Goal: Task Accomplishment & Management: Use online tool/utility

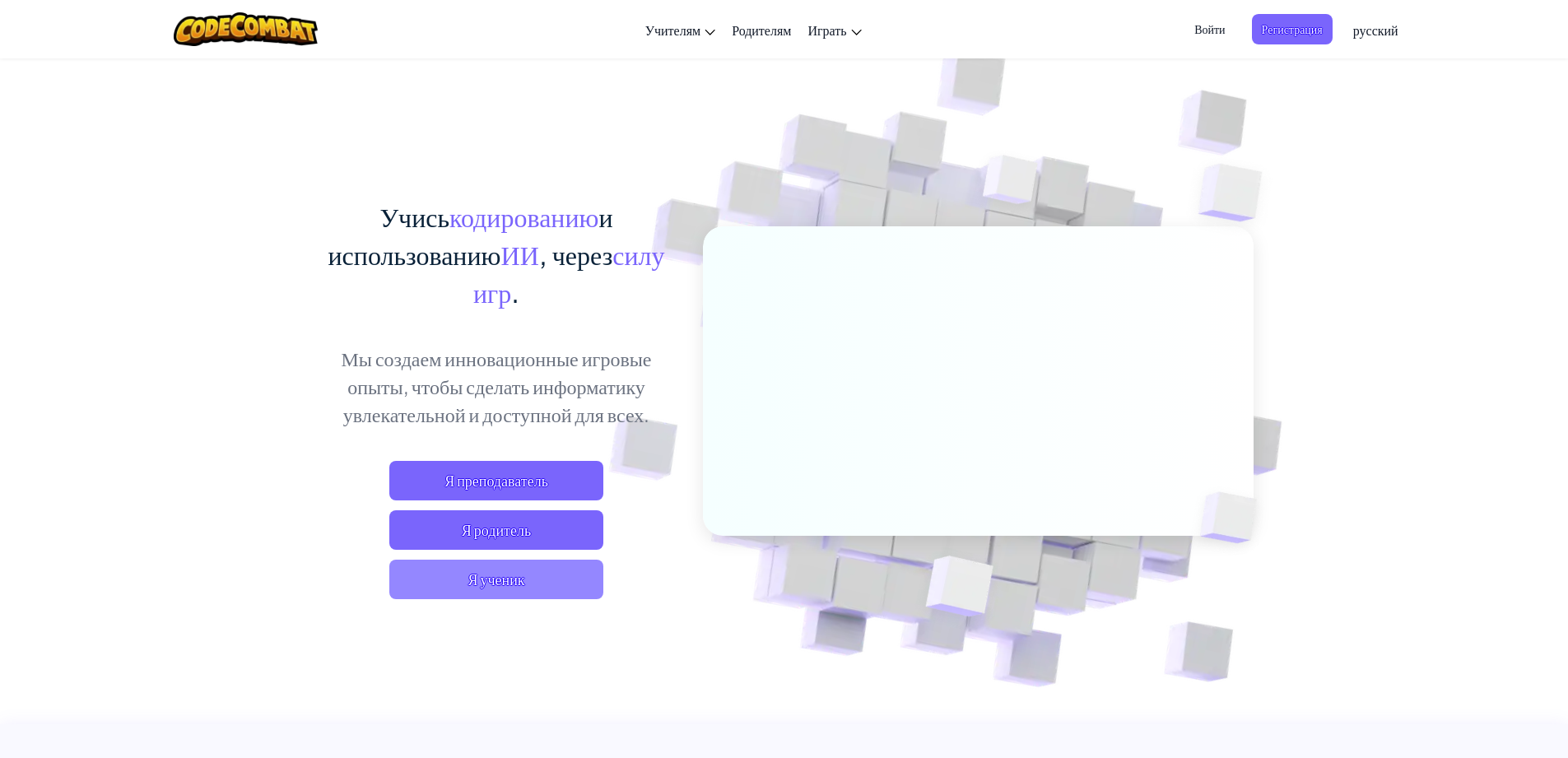
click at [475, 591] on span "Я ученик" at bounding box center [497, 579] width 214 height 40
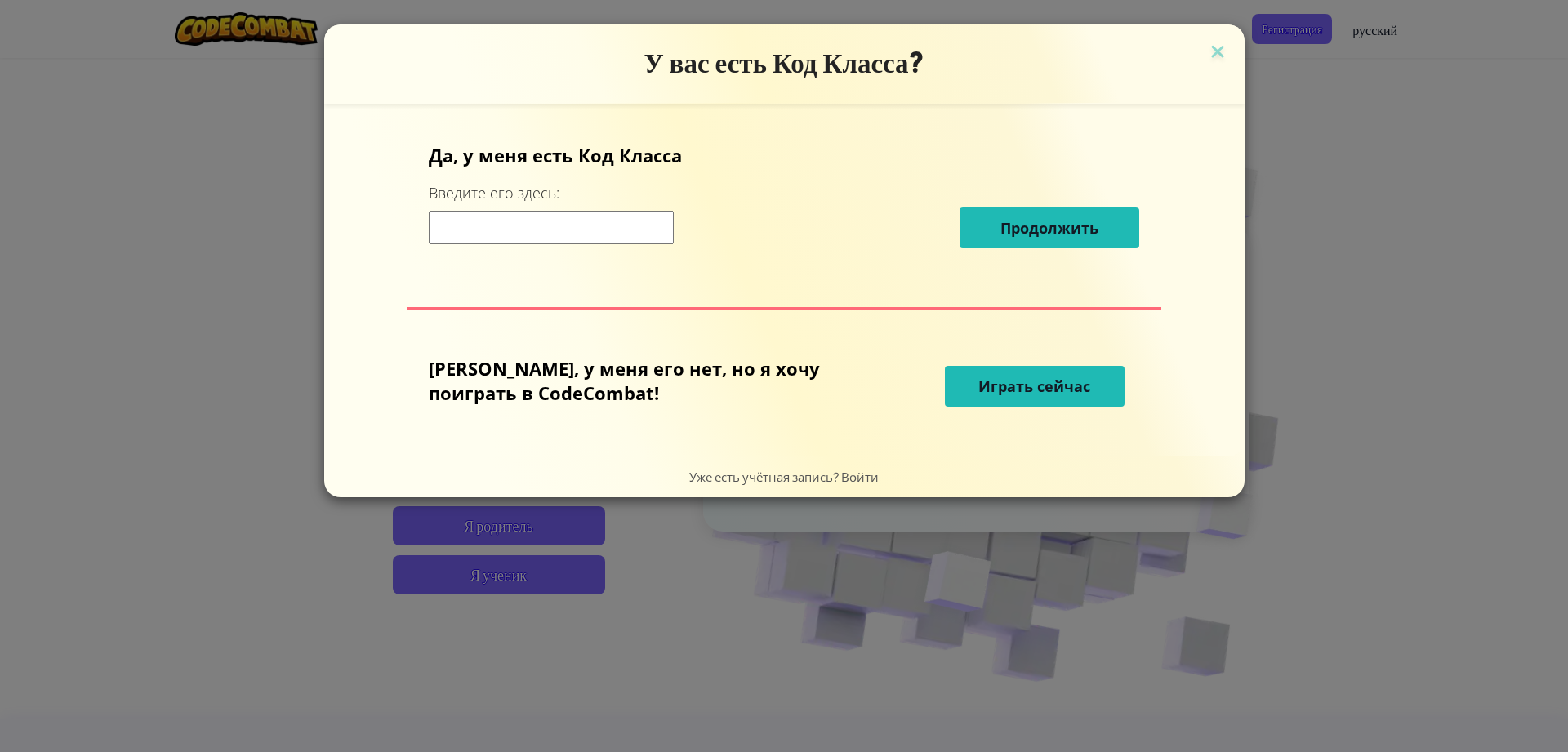
click at [612, 235] on input at bounding box center [551, 228] width 245 height 33
type input "Kingnamebear"
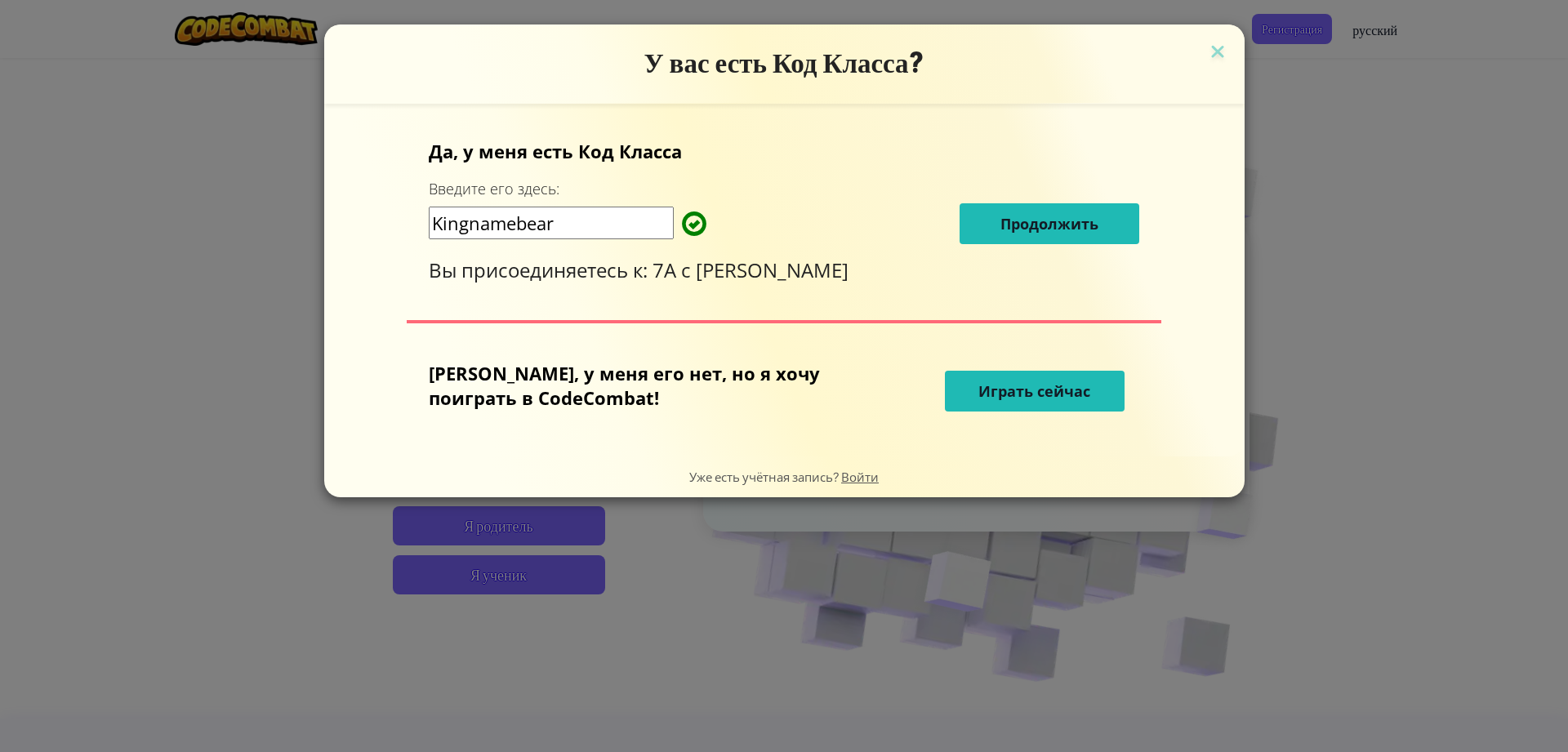
click at [1023, 214] on span "Продолжить" at bounding box center [1050, 224] width 98 height 19
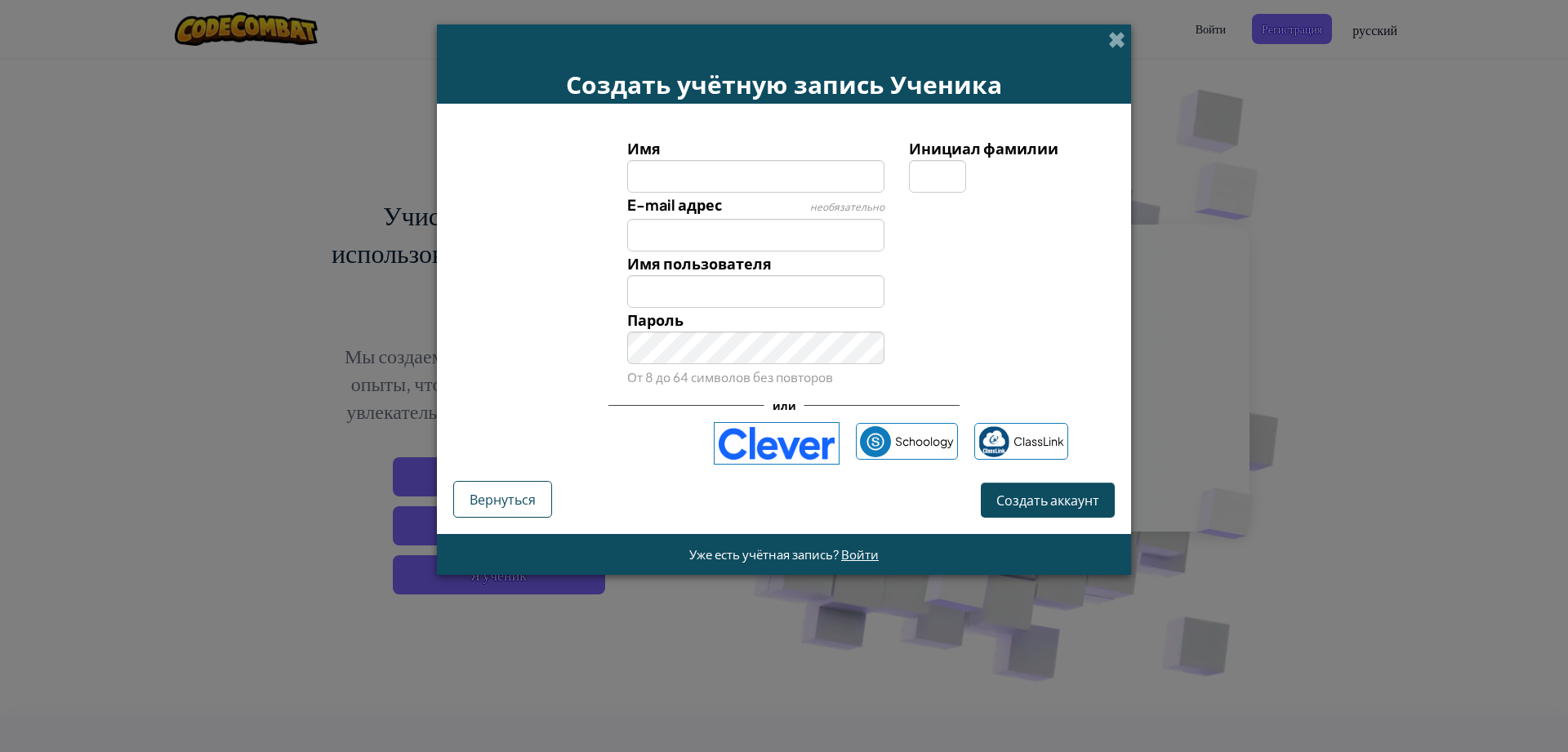
type input "г"
type input "патрик812100"
type input "Патрик812100"
click at [839, 235] on input "E-mail адрес" at bounding box center [756, 235] width 258 height 33
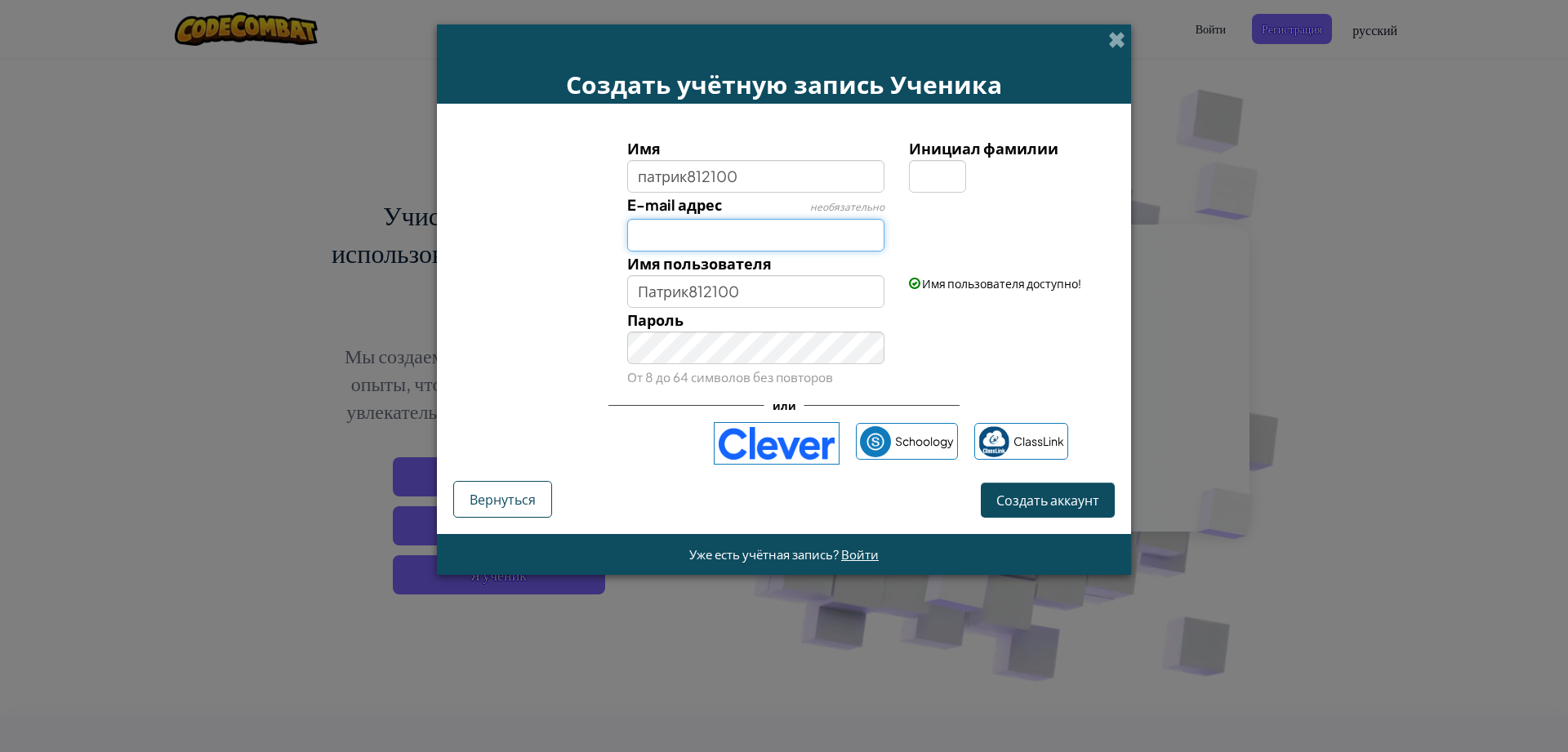
click at [851, 248] on input "E-mail адрес" at bounding box center [756, 235] width 258 height 33
type input "evgeniacygancova40@gmail.com"
click at [780, 294] on input "Патрик812100" at bounding box center [756, 291] width 258 height 33
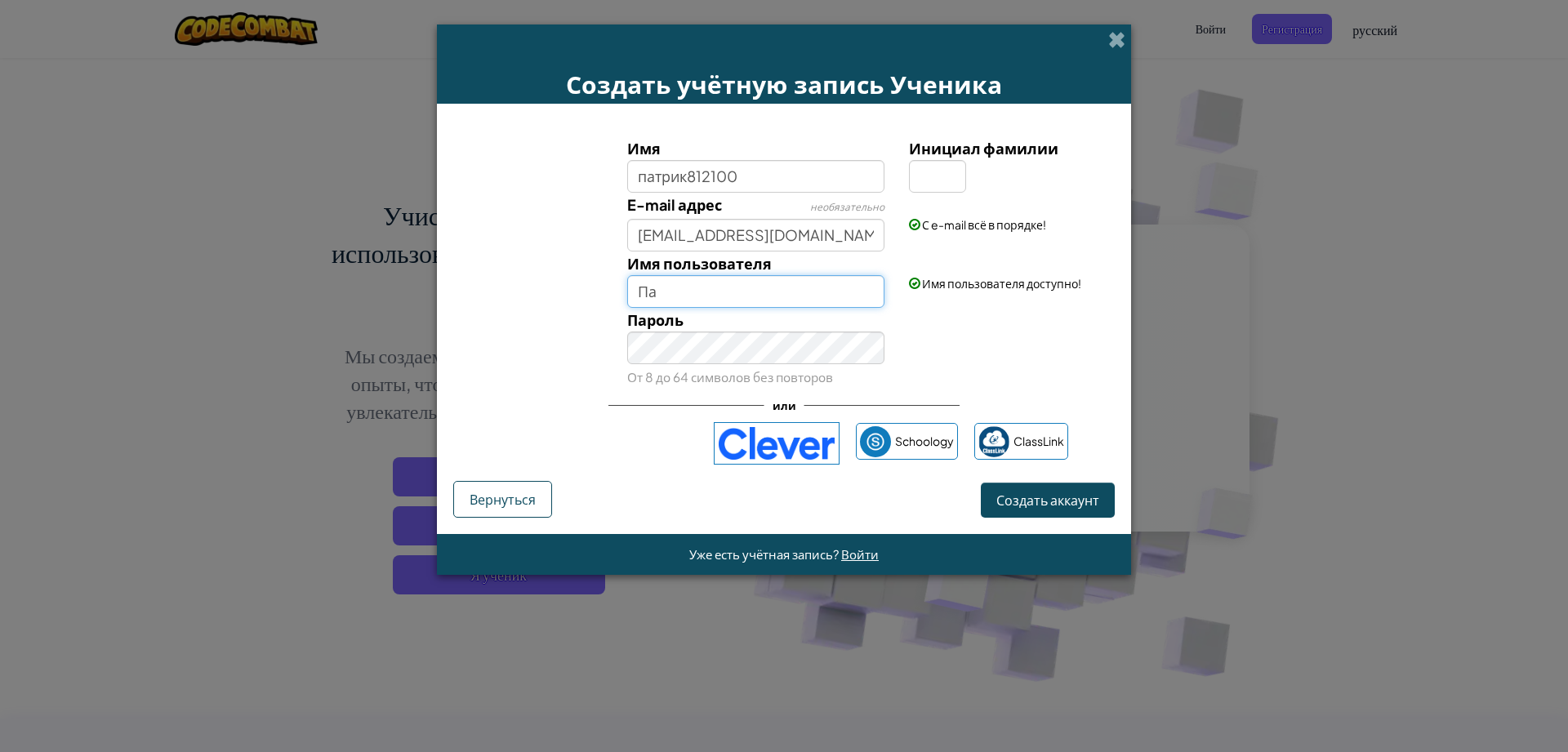
type input "П"
click at [653, 296] on input "евгения" at bounding box center [756, 291] width 258 height 33
click at [645, 298] on input "евгения" at bounding box center [756, 291] width 258 height 33
click at [868, 291] on input "Евгения" at bounding box center [756, 291] width 258 height 33
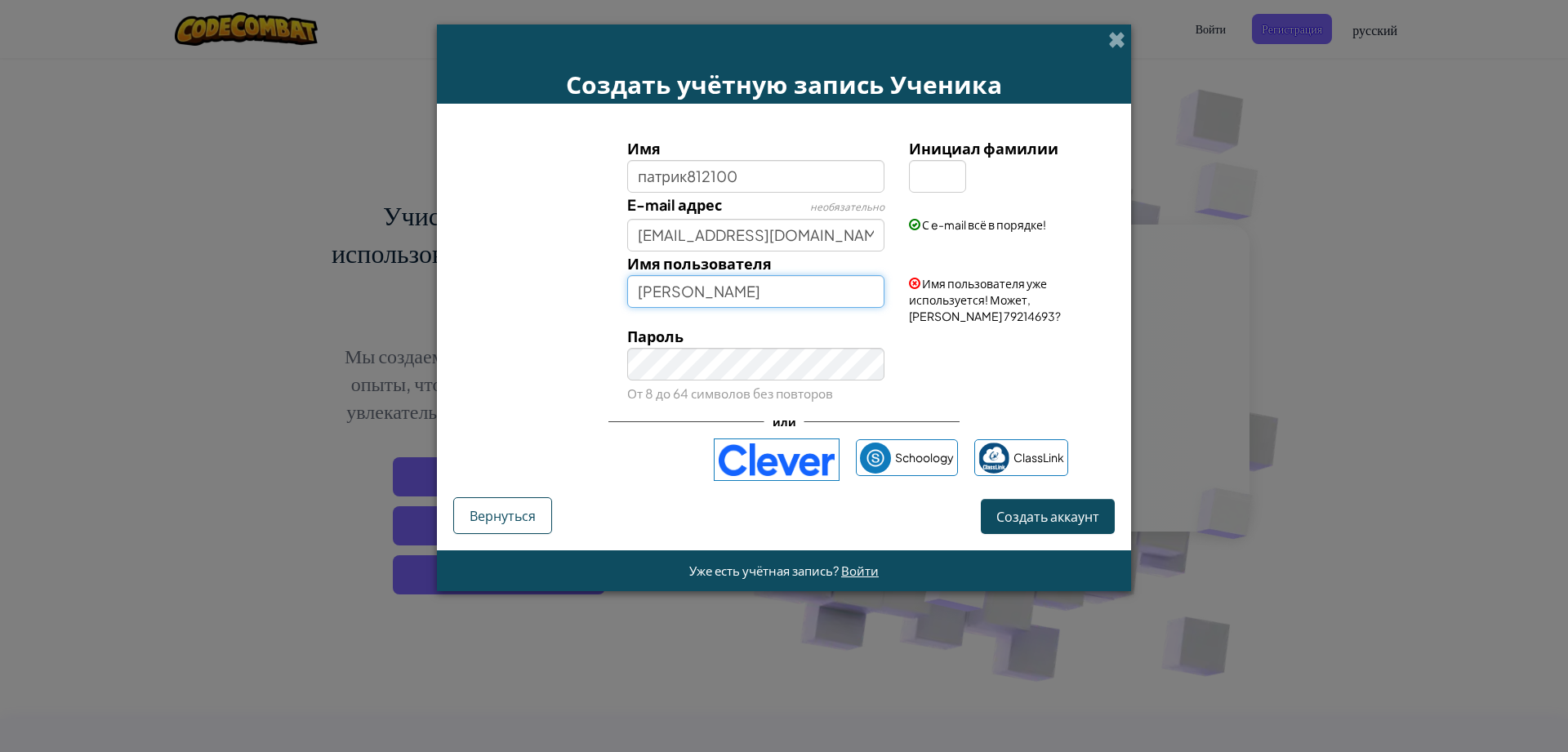
drag, startPoint x: 642, startPoint y: 295, endPoint x: 659, endPoint y: 290, distance: 17.7
click at [659, 290] on input "Евгения" at bounding box center [756, 291] width 258 height 33
click at [681, 305] on input "Евгения" at bounding box center [756, 291] width 258 height 33
click at [645, 297] on input "Евгения" at bounding box center [756, 291] width 258 height 33
drag, startPoint x: 707, startPoint y: 289, endPoint x: 710, endPoint y: 343, distance: 54.1
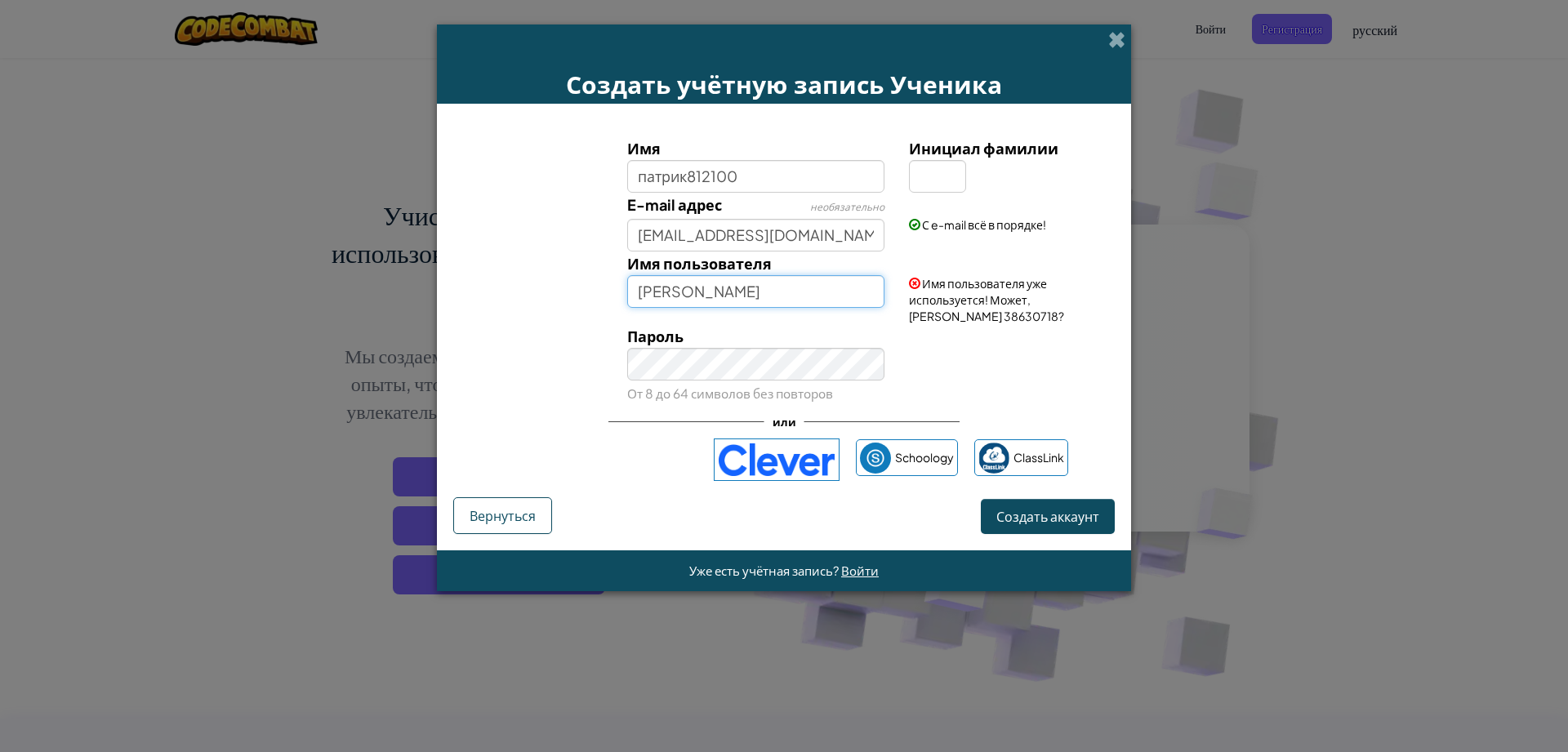
click at [707, 318] on div "Имя пользователя евгения Имя пользователя уже используется! Может, евгения 3863…" at bounding box center [784, 287] width 677 height 73
click at [647, 295] on input "евгения" at bounding box center [756, 291] width 258 height 33
click at [705, 286] on input "Евгения" at bounding box center [756, 291] width 258 height 33
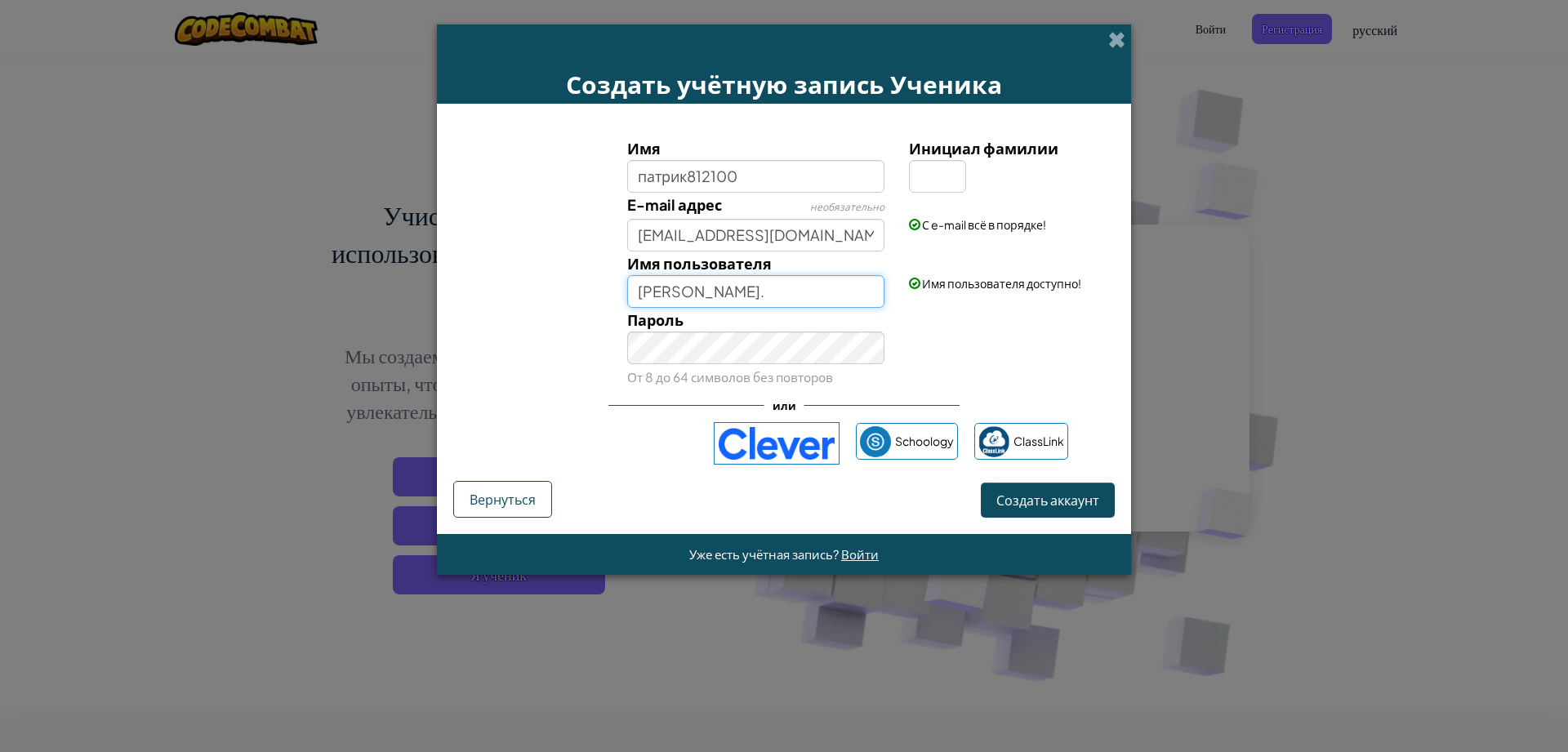
click at [732, 300] on input "Евгения." at bounding box center [756, 291] width 258 height 33
click at [765, 285] on input "Евгения." at bounding box center [756, 291] width 258 height 33
click at [791, 294] on input "Евгения." at bounding box center [756, 291] width 258 height 33
type input "Евгения."
click at [1028, 497] on span "Создать аккаунт" at bounding box center [1047, 501] width 103 height 18
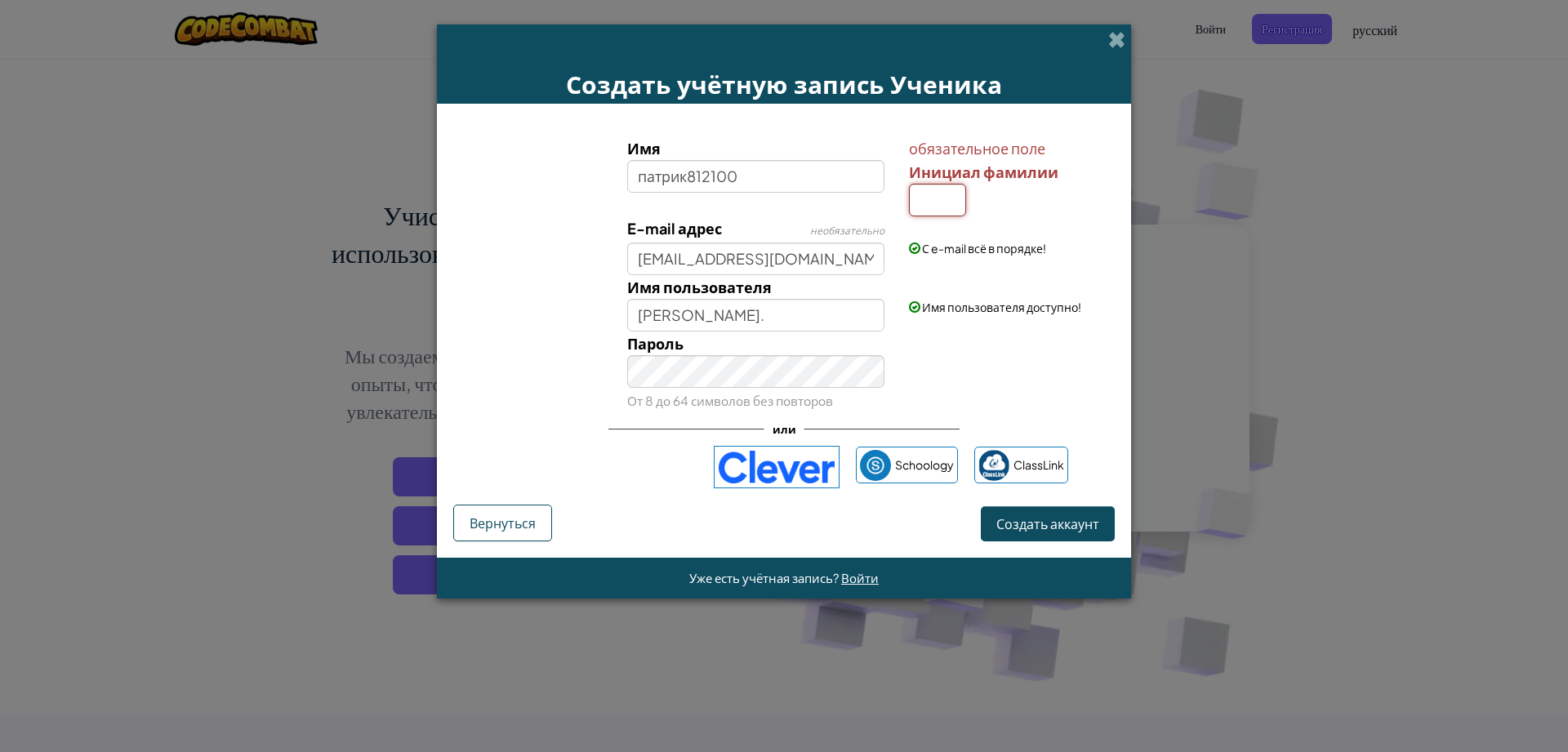
click at [945, 204] on input "Инициал фамилии" at bounding box center [937, 199] width 57 height 33
type input "о"
type input "Патрик812100О"
click at [1058, 524] on span "Создать аккаунт" at bounding box center [1047, 524] width 103 height 18
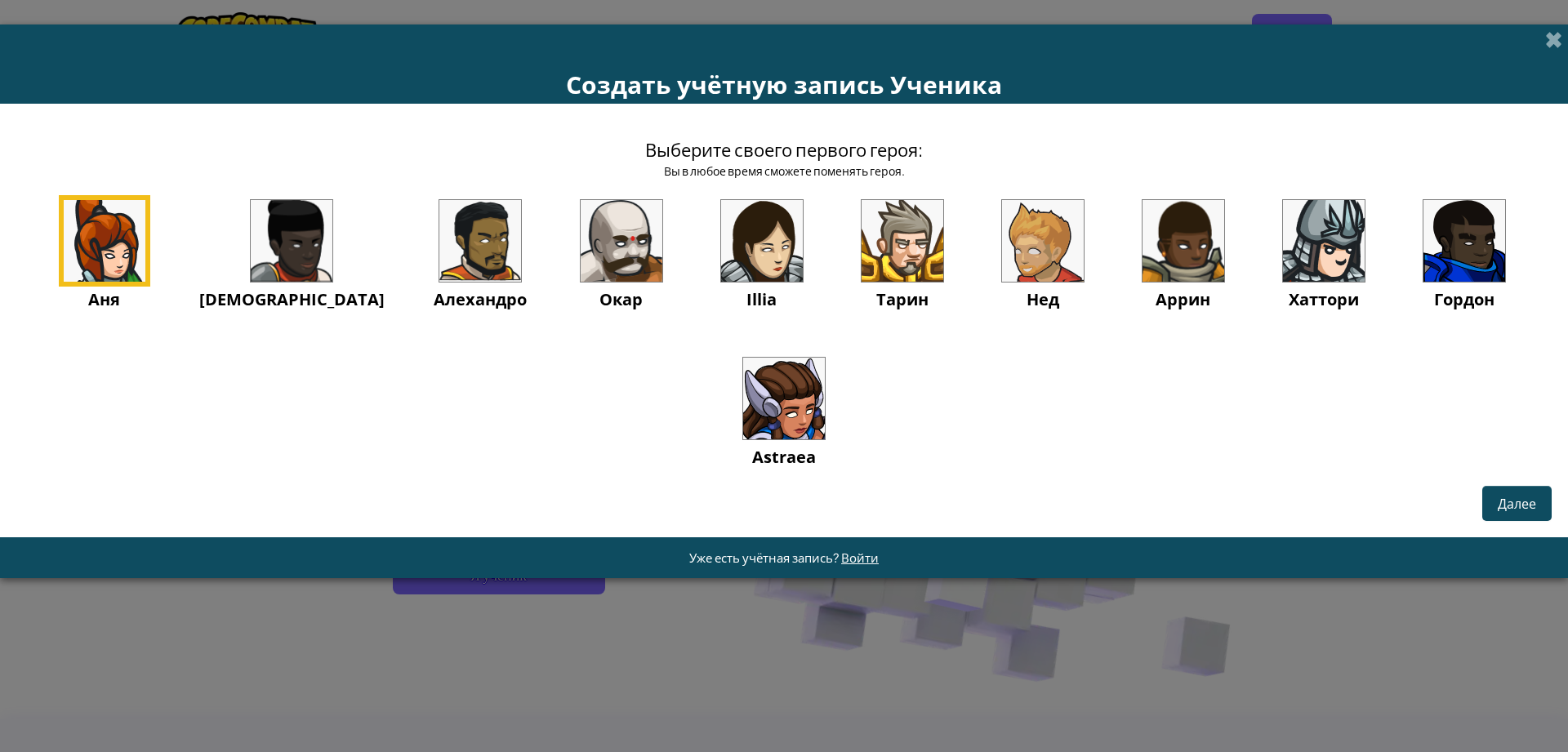
click at [771, 423] on img at bounding box center [784, 398] width 82 height 82
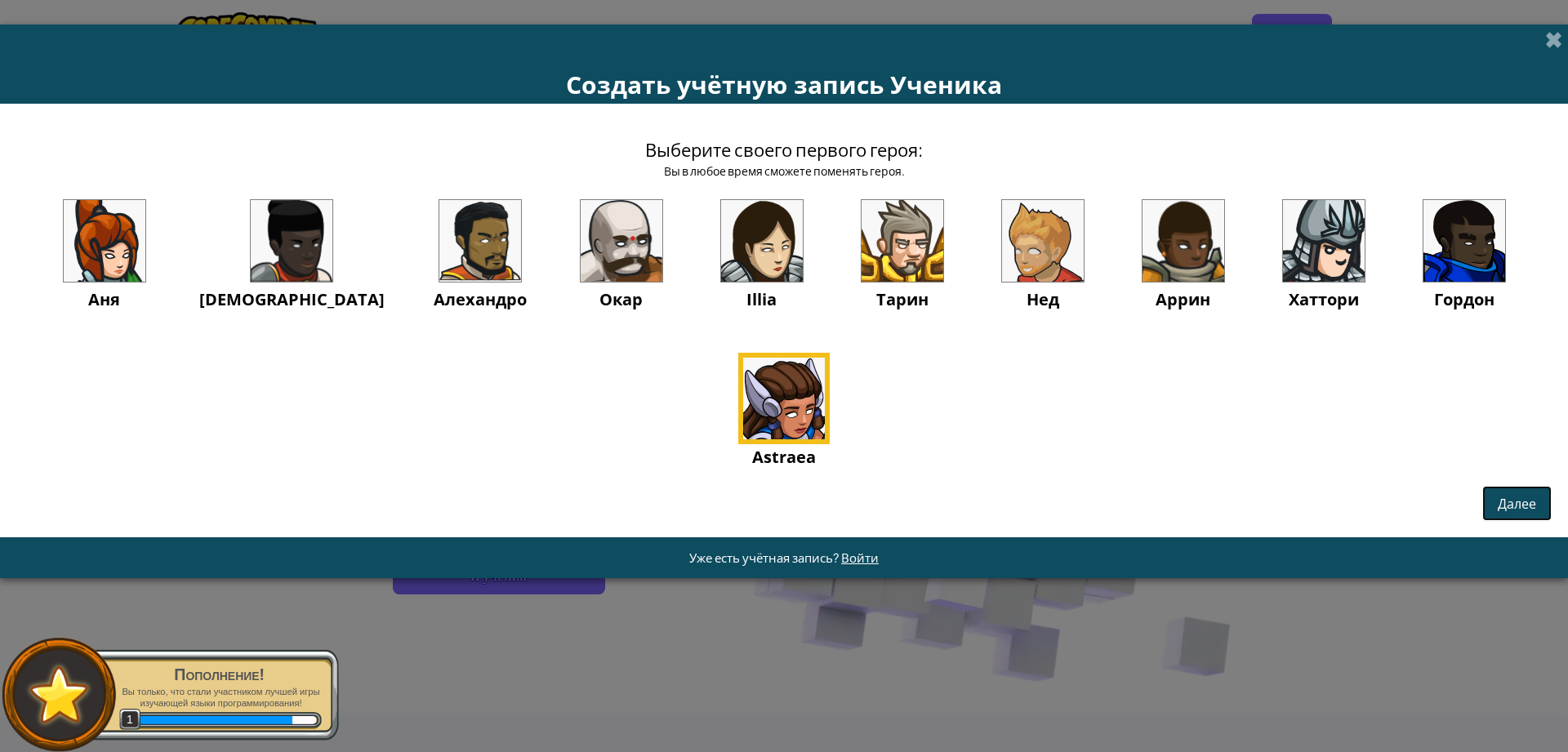
click at [1537, 510] on button "Далее" at bounding box center [1516, 503] width 69 height 35
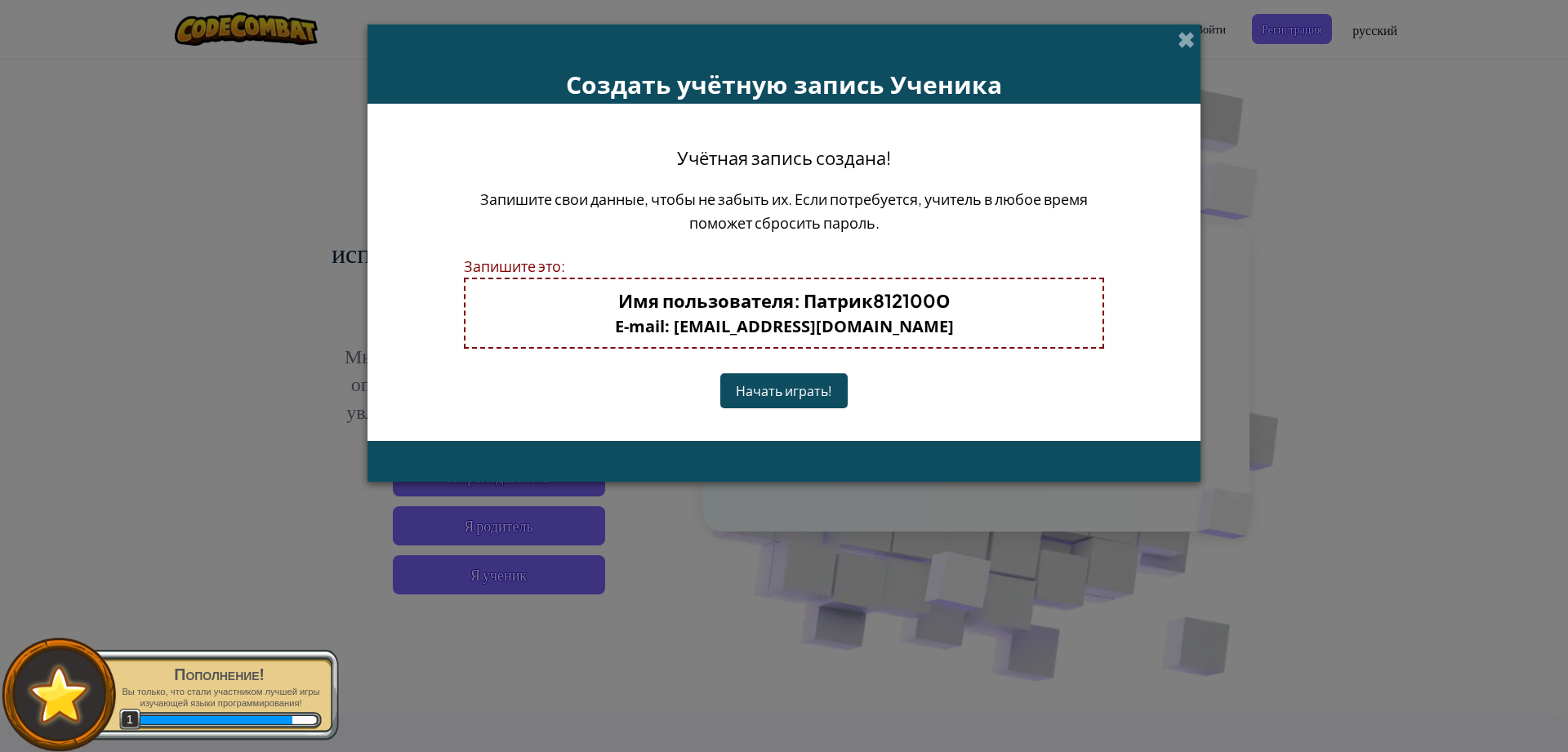
click at [813, 388] on button "Начать играть!" at bounding box center [784, 391] width 127 height 35
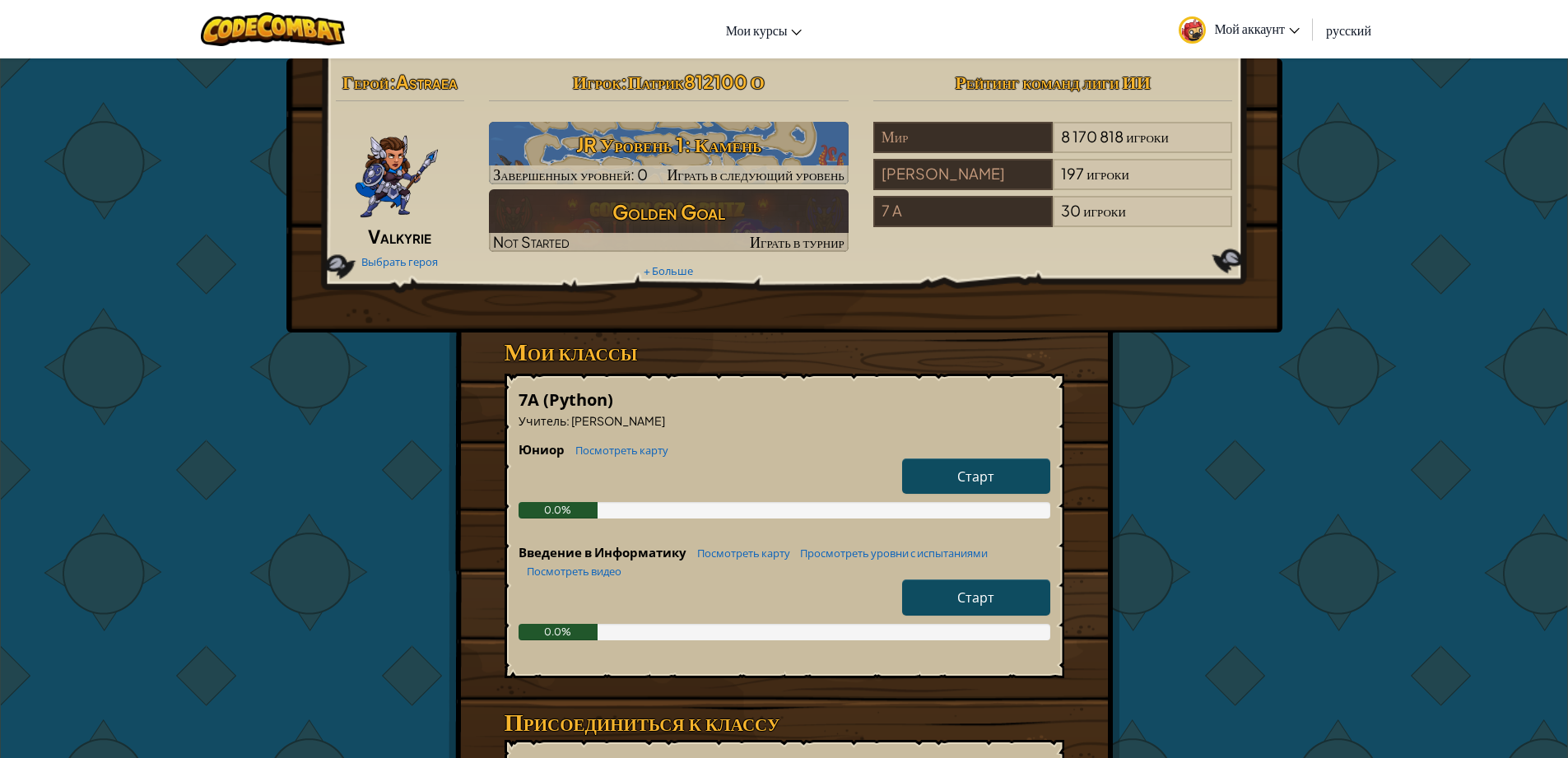
click at [943, 468] on link "Старт" at bounding box center [976, 476] width 148 height 35
select select "ru"
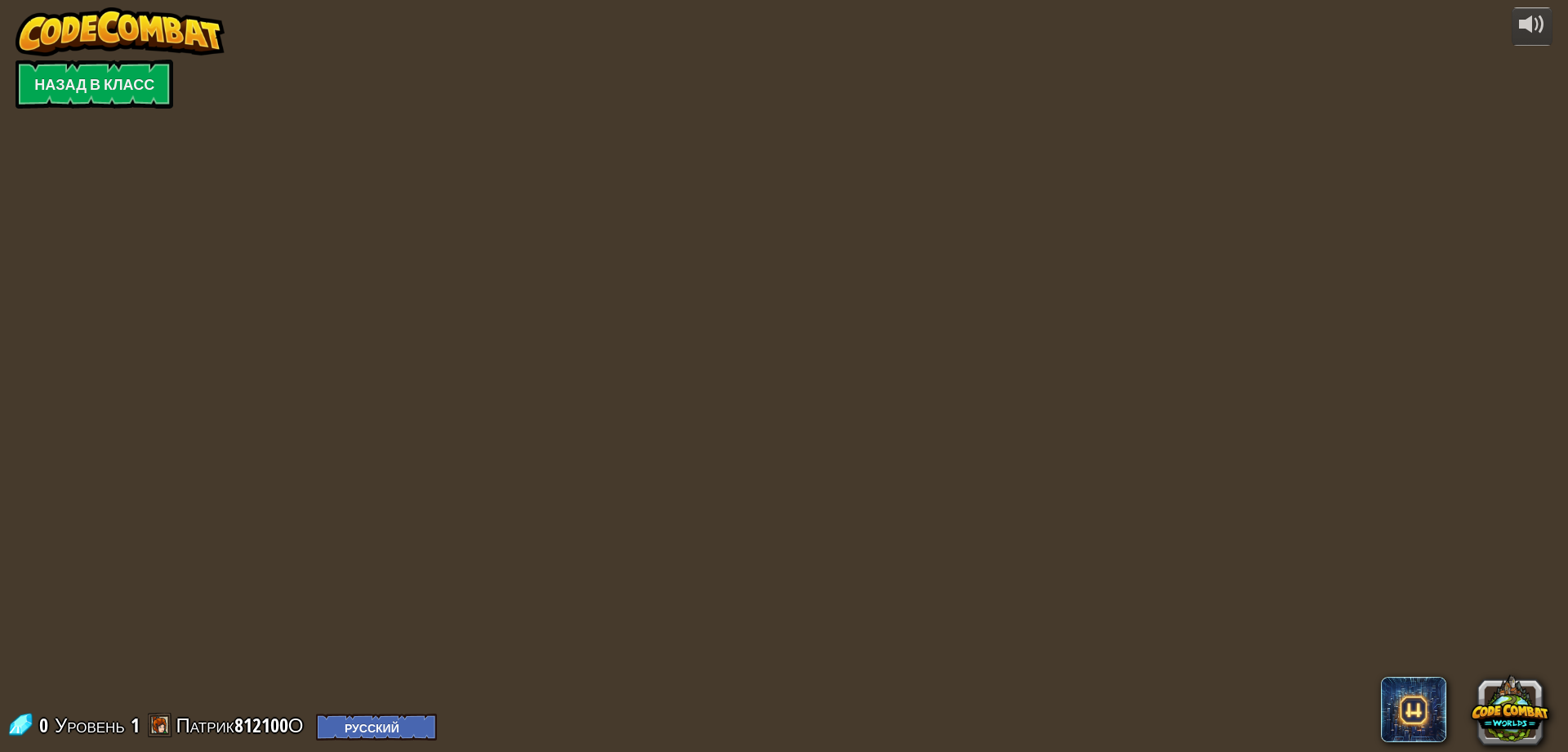
select select "ru"
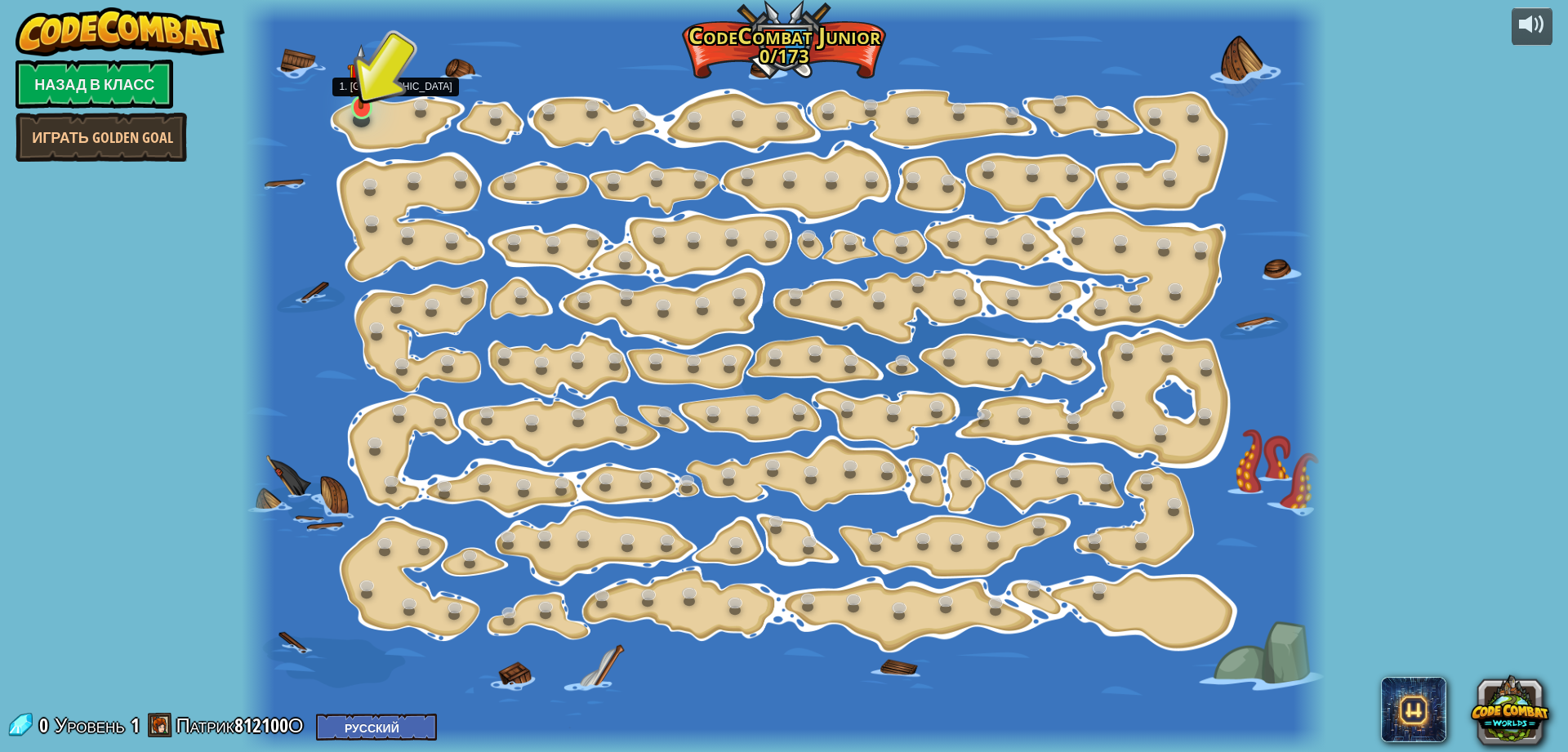
click at [363, 85] on img at bounding box center [361, 76] width 29 height 65
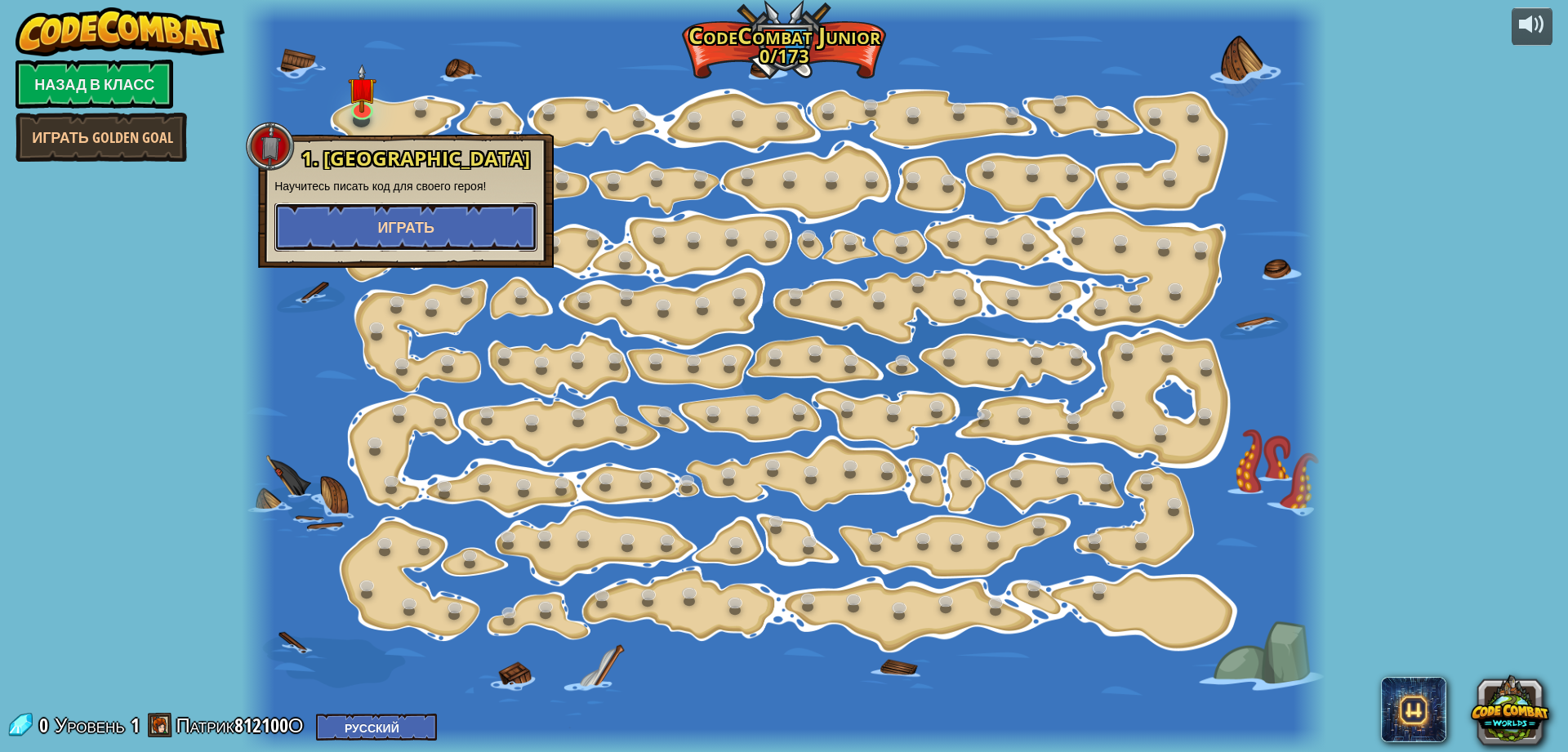
click at [454, 210] on button "Играть" at bounding box center [405, 228] width 263 height 49
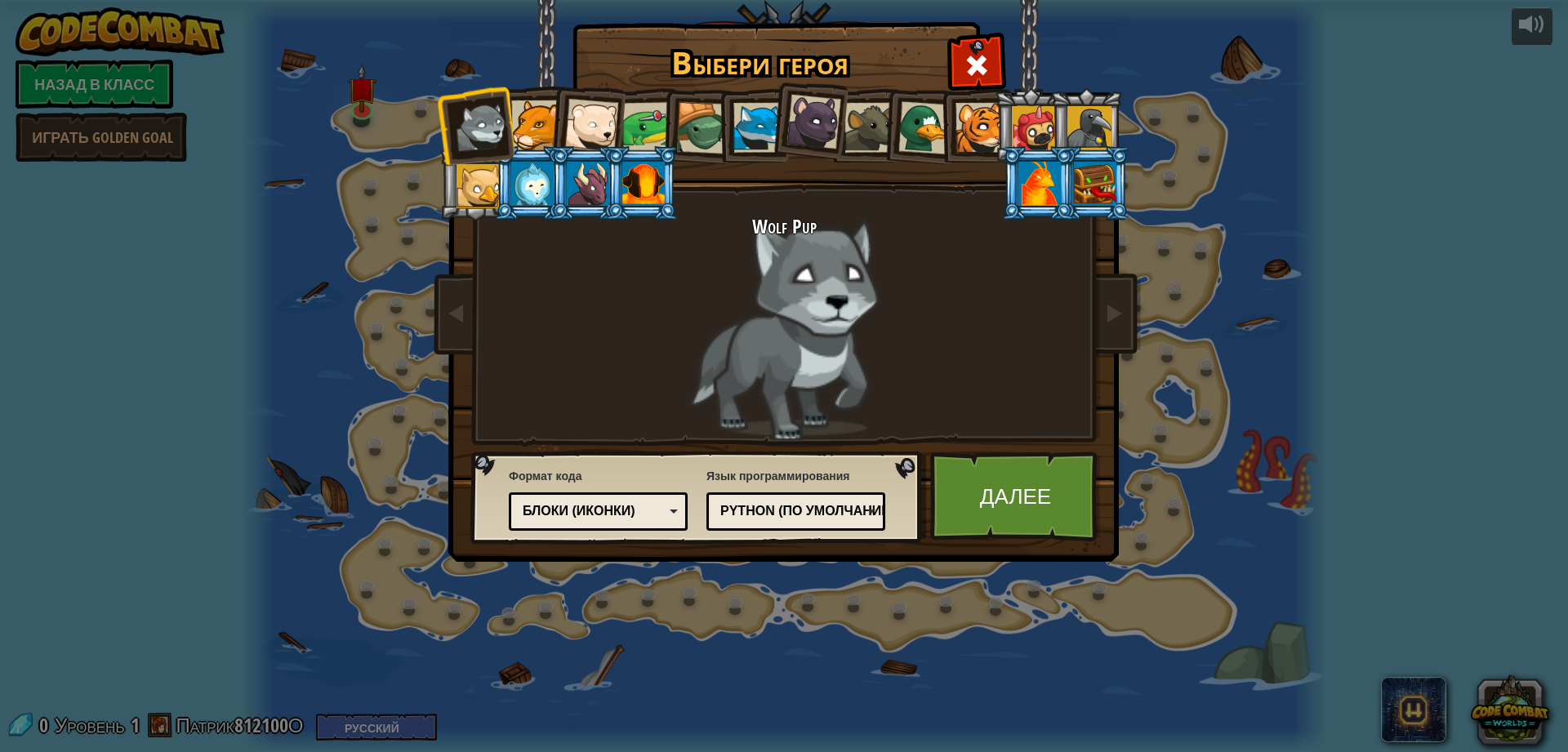
click at [1022, 131] on div at bounding box center [1034, 128] width 44 height 44
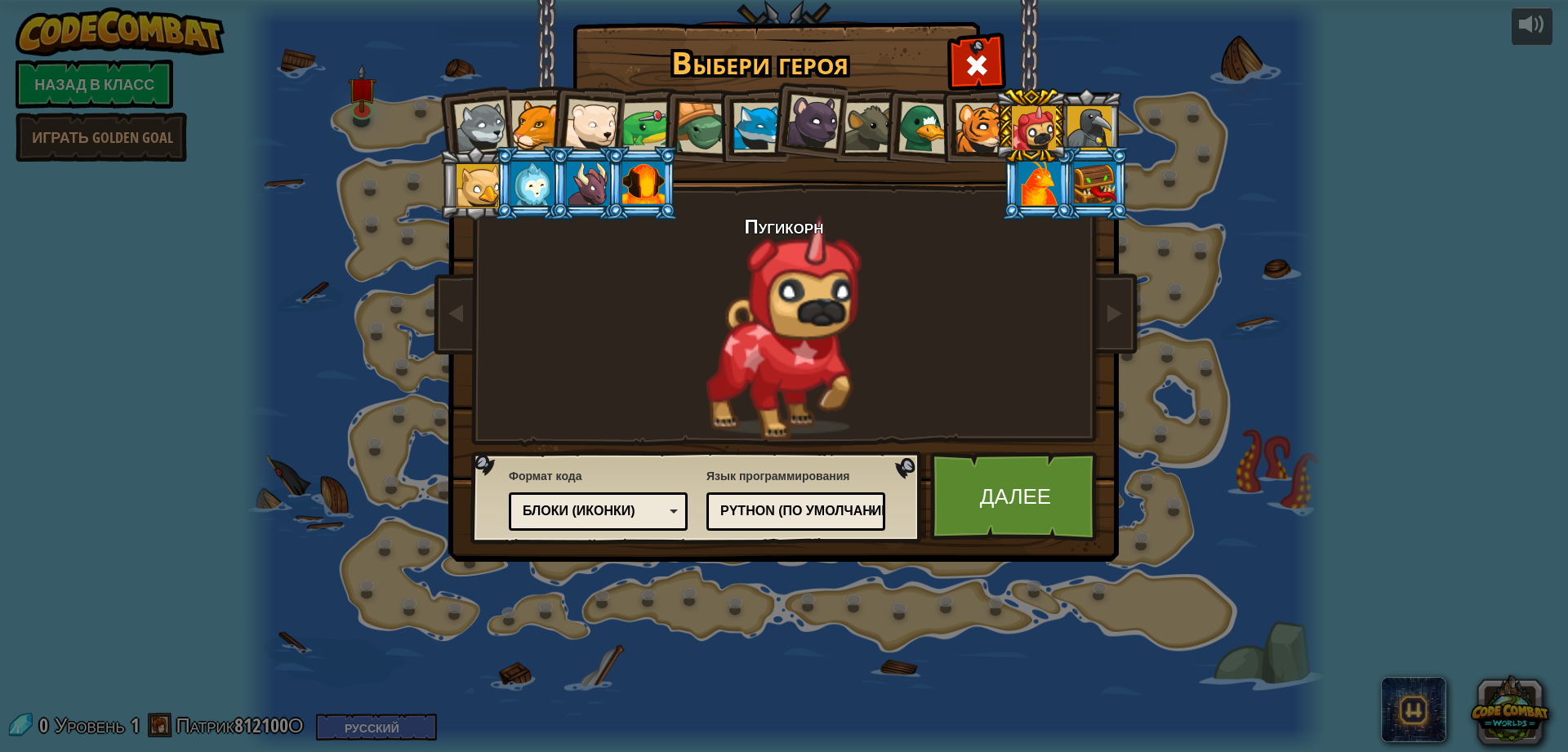
click at [1085, 111] on div at bounding box center [1089, 128] width 44 height 44
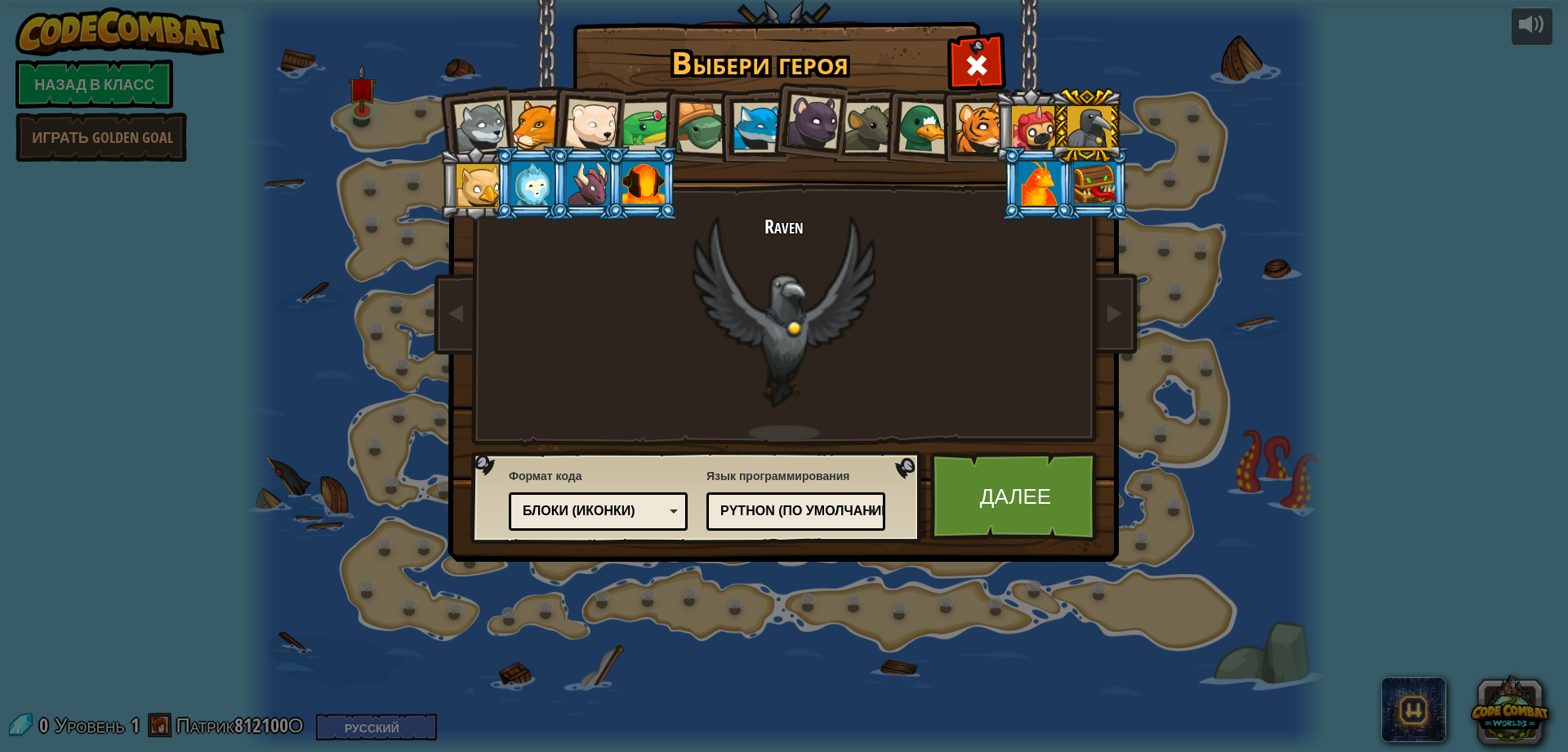
click at [1030, 112] on div at bounding box center [1034, 128] width 44 height 44
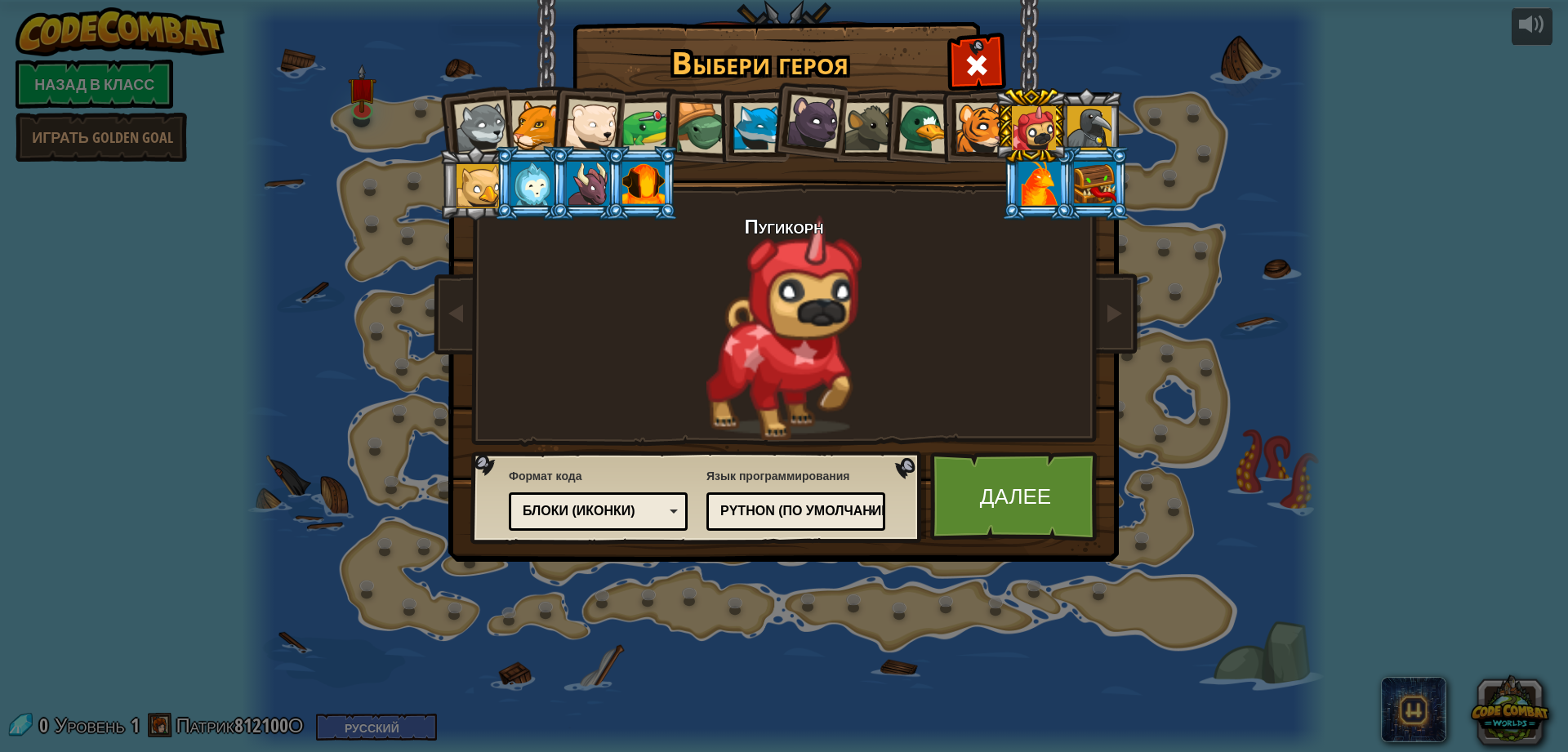
click at [516, 180] on div at bounding box center [532, 184] width 42 height 44
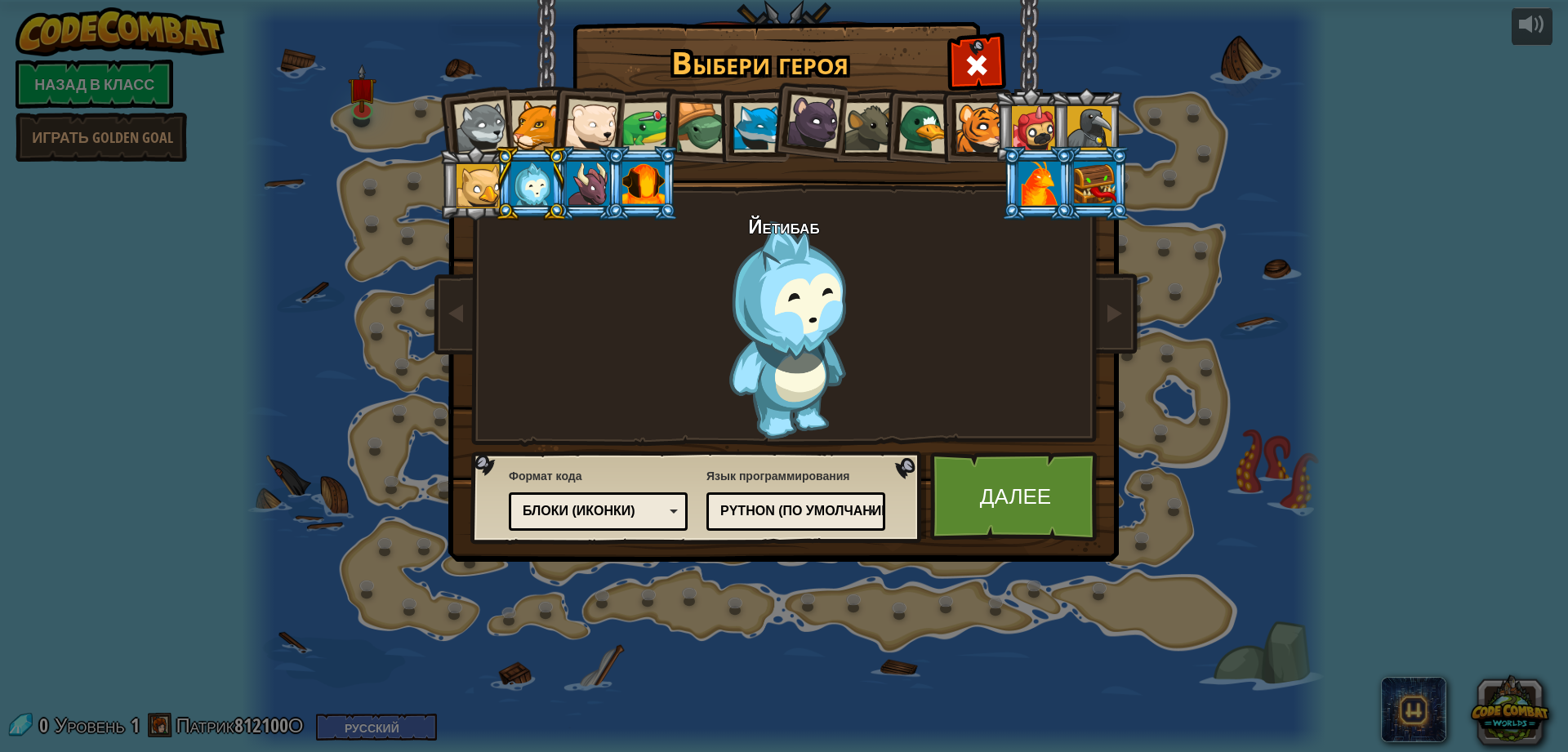
click at [1057, 106] on li at bounding box center [1086, 125] width 74 height 75
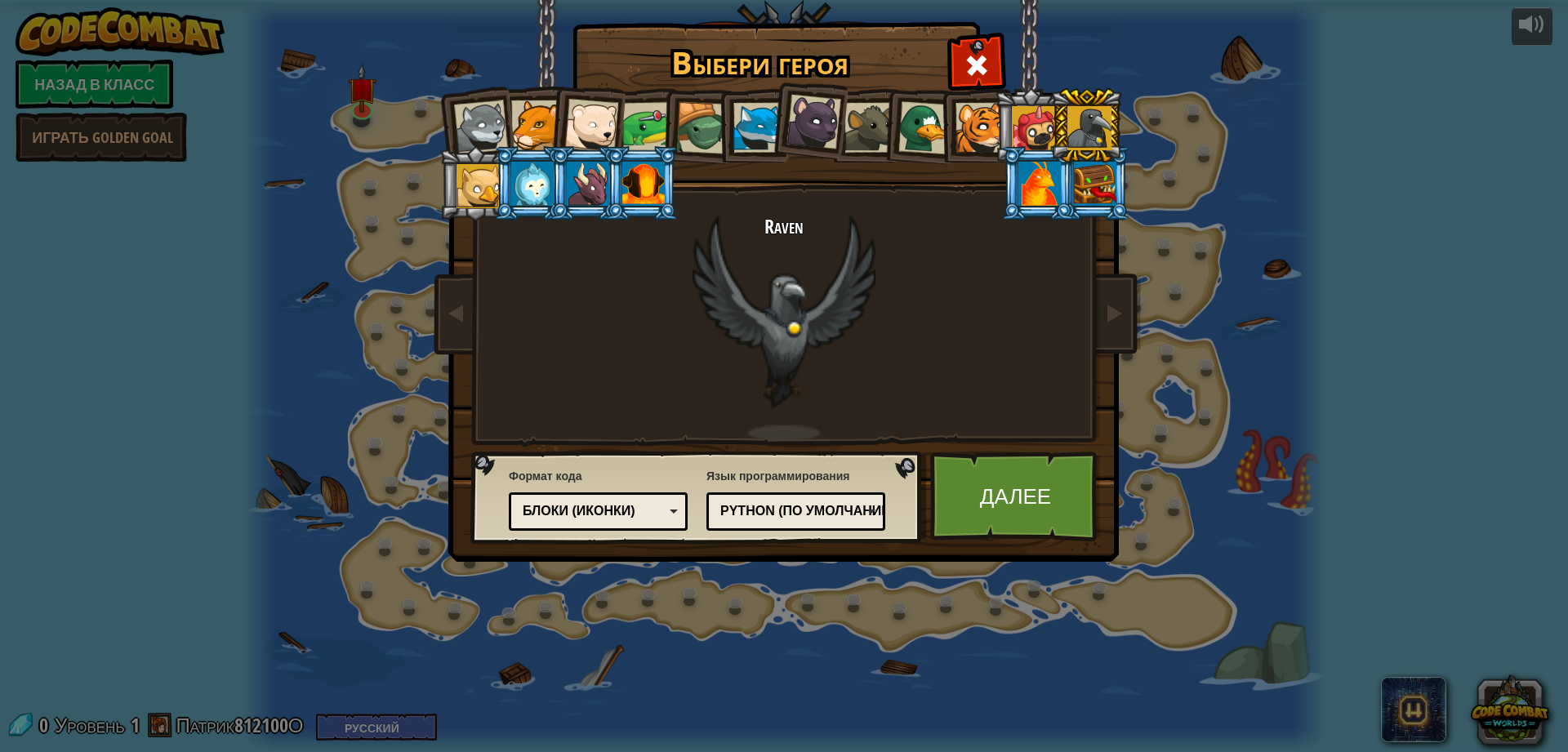
click at [1038, 119] on div at bounding box center [1034, 128] width 44 height 44
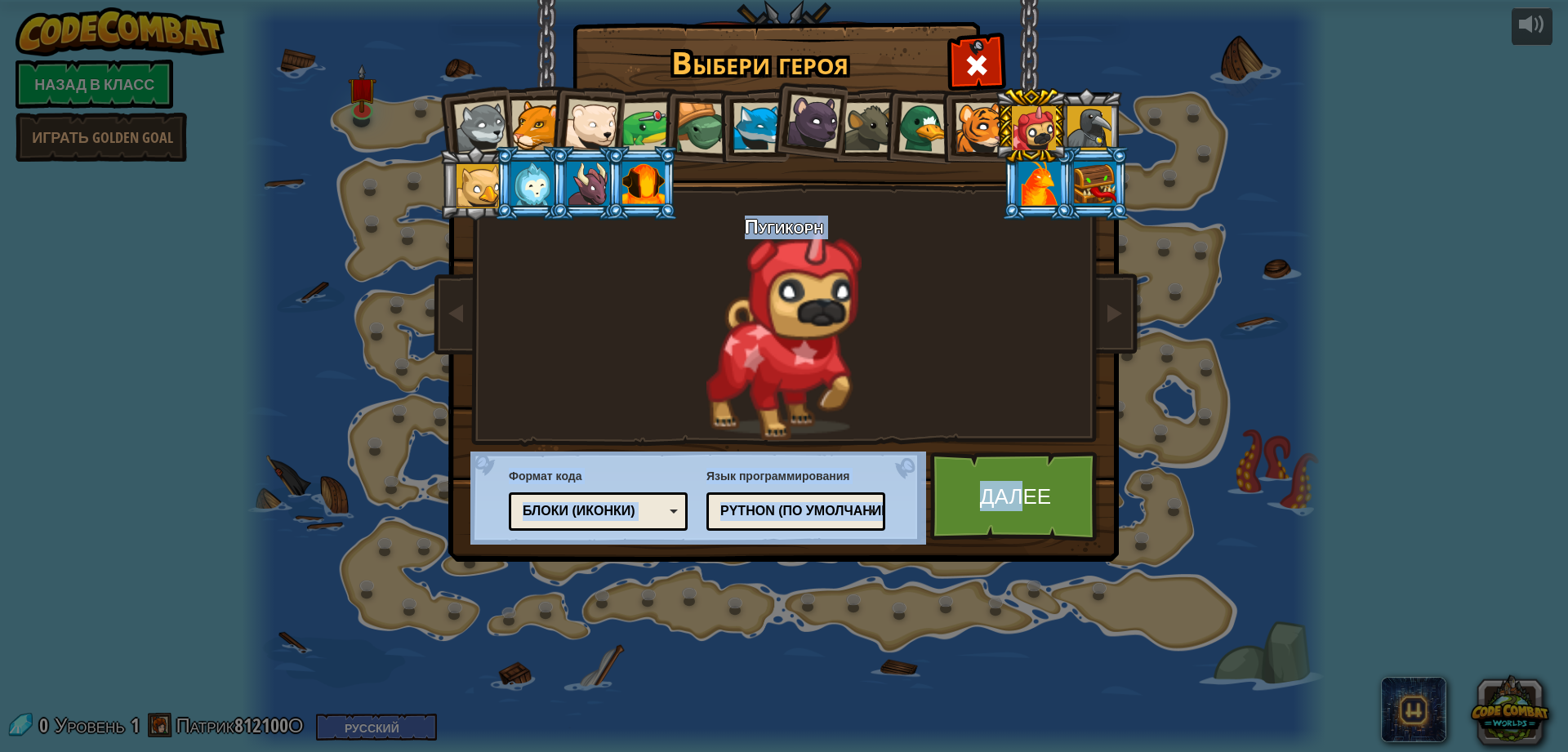
drag, startPoint x: 1018, startPoint y: 488, endPoint x: 1036, endPoint y: 446, distance: 45.7
click at [1035, 26] on div "Выбери героя 0 Wolf Pup Cougar Polar Bear Cub Frog Turtle Blue Fox Пантеренок B…" at bounding box center [784, 25] width 669 height 2
click at [1070, 401] on div "Пугикорн" at bounding box center [784, 328] width 612 height 225
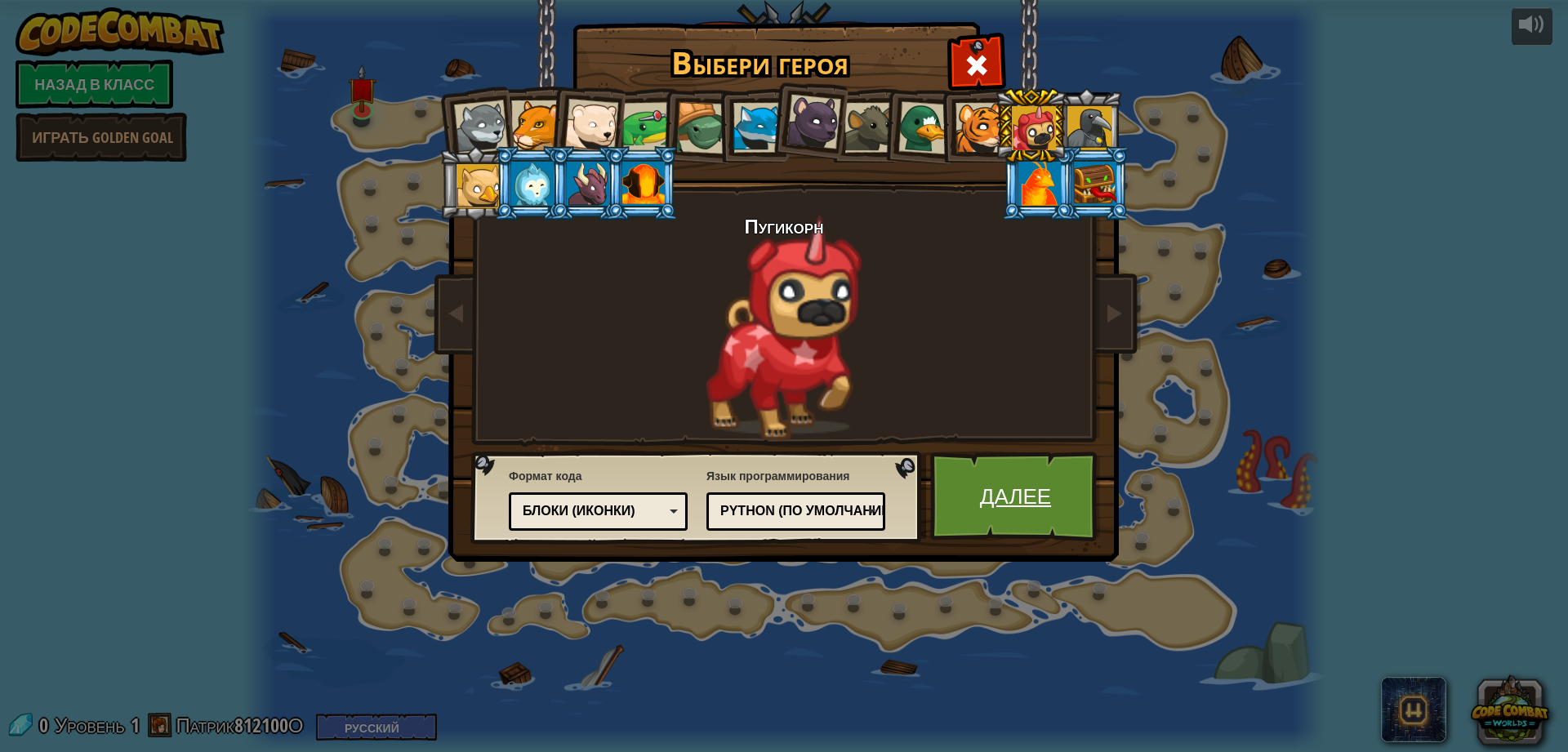
click at [1037, 500] on link "Далее" at bounding box center [1015, 496] width 170 height 90
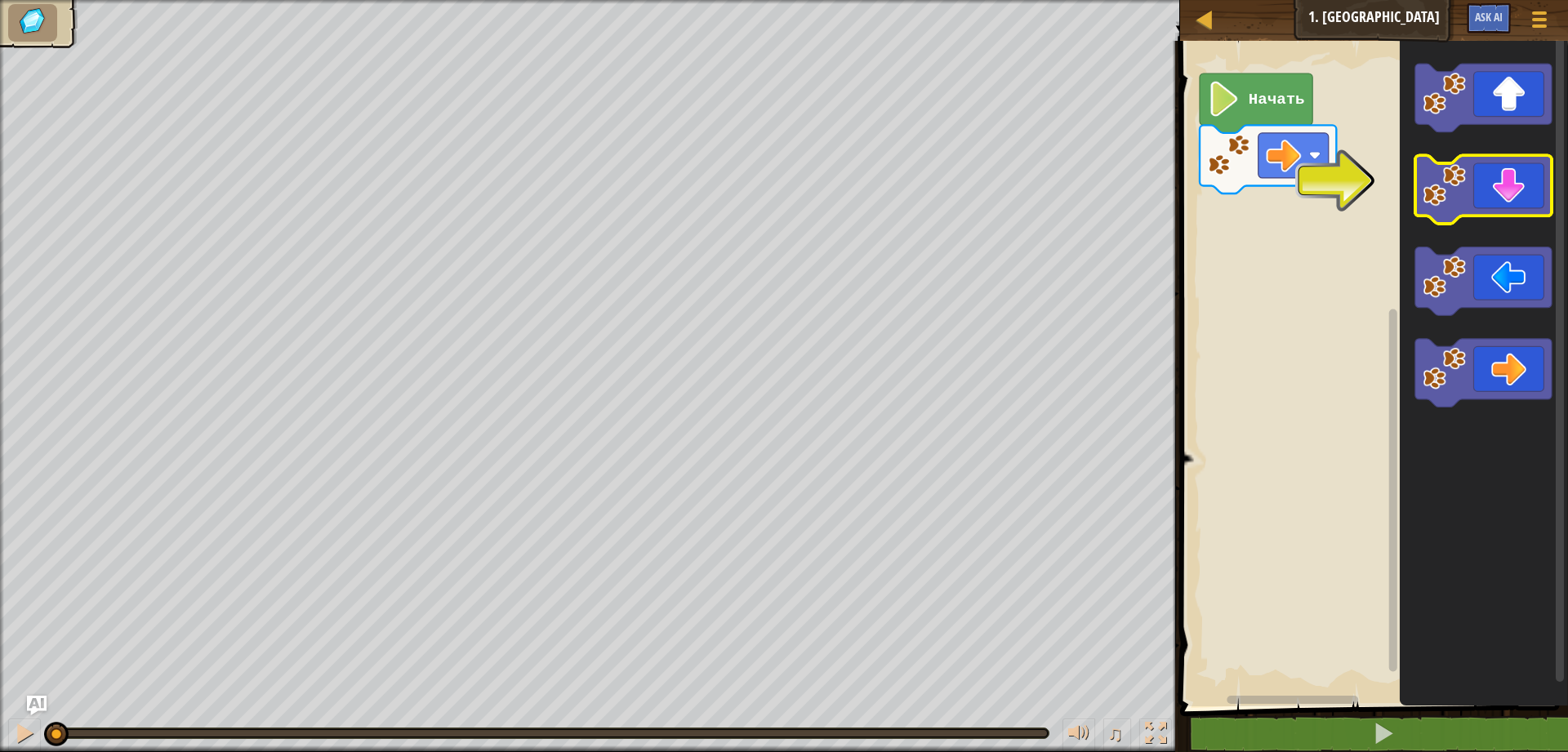
click at [1488, 198] on icon "Рабочая область Blockly" at bounding box center [1483, 191] width 136 height 69
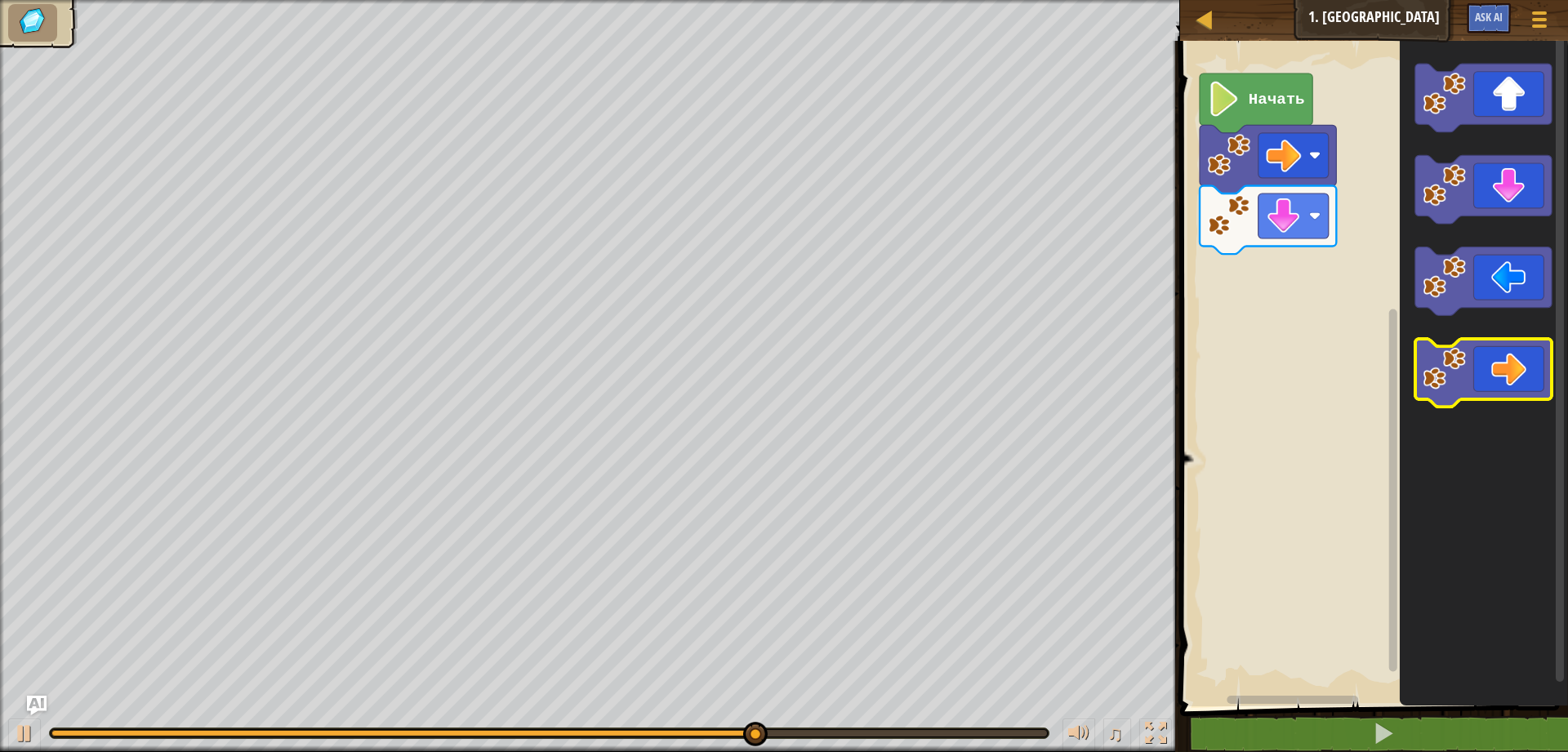
click at [1479, 365] on icon "Рабочая область Blockly" at bounding box center [1483, 373] width 136 height 69
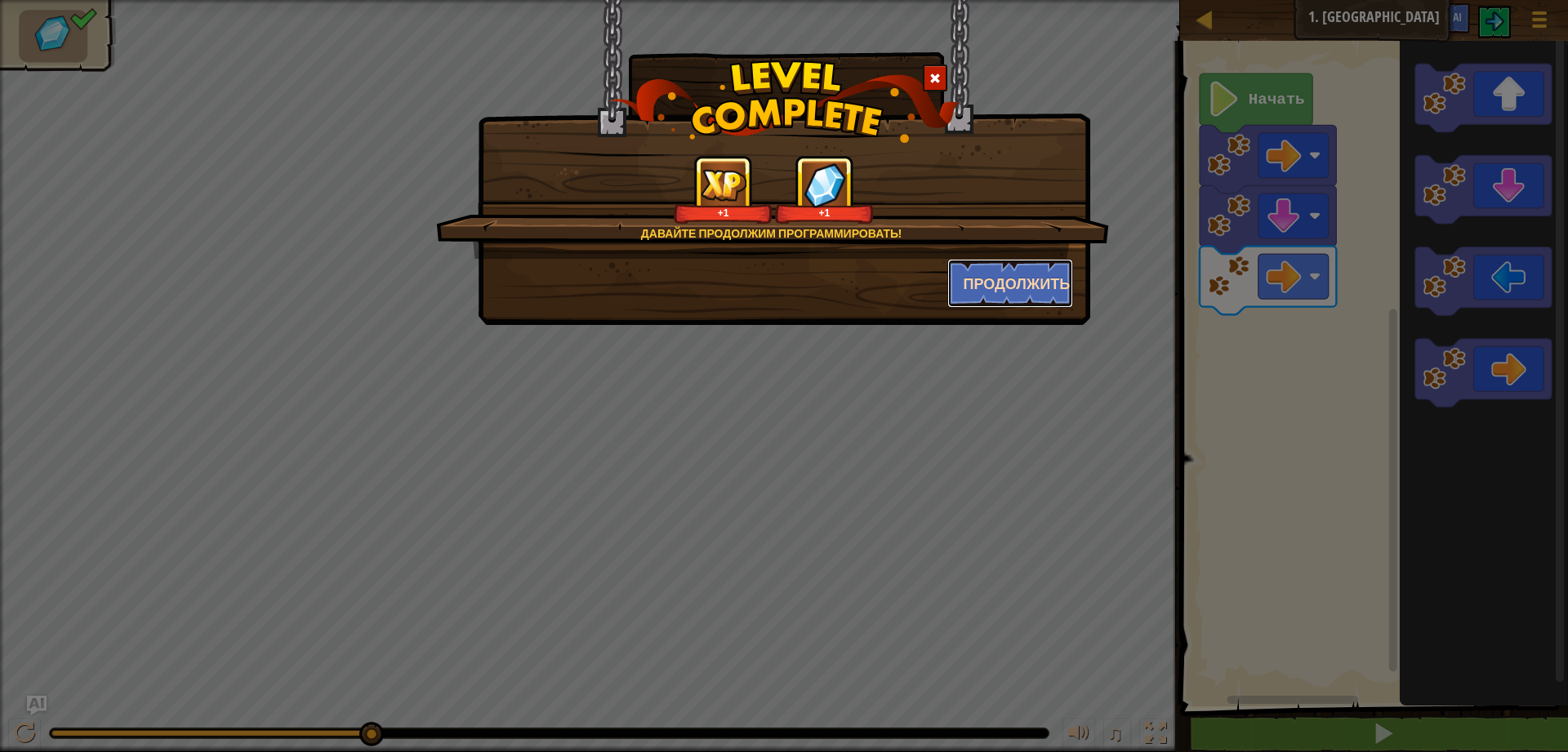
click at [1014, 291] on button "Продолжить" at bounding box center [1010, 284] width 126 height 49
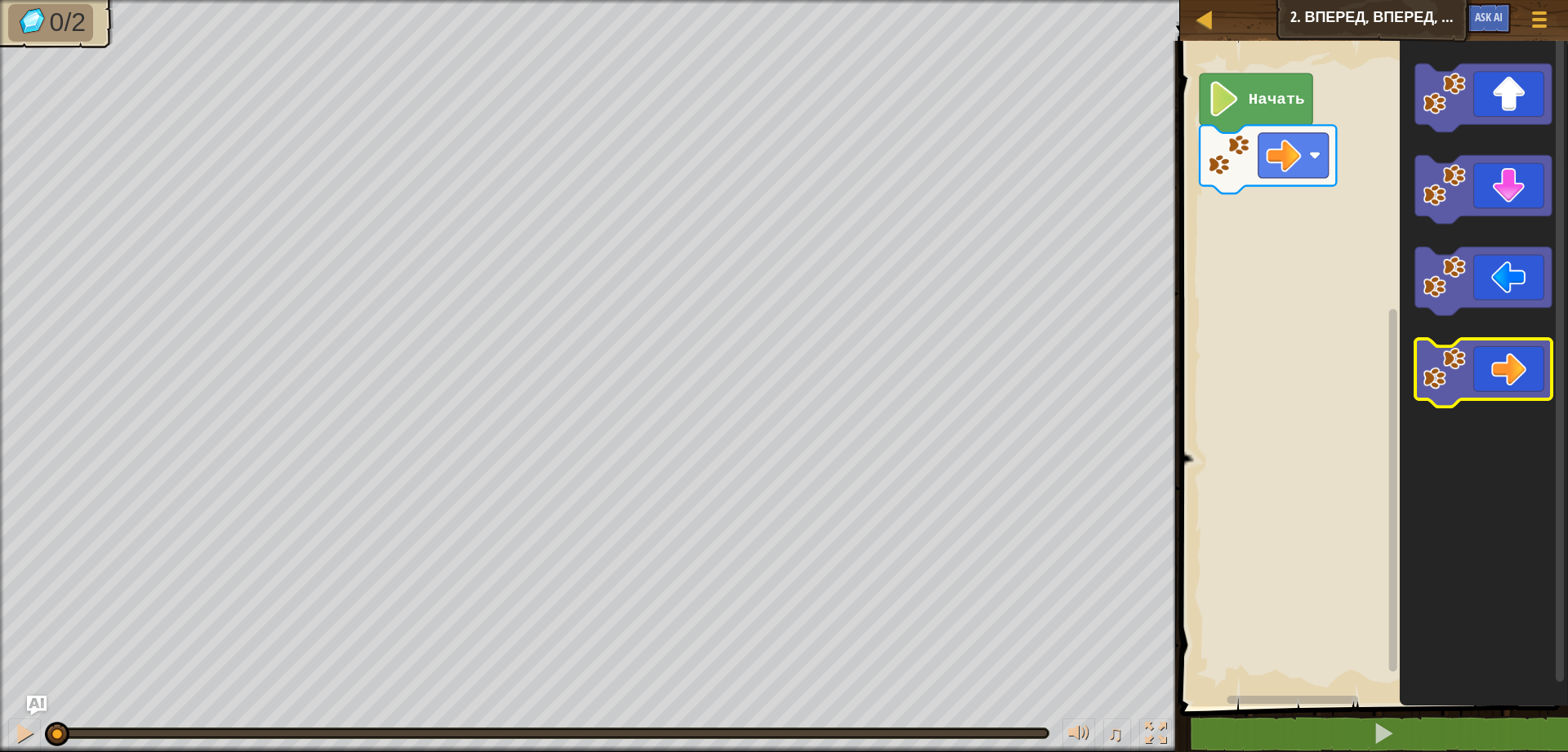
click at [1516, 394] on icon "Рабочая область Blockly" at bounding box center [1483, 373] width 136 height 69
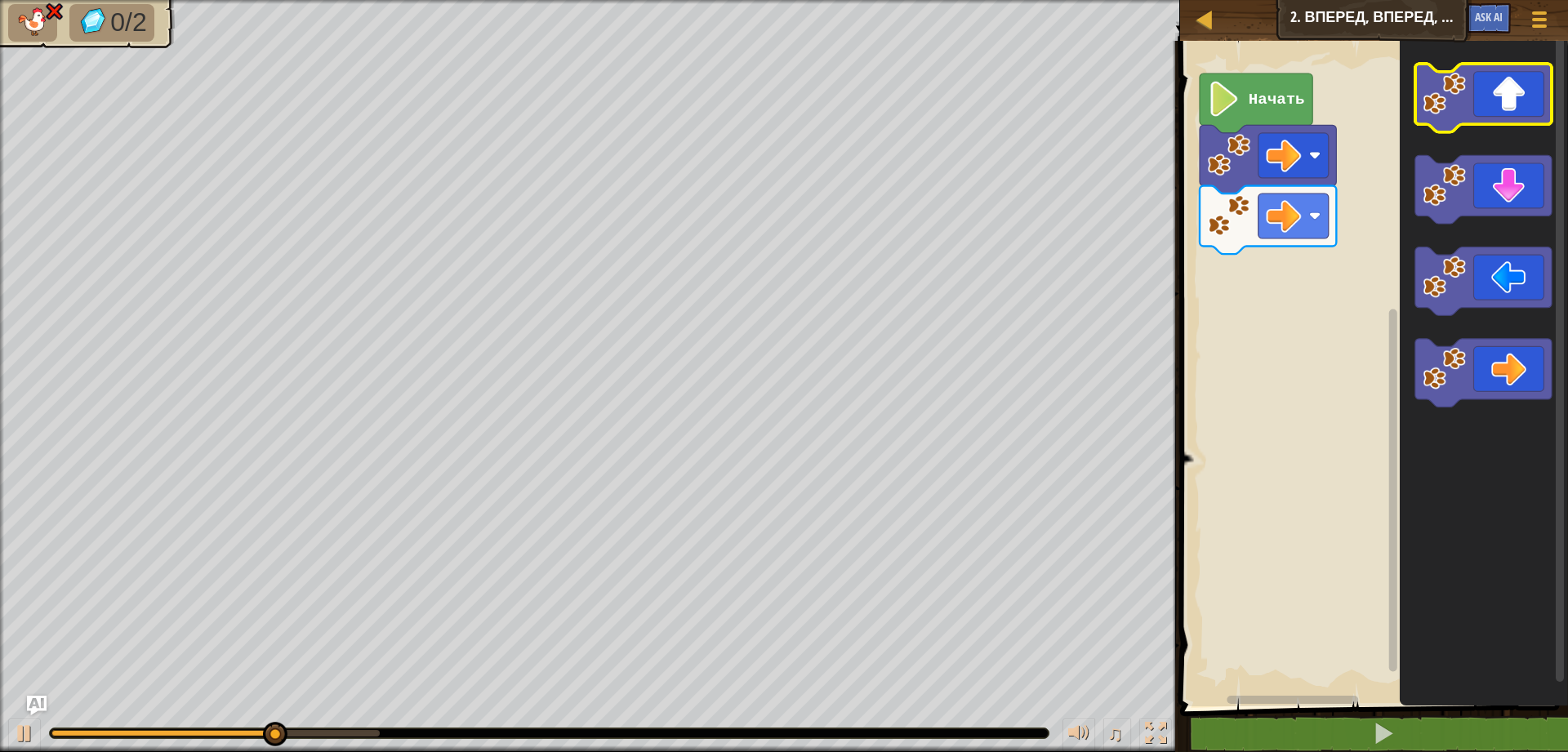
click at [1496, 111] on icon "Рабочая область Blockly" at bounding box center [1483, 98] width 136 height 69
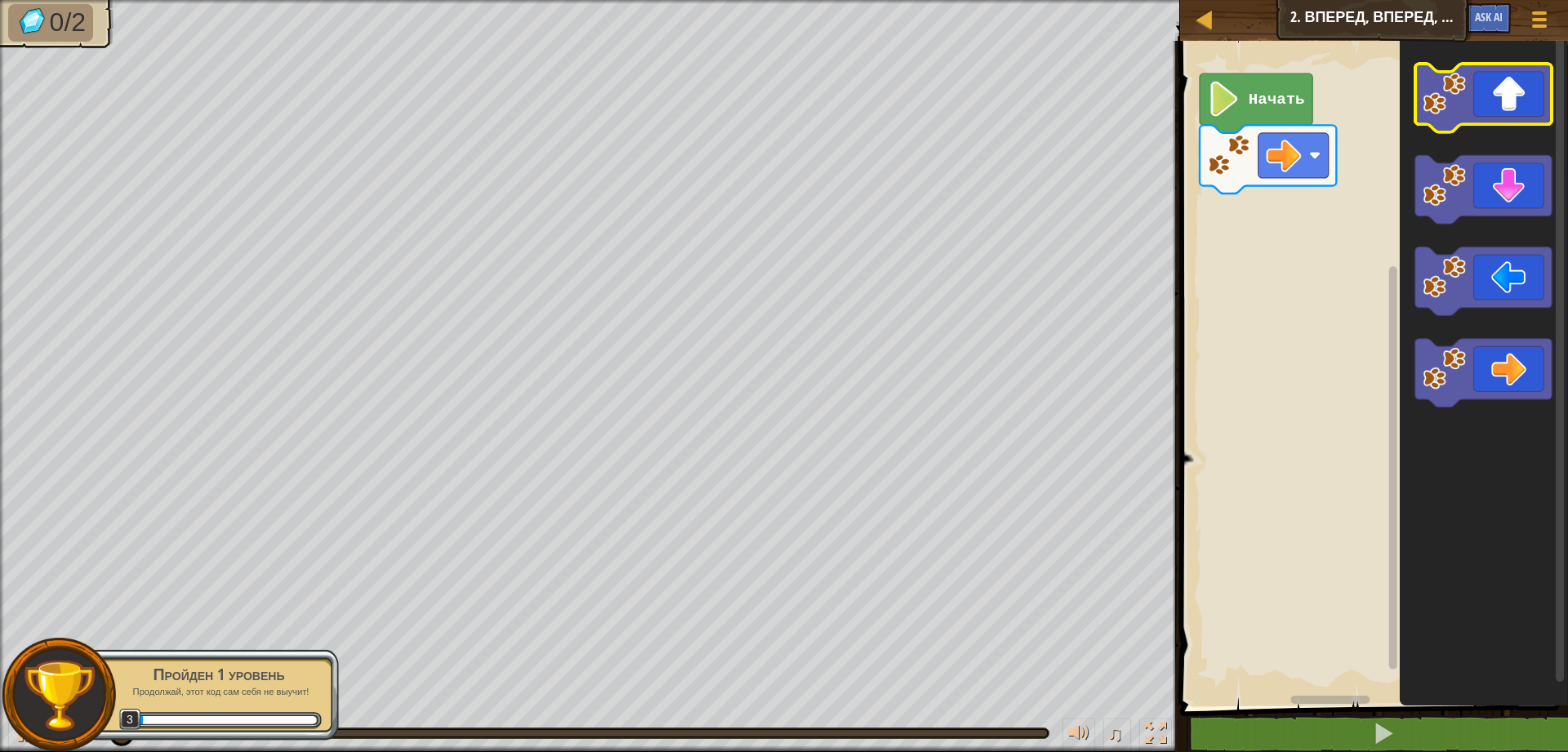
click at [1485, 103] on icon "Рабочая область Blockly" at bounding box center [1483, 98] width 136 height 69
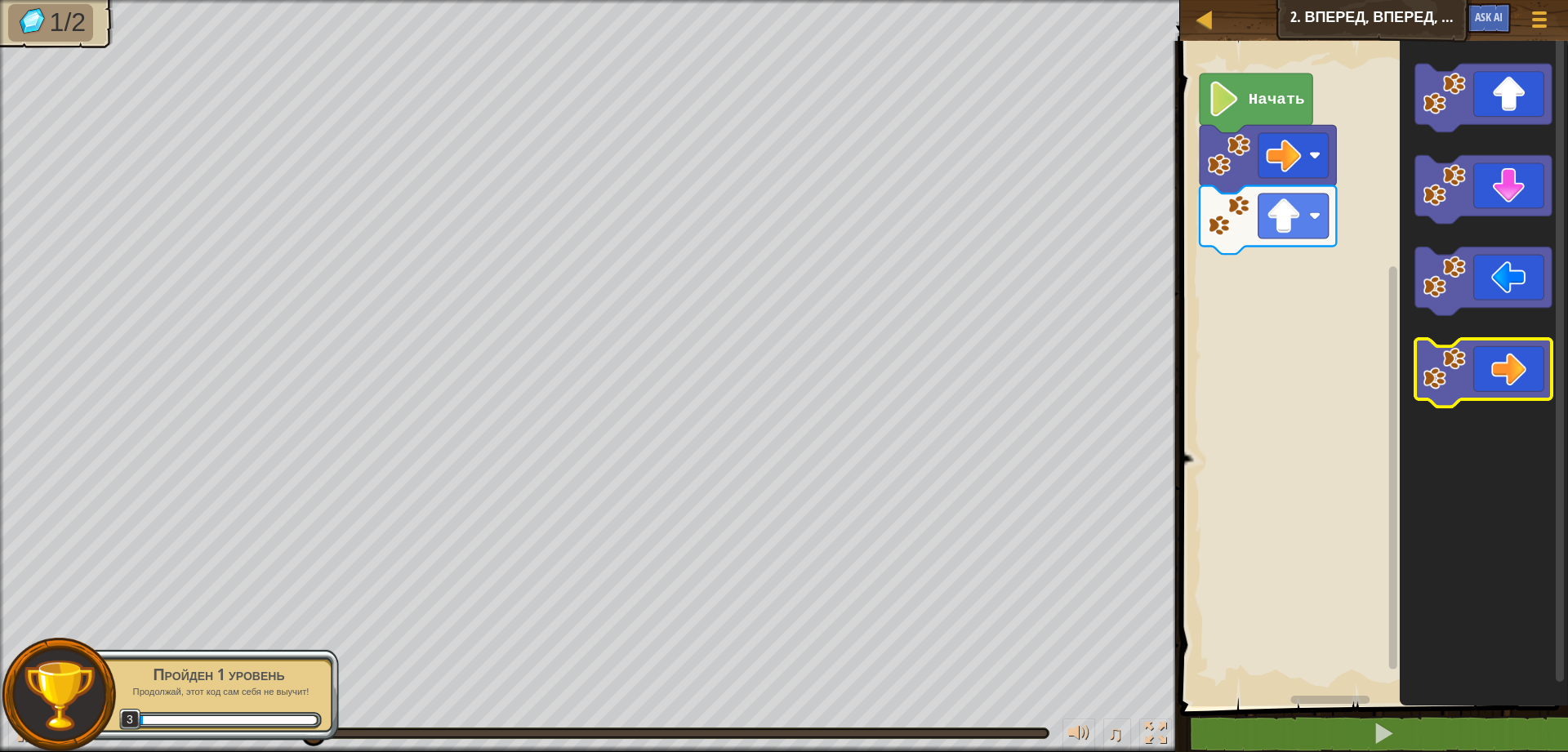
click at [1536, 369] on icon "Рабочая область Blockly" at bounding box center [1483, 373] width 136 height 69
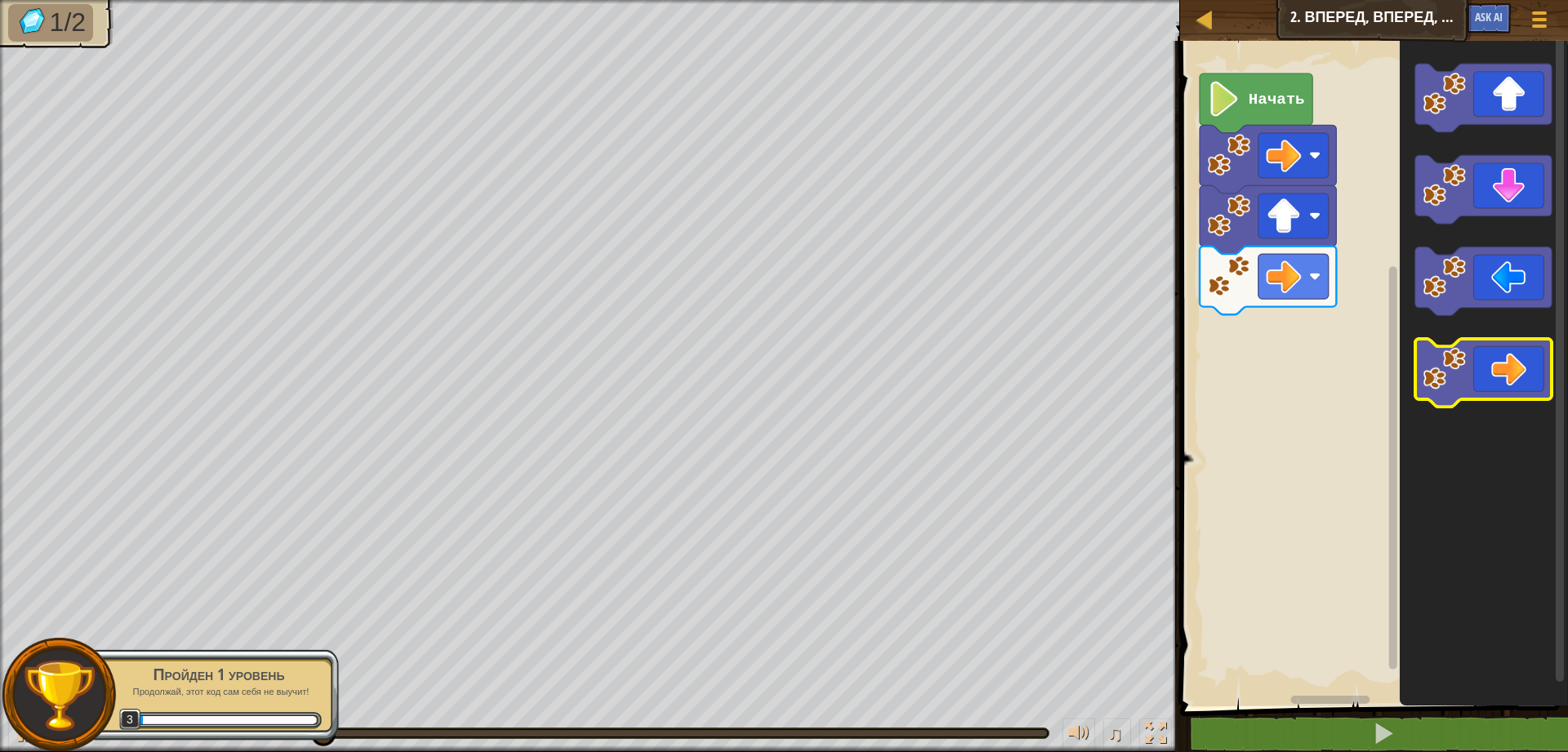
click at [1536, 369] on icon "Рабочая область Blockly" at bounding box center [1483, 373] width 136 height 69
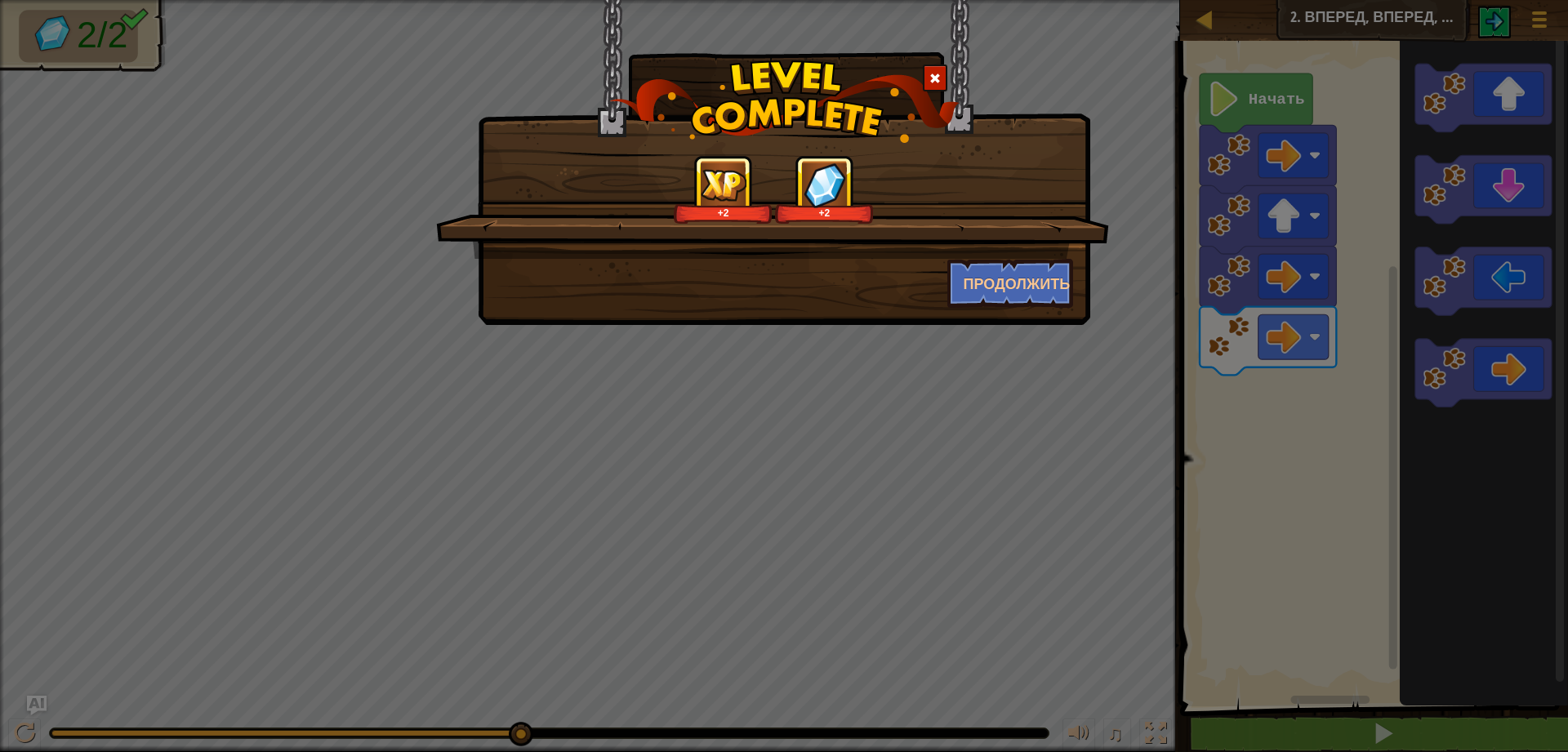
click at [1044, 250] on div "+2 +2" at bounding box center [772, 207] width 673 height 104
click at [1063, 281] on button "Продолжить" at bounding box center [1010, 284] width 126 height 49
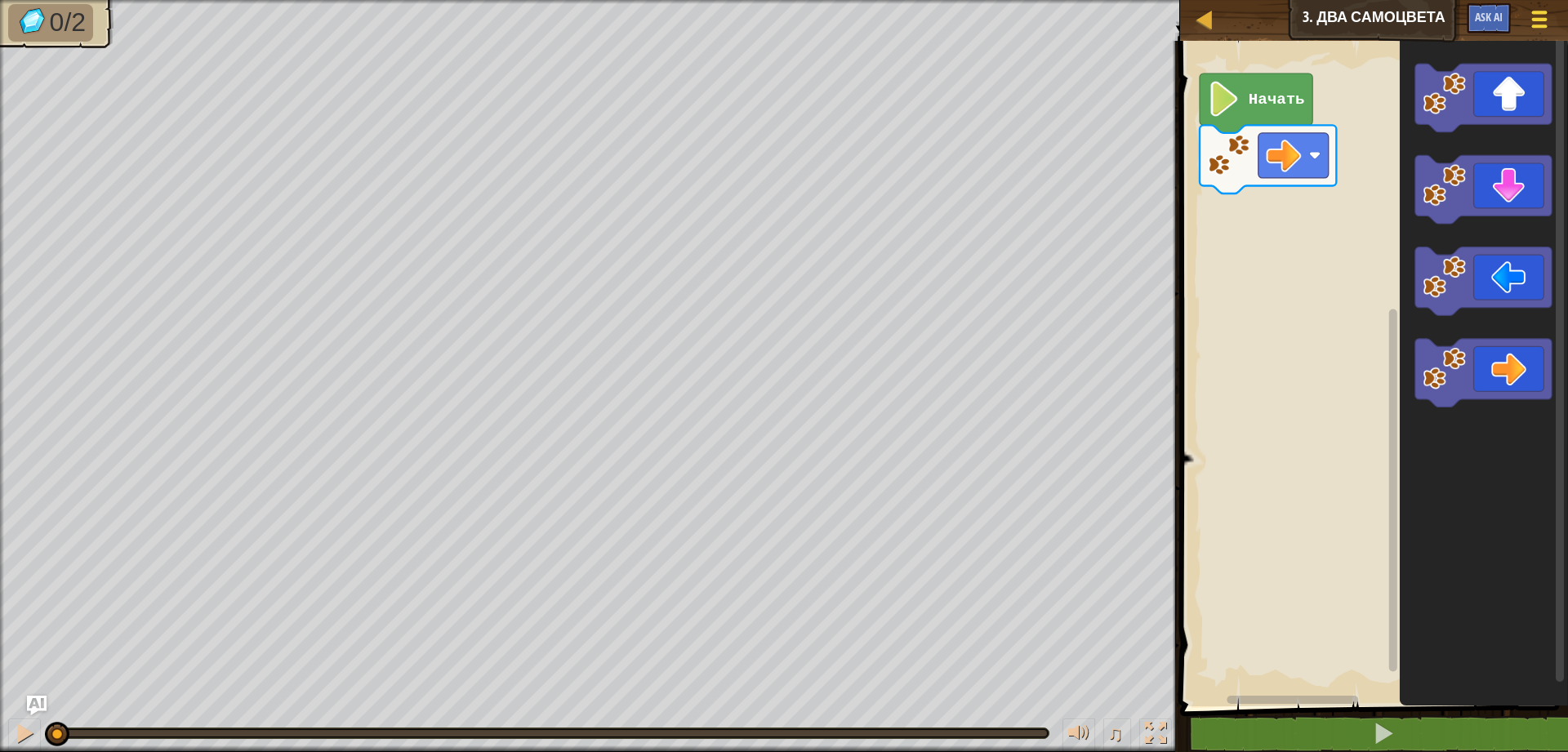
click at [1542, 18] on span at bounding box center [1540, 19] width 16 height 4
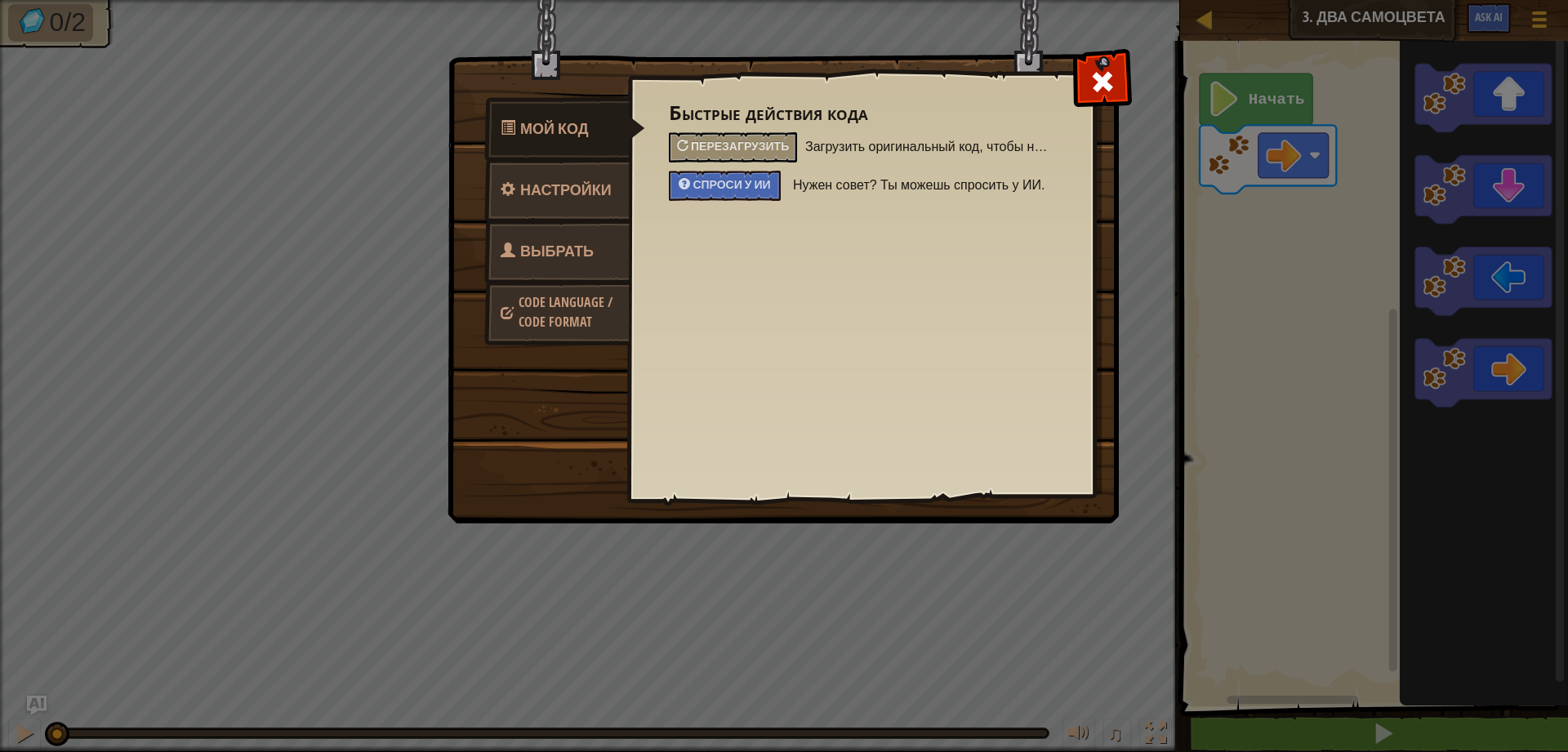
click at [553, 269] on link "Выбрать героя" at bounding box center [556, 271] width 145 height 105
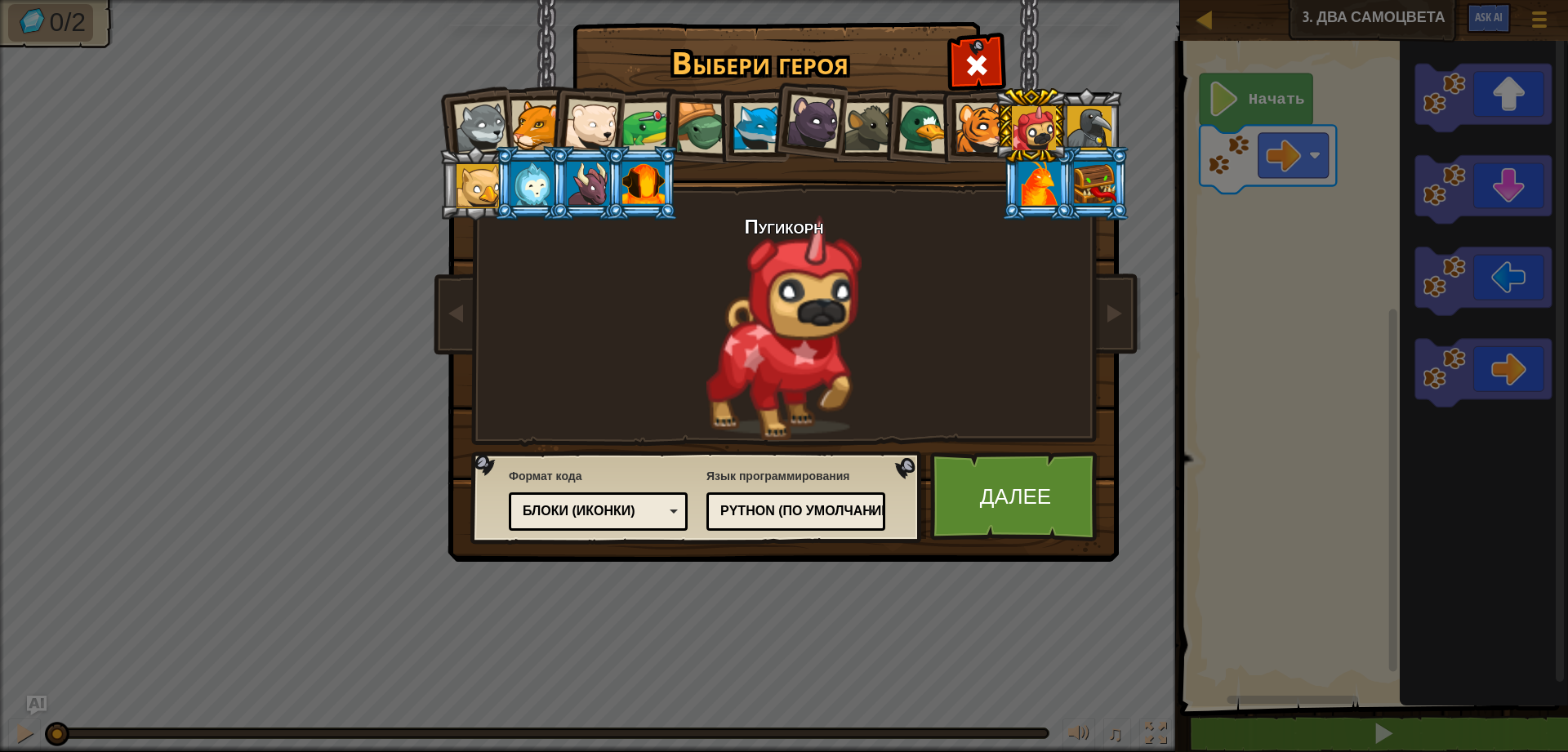
click at [589, 519] on div "Блоки (иконки)" at bounding box center [593, 511] width 141 height 18
click at [1012, 500] on link "Далее" at bounding box center [1015, 496] width 170 height 90
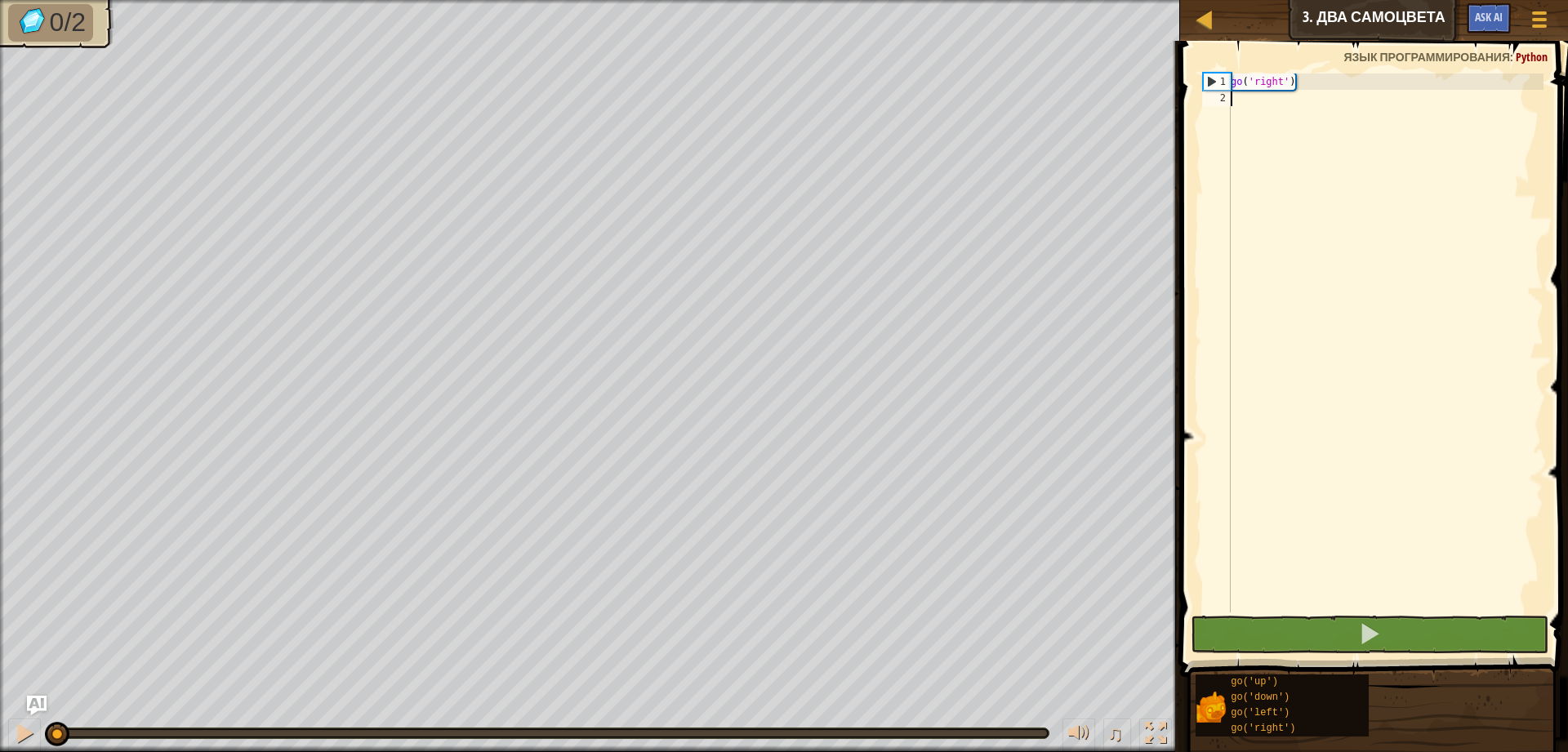
click at [1274, 99] on div "go ( 'right' )" at bounding box center [1385, 359] width 316 height 572
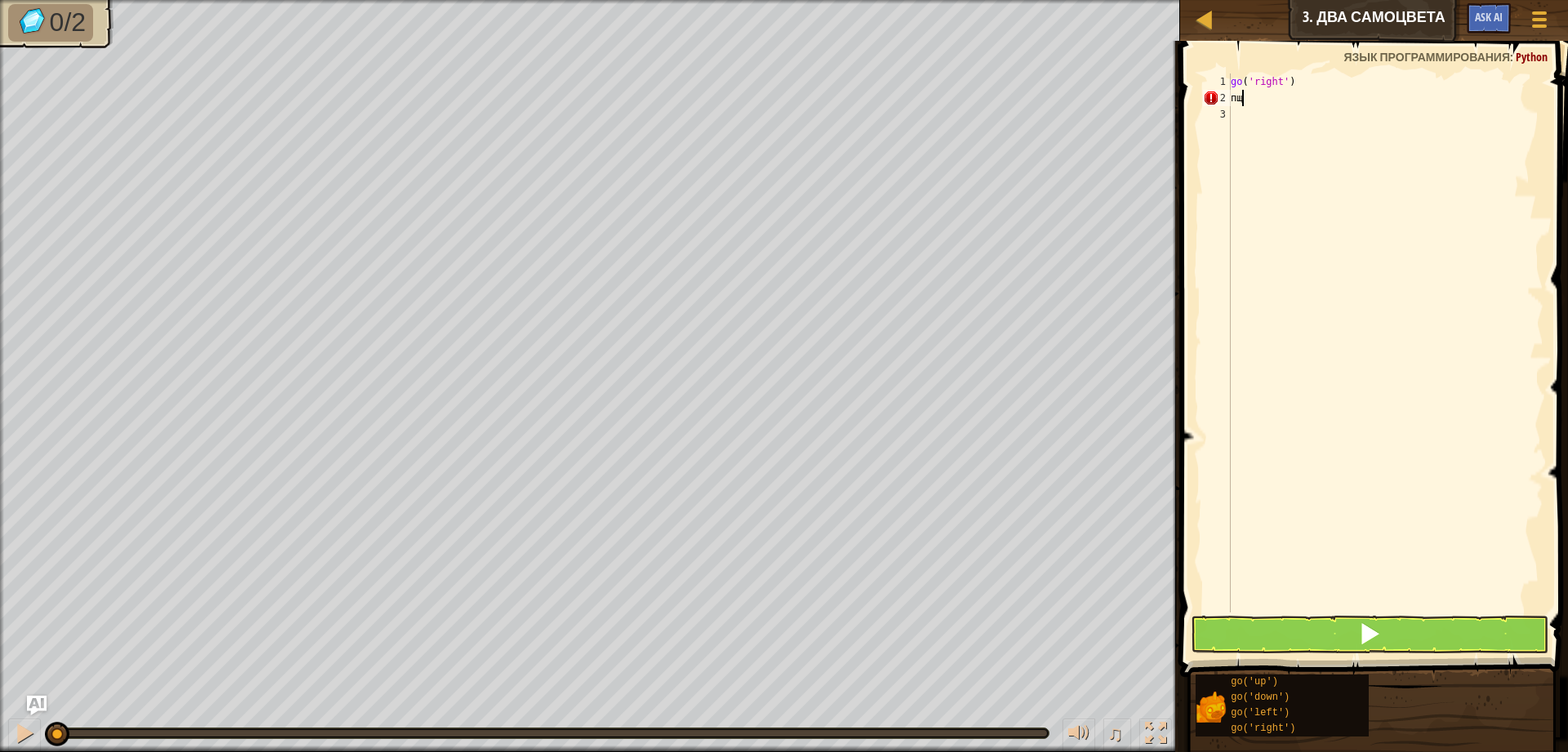
type textarea "п"
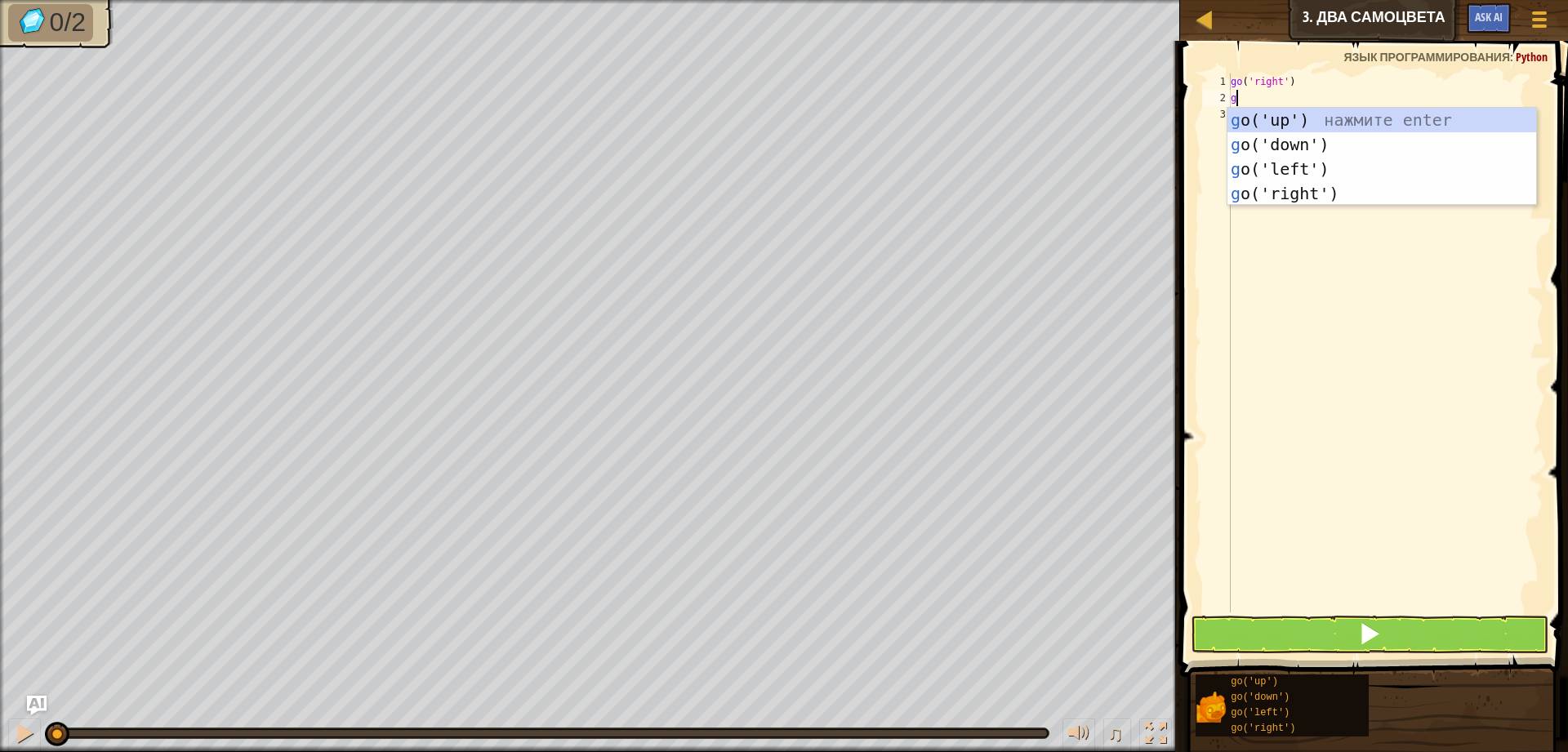
type textarea "go"
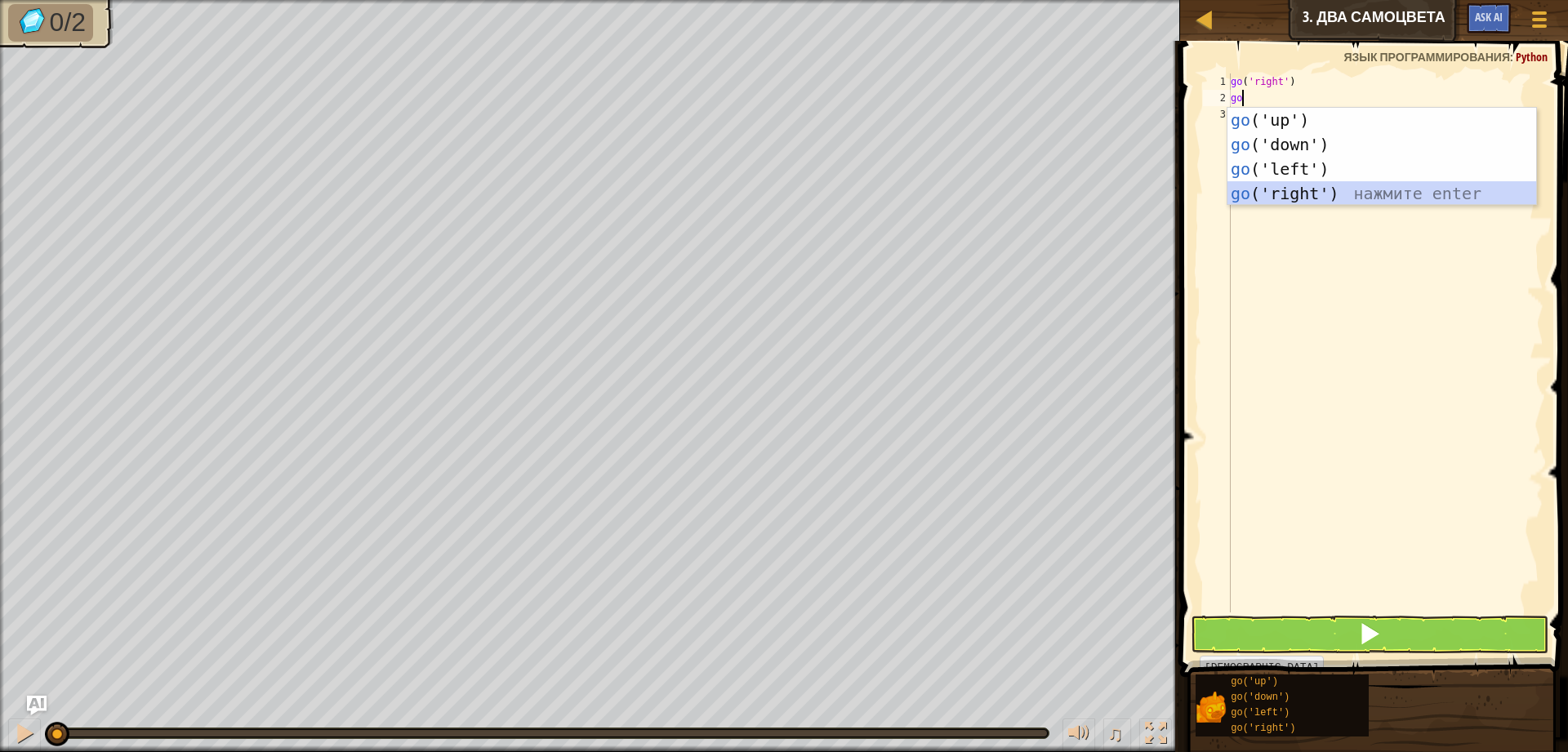
click at [1294, 184] on div "go ('up') нажмите enter go ('down') нажмите enter go ('left') нажмите enter go …" at bounding box center [1381, 181] width 308 height 147
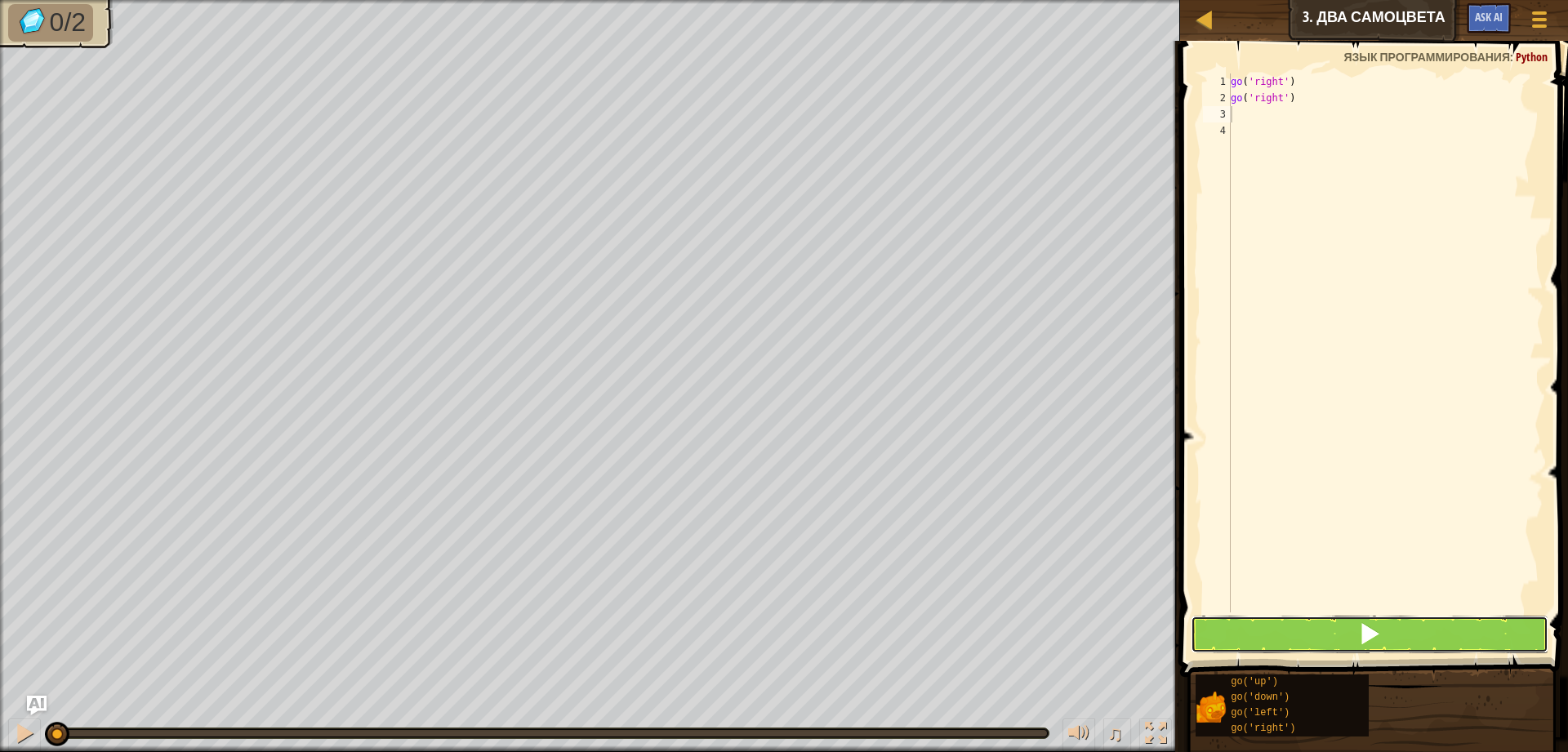
drag, startPoint x: 1356, startPoint y: 639, endPoint x: 1352, endPoint y: 612, distance: 27.3
click at [1348, 644] on button at bounding box center [1369, 634] width 358 height 38
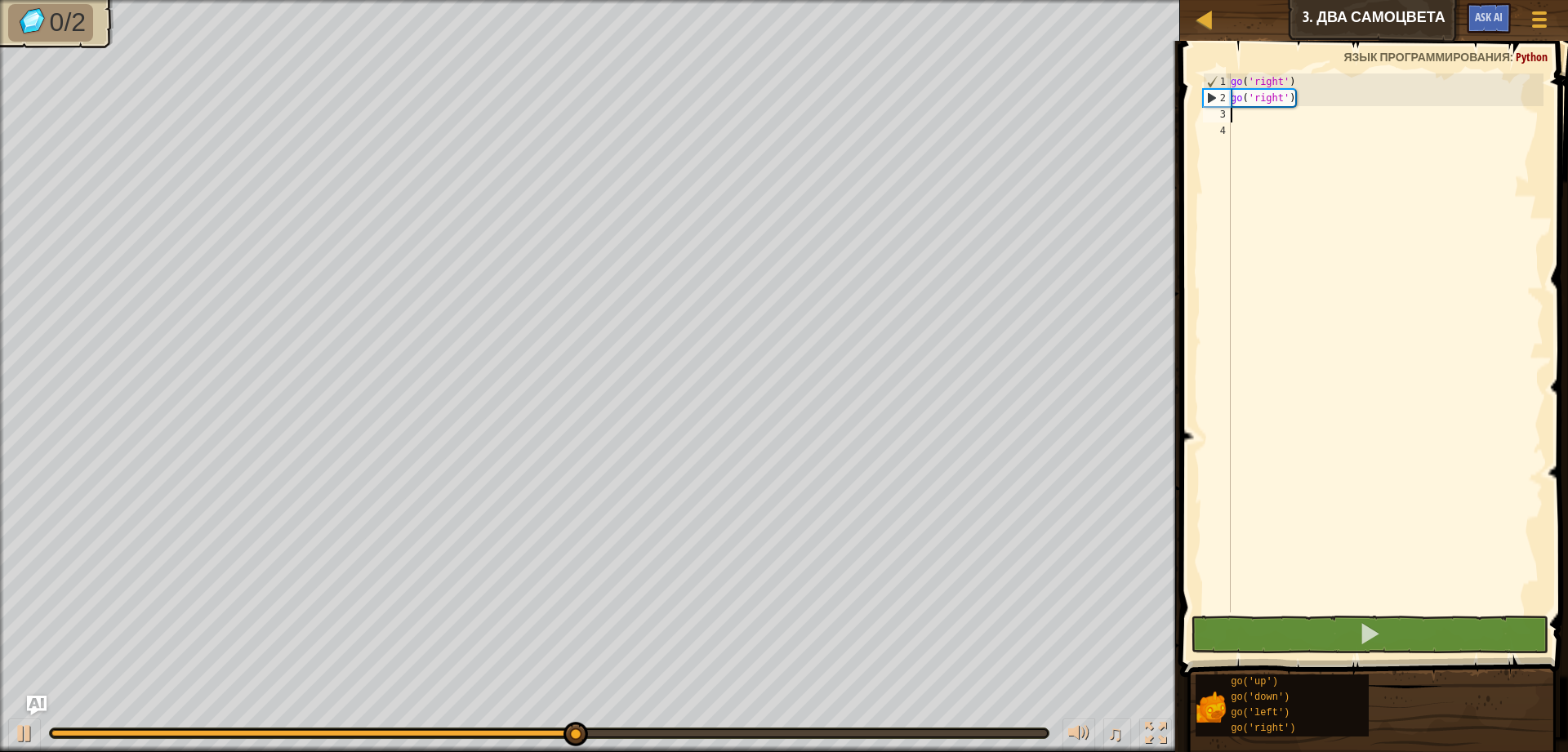
click at [1285, 121] on div "go ( 'right' ) go ( 'right' )" at bounding box center [1385, 359] width 316 height 572
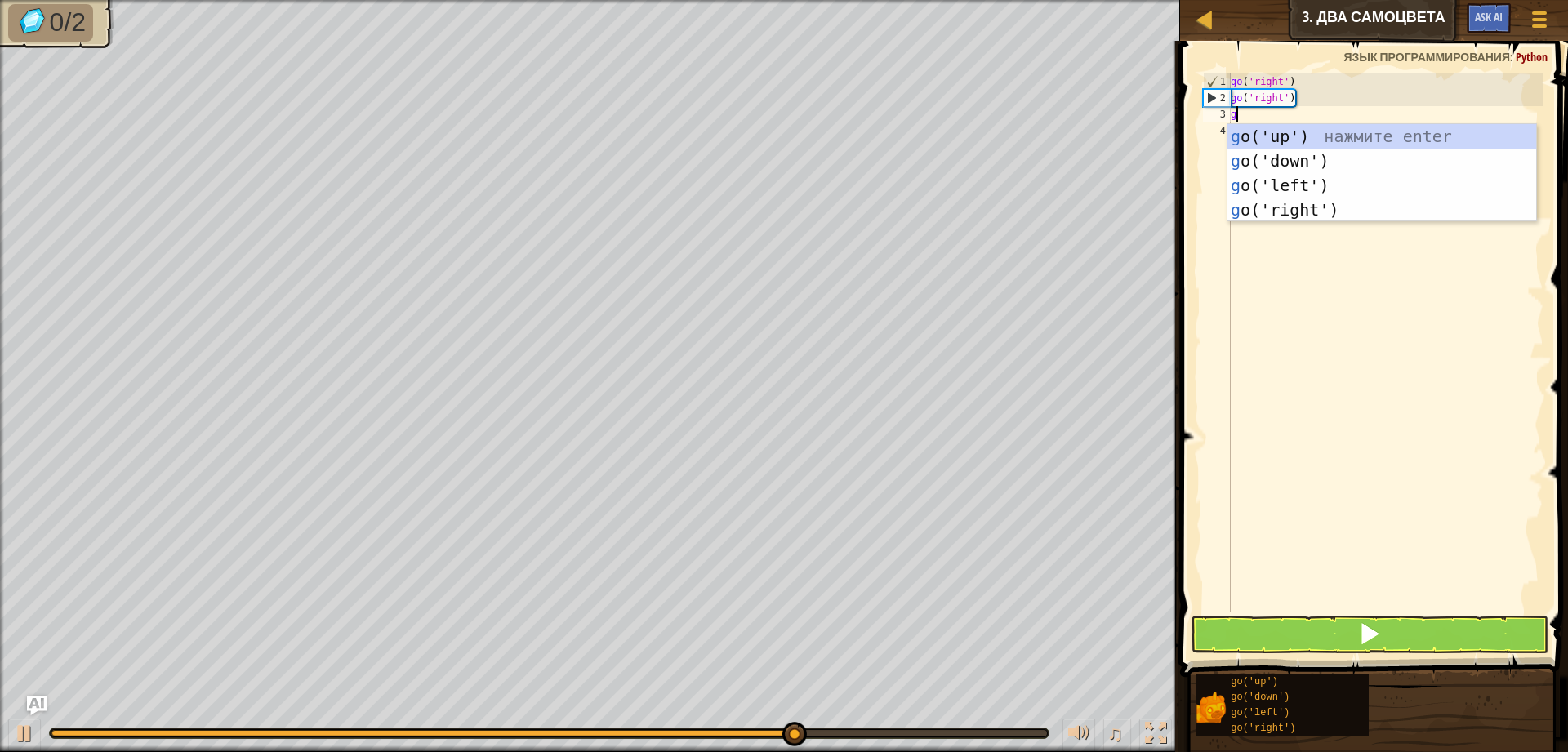
type textarea "go"
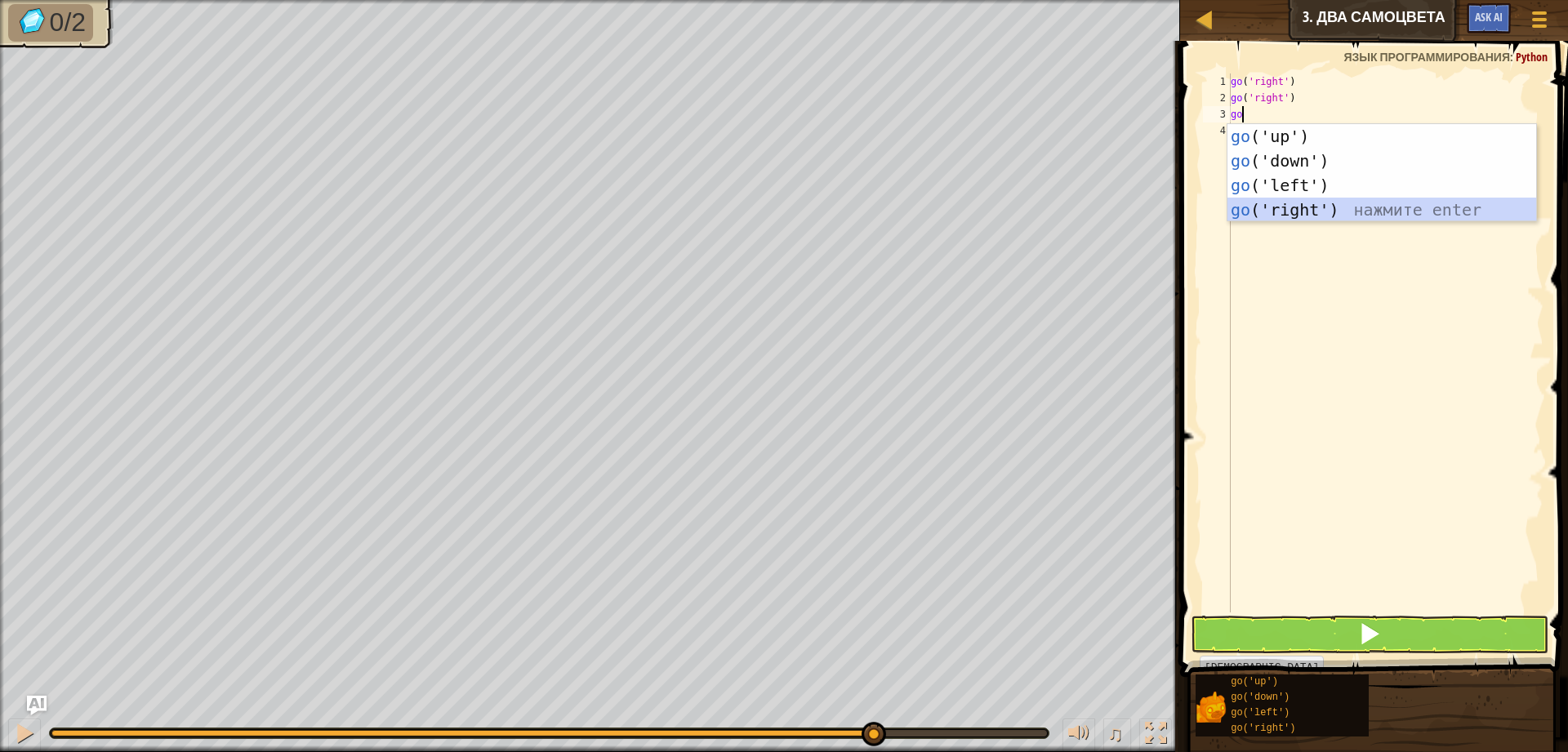
click at [1319, 212] on div "go ('up') нажмите enter go ('down') нажмите enter go ('left') нажмите enter go …" at bounding box center [1381, 197] width 308 height 147
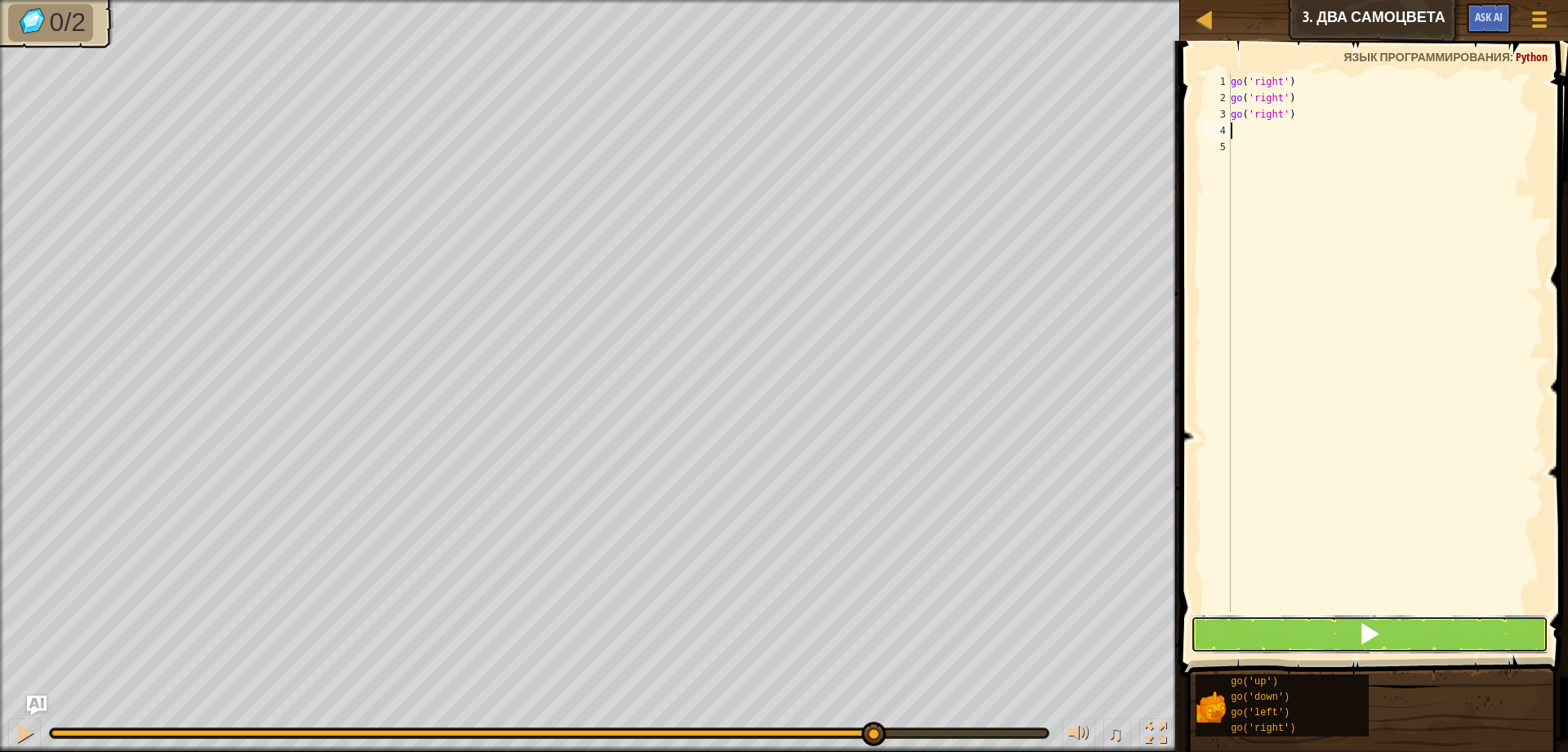
click at [1348, 621] on button at bounding box center [1369, 634] width 358 height 38
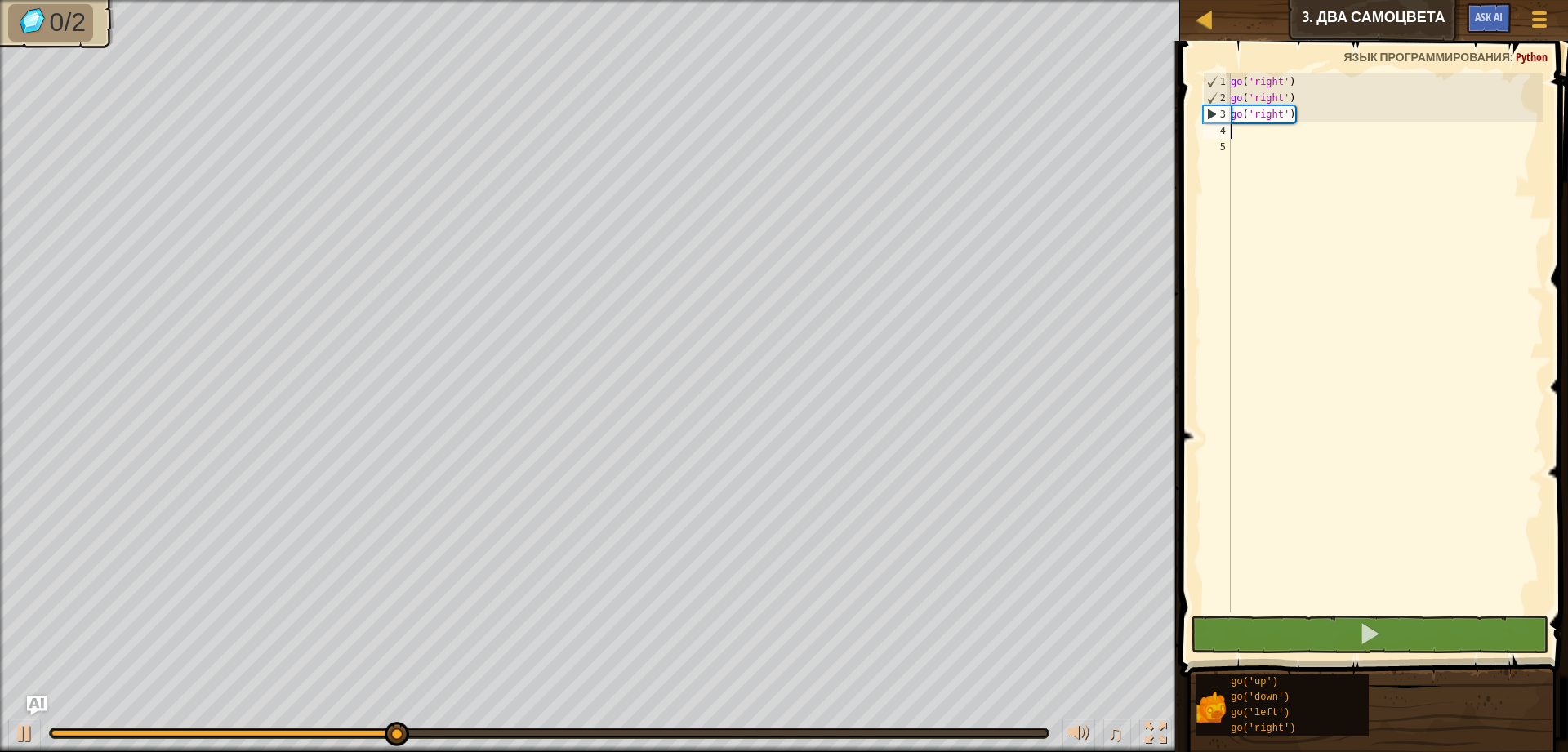
click at [1263, 134] on div "go ( 'right' ) go ( 'right' ) go ( 'right' )" at bounding box center [1385, 359] width 316 height 572
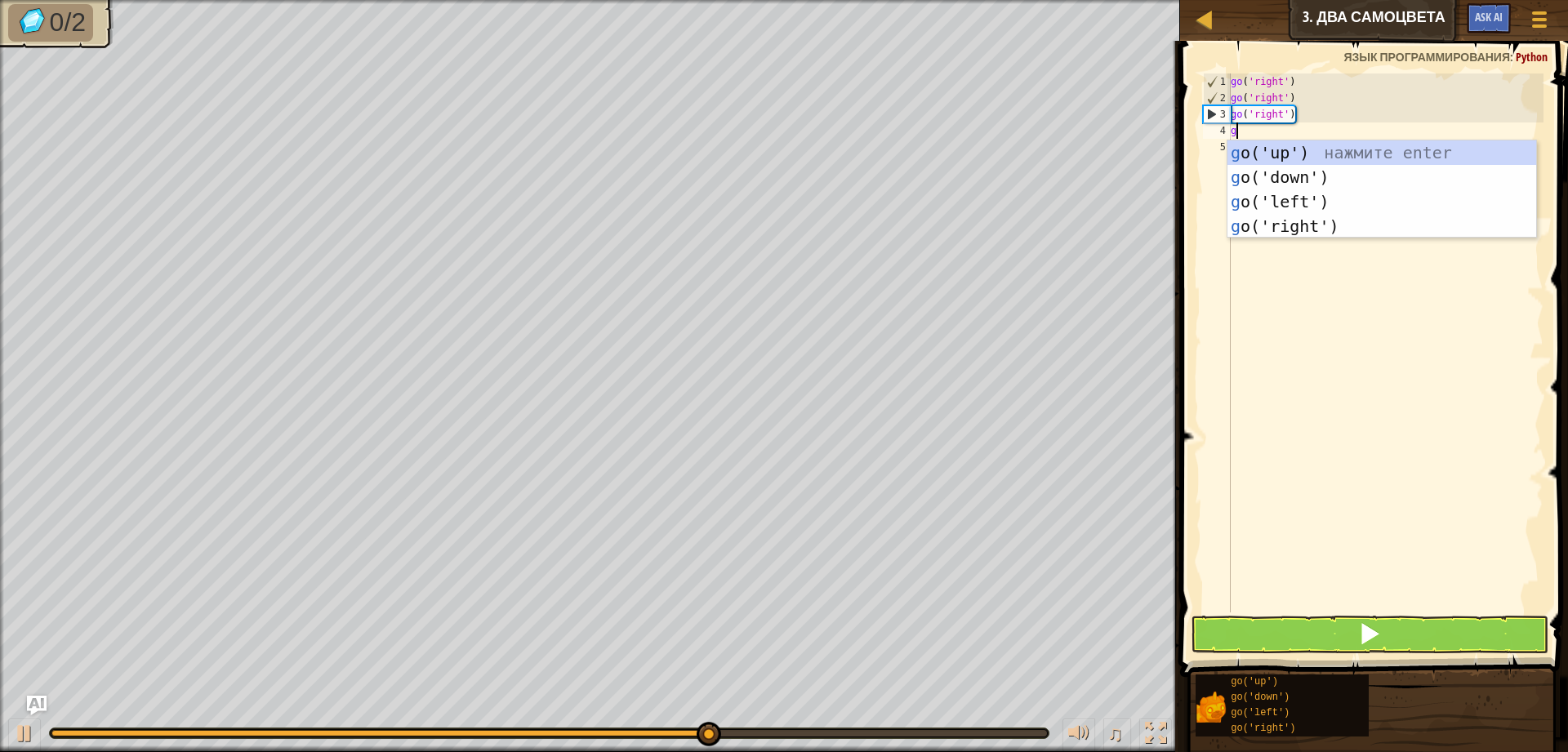
type textarea "go"
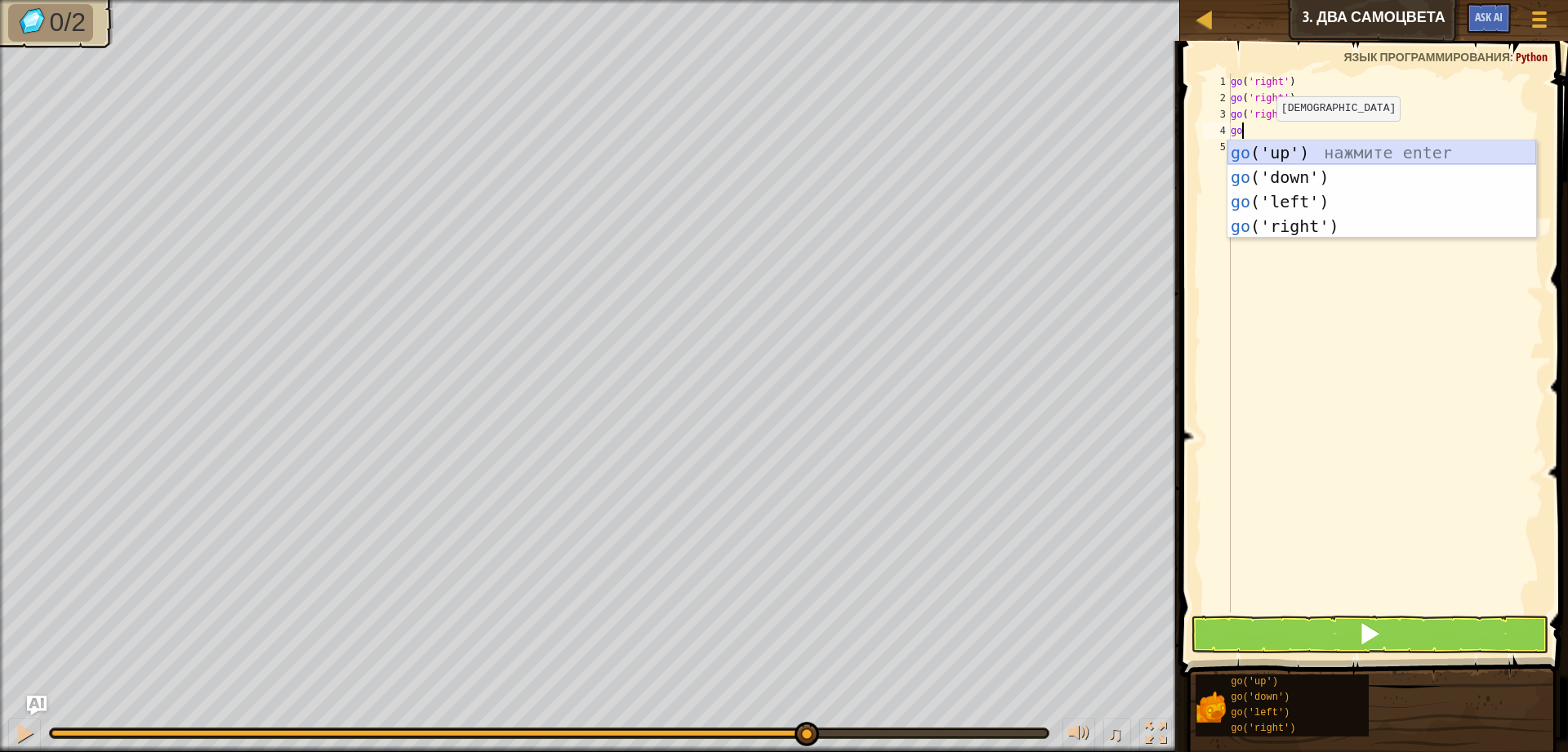
click at [1326, 153] on div "go ('up') нажмите enter go ('down') нажмите enter go ('left') нажмите enter go …" at bounding box center [1381, 213] width 308 height 147
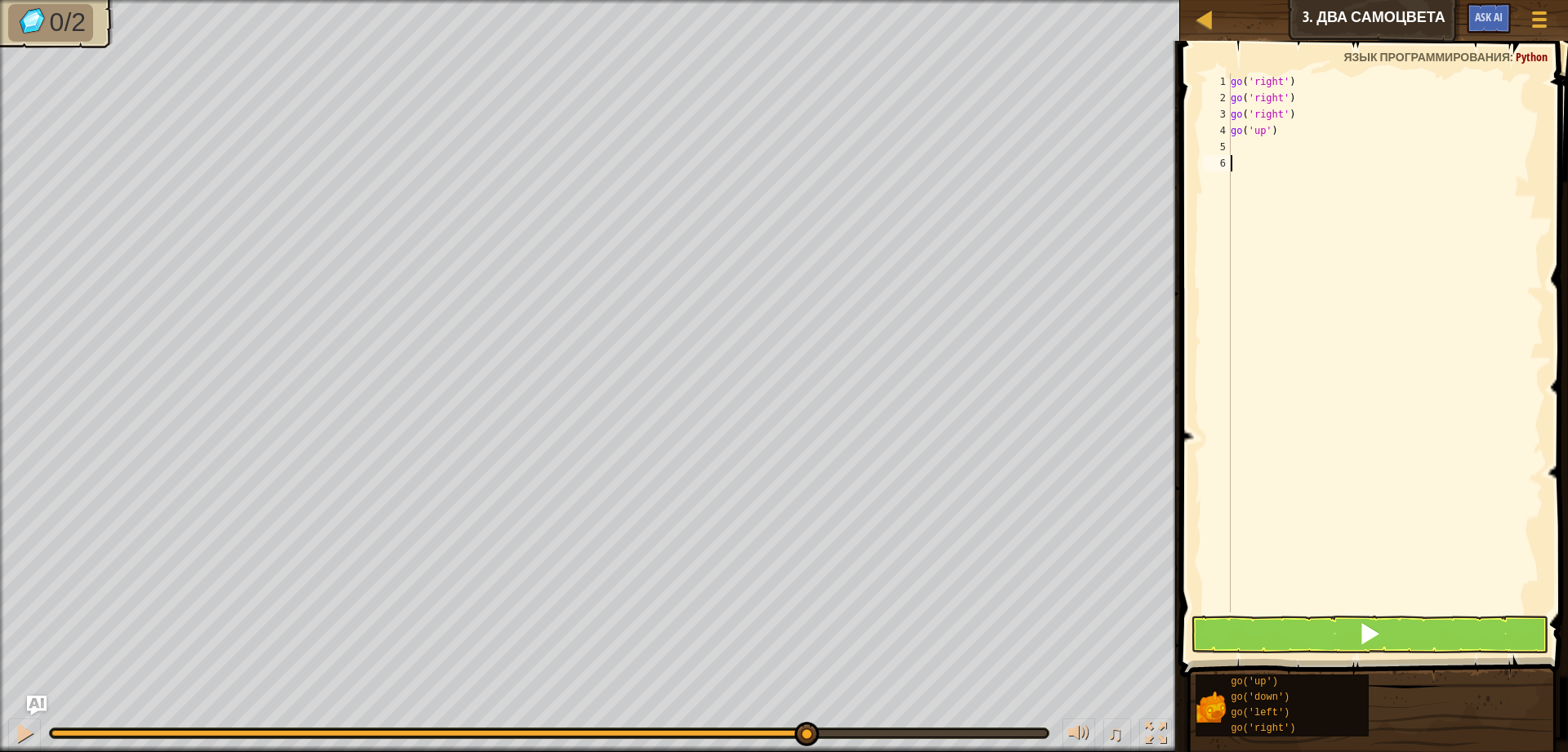
click at [1253, 158] on div "go ( 'right' ) go ( 'right' ) go ( 'right' ) go ( 'up' )" at bounding box center [1385, 359] width 316 height 572
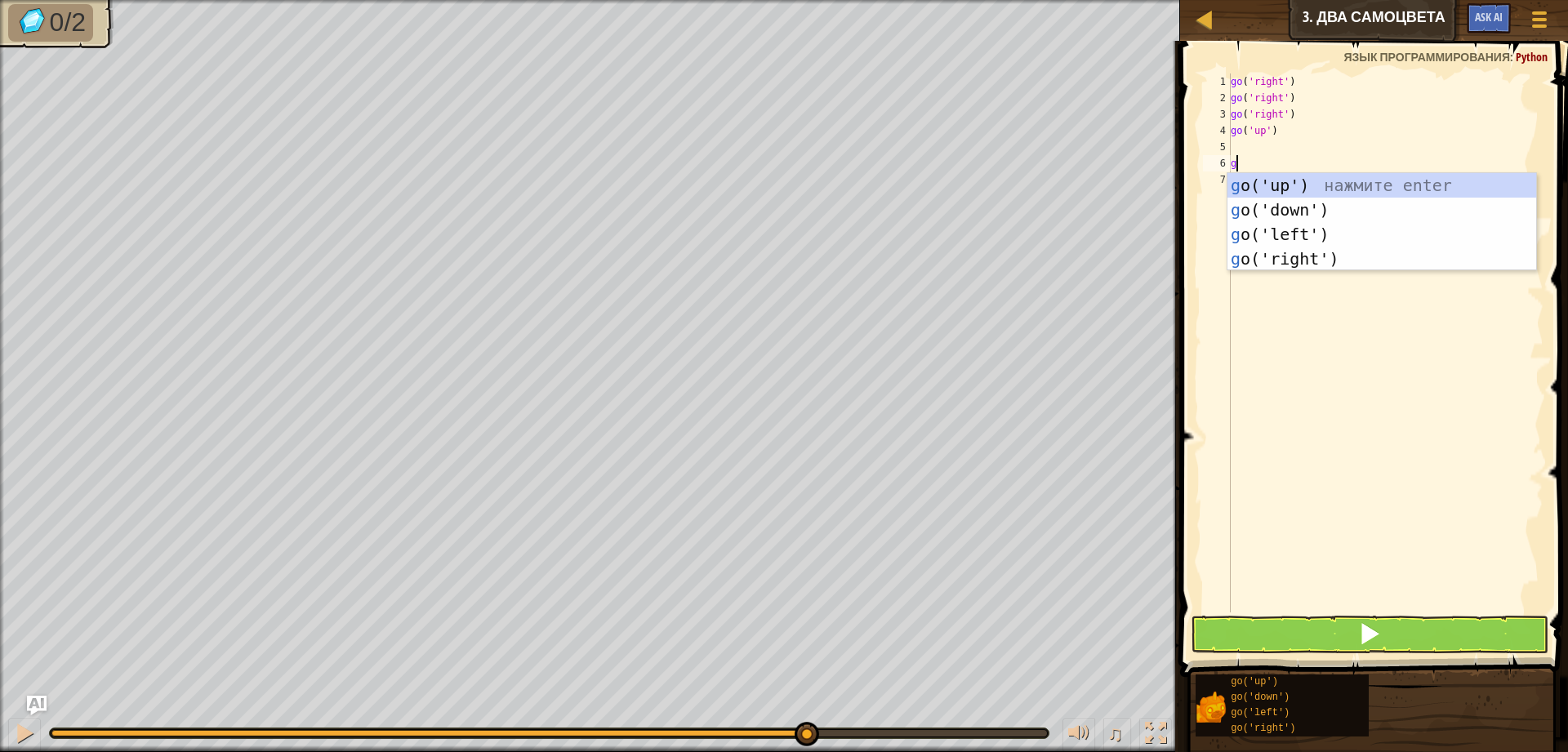
type textarea "go"
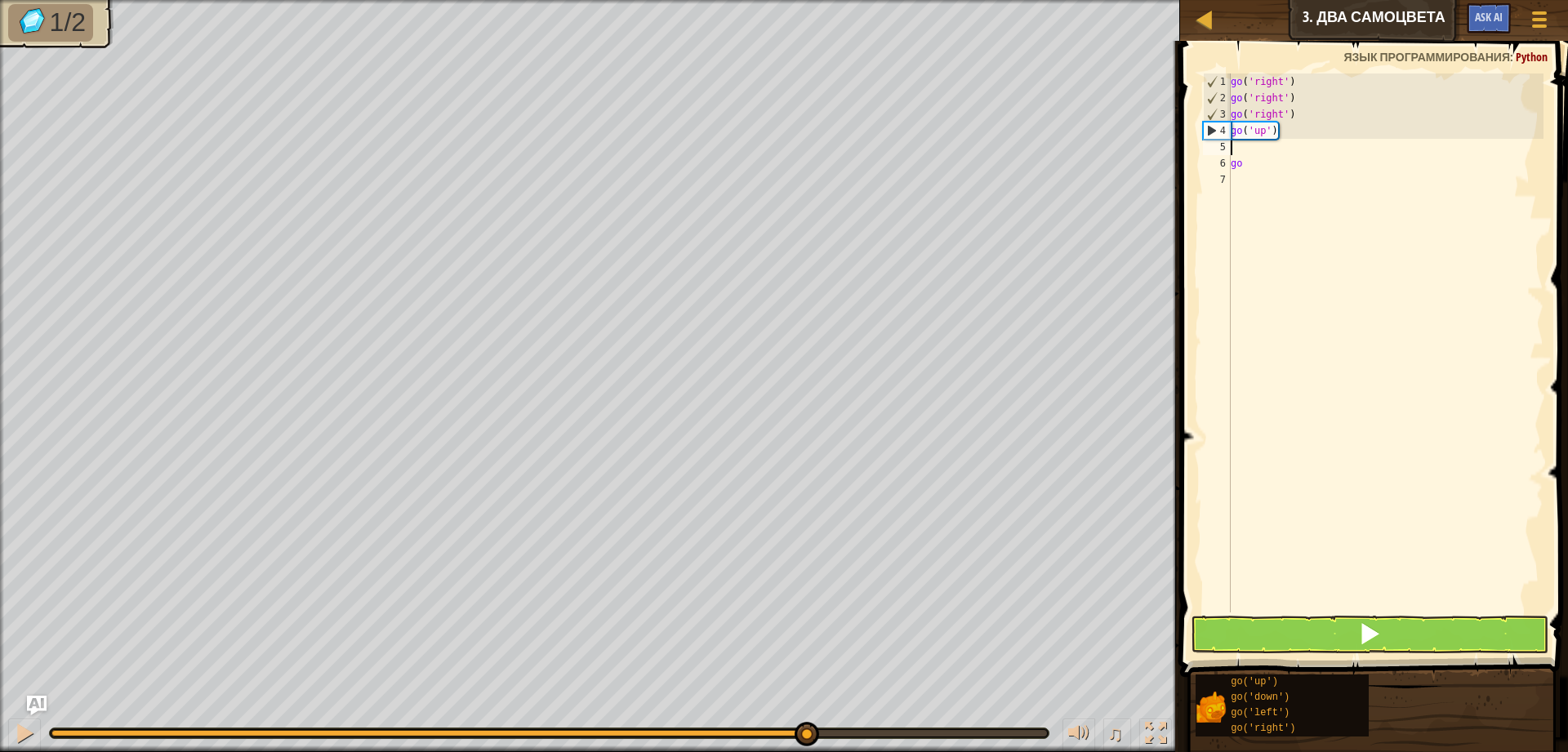
click at [1242, 143] on div "go ( 'right' ) go ( 'right' ) go ( 'right' ) go ( 'up' ) go" at bounding box center [1385, 359] width 316 height 572
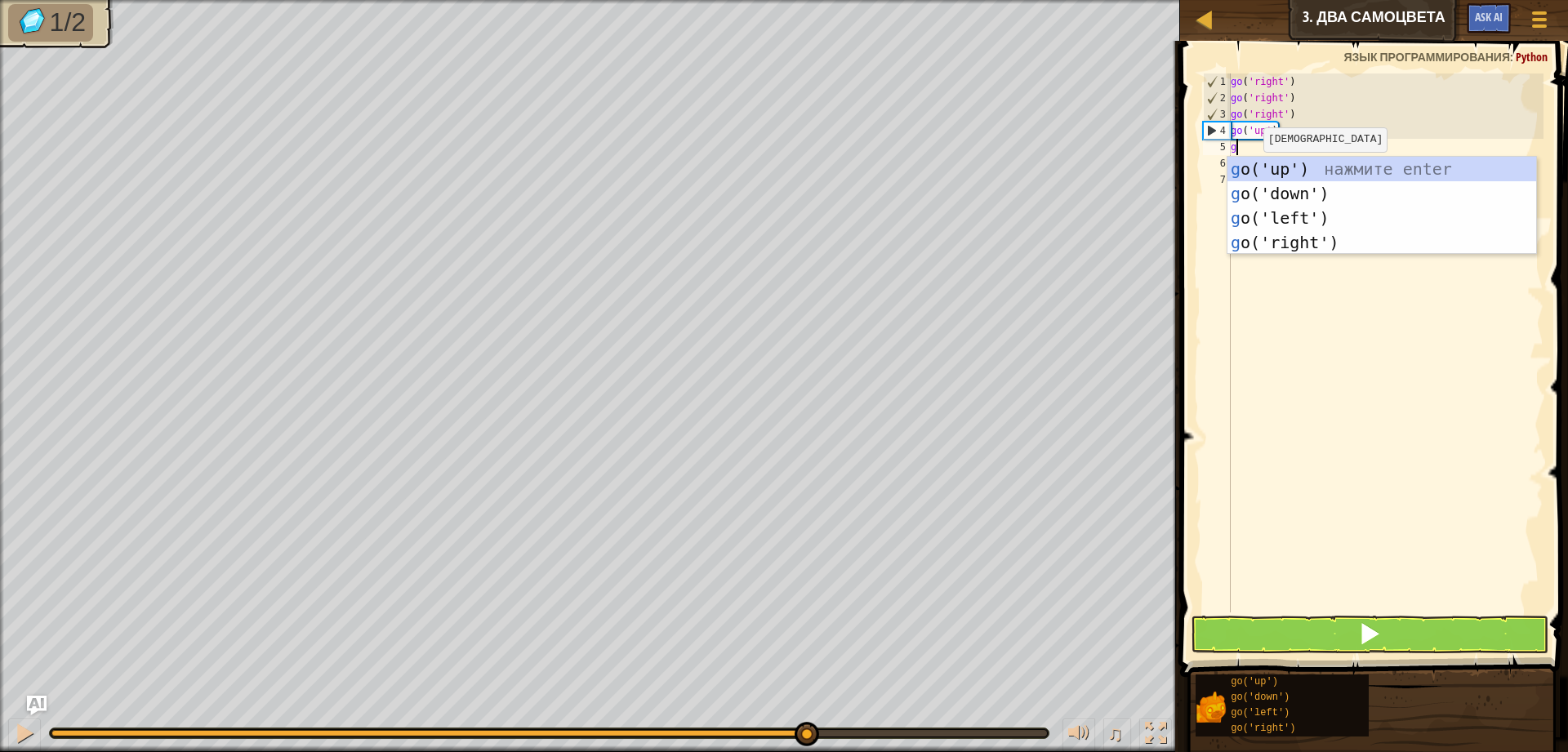
type textarea "go"
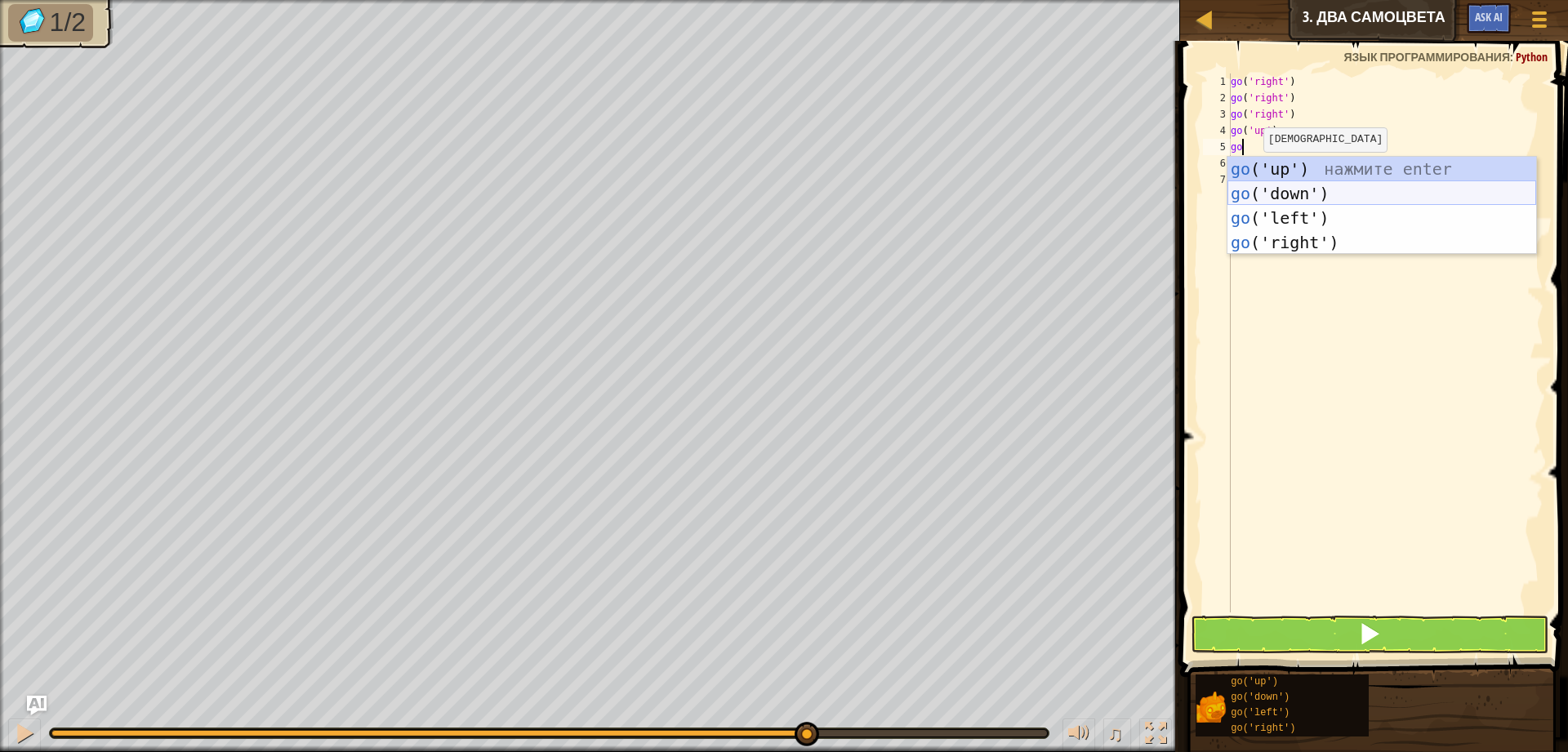
click at [1325, 192] on div "go ('up') нажмите enter go ('down') нажмите enter go ('left') нажмите enter go …" at bounding box center [1381, 229] width 308 height 147
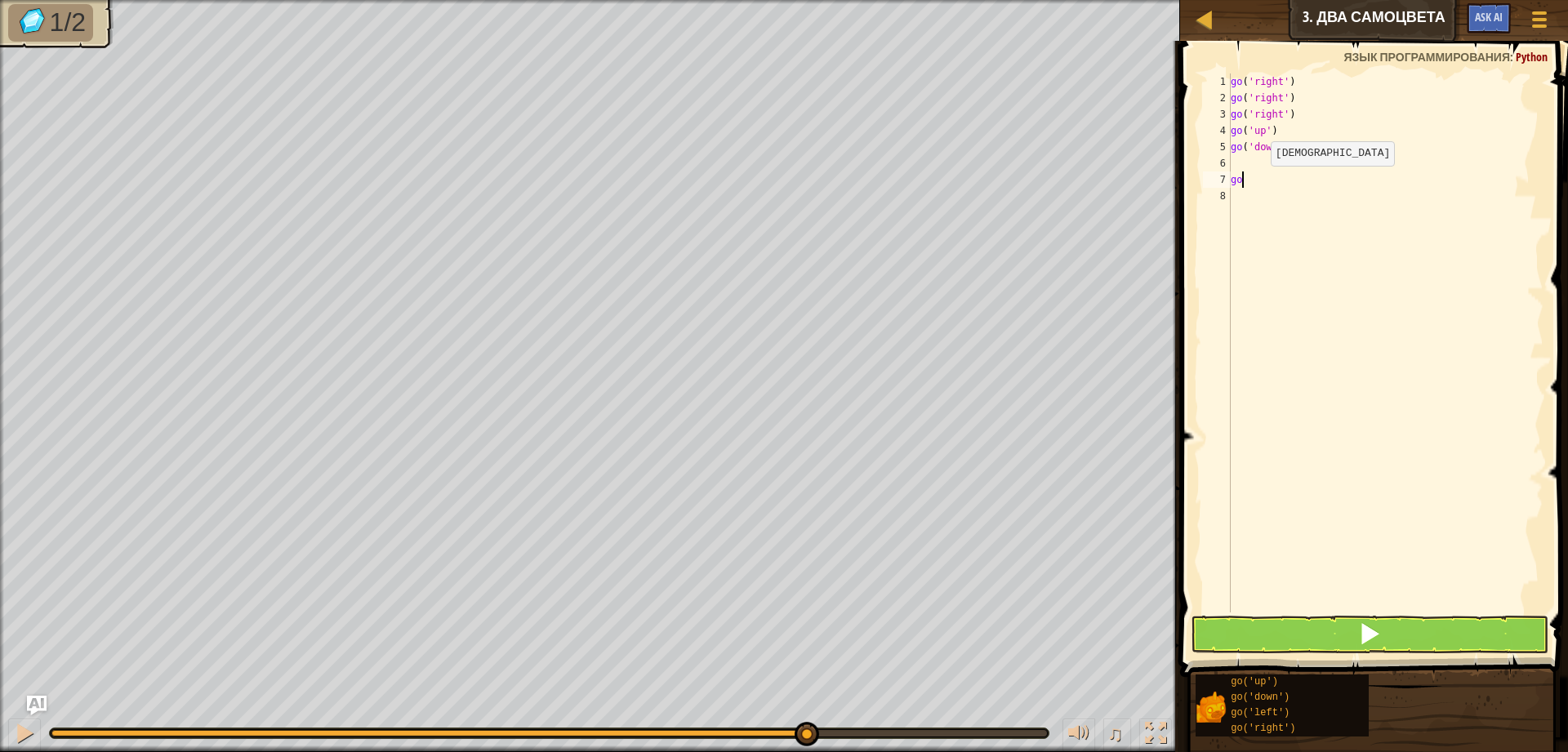
click at [1257, 182] on div "go ( 'right' ) go ( 'right' ) go ( 'right' ) go ( 'up' ) go ( 'down' ) go" at bounding box center [1385, 359] width 316 height 572
type textarea "g"
click at [1256, 164] on div "go ( 'right' ) go ( 'right' ) go ( 'right' ) go ( 'up' ) go ( 'down' )" at bounding box center [1385, 359] width 316 height 572
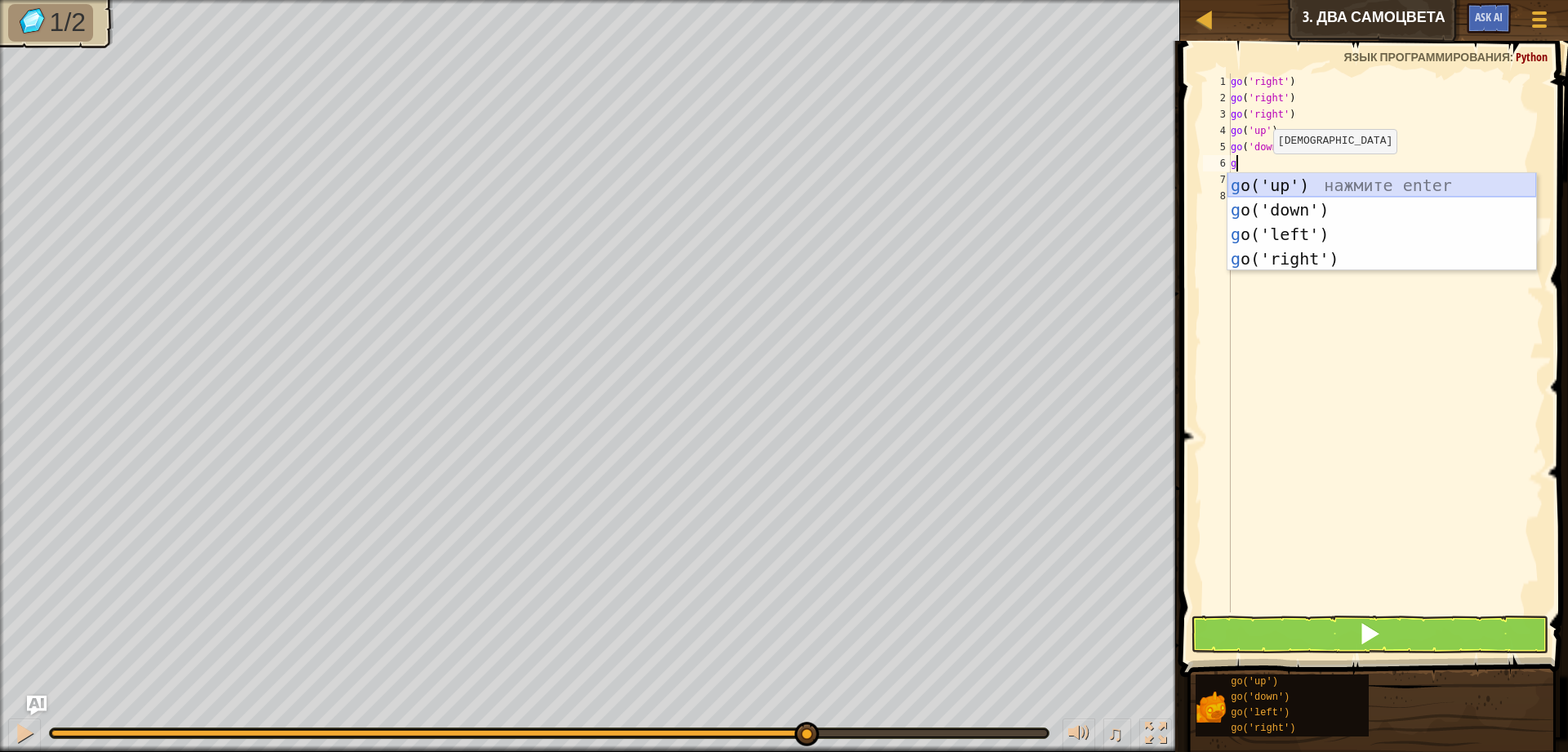
type textarea "go"
click at [1320, 205] on div "go ('up') нажмите enter go ('down') нажмите enter go ('left') нажмите enter go …" at bounding box center [1381, 246] width 308 height 147
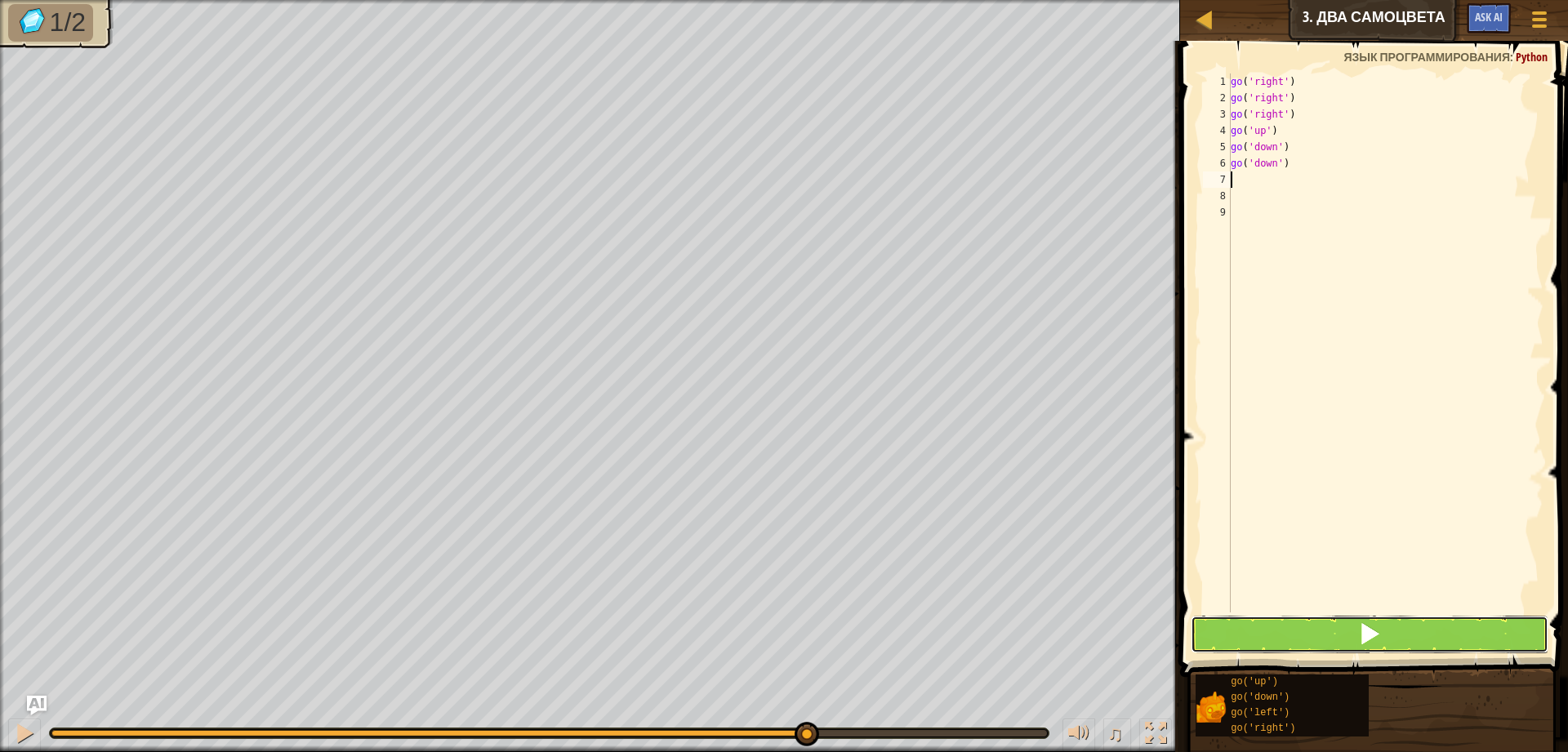
click at [1287, 633] on button at bounding box center [1369, 634] width 358 height 38
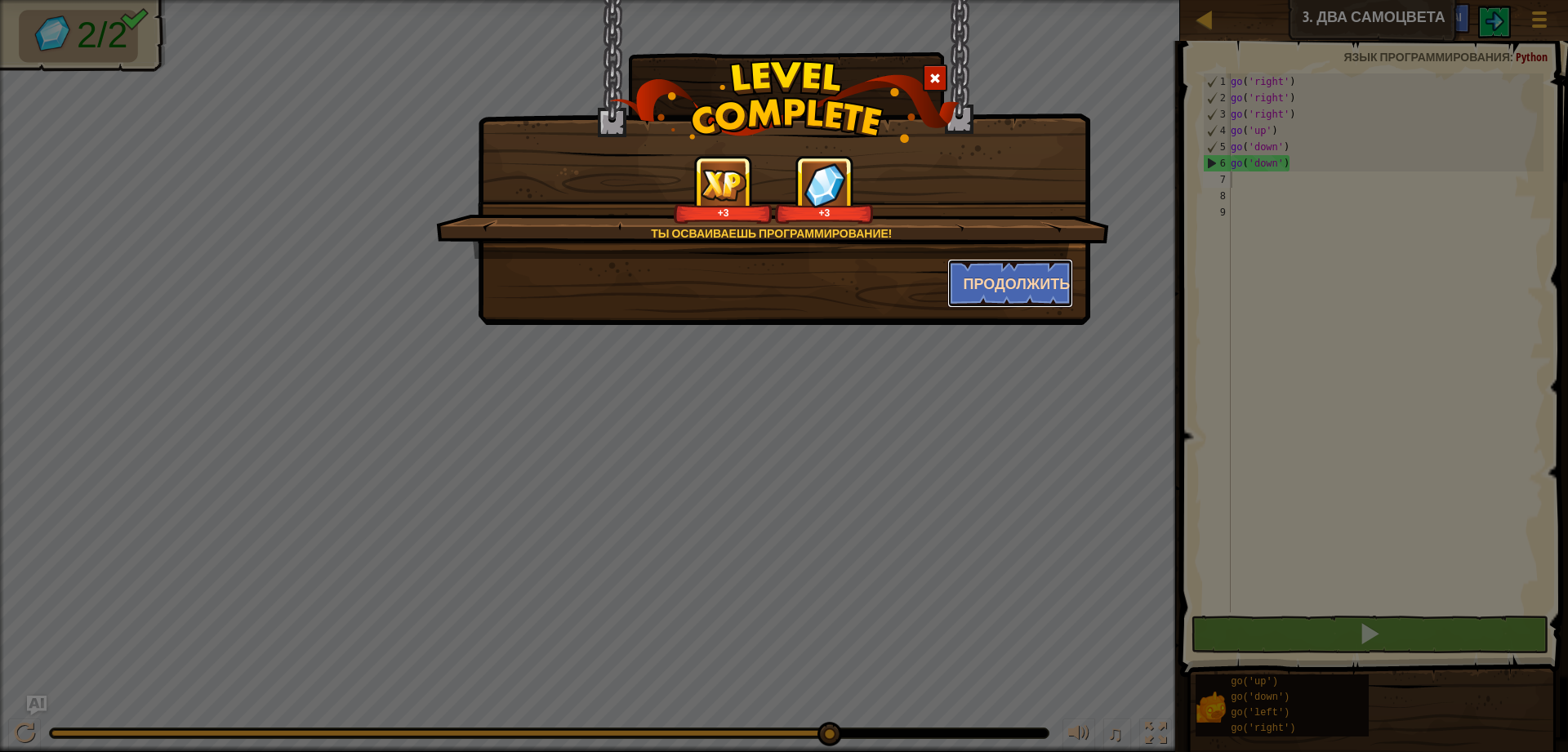
click at [1022, 291] on button "Продолжить" at bounding box center [1010, 284] width 126 height 49
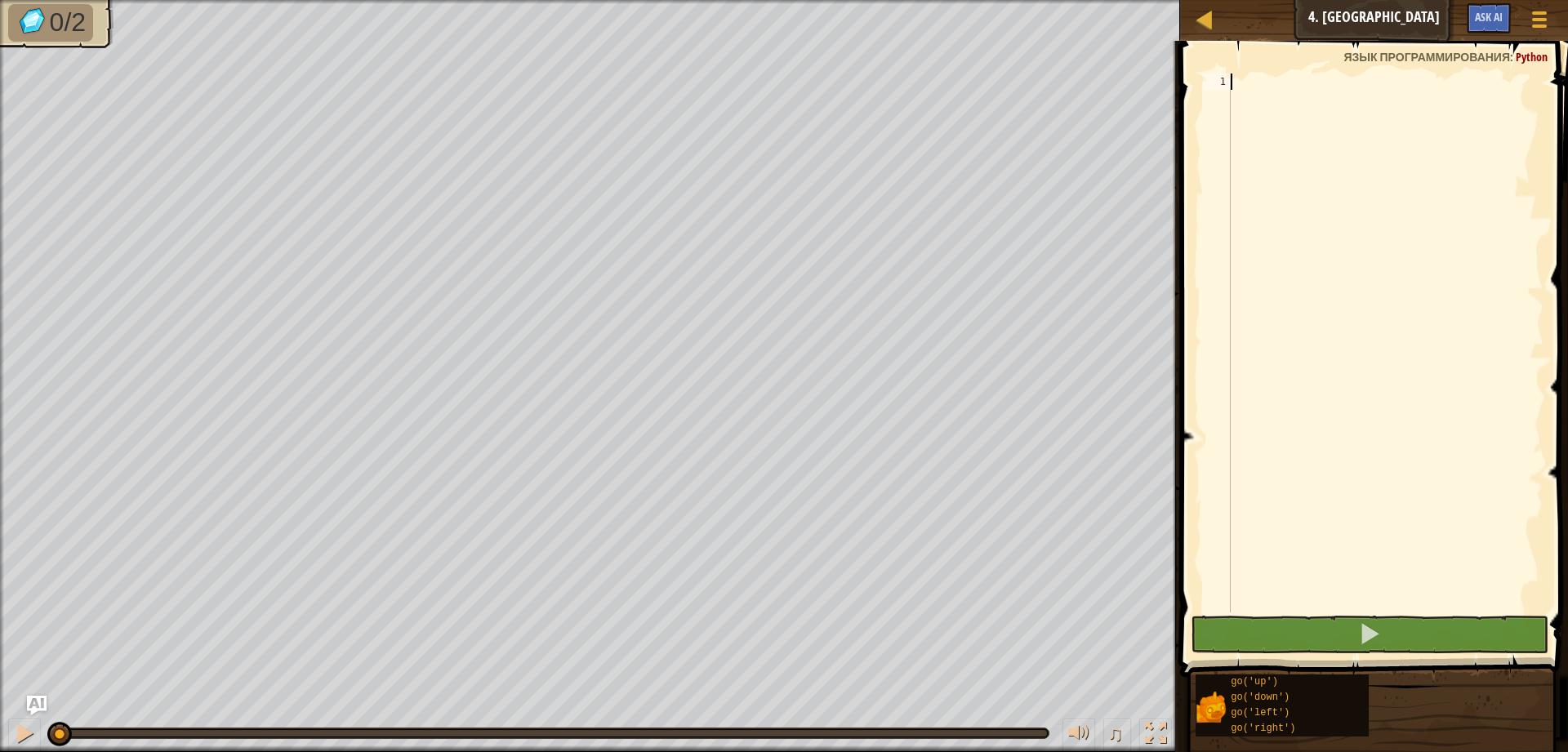
scroll to position [7, 0]
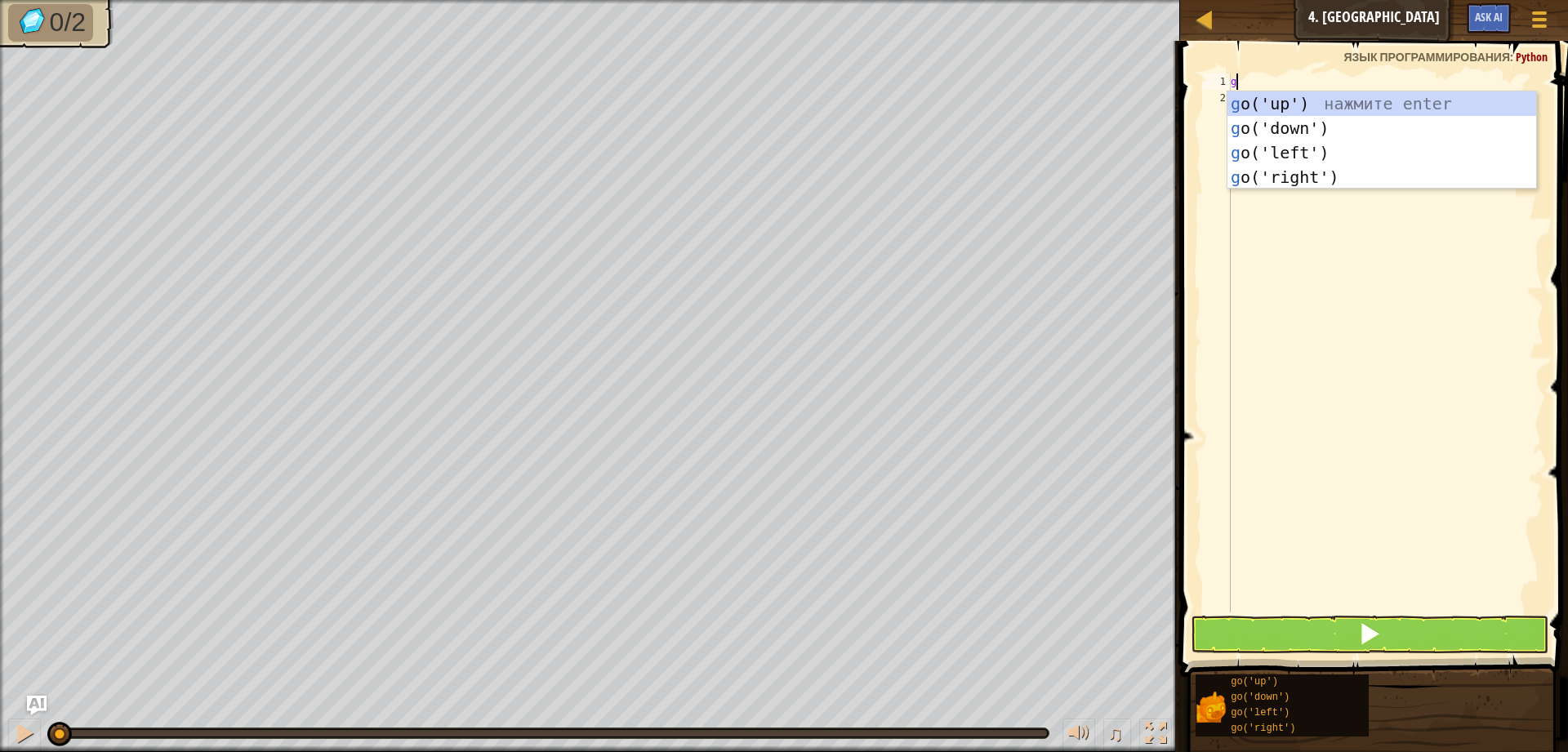
type textarea "go"
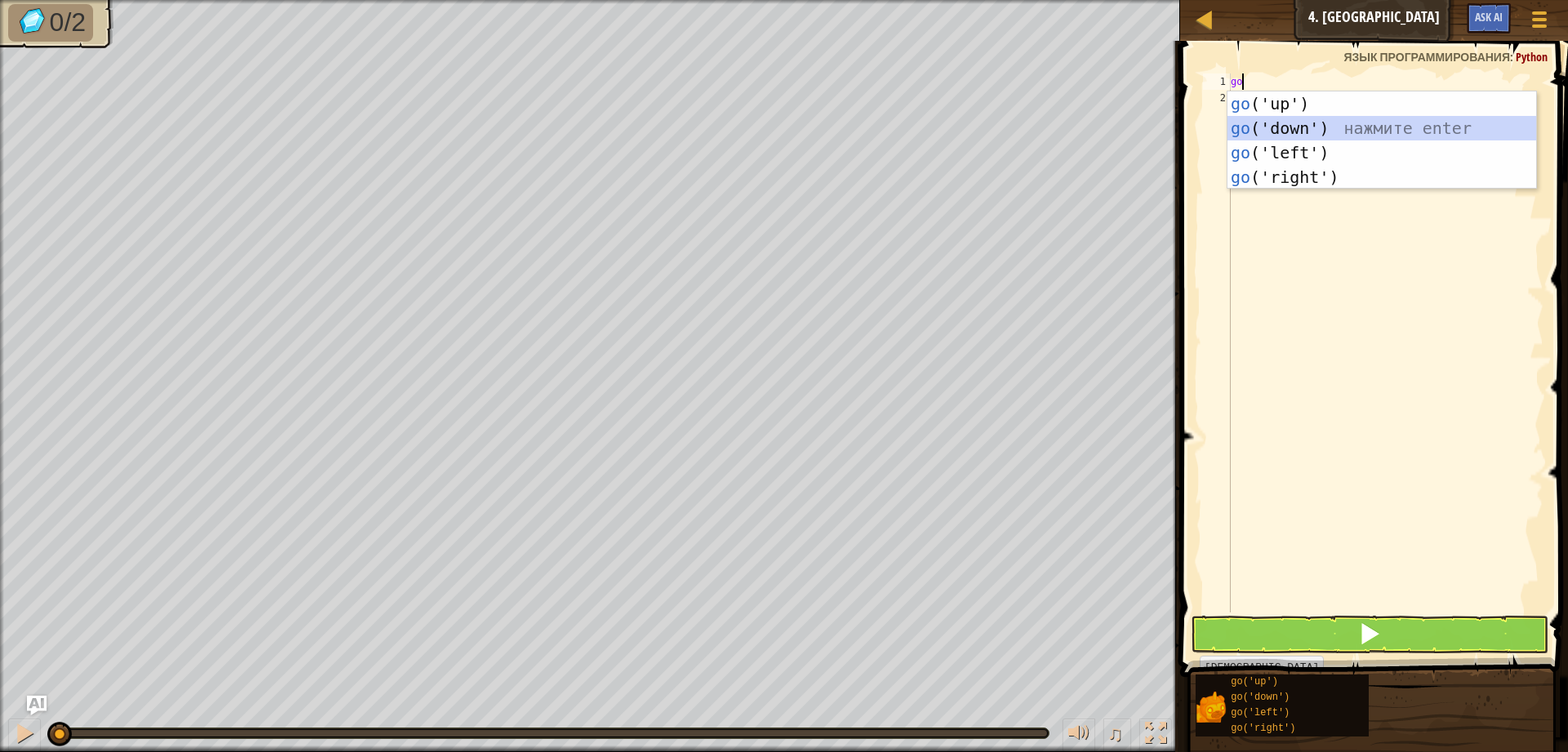
click at [1363, 124] on div "go ('up') нажмите enter go ('down') нажмите enter go ('left') нажмите enter go …" at bounding box center [1381, 164] width 308 height 147
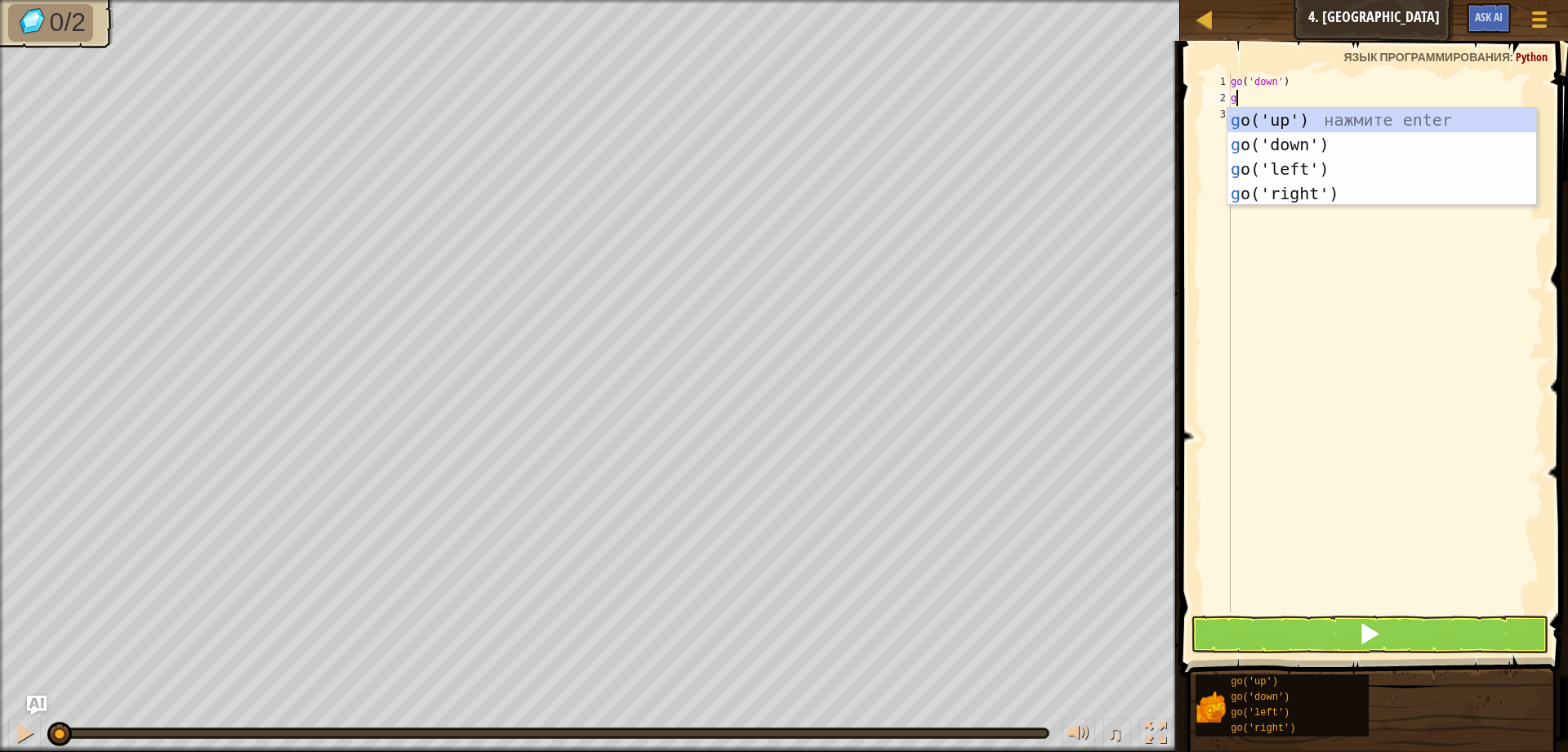
type textarea "go"
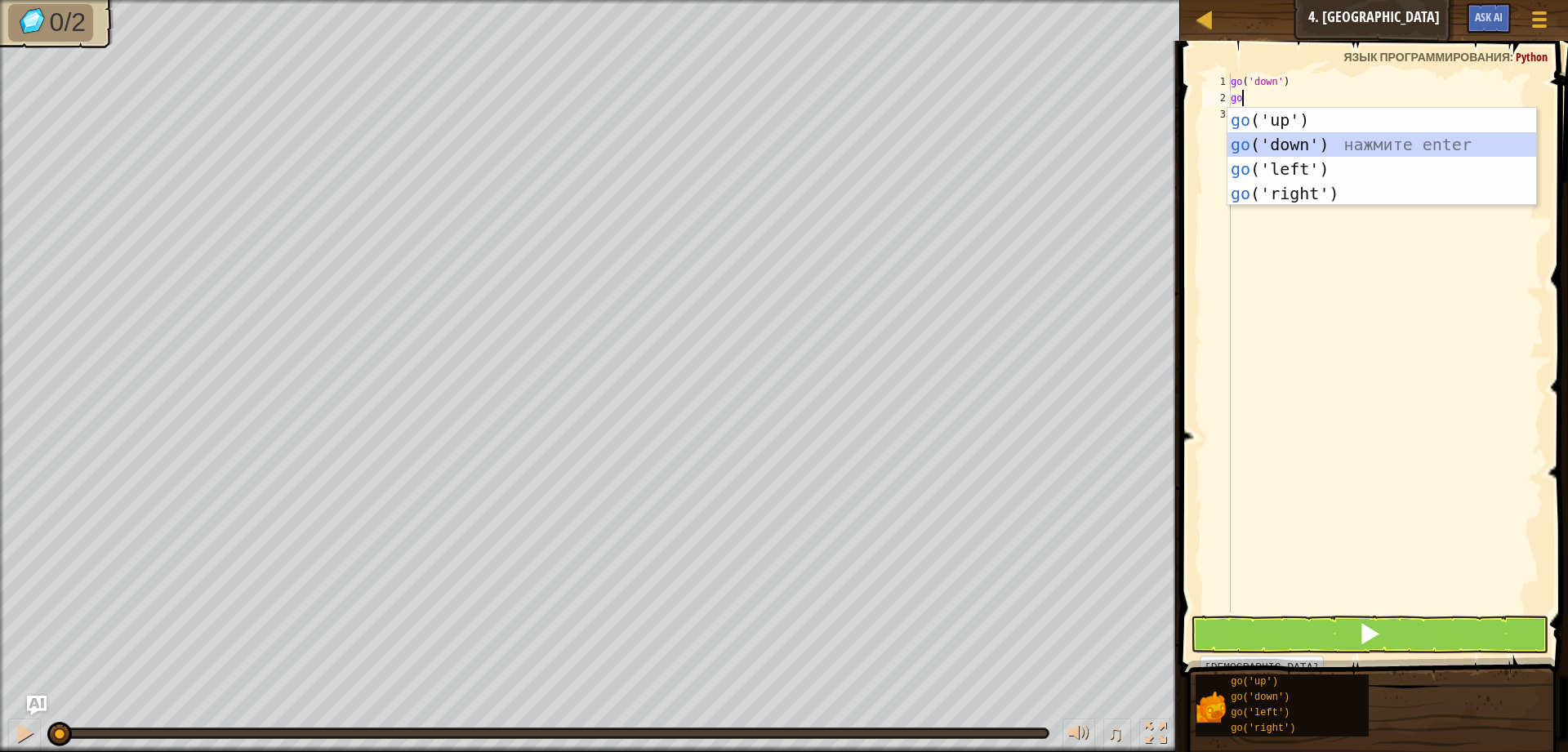
click at [1299, 134] on div "go ('up') нажмите enter go ('down') нажмите enter go ('left') нажмите enter go …" at bounding box center [1381, 181] width 308 height 147
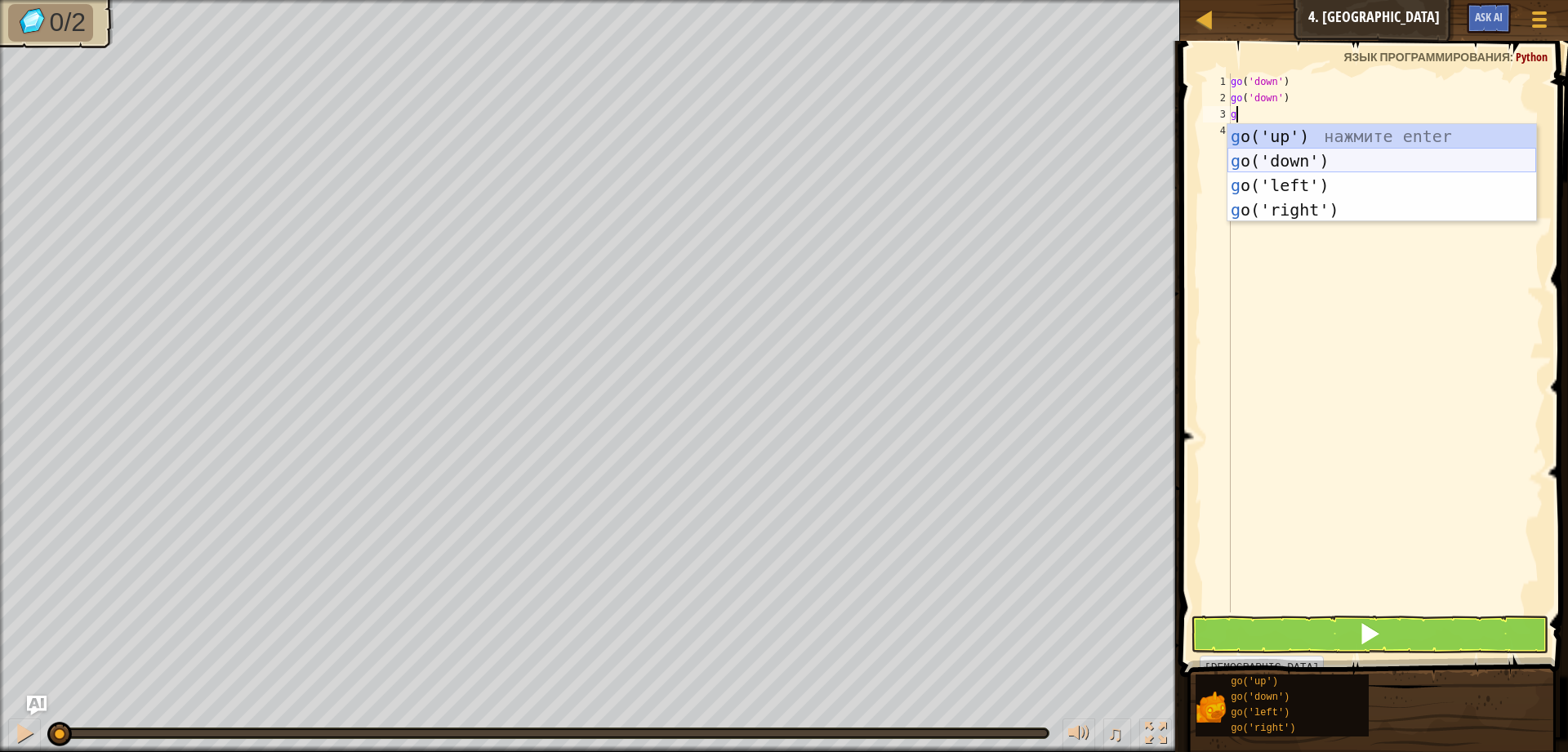
type textarea "go"
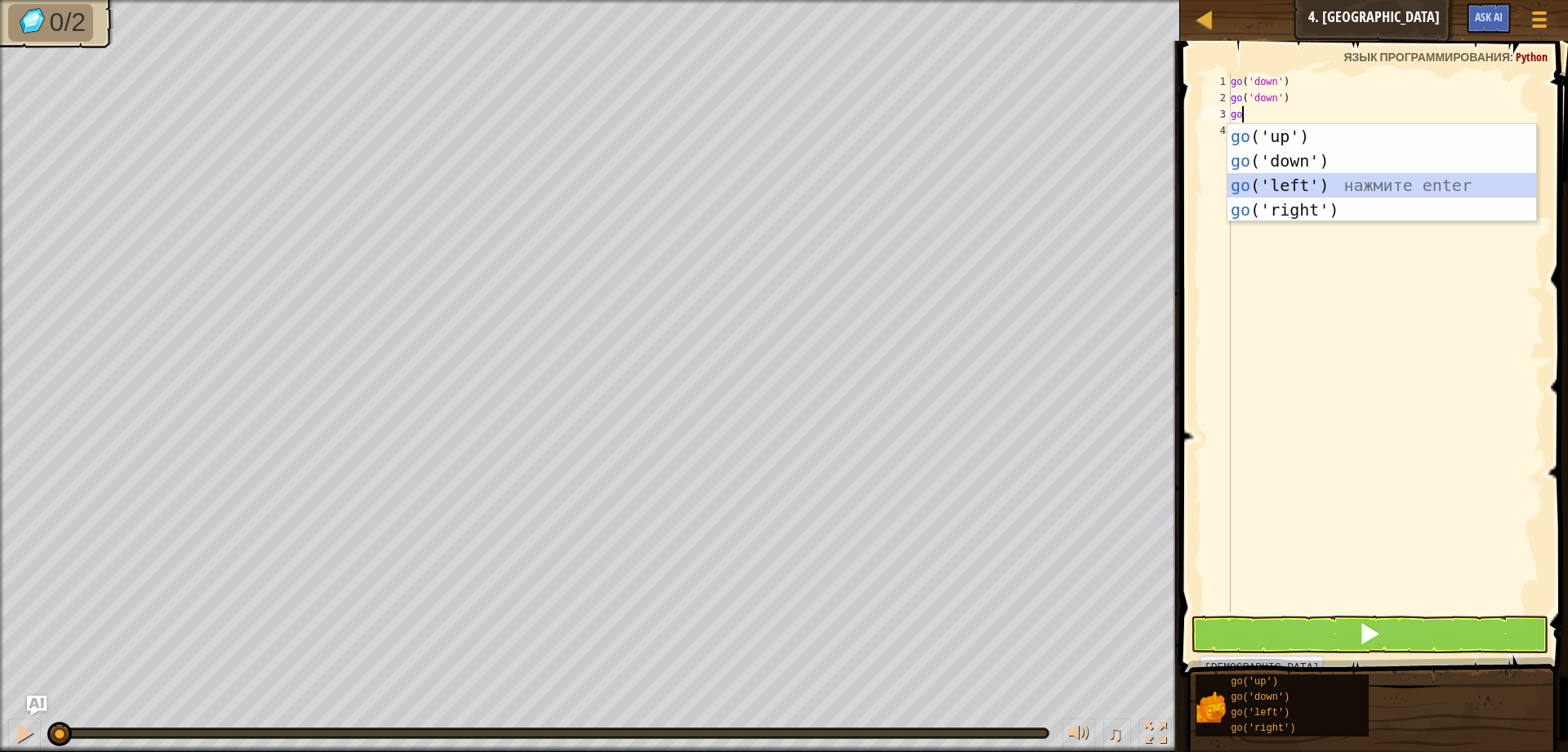
click at [1289, 185] on div "go ('up') нажмите enter go ('down') нажмите enter go ('left') нажмите enter go …" at bounding box center [1381, 197] width 308 height 147
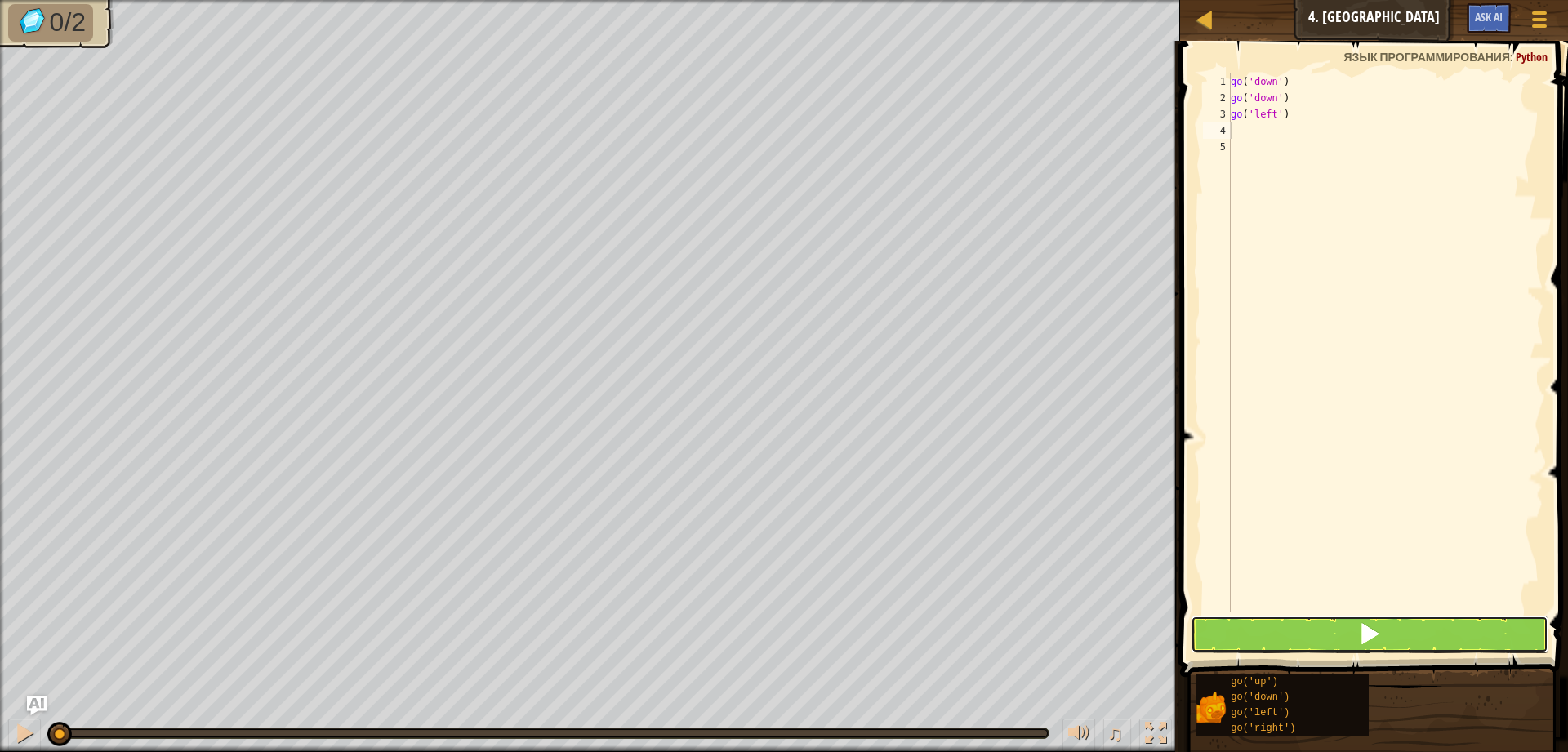
drag, startPoint x: 1346, startPoint y: 647, endPoint x: 1353, endPoint y: 638, distance: 11.4
click at [1348, 644] on button at bounding box center [1369, 634] width 358 height 38
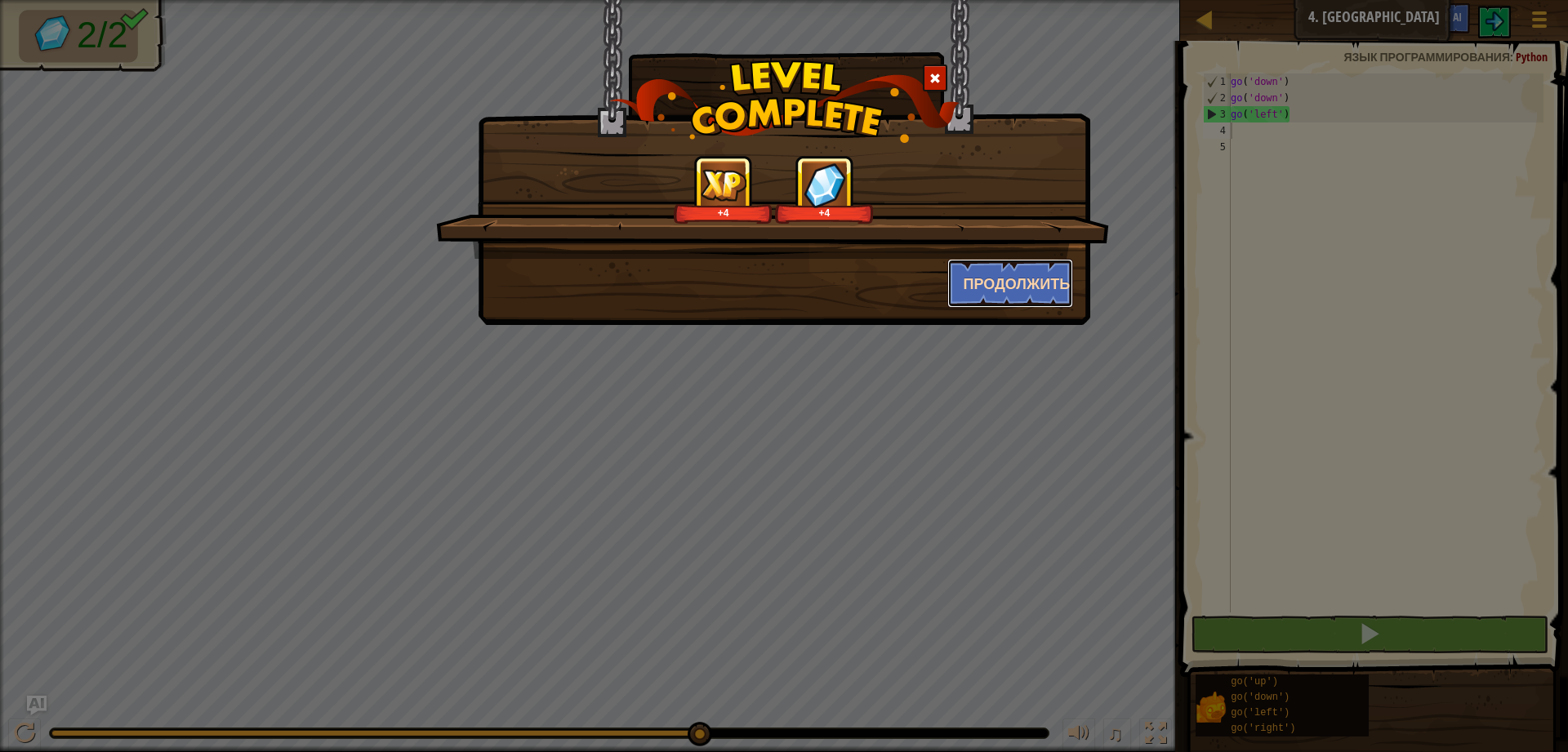
click at [1024, 292] on button "Продолжить" at bounding box center [1010, 284] width 126 height 49
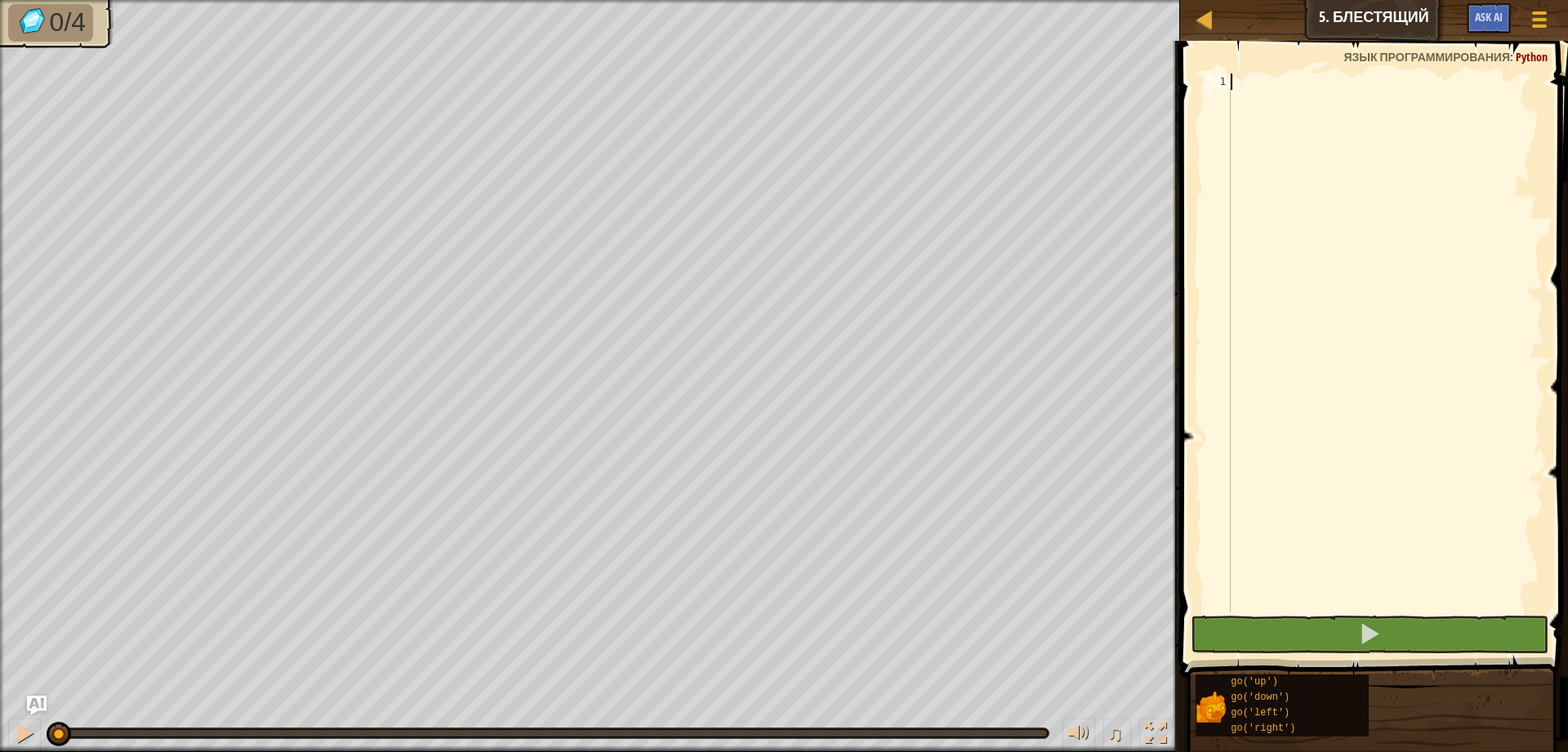
scroll to position [7, 0]
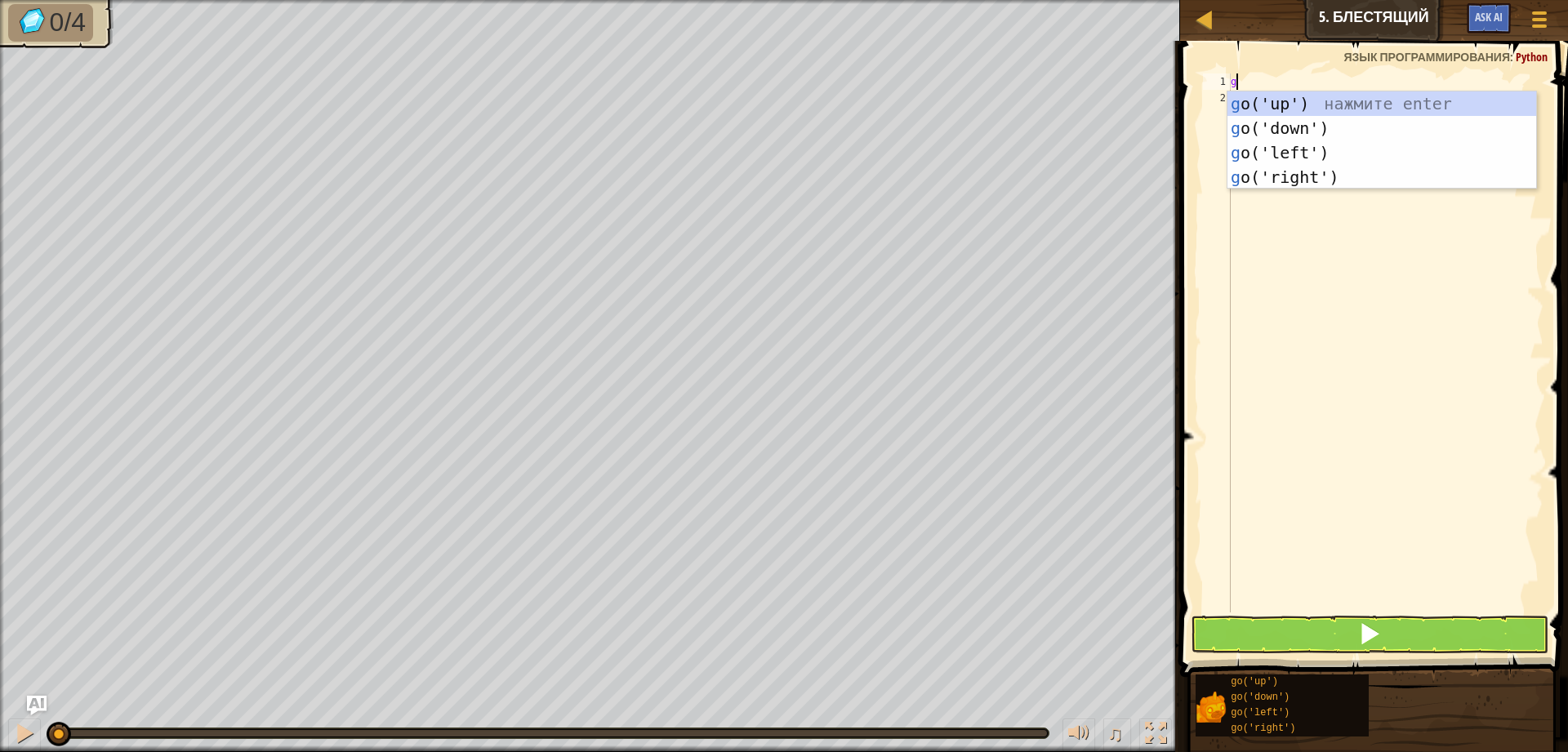
type textarea "go"
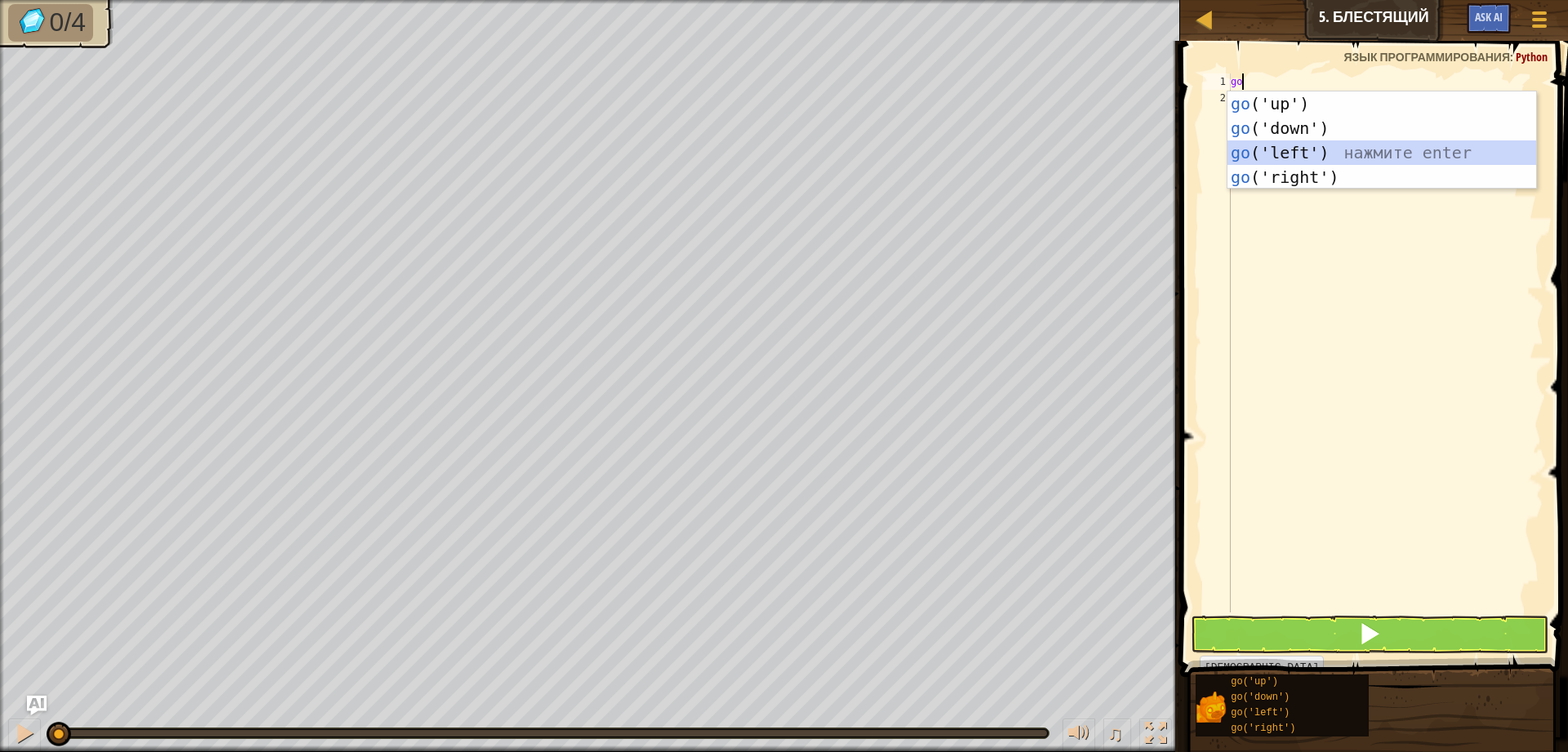
click at [1319, 148] on div "go ('up') нажмите enter go ('down') нажмите enter go ('left') нажмите enter go …" at bounding box center [1381, 164] width 308 height 147
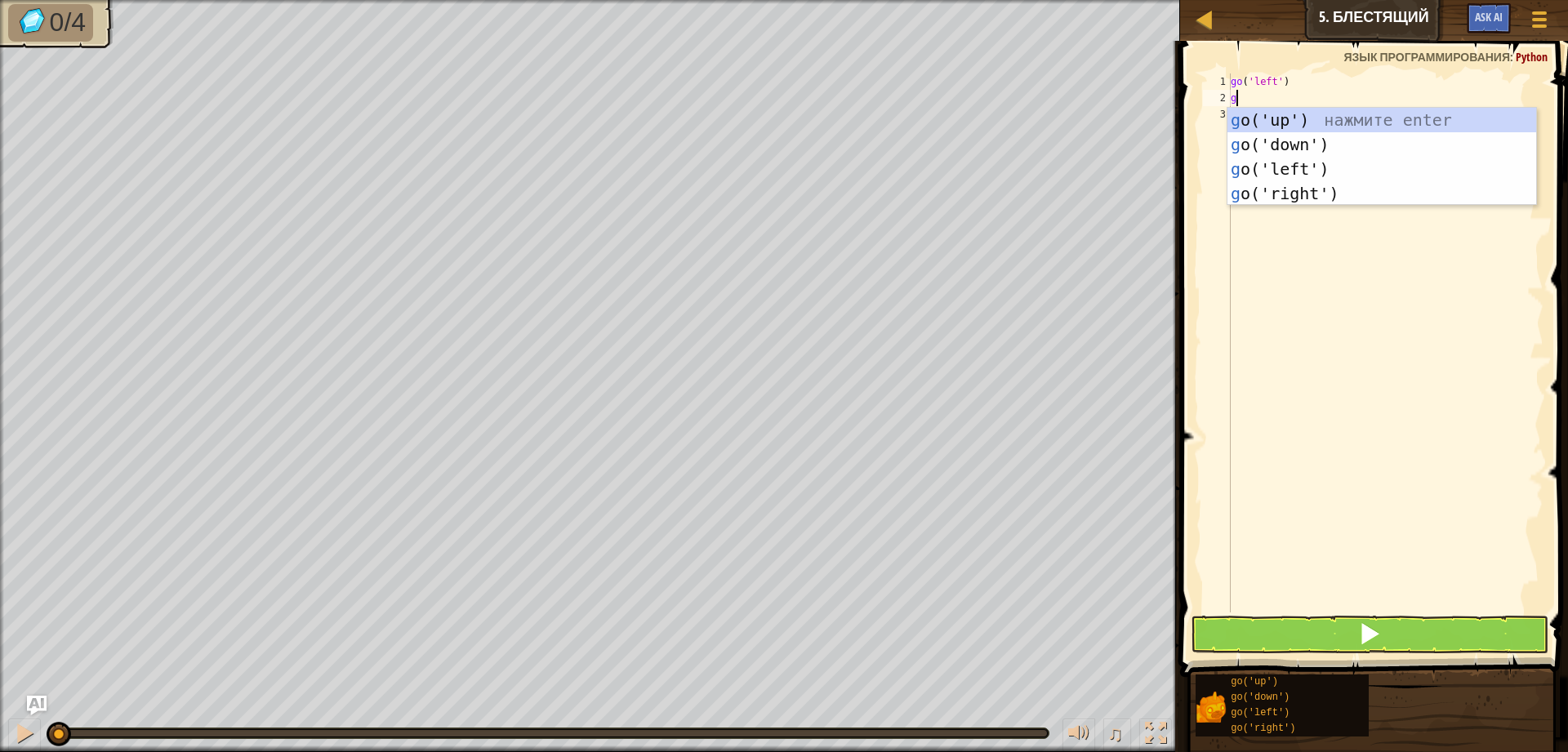
type textarea "go"
click at [1314, 170] on div "go ('up') нажмите enter go ('down') нажмите enter go ('left') нажмите enter go …" at bounding box center [1381, 181] width 308 height 147
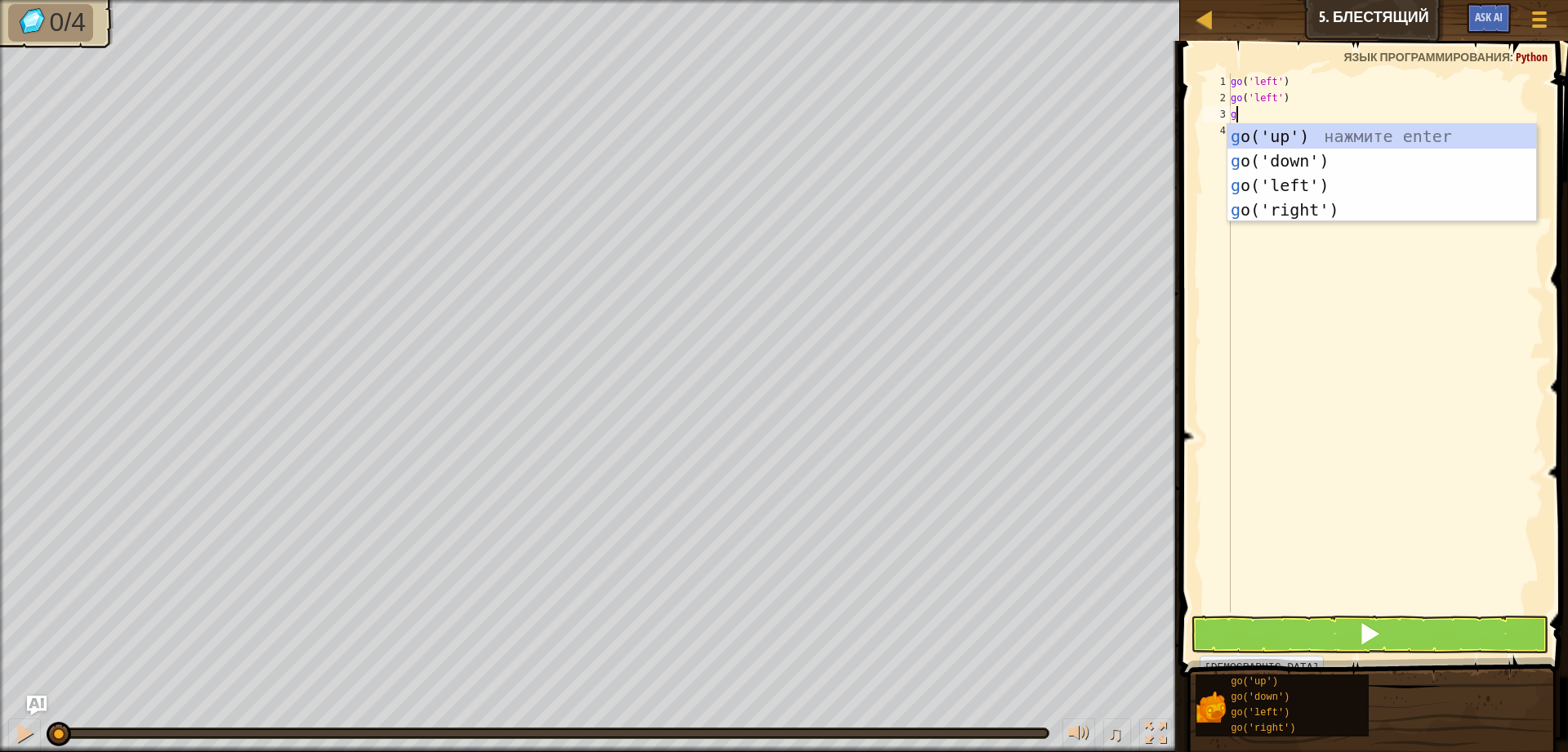
type textarea "go"
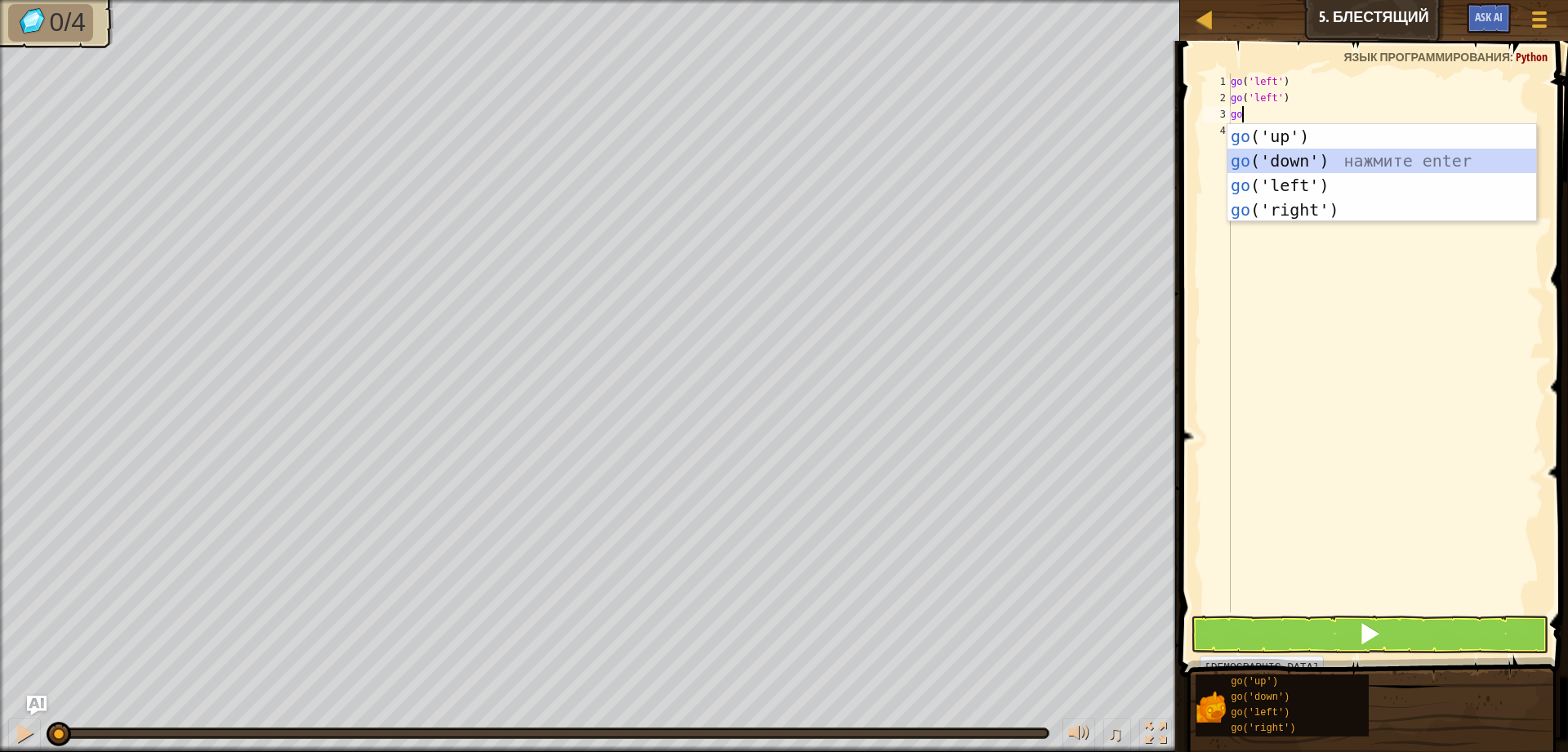
click at [1349, 159] on div "go ('up') нажмите enter go ('down') нажмите enter go ('left') нажмите enter go …" at bounding box center [1381, 197] width 308 height 147
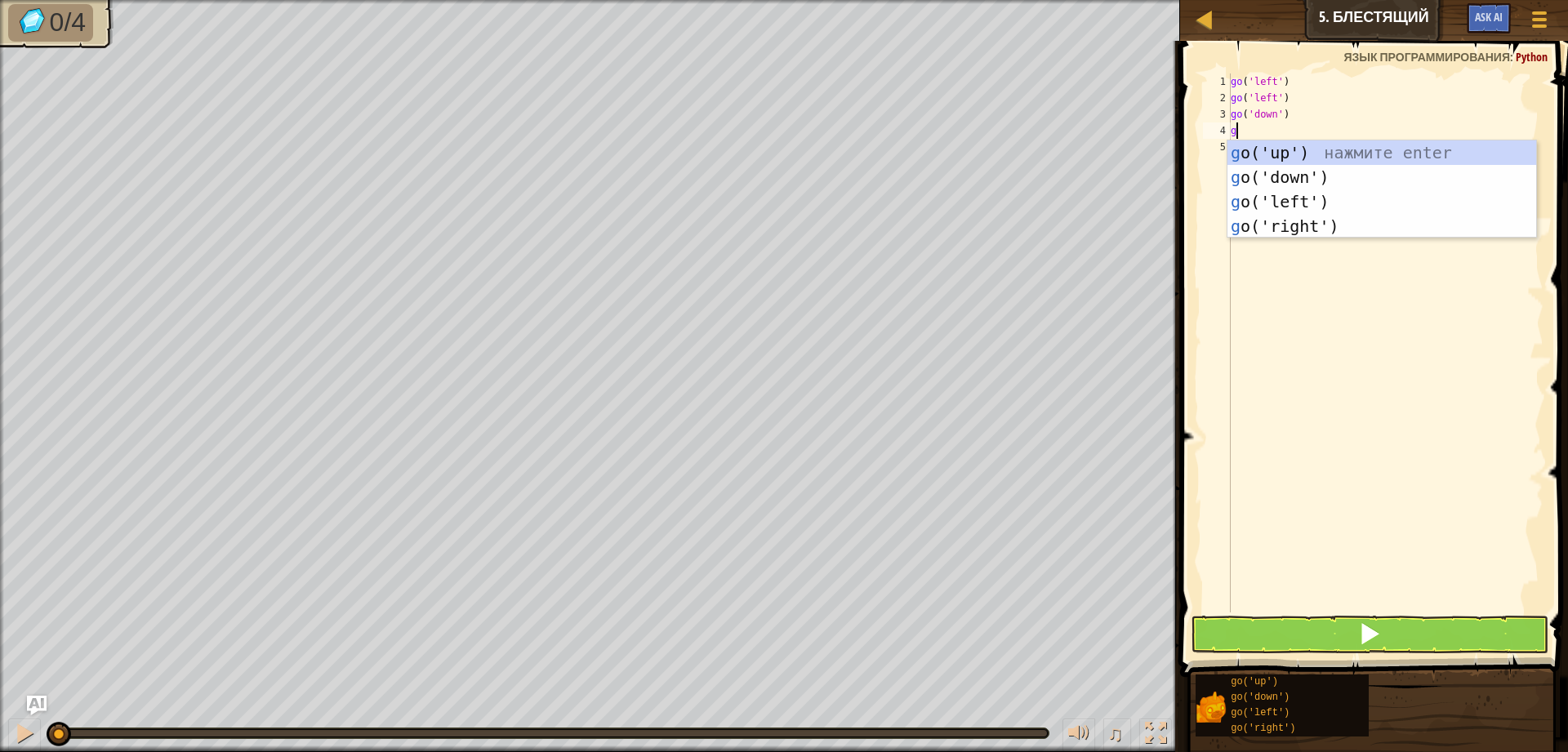
type textarea "go"
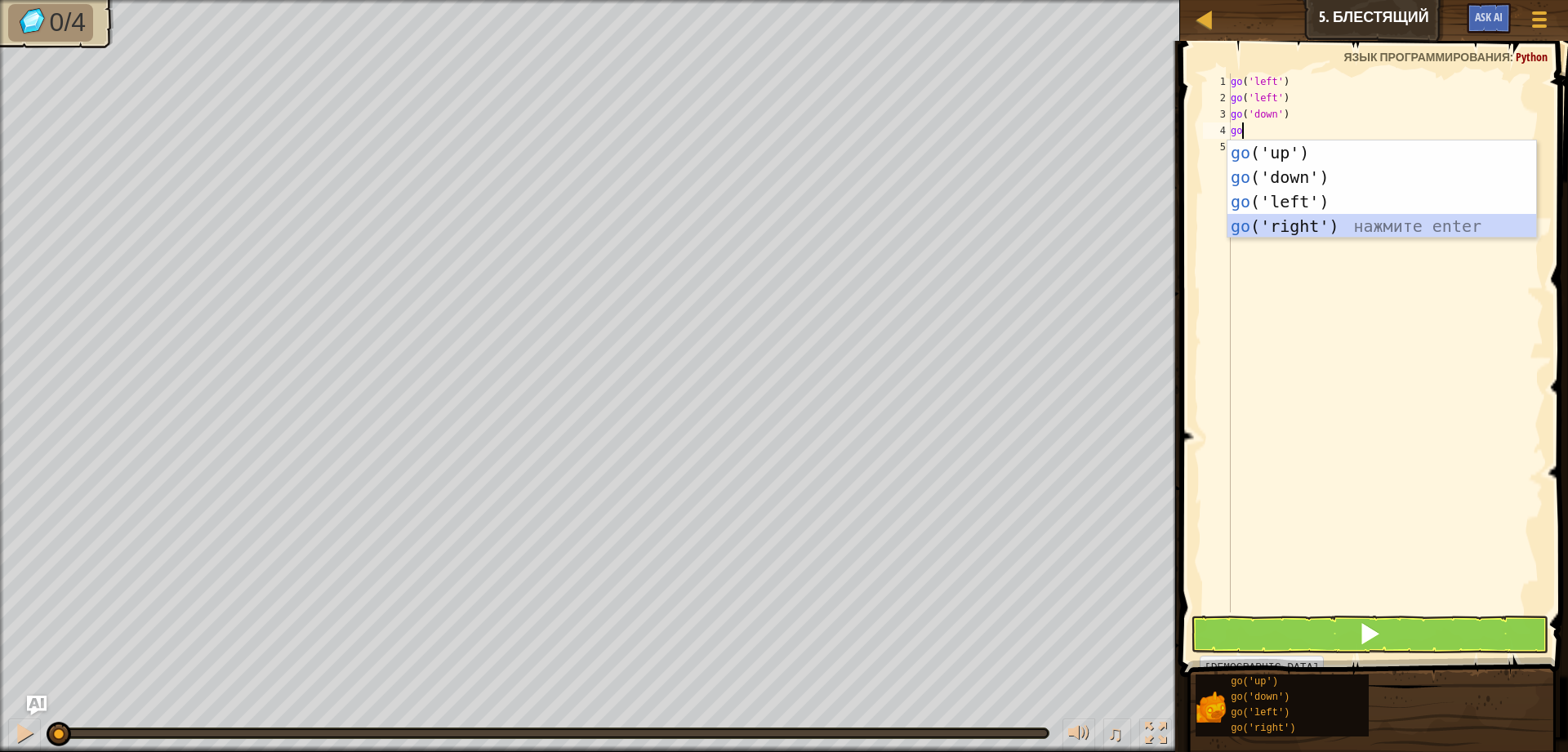
click at [1333, 225] on div "go ('up') нажмите enter go ('down') нажмите enter go ('left') нажмите enter go …" at bounding box center [1381, 213] width 308 height 147
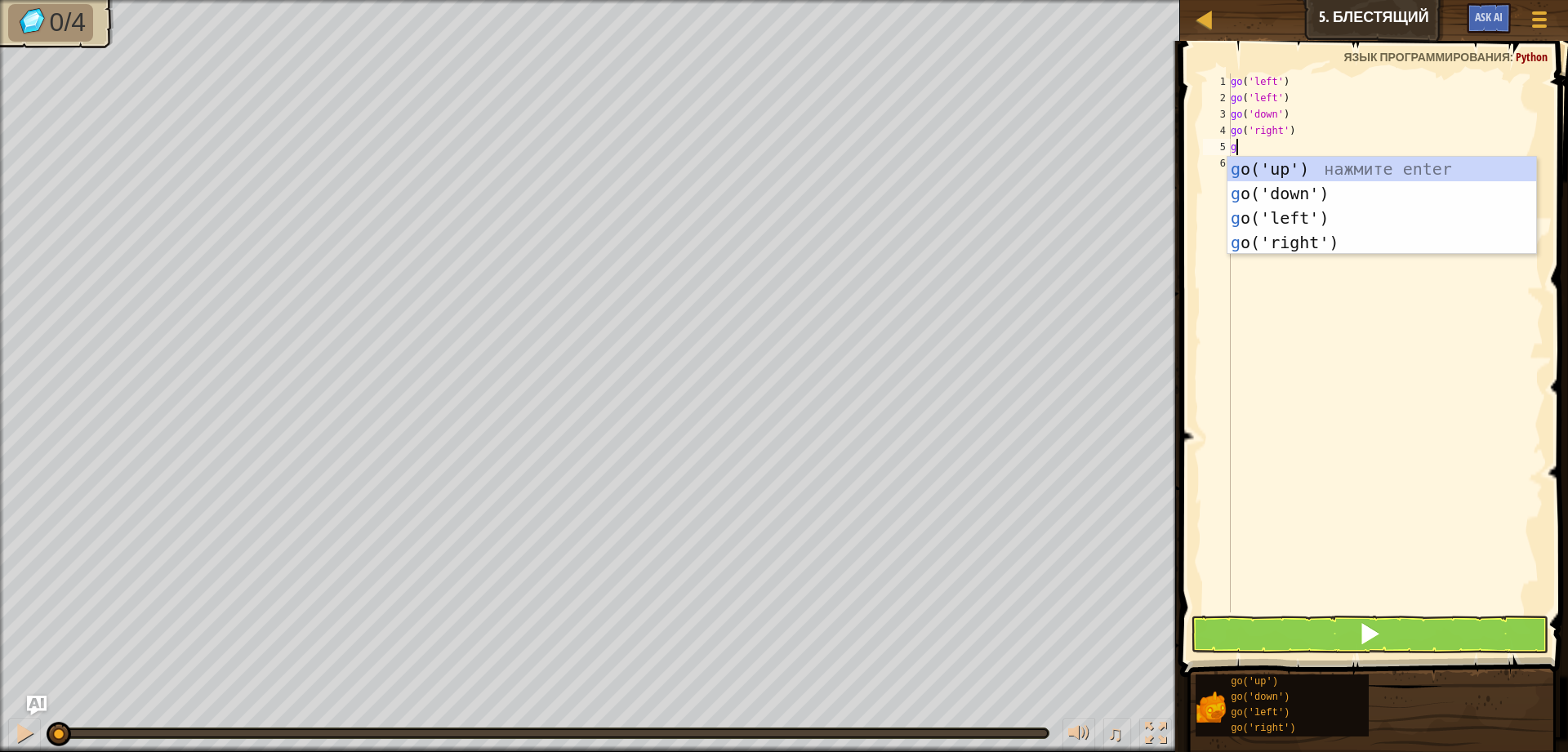
type textarea "go"
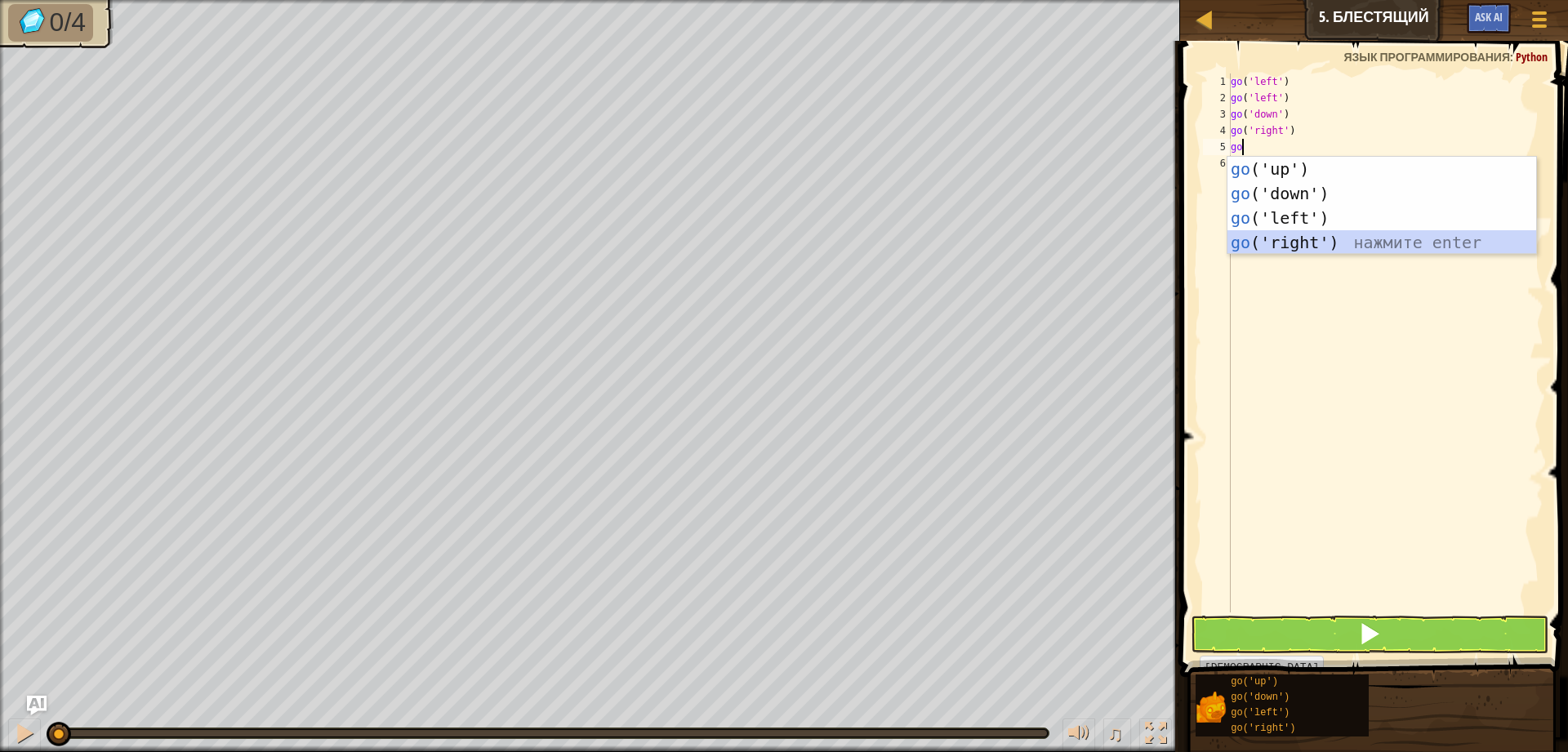
click at [1332, 240] on div "go ('up') нажмите enter go ('down') нажмите enter go ('left') нажмите enter go …" at bounding box center [1381, 229] width 308 height 147
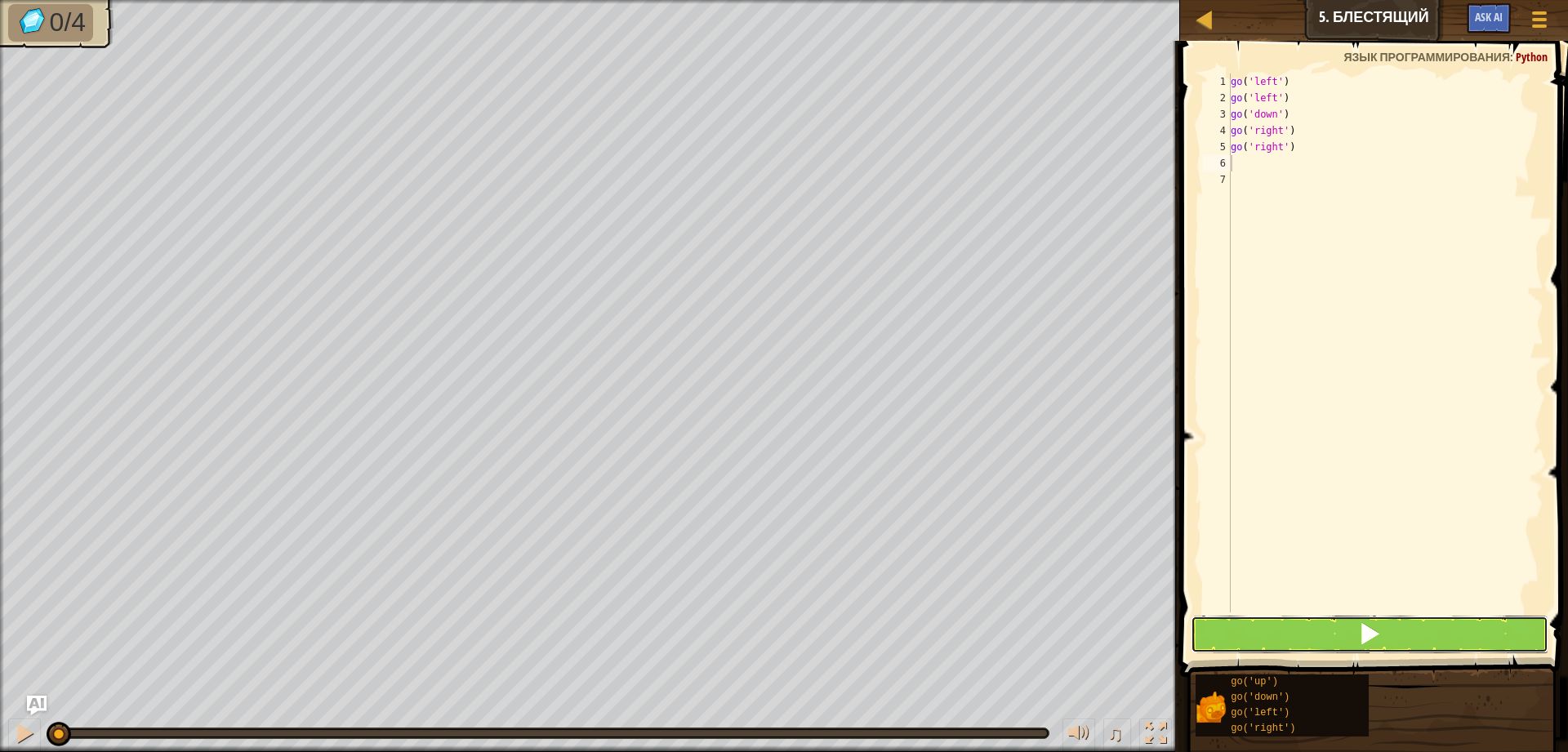
click at [1333, 642] on button at bounding box center [1369, 634] width 358 height 38
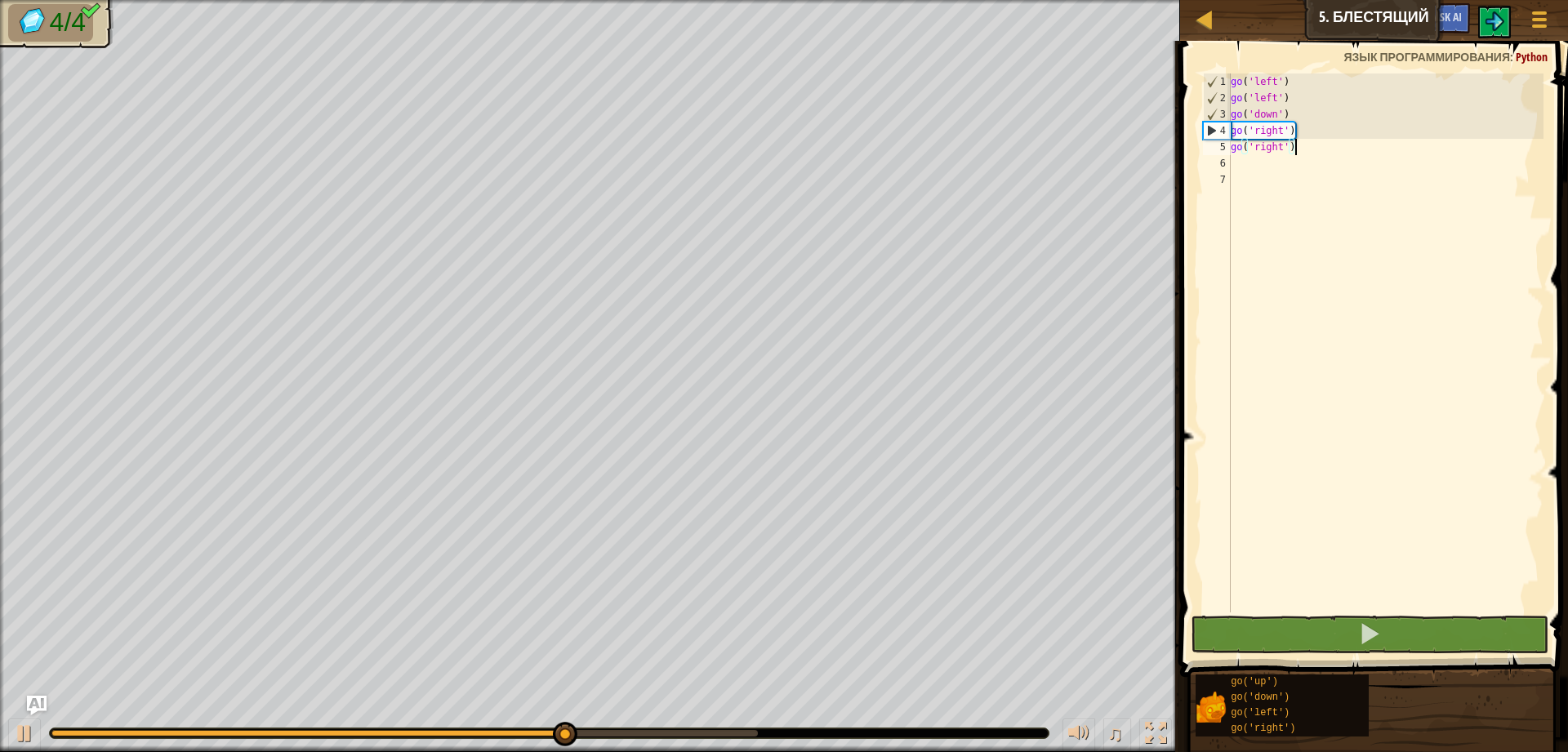
click at [1319, 149] on div "go ( 'left' ) go ( 'left' ) go ( 'down' ) go ( 'right' ) go ( 'right' )" at bounding box center [1385, 359] width 316 height 572
type textarea "go('right')"
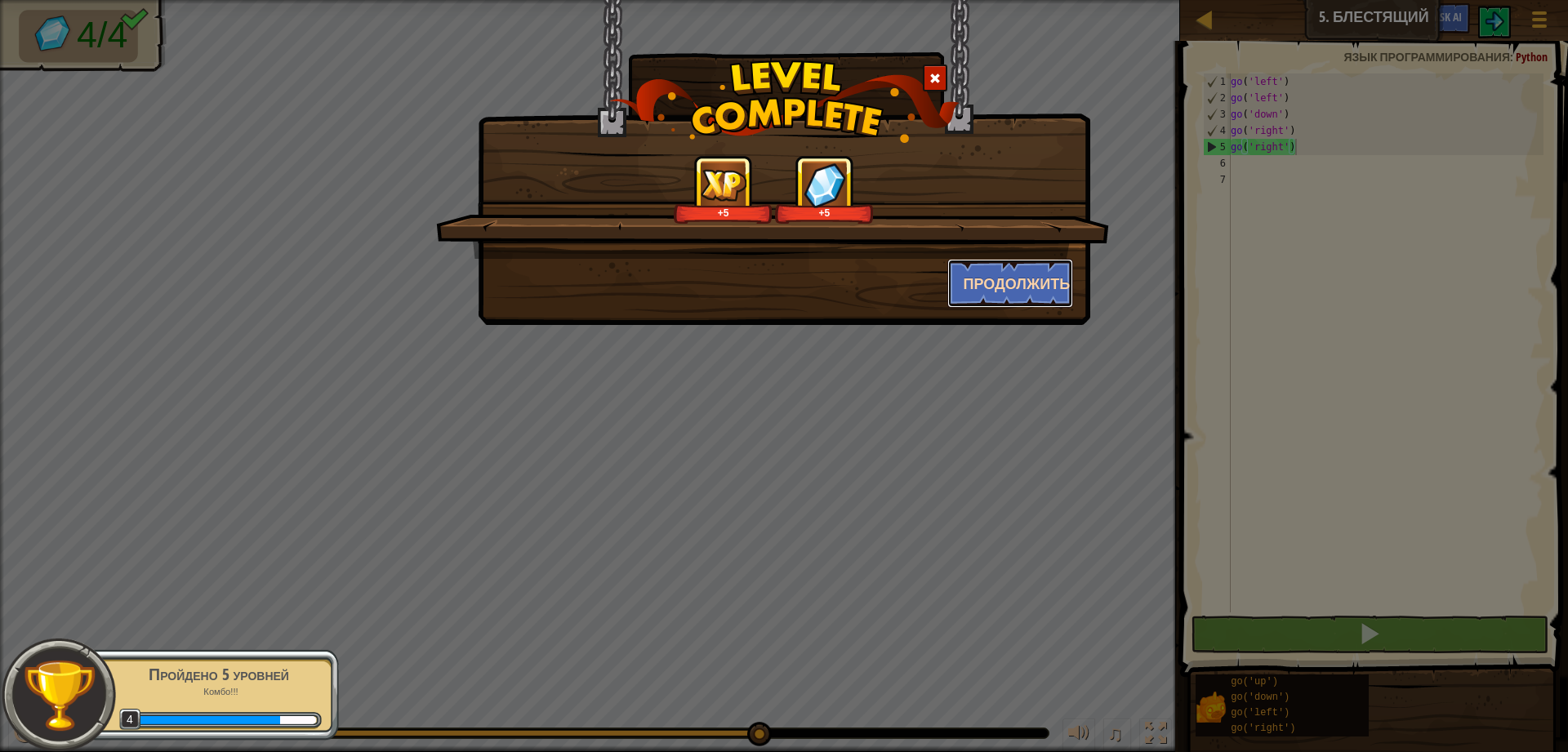
click at [1031, 285] on button "Продолжить" at bounding box center [1010, 284] width 126 height 49
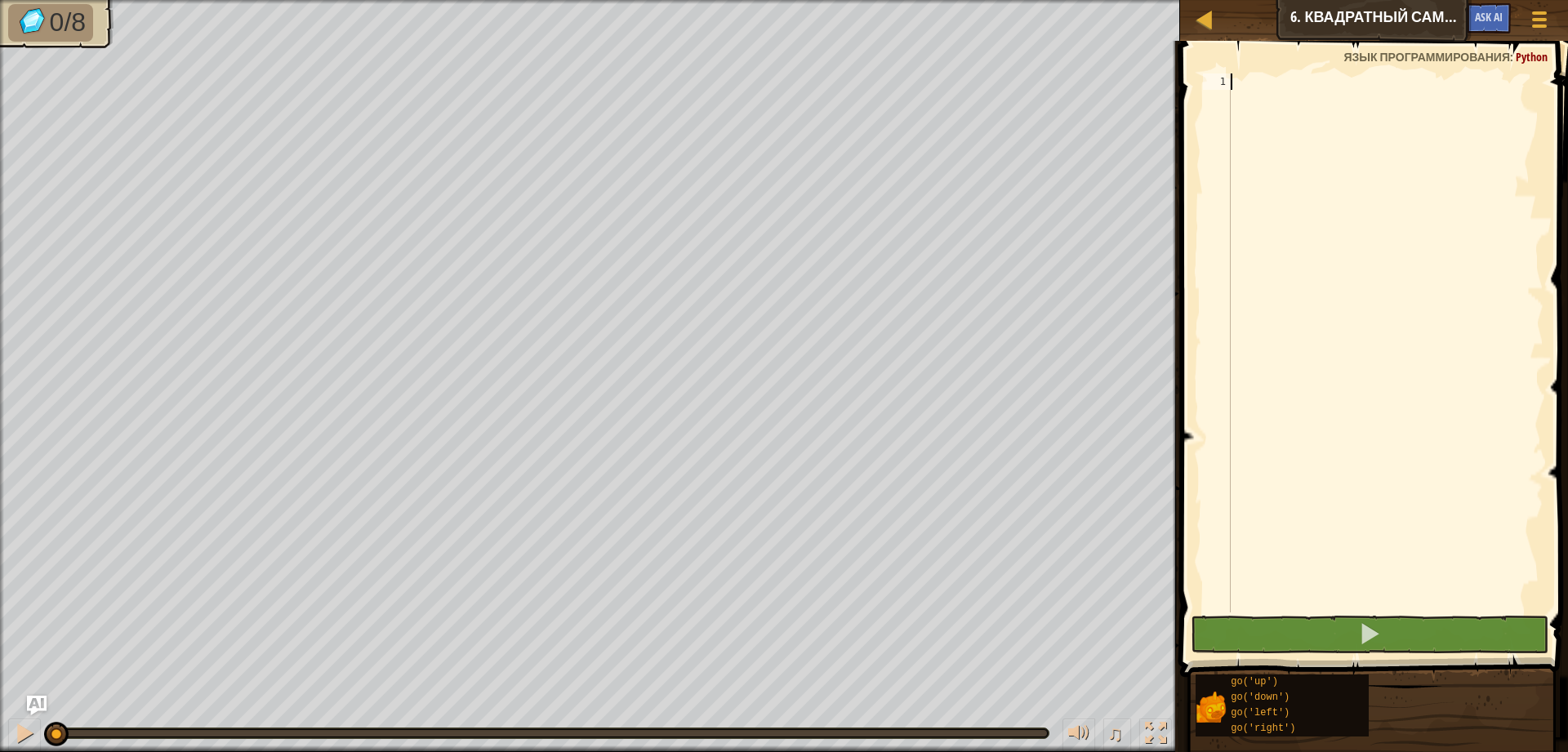
scroll to position [7, 0]
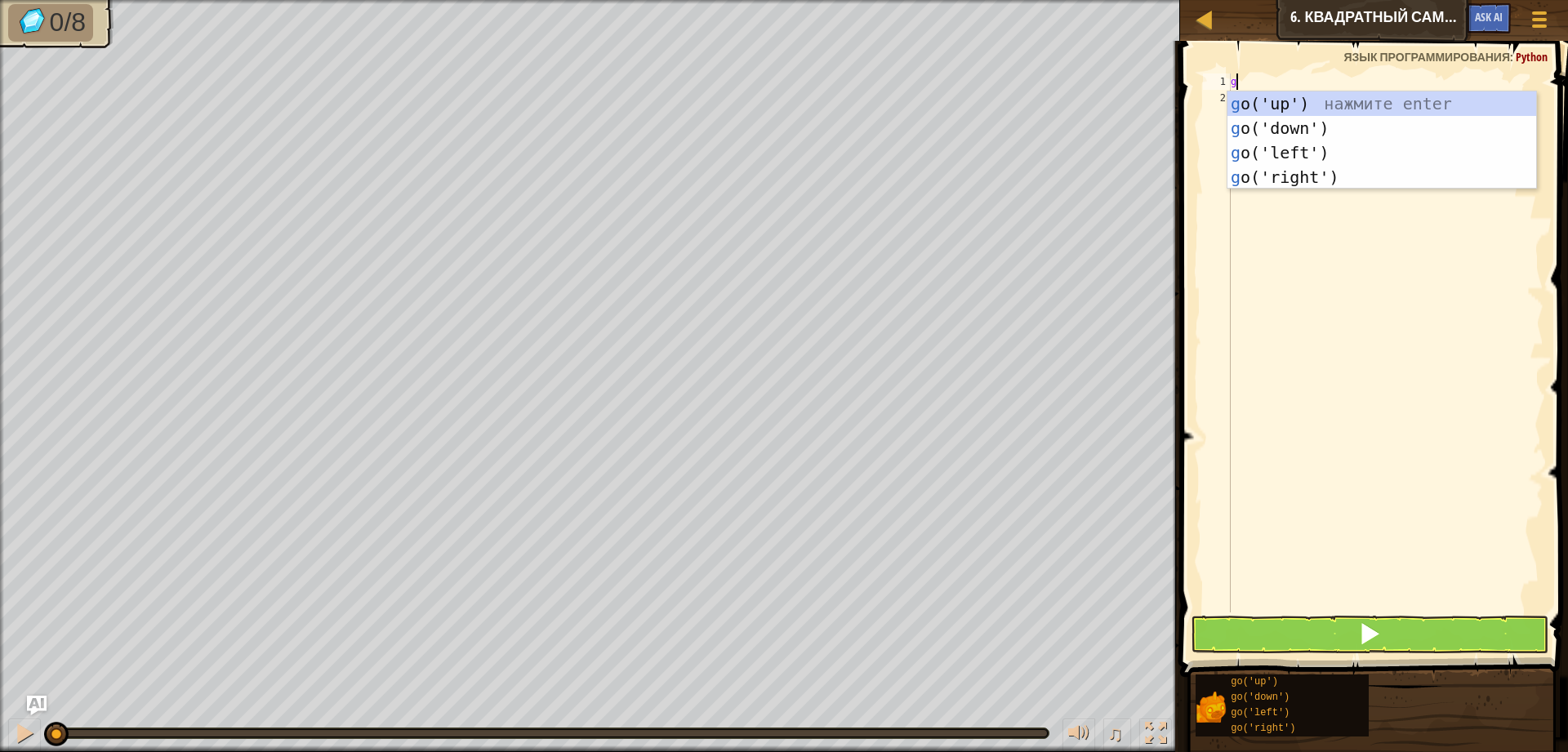
type textarea "go"
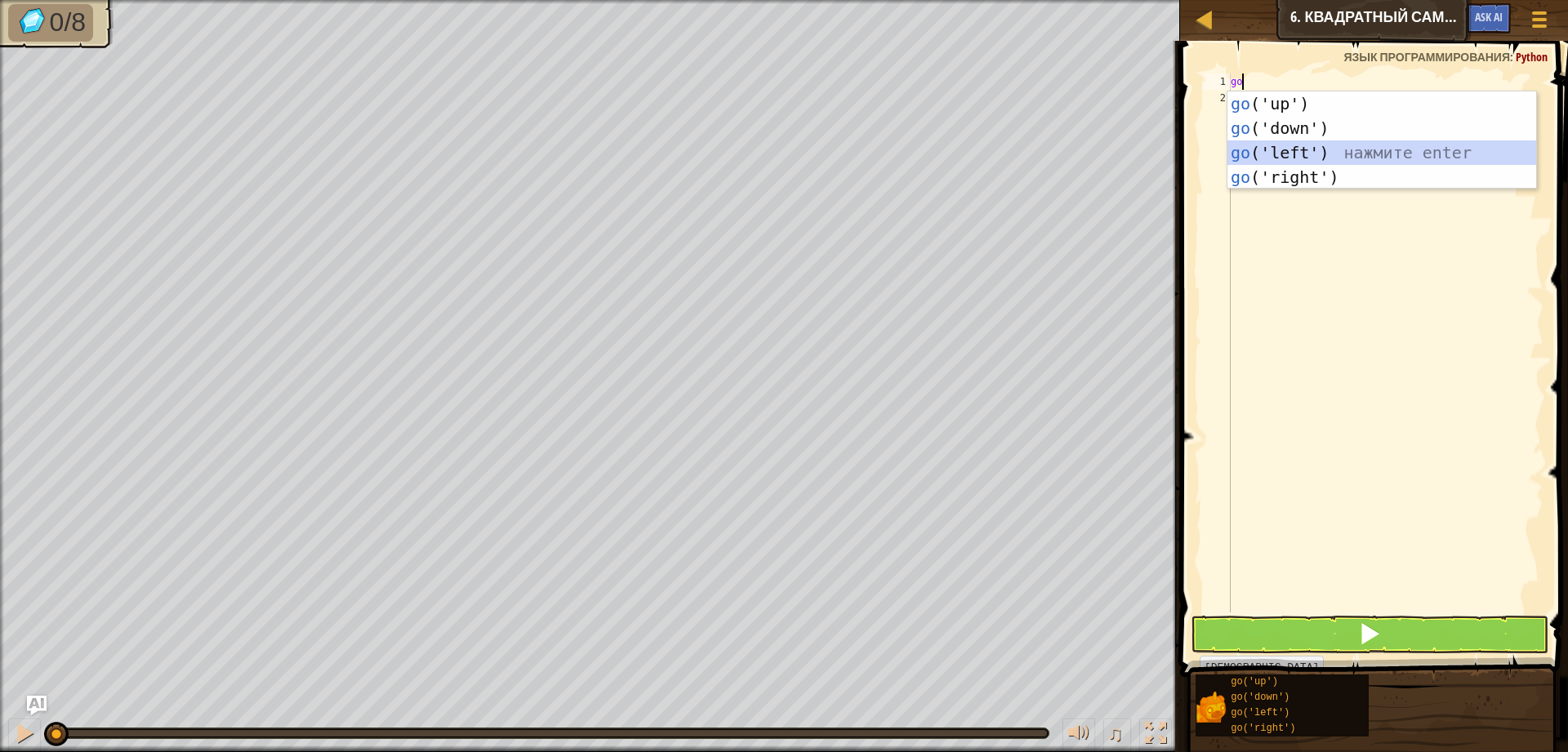
click at [1290, 146] on div "go ('up') нажмите enter go ('down') нажмите enter go ('left') нажмите enter go …" at bounding box center [1381, 164] width 308 height 147
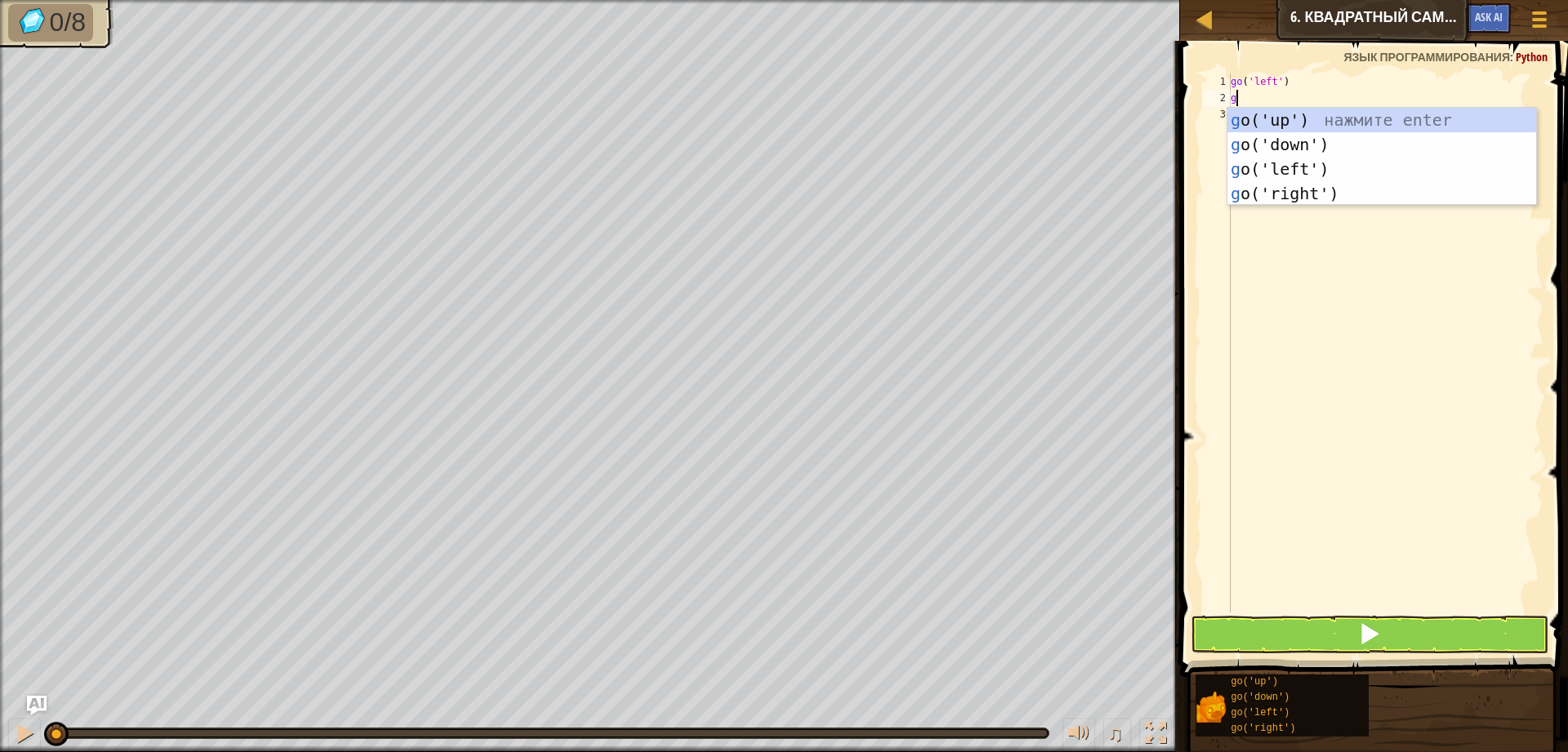
type textarea "go"
click at [1279, 111] on div "go ('up') нажмите enter go ('down') нажмите enter go ('left') нажмите enter go …" at bounding box center [1381, 181] width 308 height 147
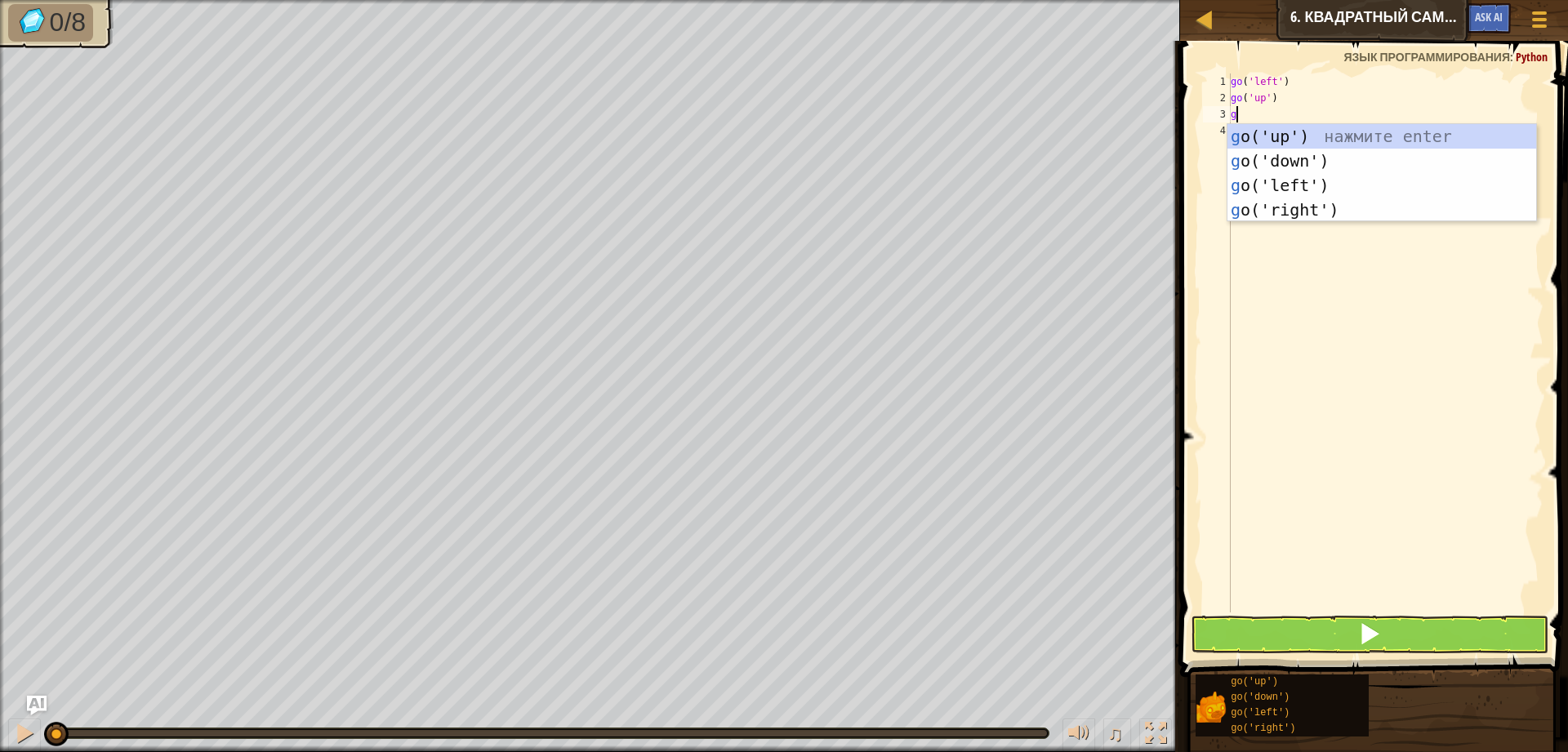
type textarea "go"
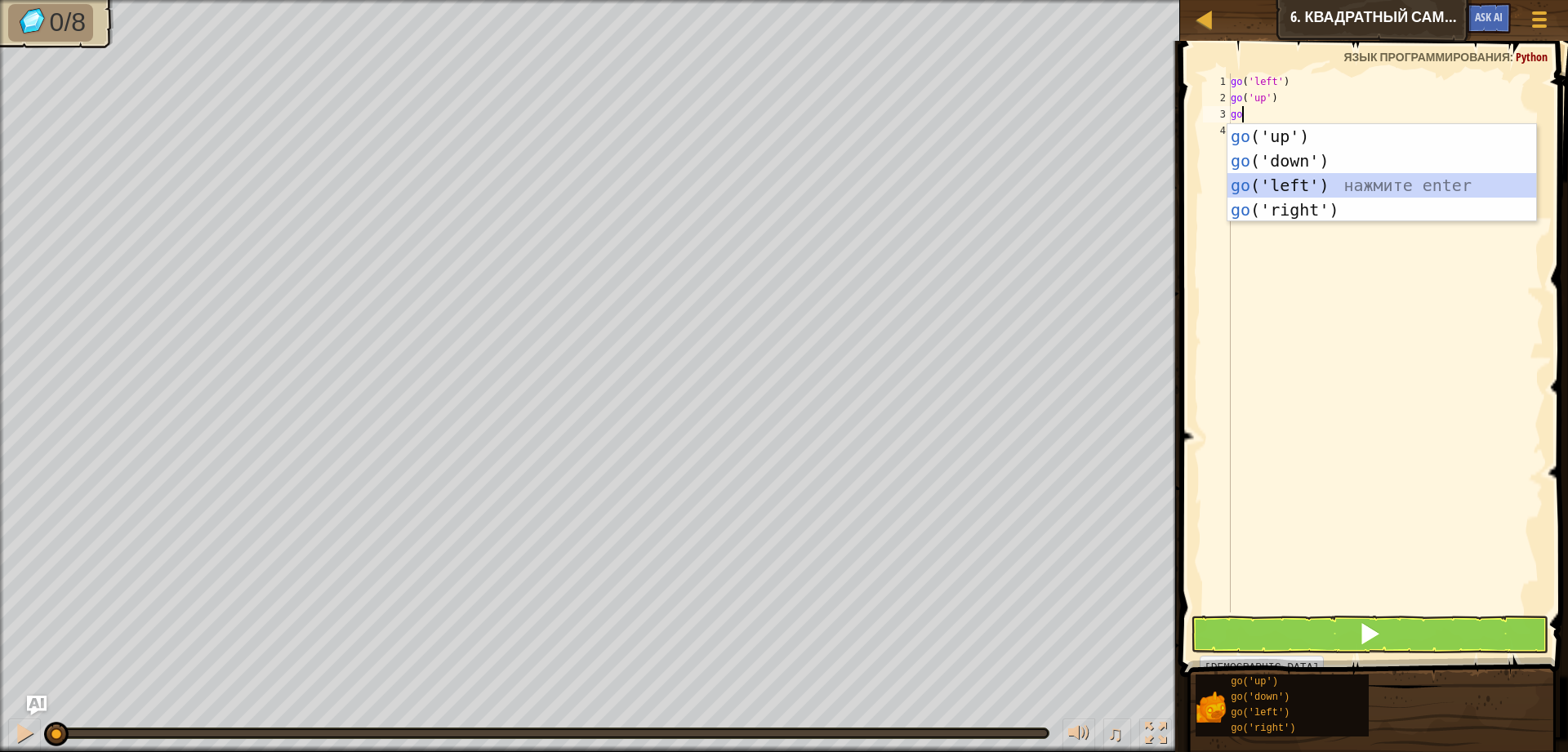
click at [1326, 191] on div "go ('up') нажмите enter go ('down') нажмите enter go ('left') нажмите enter go …" at bounding box center [1381, 197] width 308 height 147
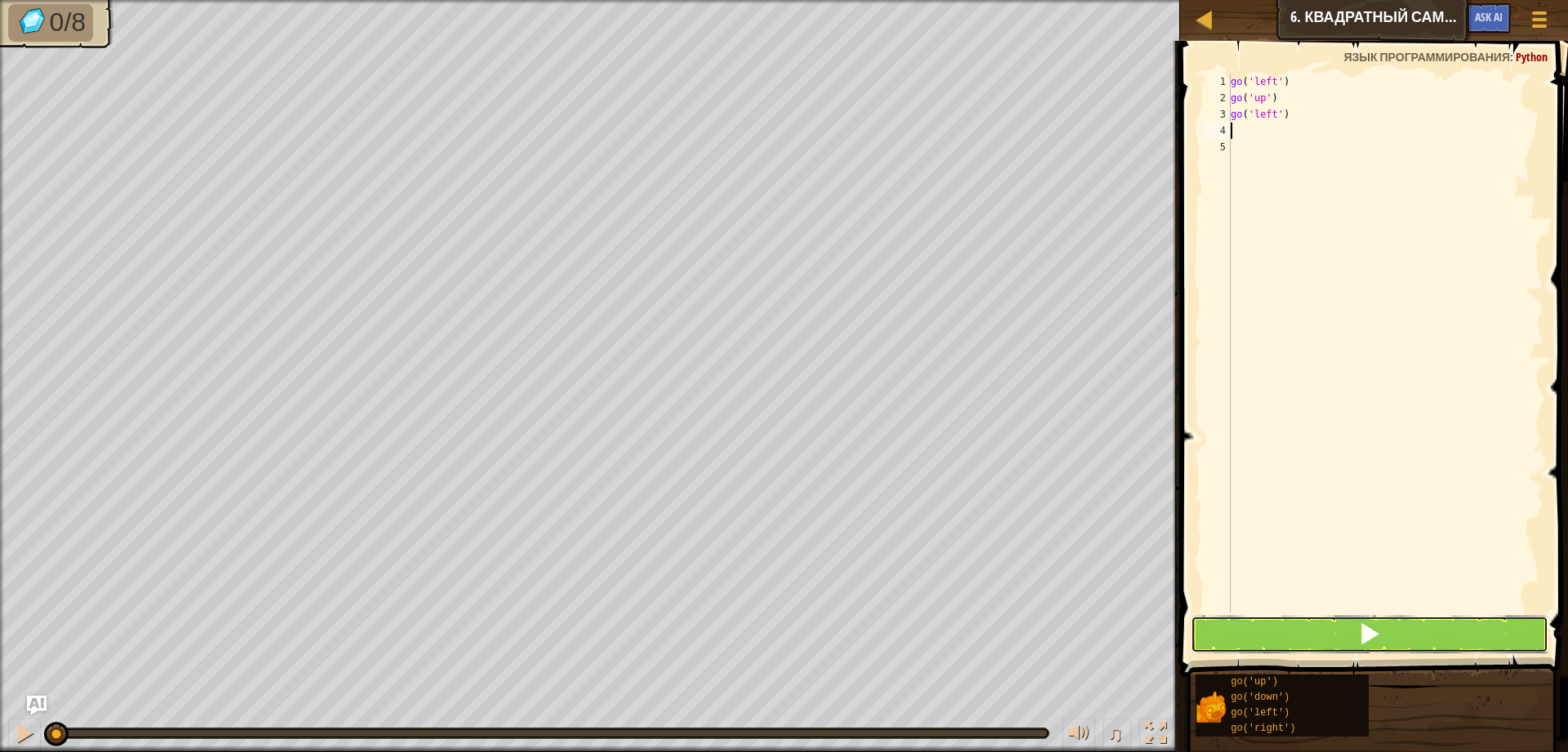
click at [1421, 638] on button at bounding box center [1369, 634] width 358 height 38
click at [1299, 110] on div "go ( 'left' ) go ( 'up' ) go ( 'left' )" at bounding box center [1385, 359] width 316 height 572
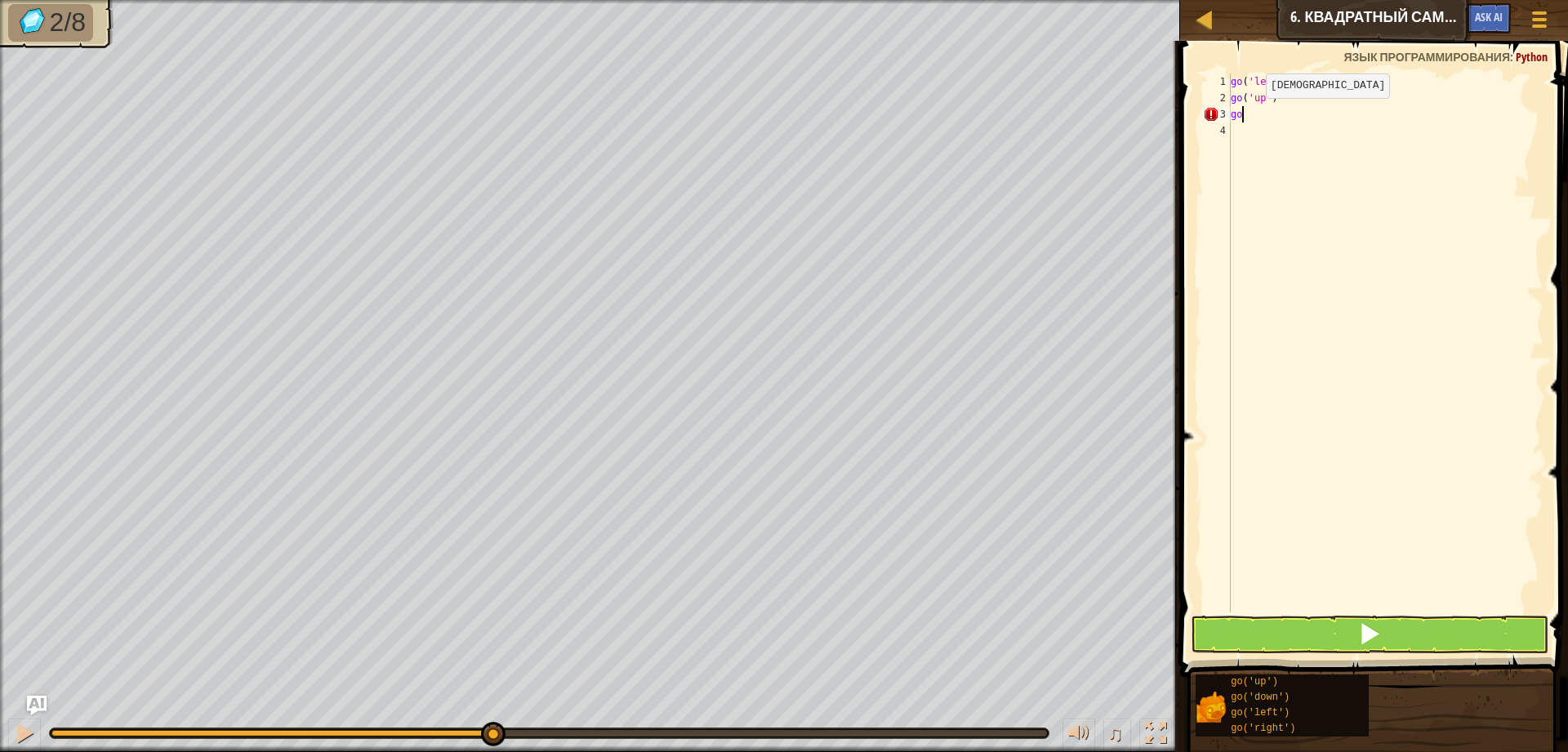
click at [1253, 114] on div "go ( 'left' ) go ( 'up' ) go" at bounding box center [1385, 359] width 316 height 572
type textarea "g"
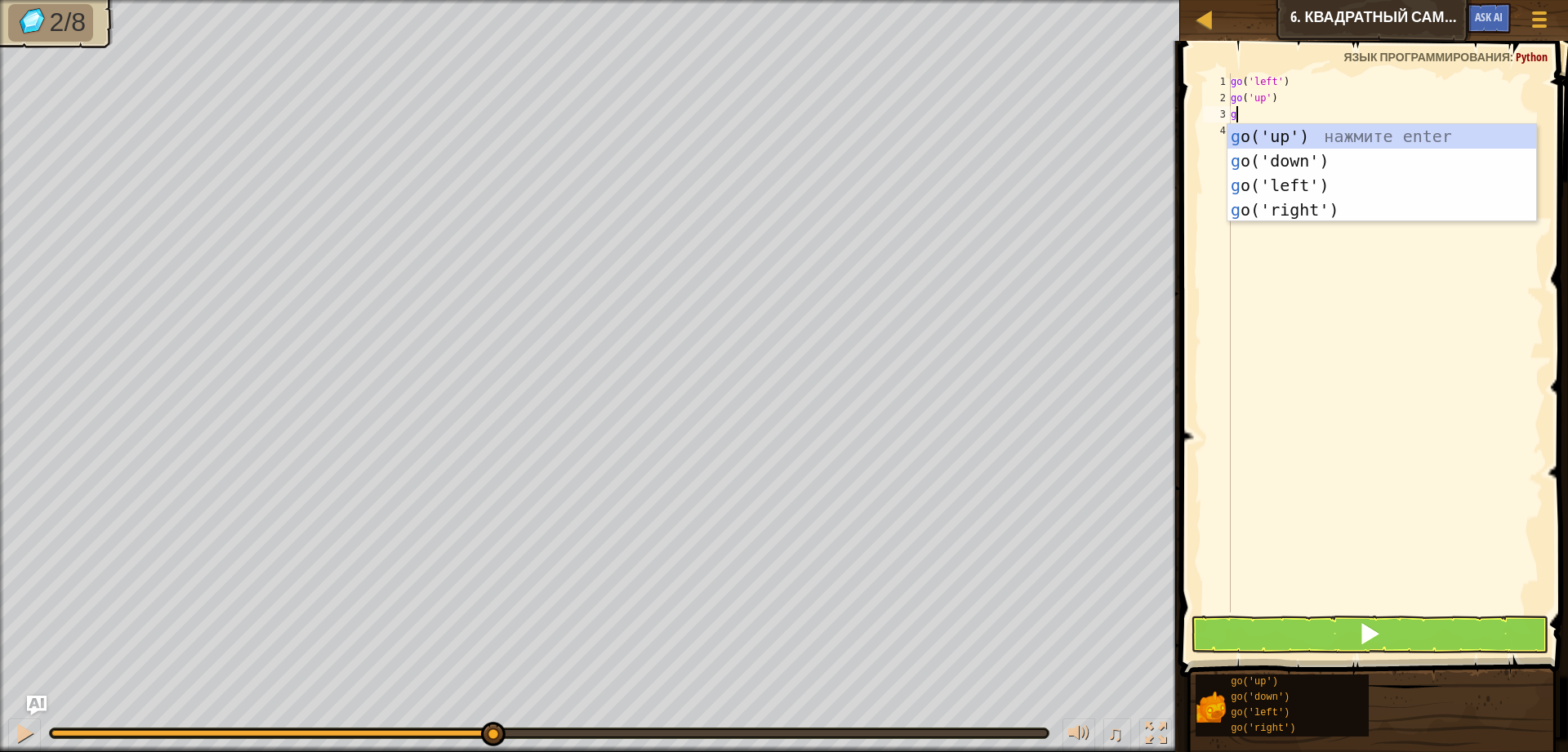
type textarea "go"
click at [1338, 199] on div "go ('up') нажмите enter go ('down') нажмите enter go ('left') нажмите enter go …" at bounding box center [1381, 197] width 308 height 147
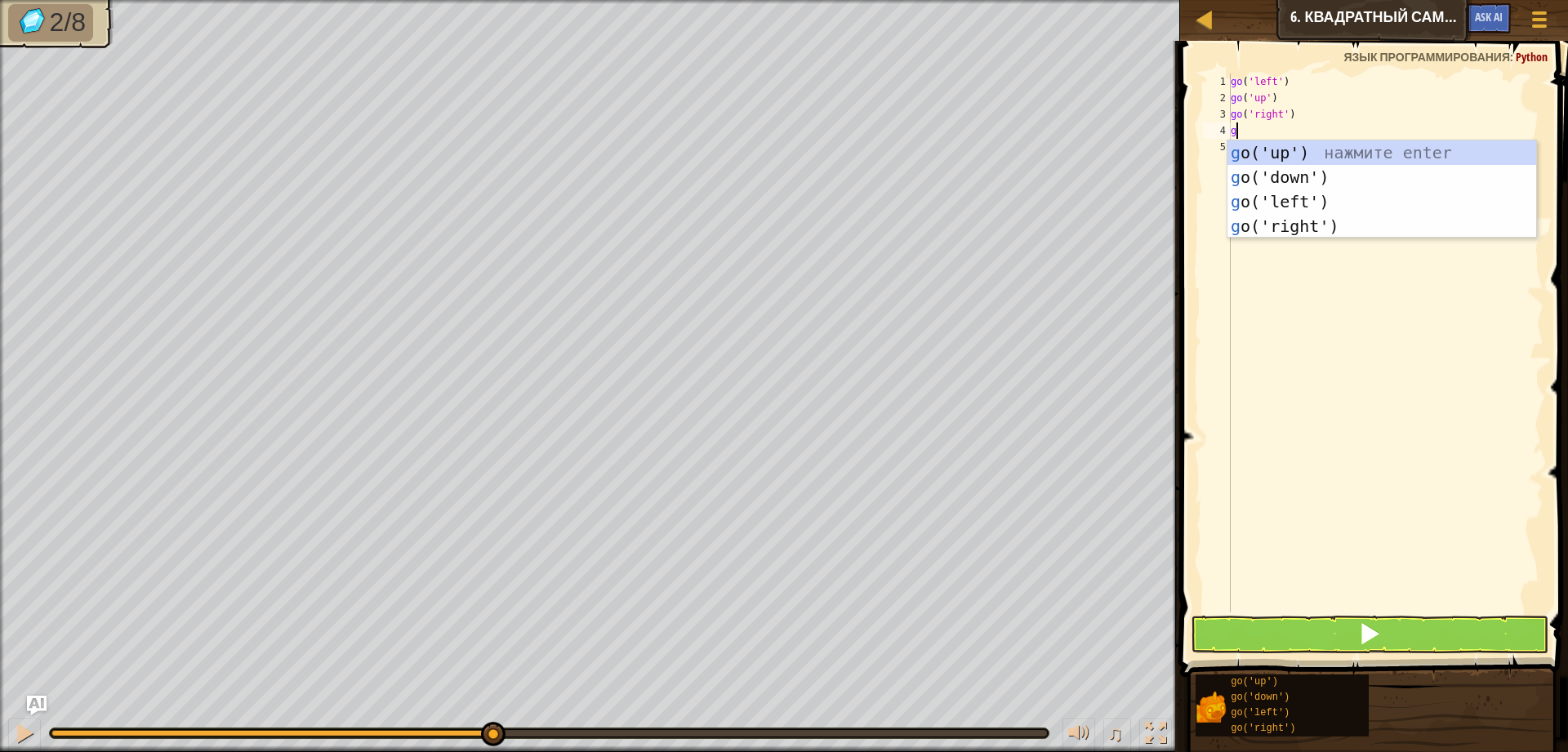
type textarea "go"
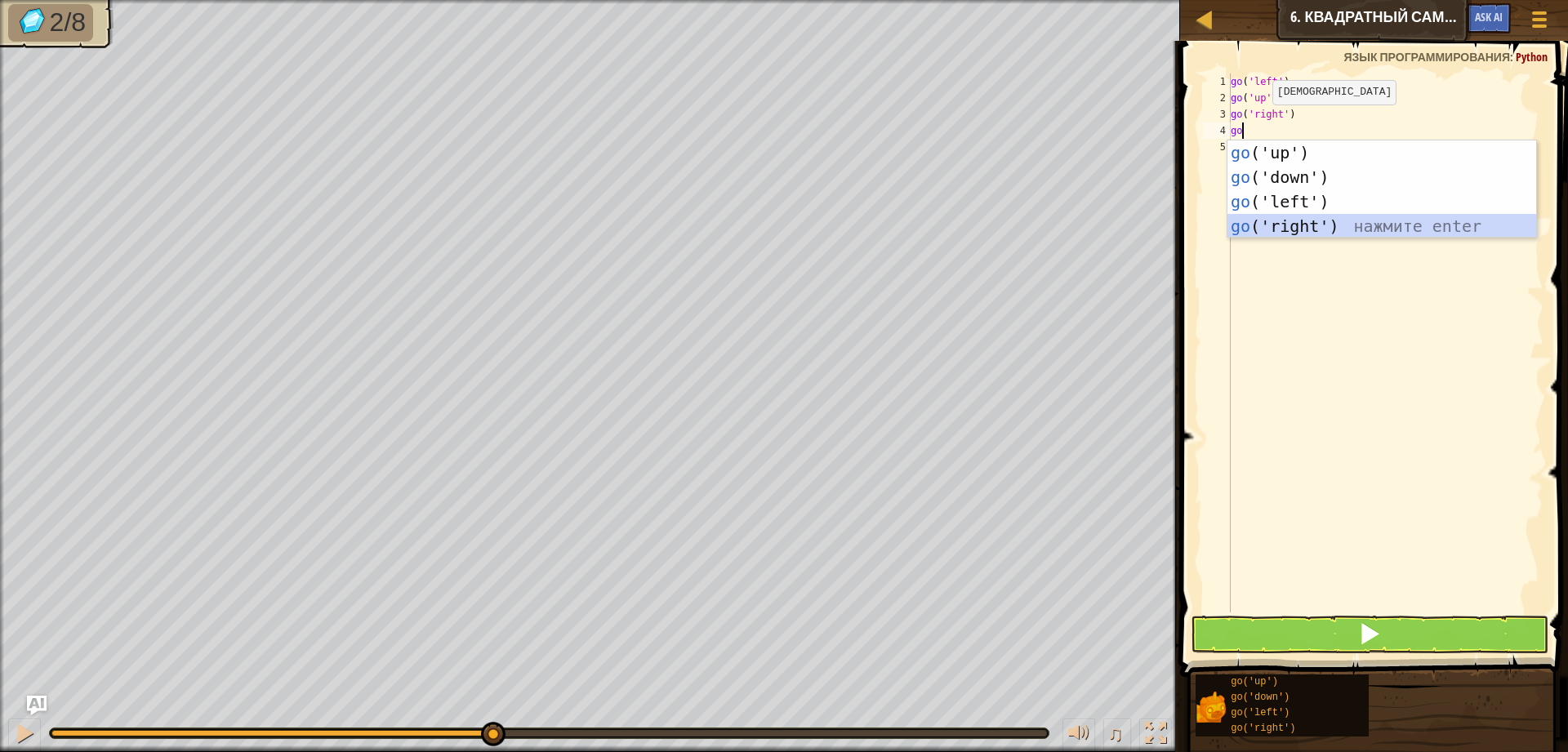
click at [1330, 223] on div "go ('up') нажмите enter go ('down') нажмите enter go ('left') нажмите enter go …" at bounding box center [1381, 213] width 308 height 147
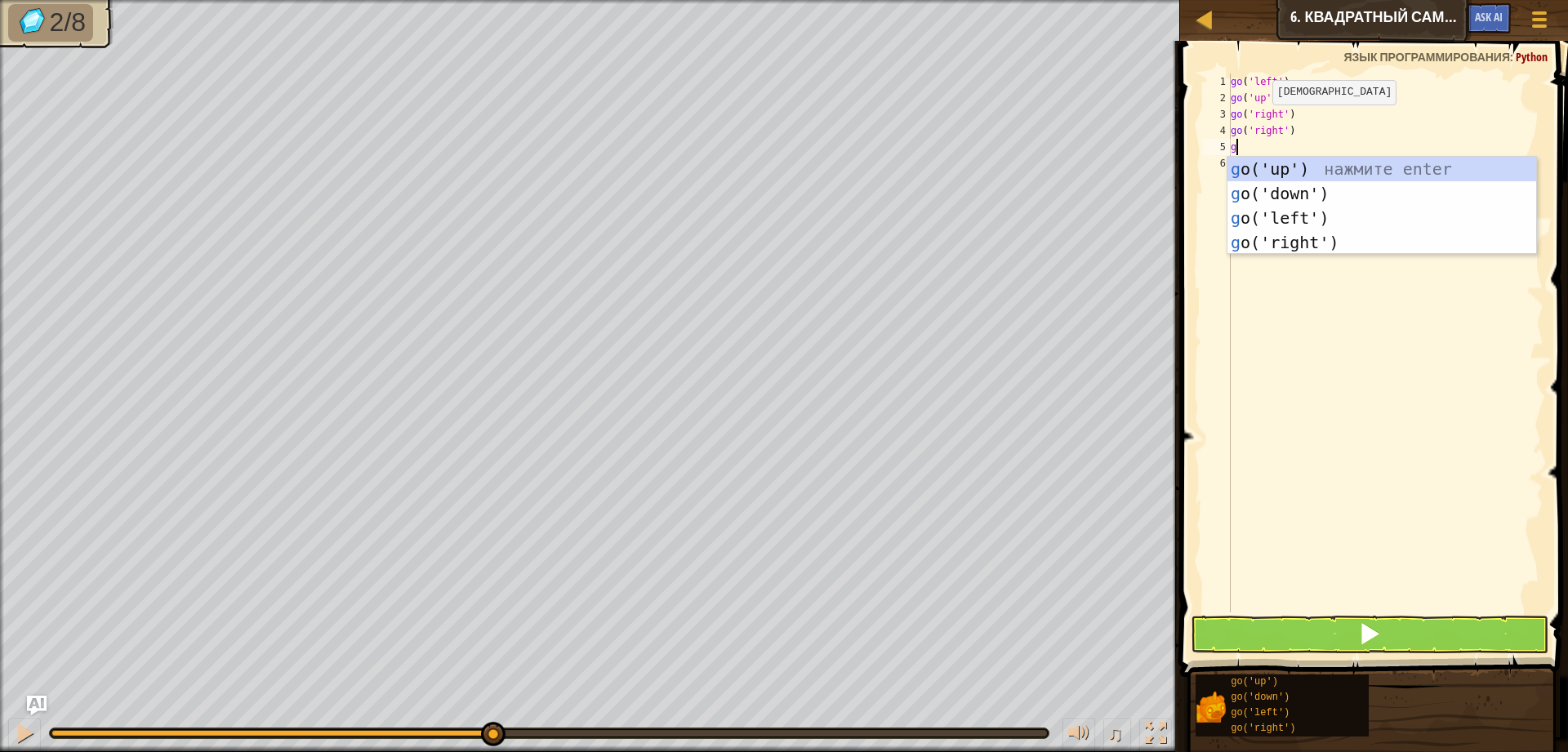
type textarea "go"
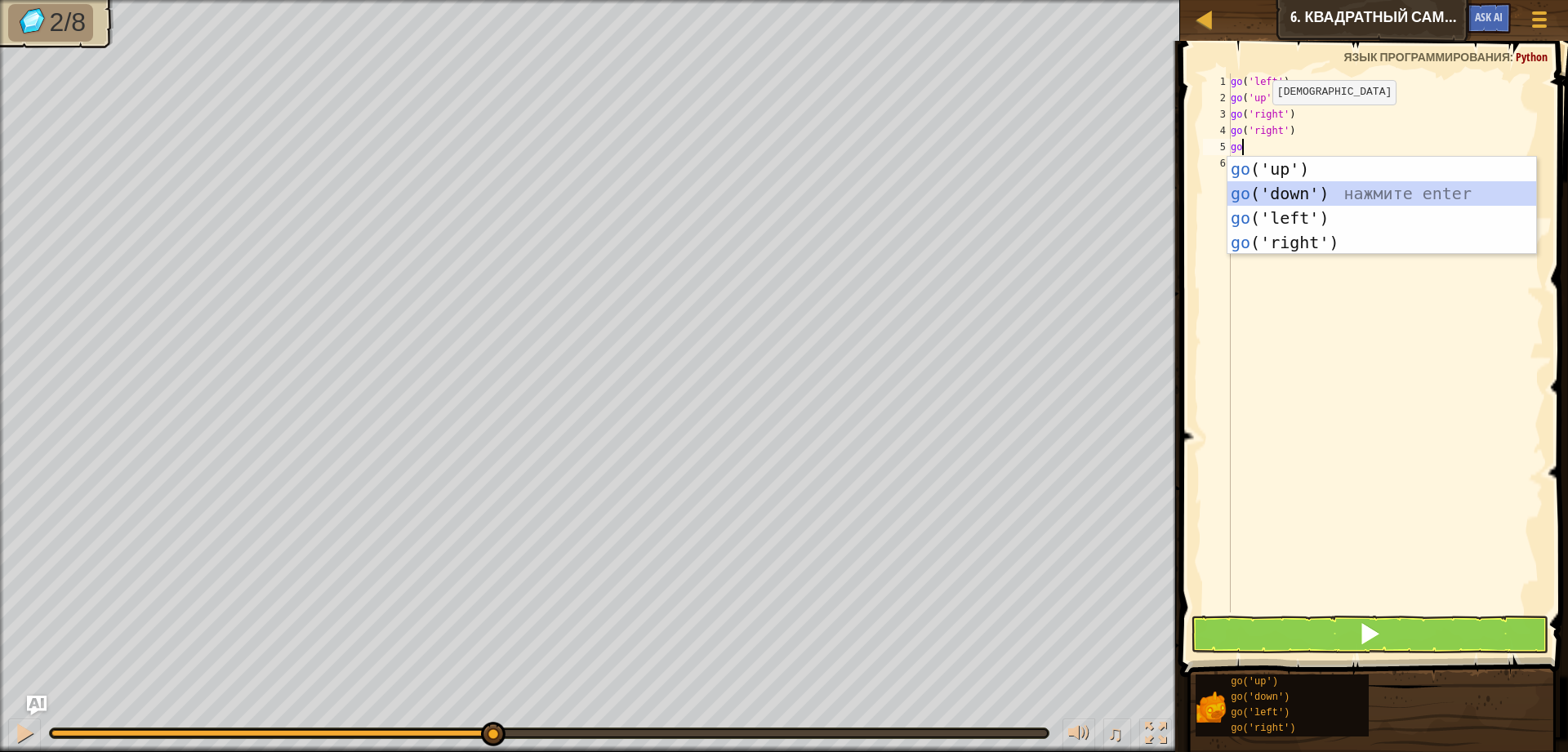
click at [1304, 197] on div "go ('up') нажмите enter go ('down') нажмите enter go ('left') нажмите enter go …" at bounding box center [1381, 229] width 308 height 147
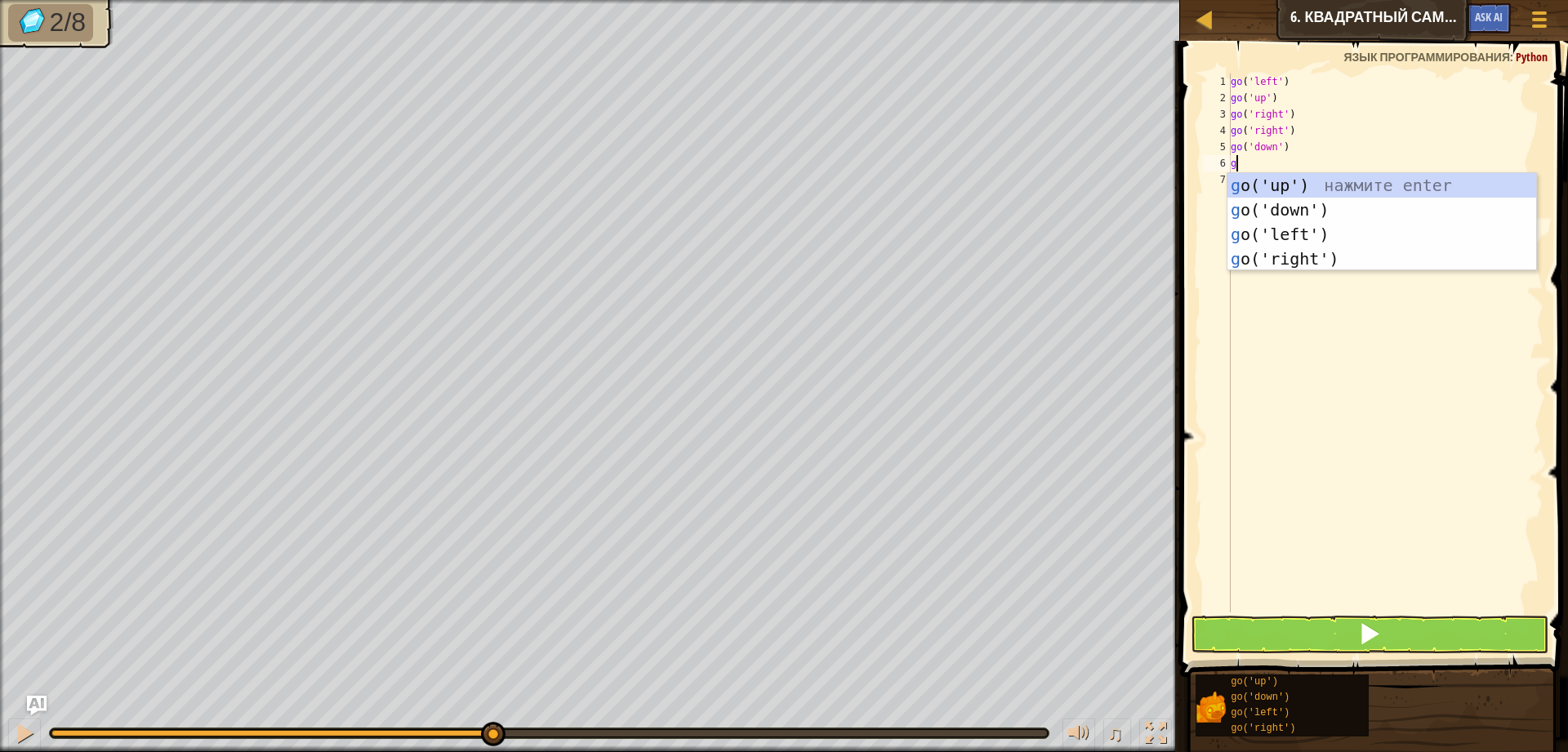
type textarea "go"
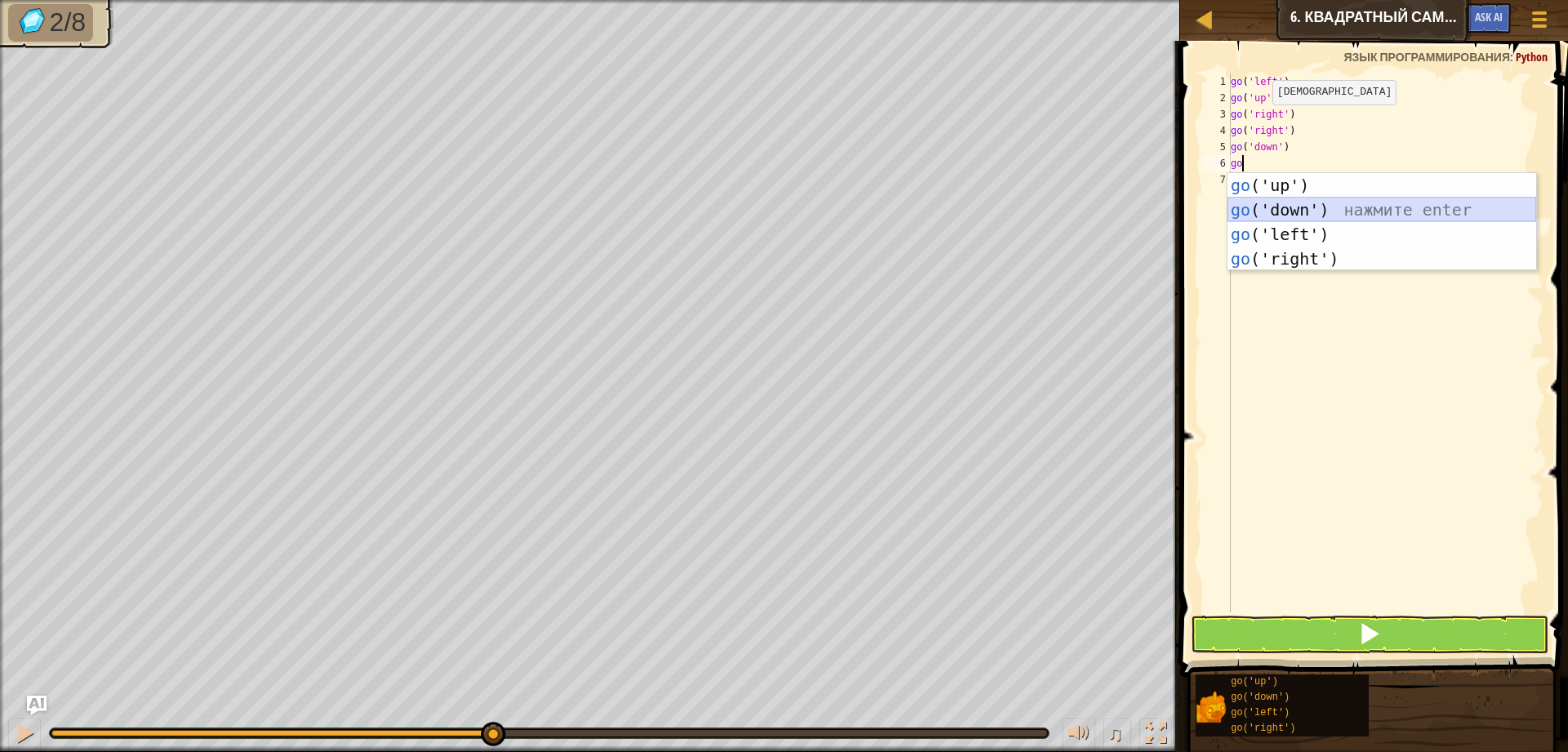
drag, startPoint x: 1297, startPoint y: 200, endPoint x: 1343, endPoint y: 338, distance: 145.5
click at [1296, 202] on div "go ('up') нажмите enter go ('down') нажмите enter go ('left') нажмите enter go …" at bounding box center [1381, 246] width 308 height 147
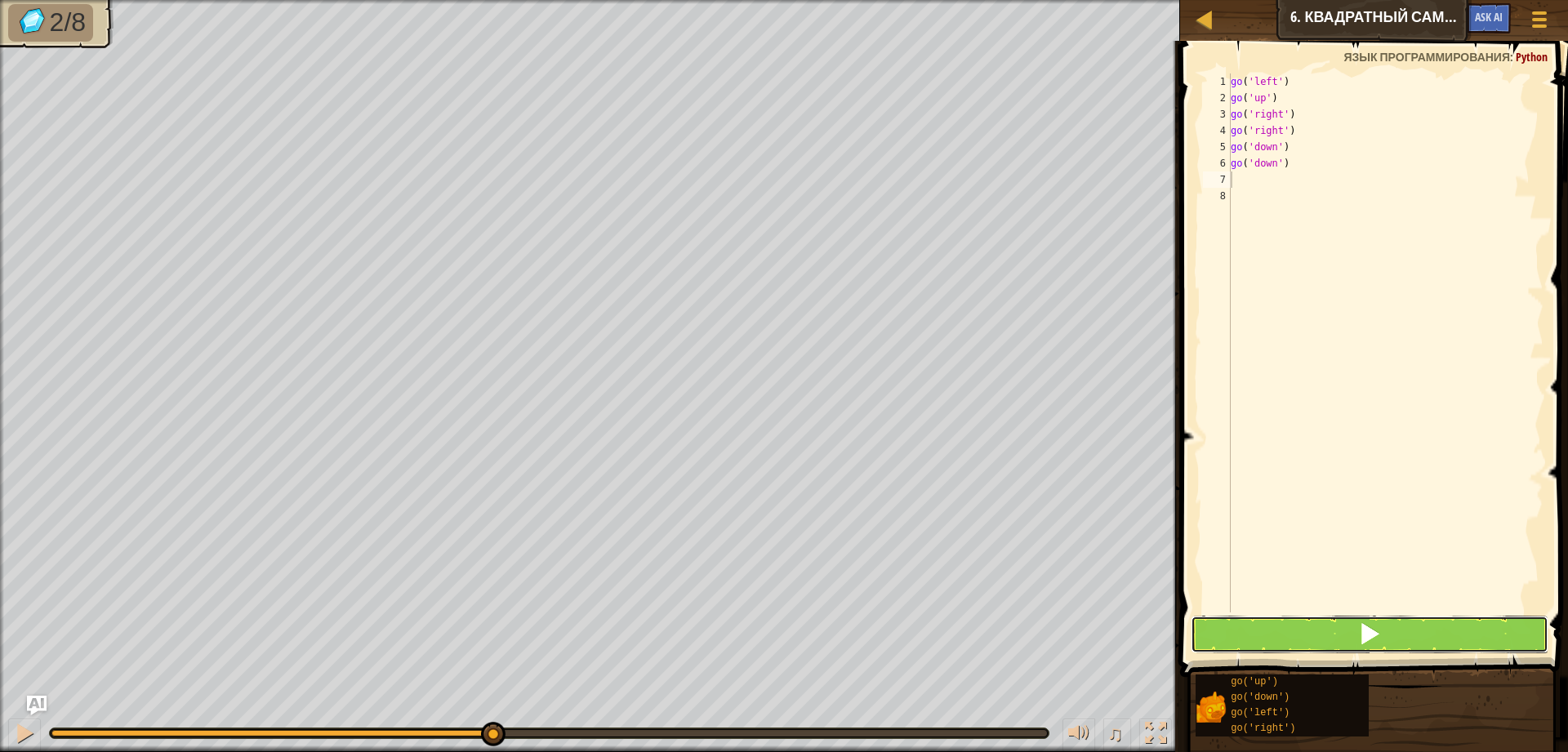
click at [1425, 641] on button at bounding box center [1369, 634] width 358 height 38
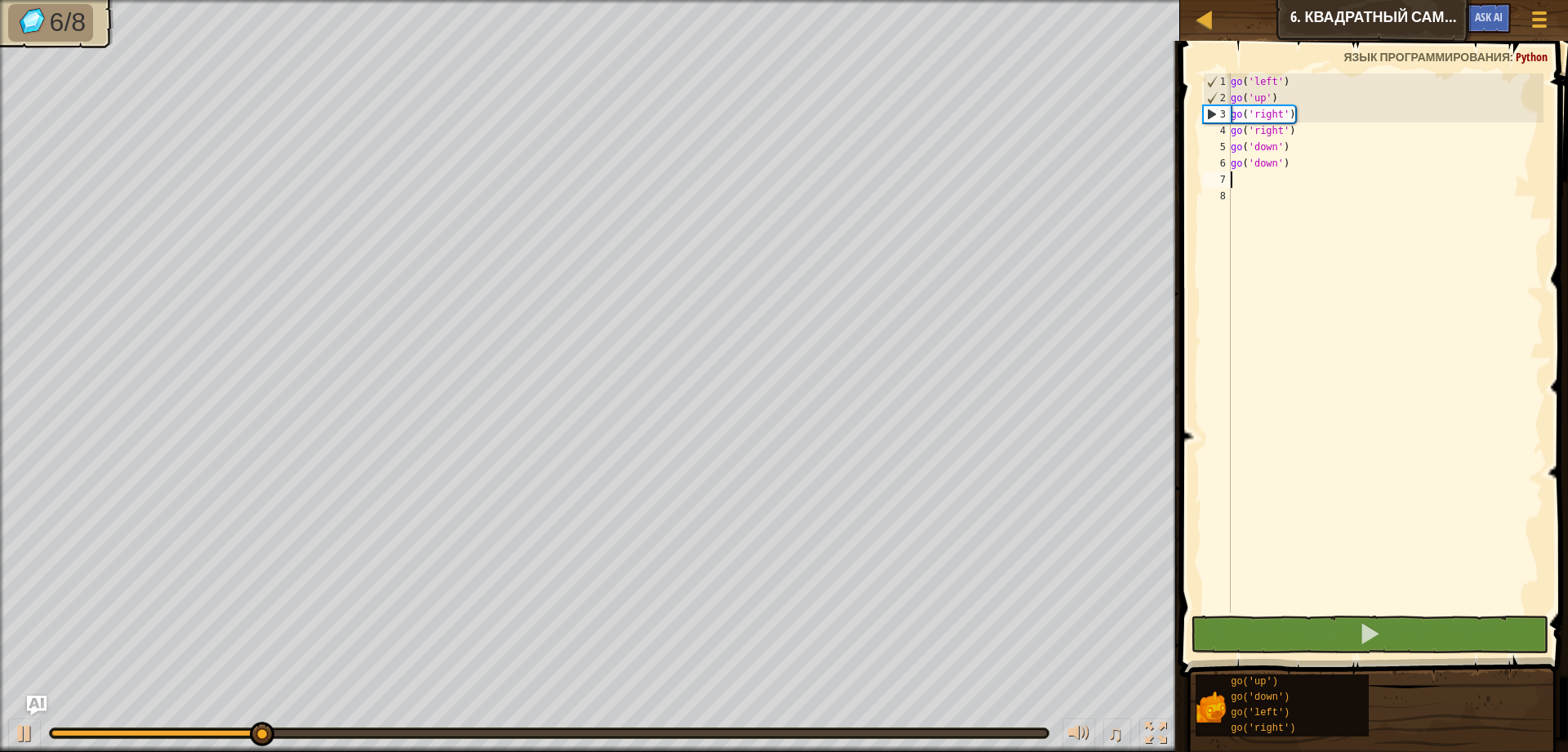
click at [1245, 183] on div "go ( 'left' ) go ( 'up' ) go ( 'right' ) go ( 'right' ) go ( 'down' ) go ( 'dow…" at bounding box center [1385, 359] width 316 height 572
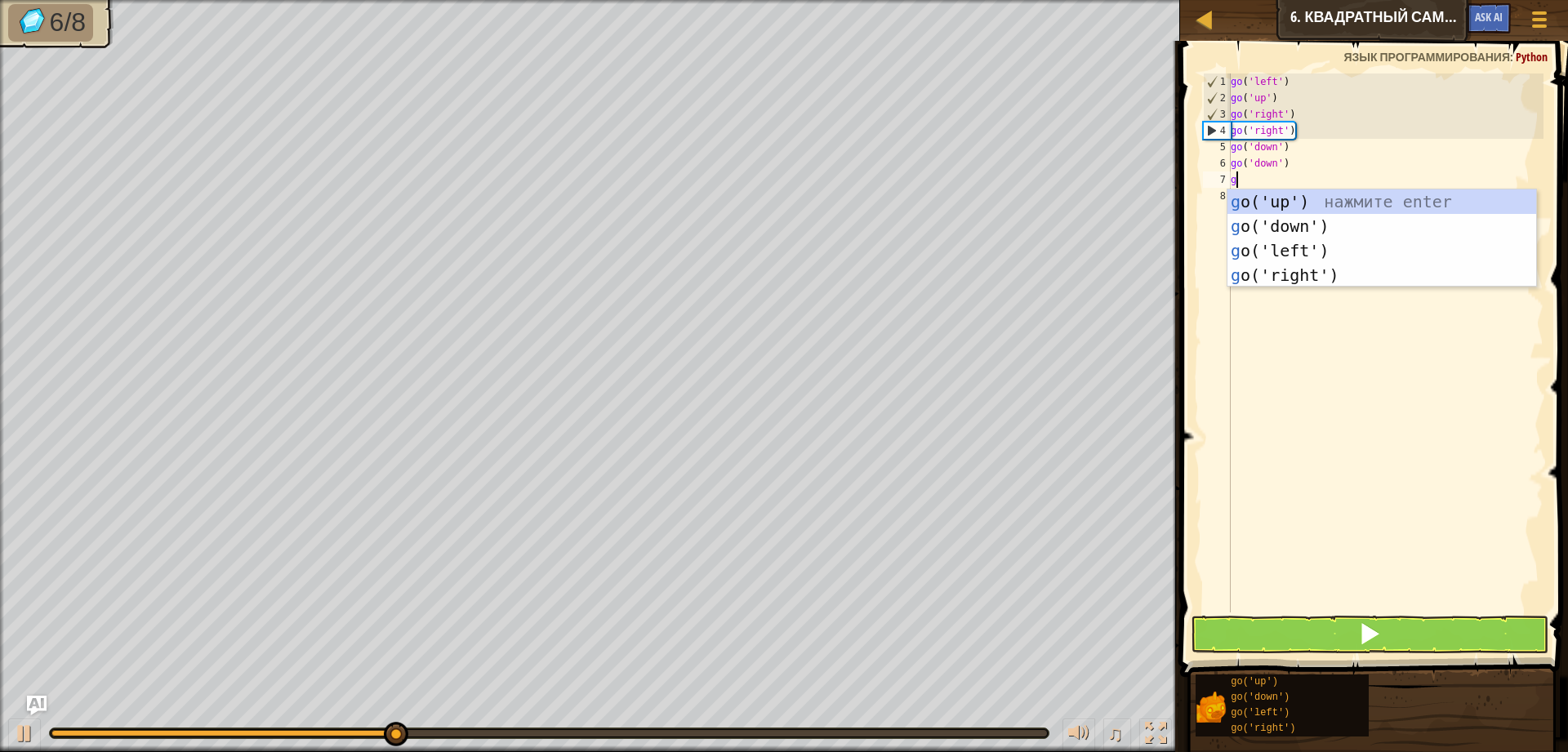
type textarea "go"
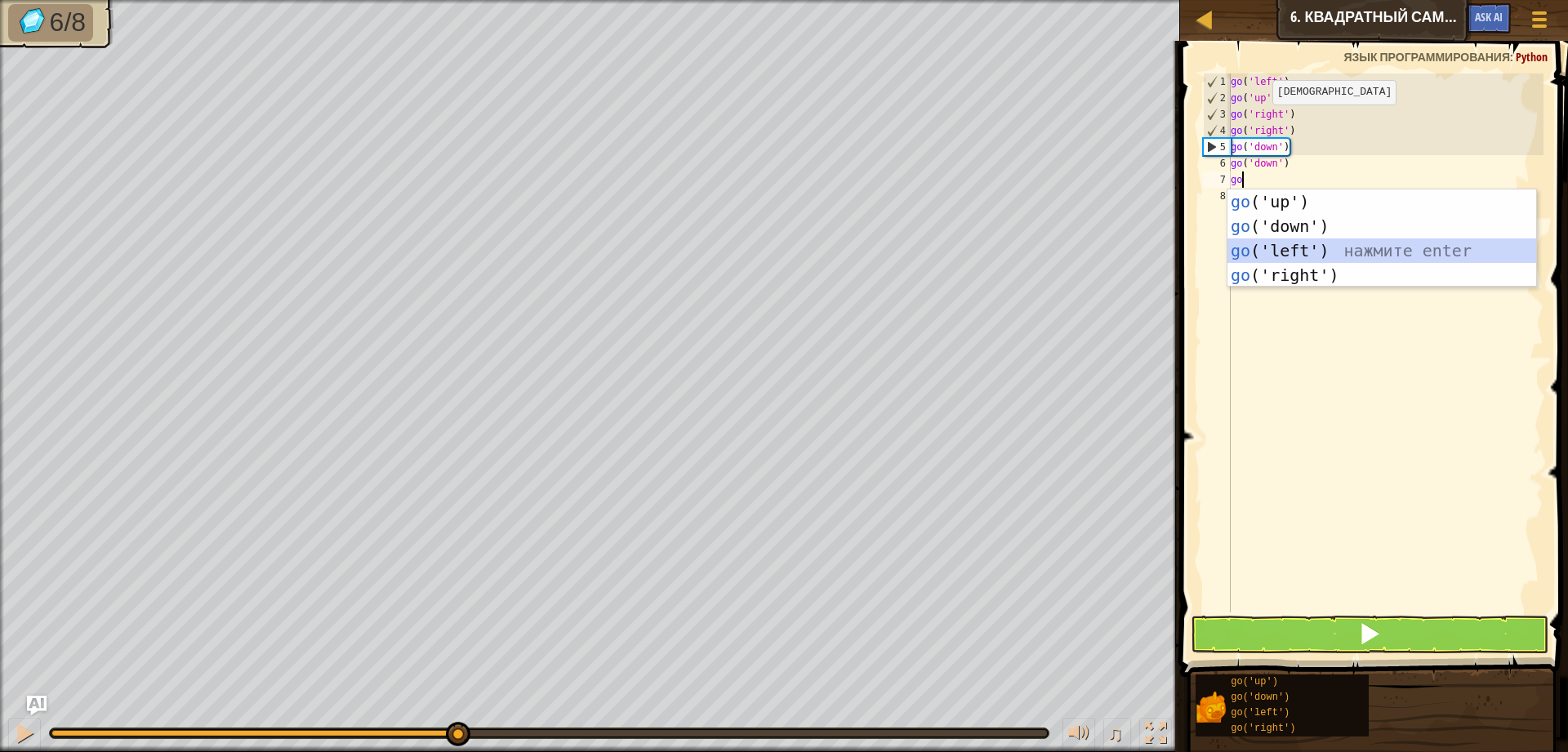
click at [1294, 242] on div "go ('up') нажмите enter go ('down') нажмите enter go ('left') нажмите enter go …" at bounding box center [1381, 263] width 308 height 147
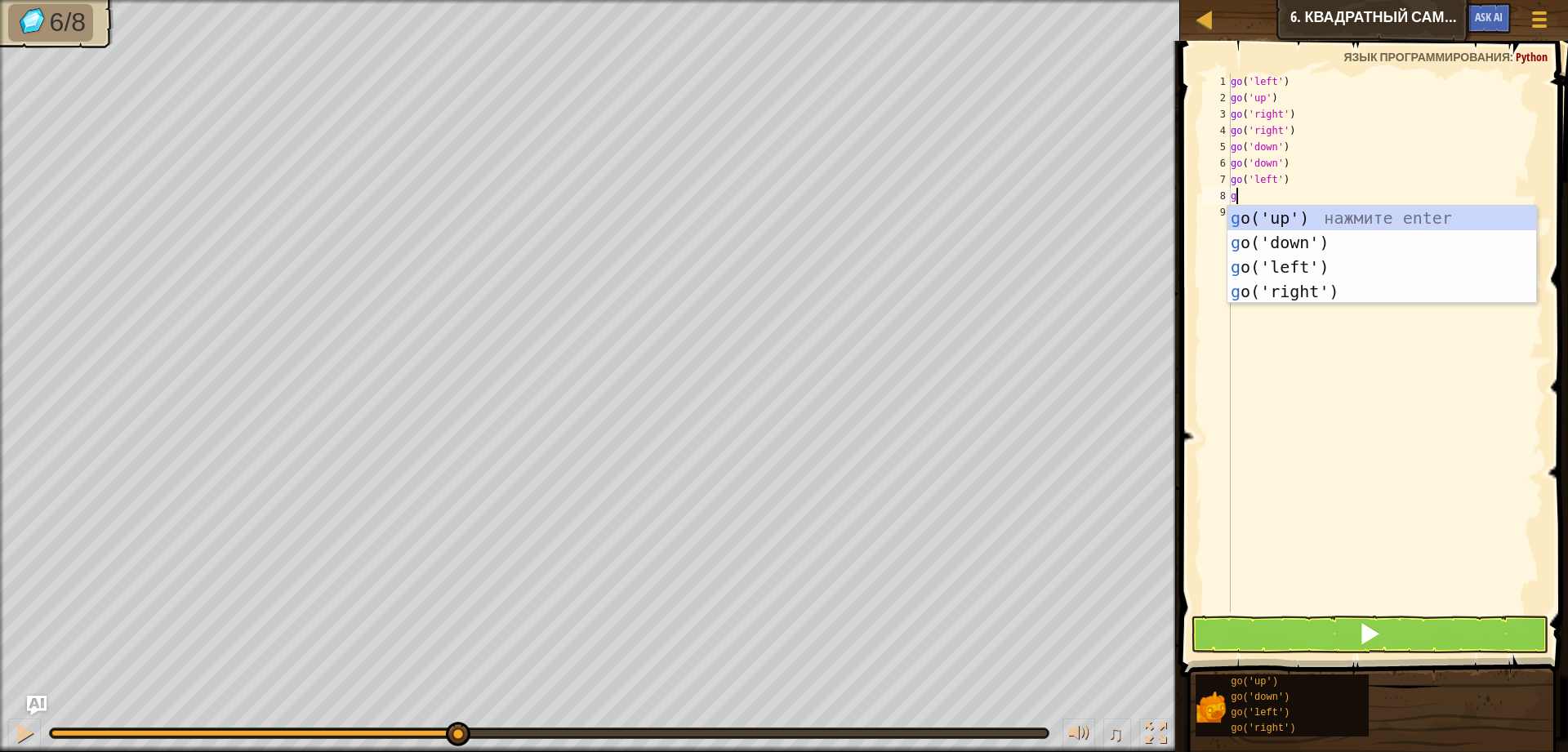
type textarea "go"
click at [1318, 271] on div "go ('up') нажмите enter go ('down') нажмите enter go ('left') нажмите enter go …" at bounding box center [1381, 278] width 308 height 147
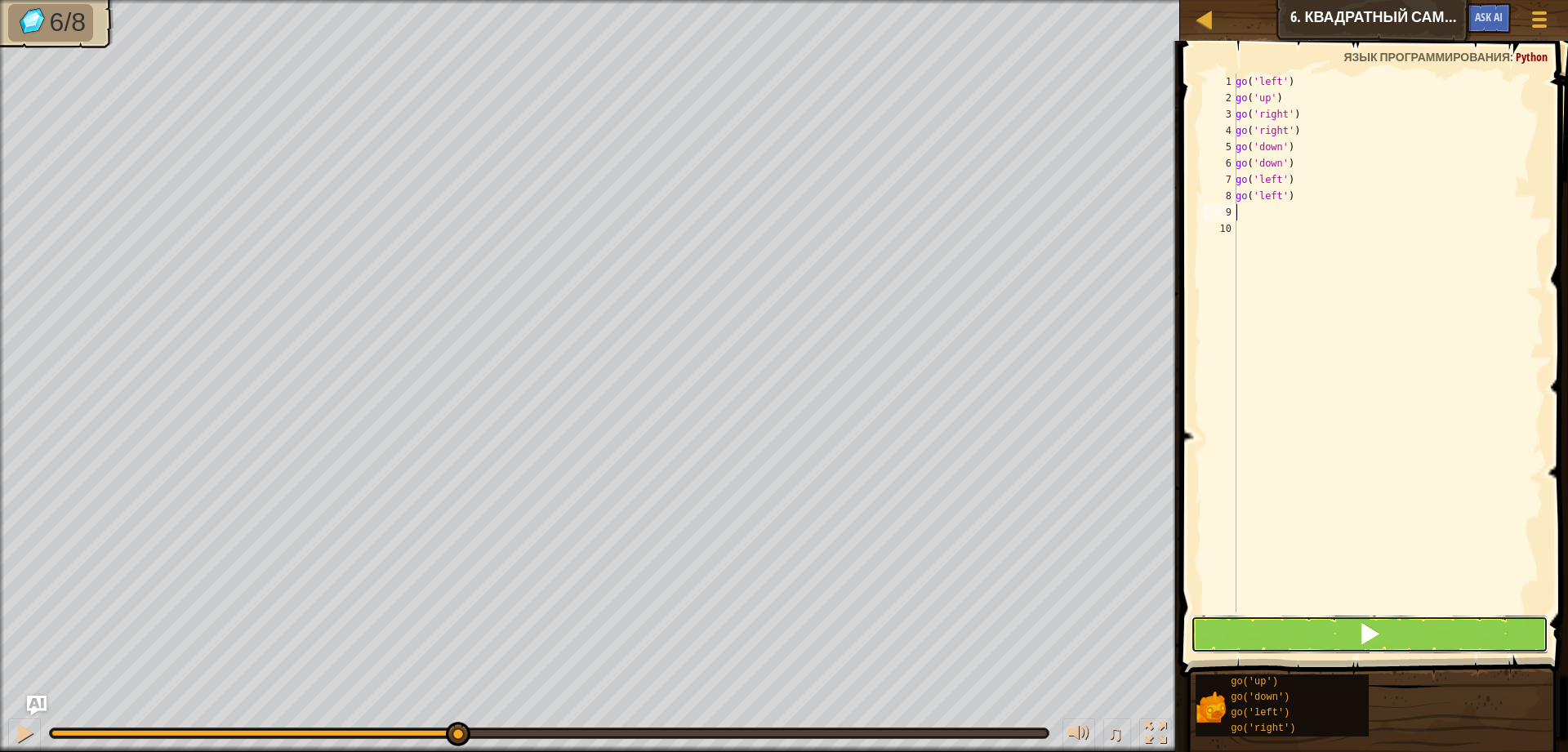
click at [1319, 631] on button at bounding box center [1369, 634] width 358 height 38
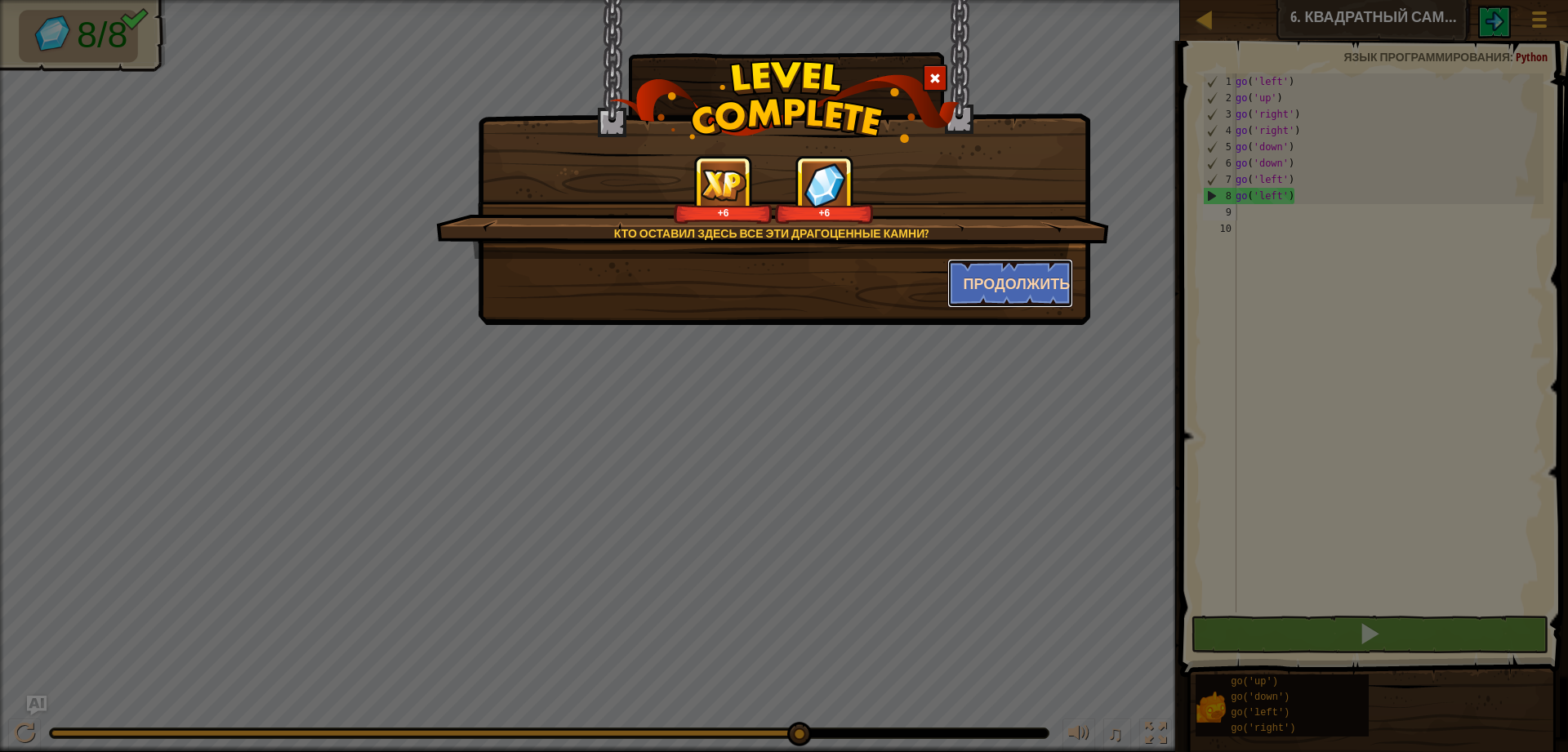
click at [1061, 293] on button "Продолжить" at bounding box center [1010, 284] width 126 height 49
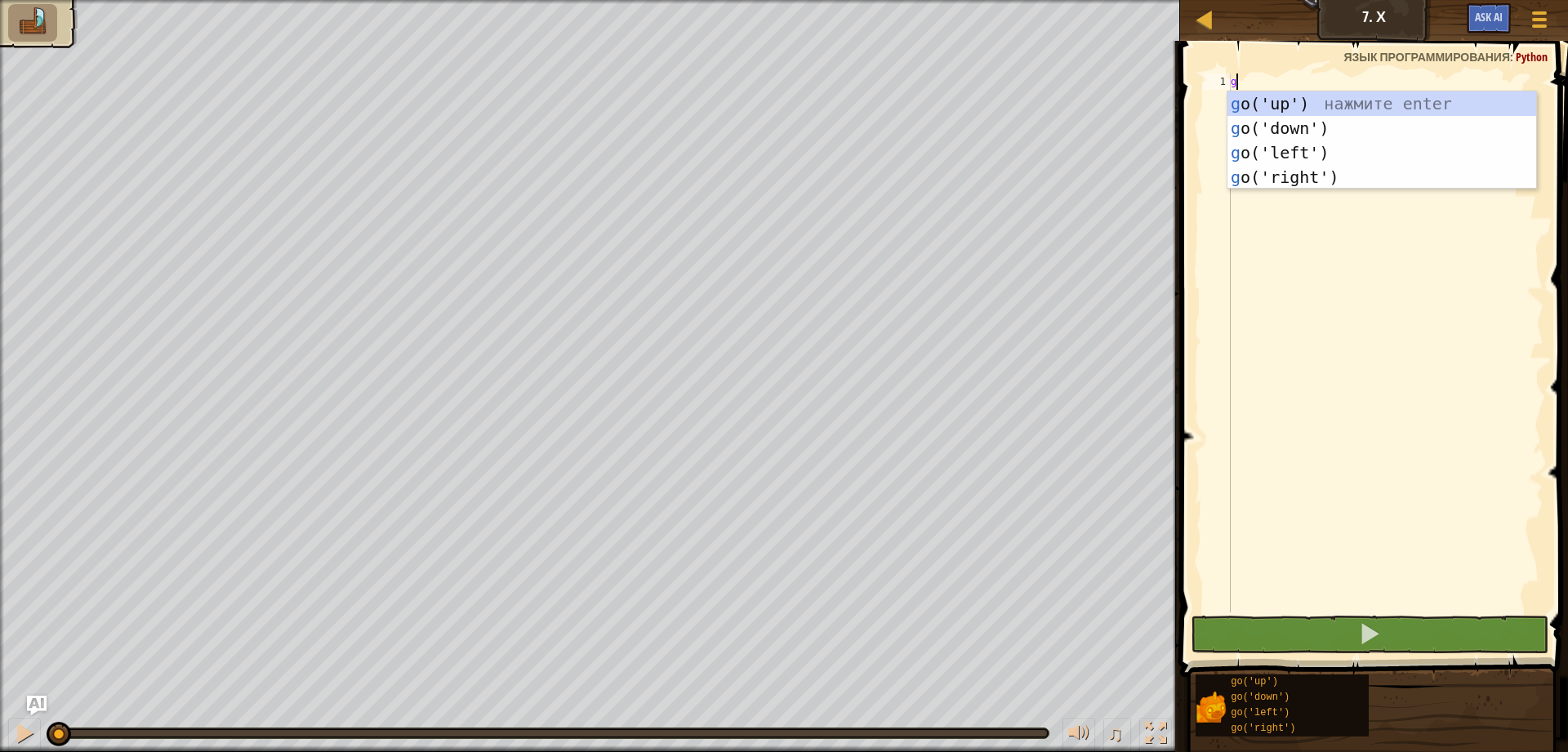
scroll to position [7, 0]
type textarea "go"
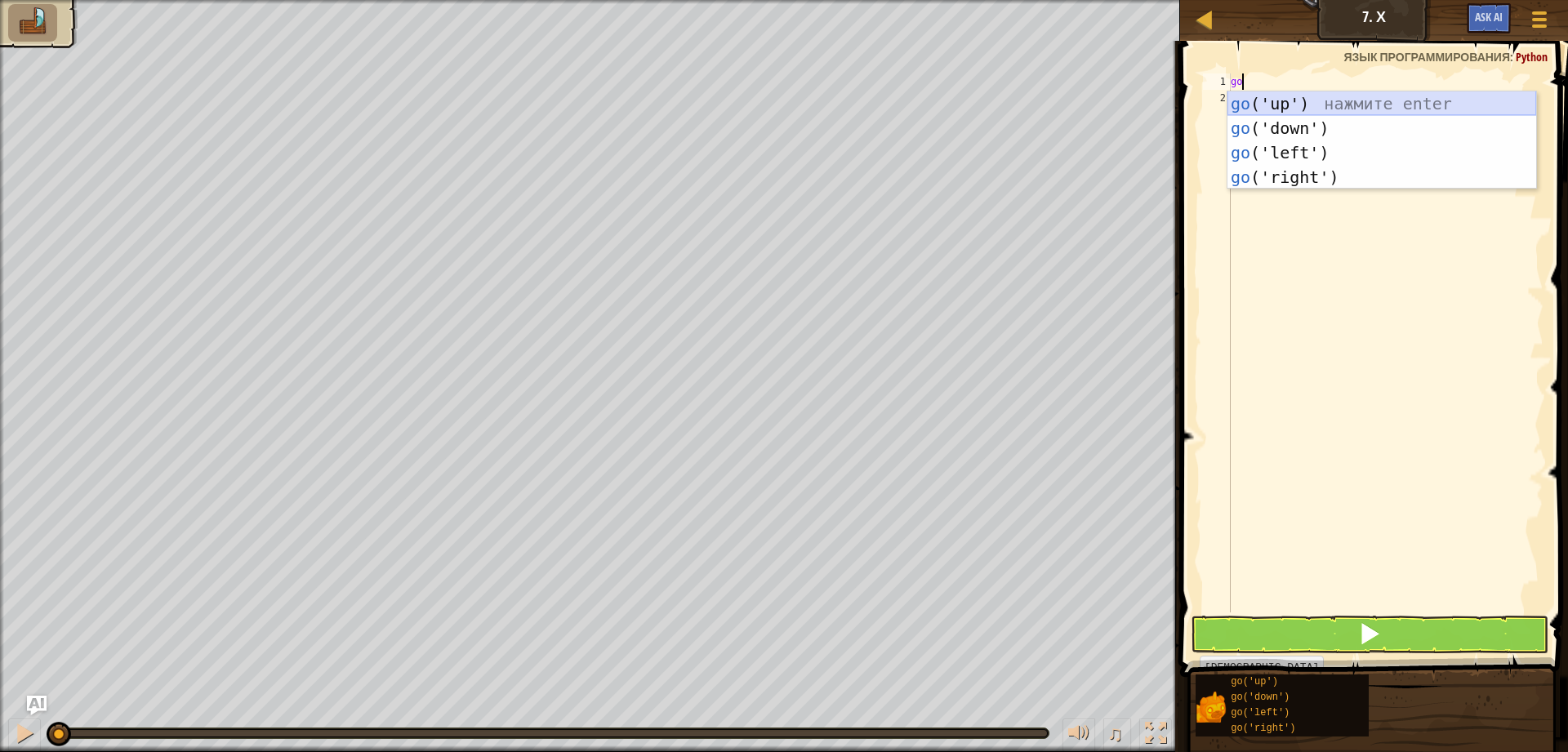
click at [1365, 110] on div "go ('up') нажмите enter go ('down') нажмите enter go ('left') нажмите enter go …" at bounding box center [1381, 164] width 308 height 147
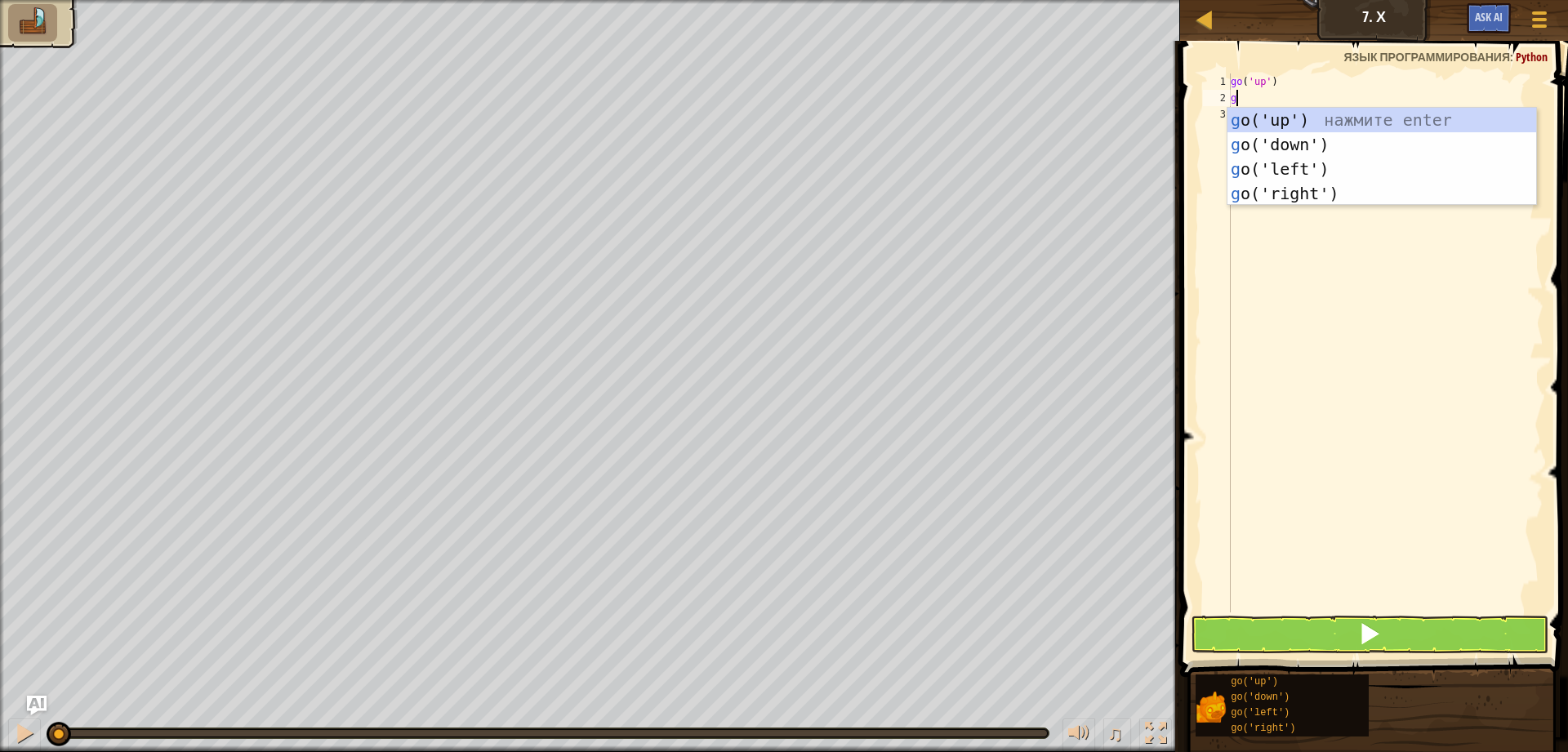
type textarea "go"
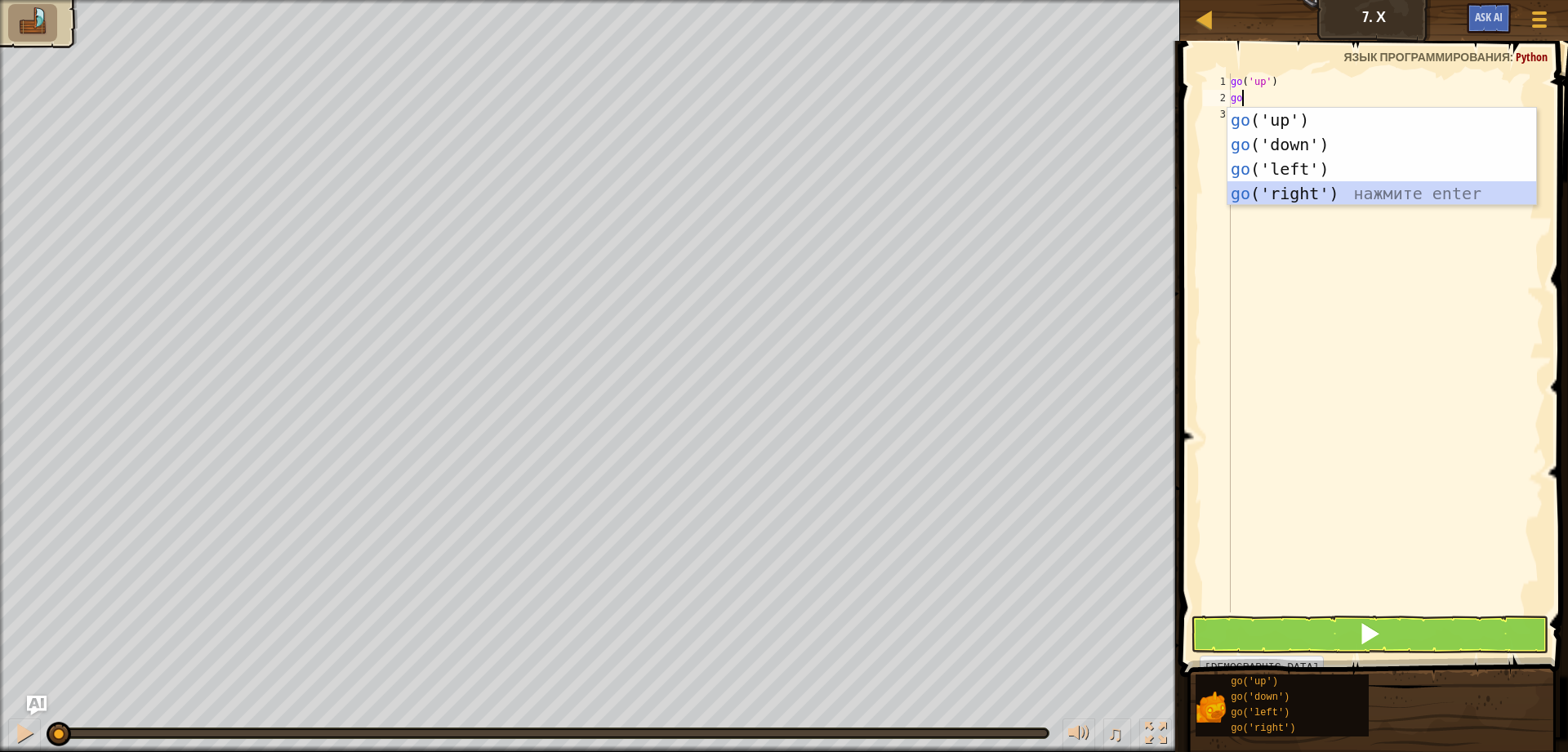
click at [1395, 181] on div "go ('up') нажмите enter go ('down') нажмите enter go ('left') нажмите enter go …" at bounding box center [1381, 181] width 308 height 147
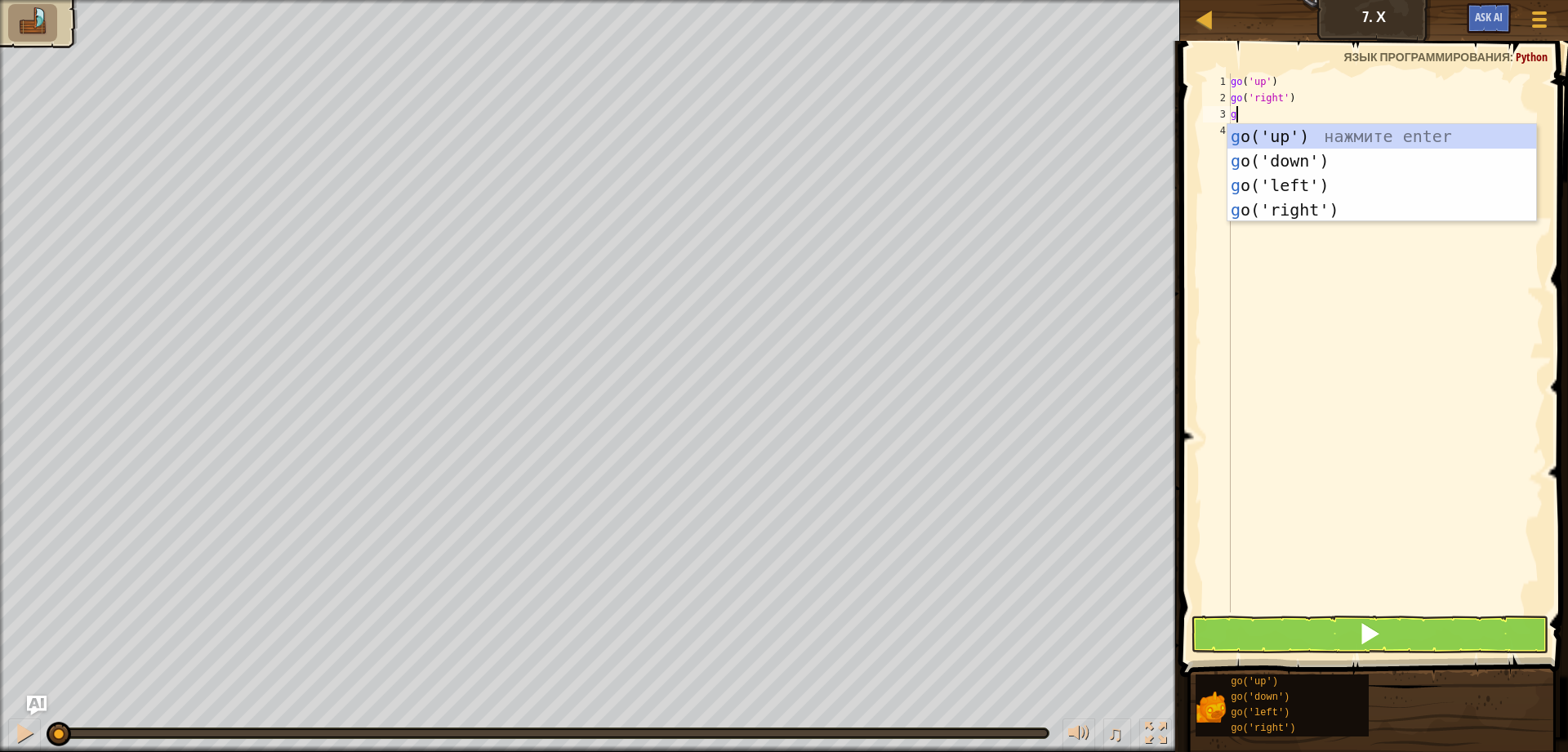
type textarea "go"
click at [1343, 204] on div "go ('up') нажмите enter go ('down') нажмите enter go ('left') нажмите enter go …" at bounding box center [1381, 197] width 308 height 147
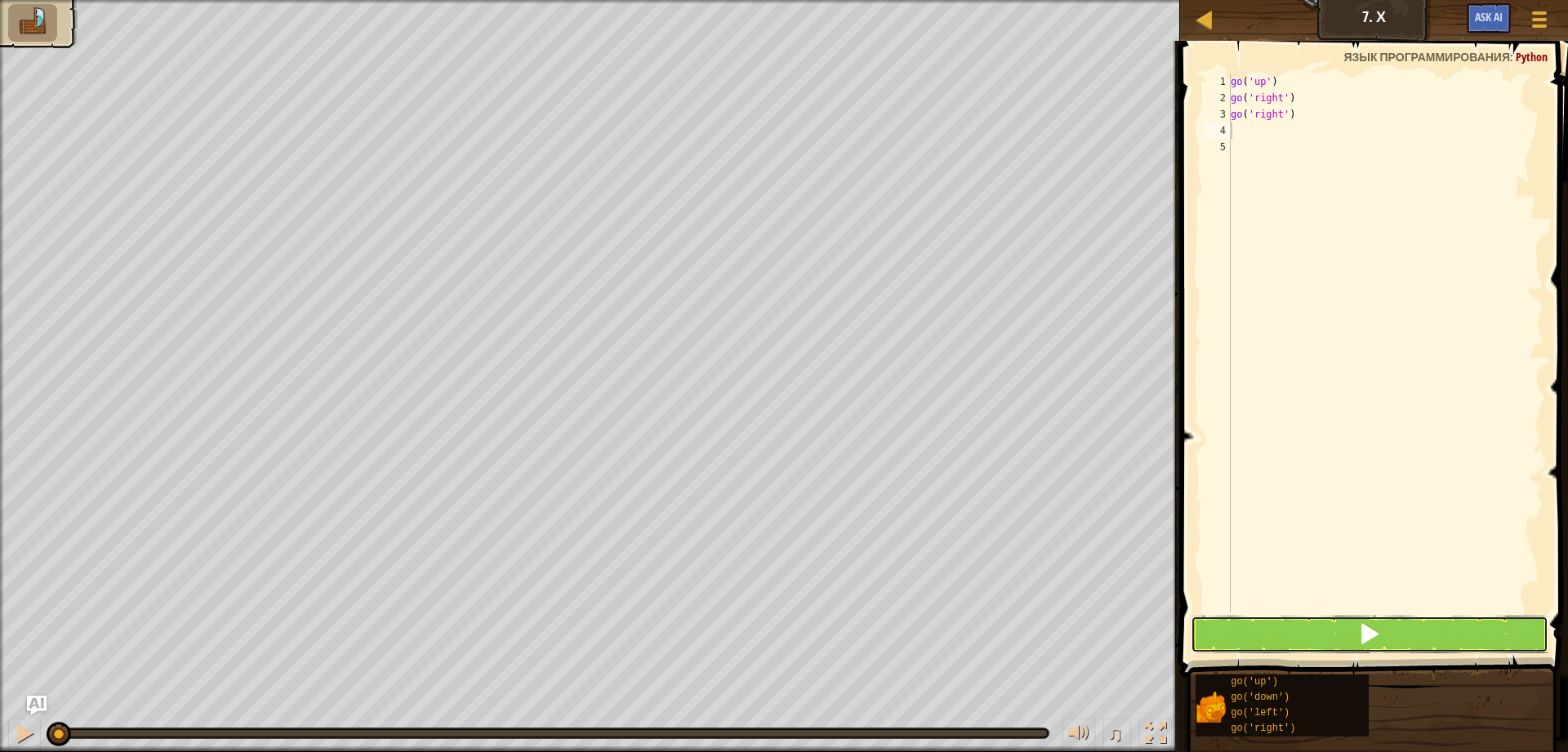
click at [1326, 624] on button at bounding box center [1369, 634] width 358 height 38
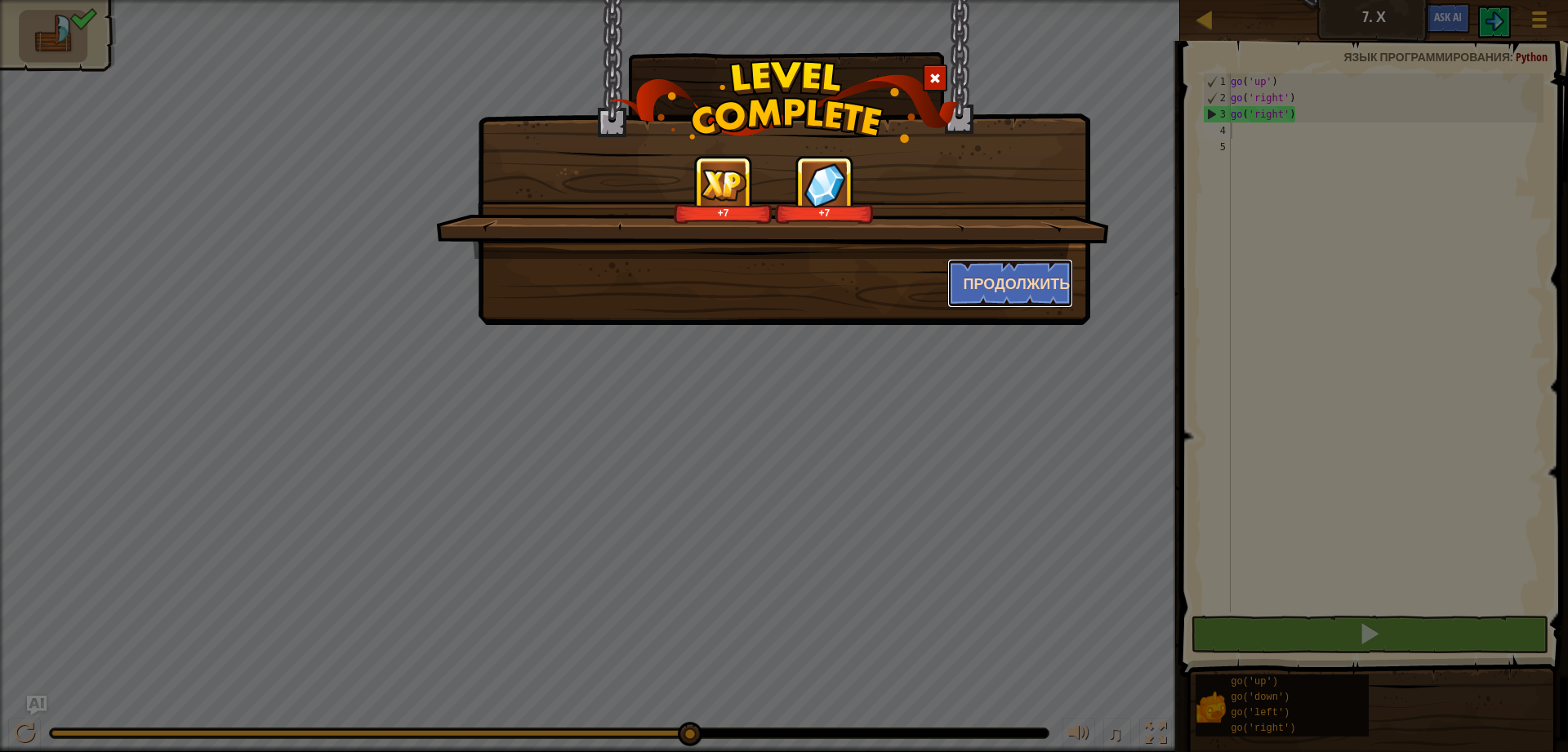
click at [954, 290] on button "Продолжить" at bounding box center [1010, 284] width 126 height 49
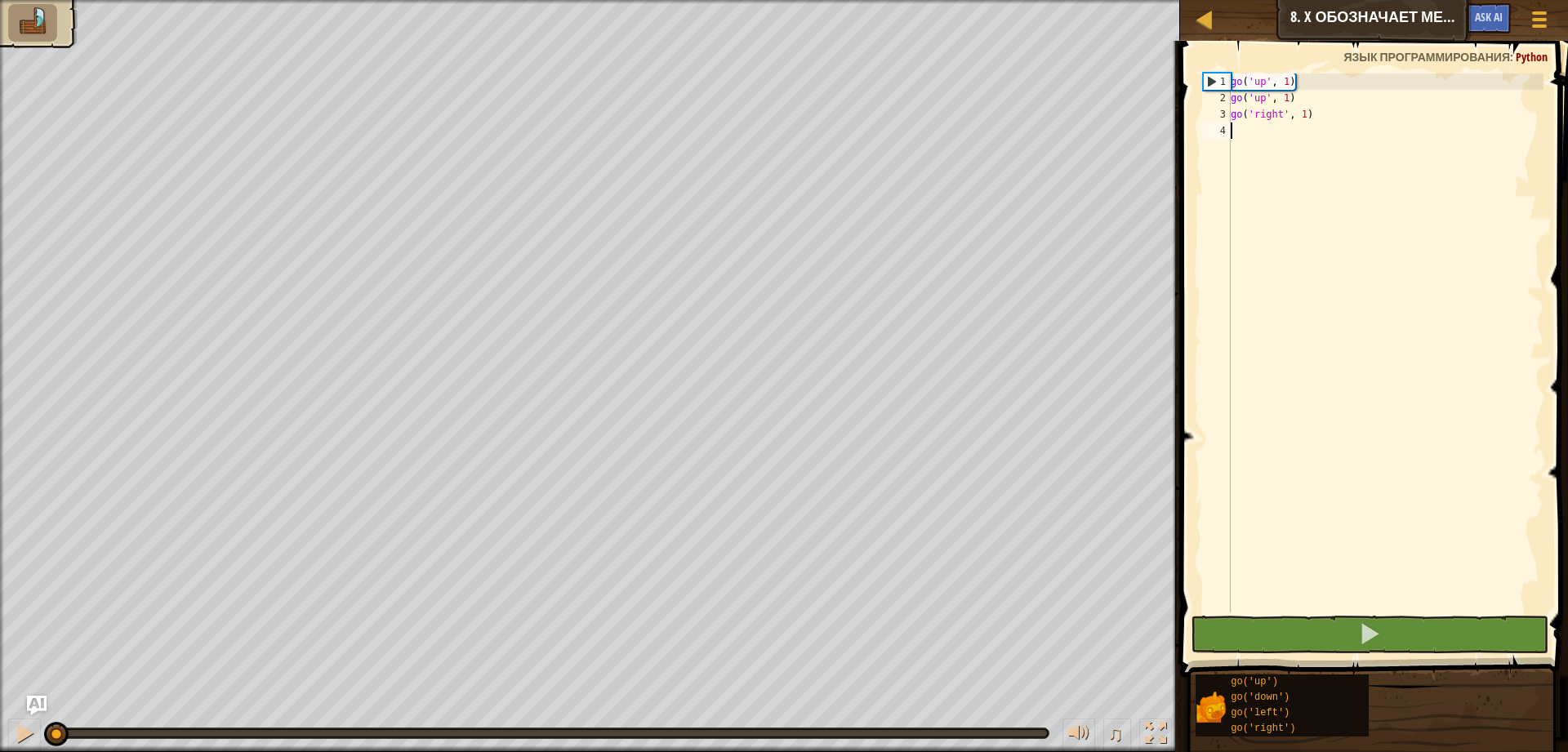
click at [1259, 135] on div "go ( 'up' , 1 ) go ( 'up' , 1 ) go ( 'right' , 1 )" at bounding box center [1385, 359] width 316 height 572
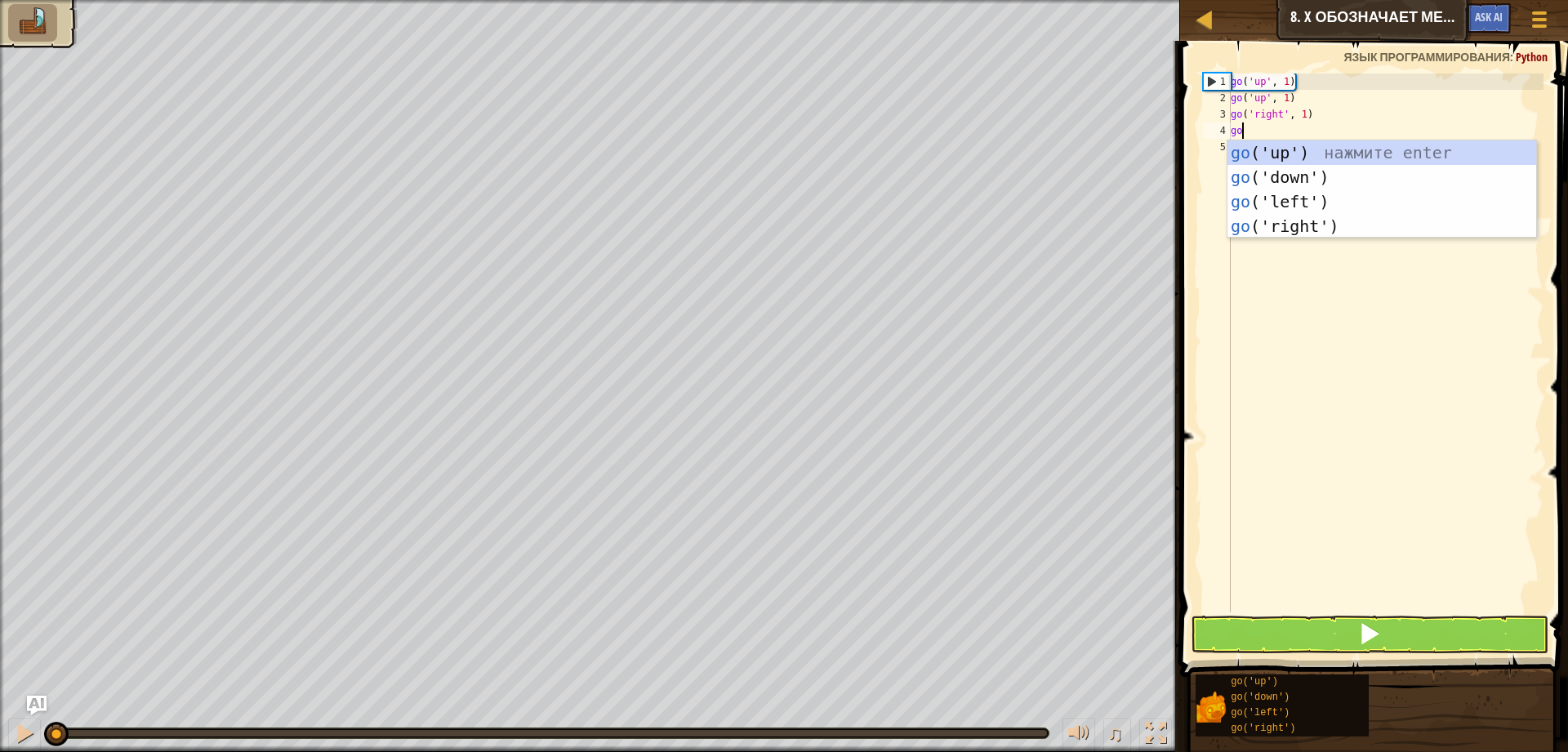
type textarea "go"
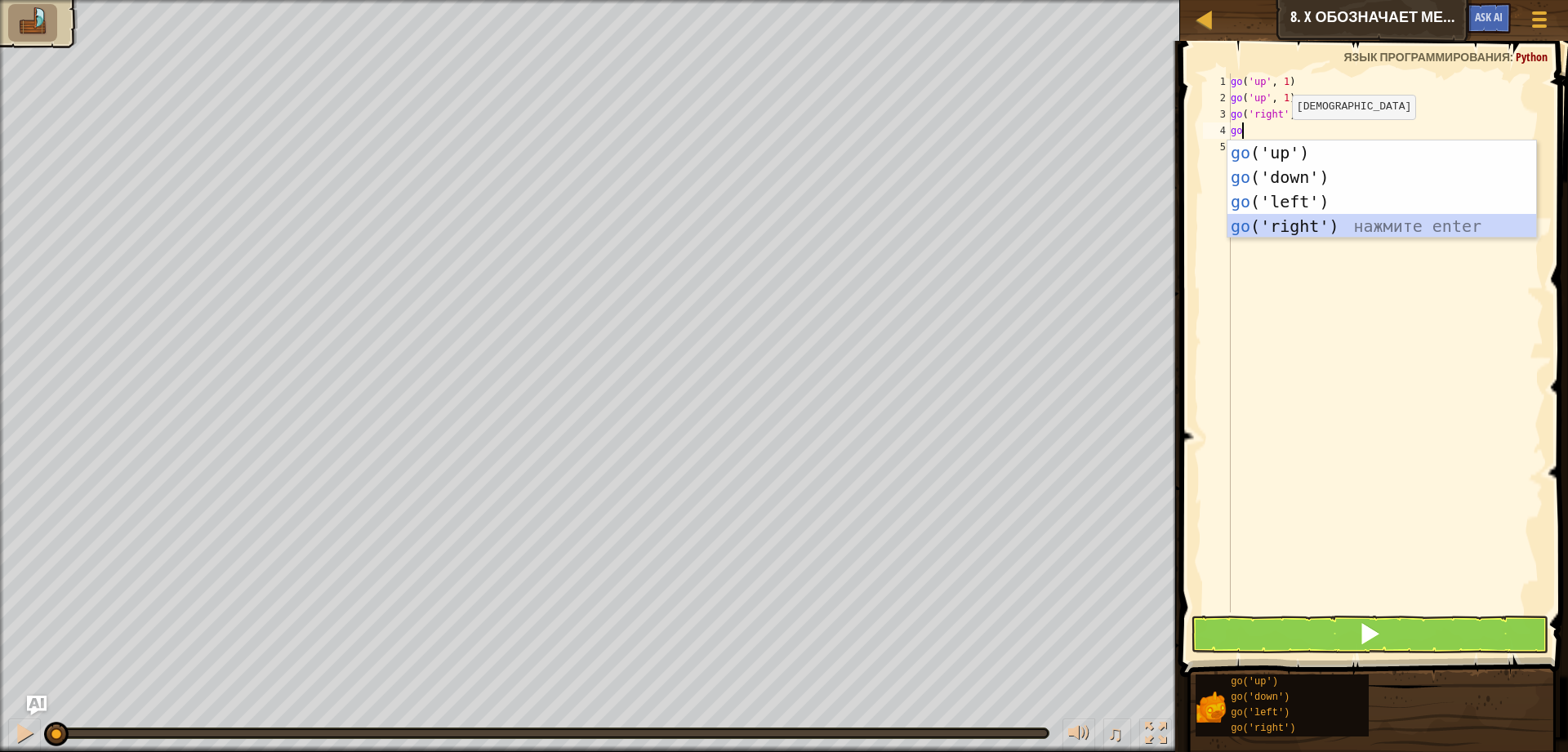
click at [1337, 233] on div "go ('up') нажмите enter go ('down') нажмите enter go ('left') нажмите enter go …" at bounding box center [1381, 213] width 308 height 147
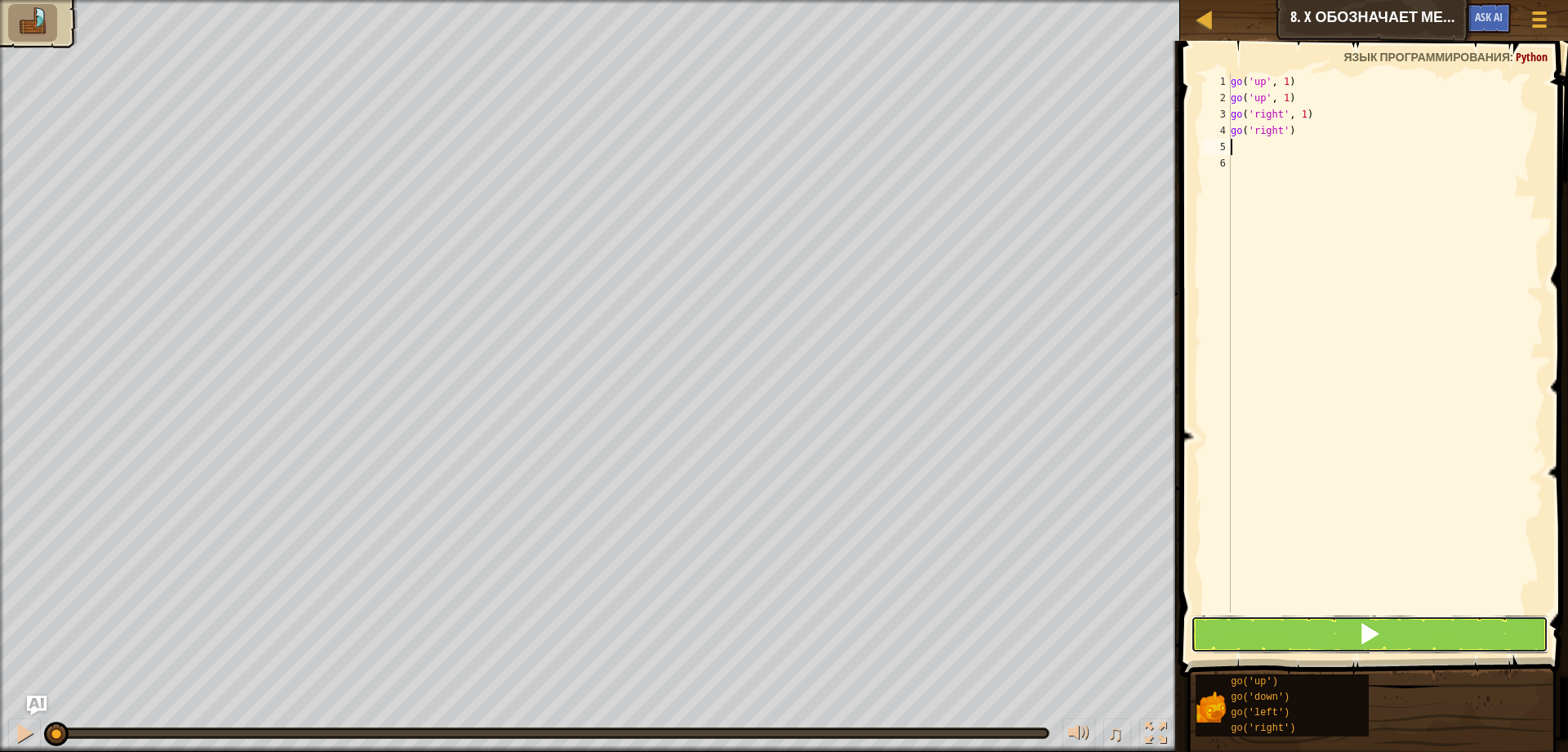
click at [1371, 631] on span at bounding box center [1369, 633] width 23 height 23
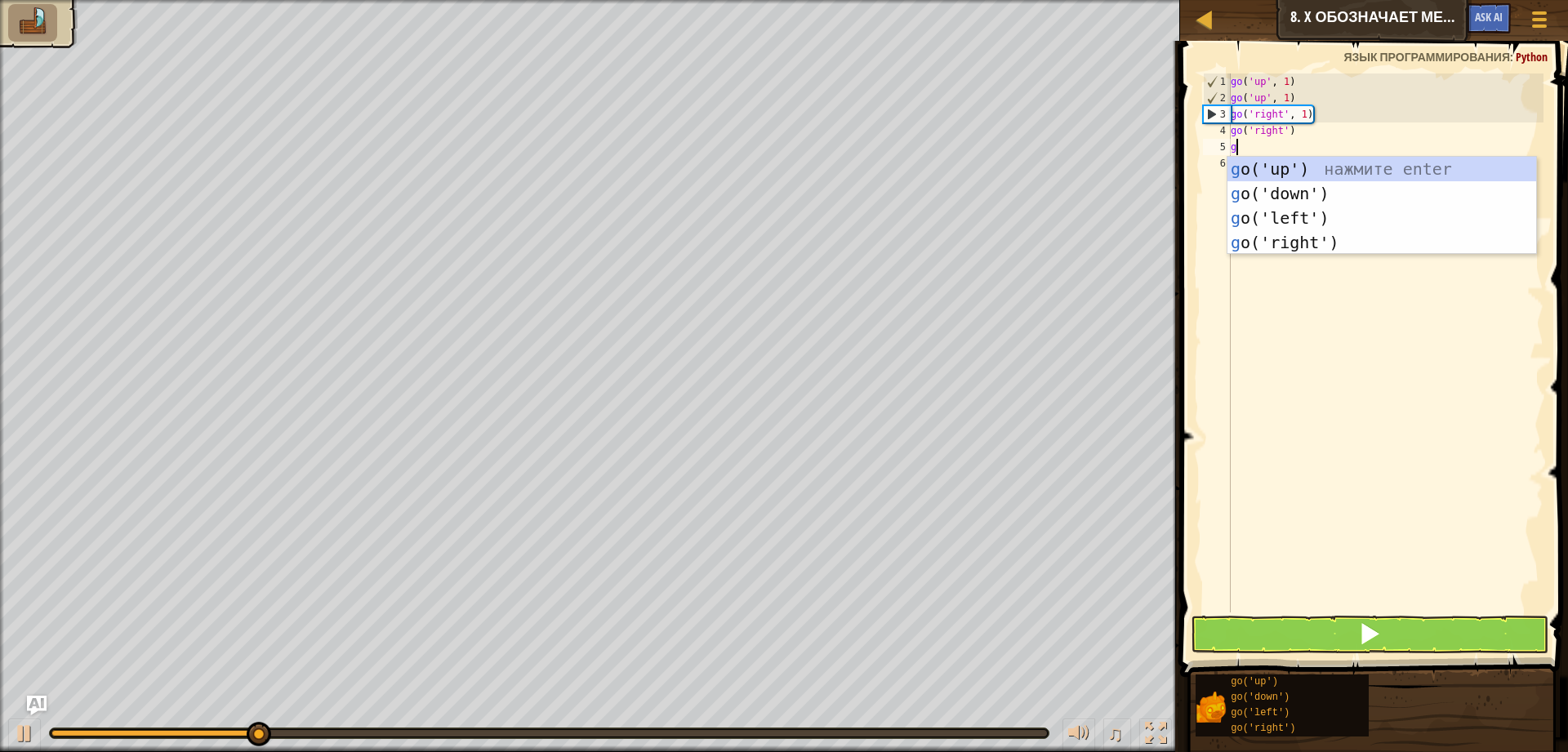
type textarea "go"
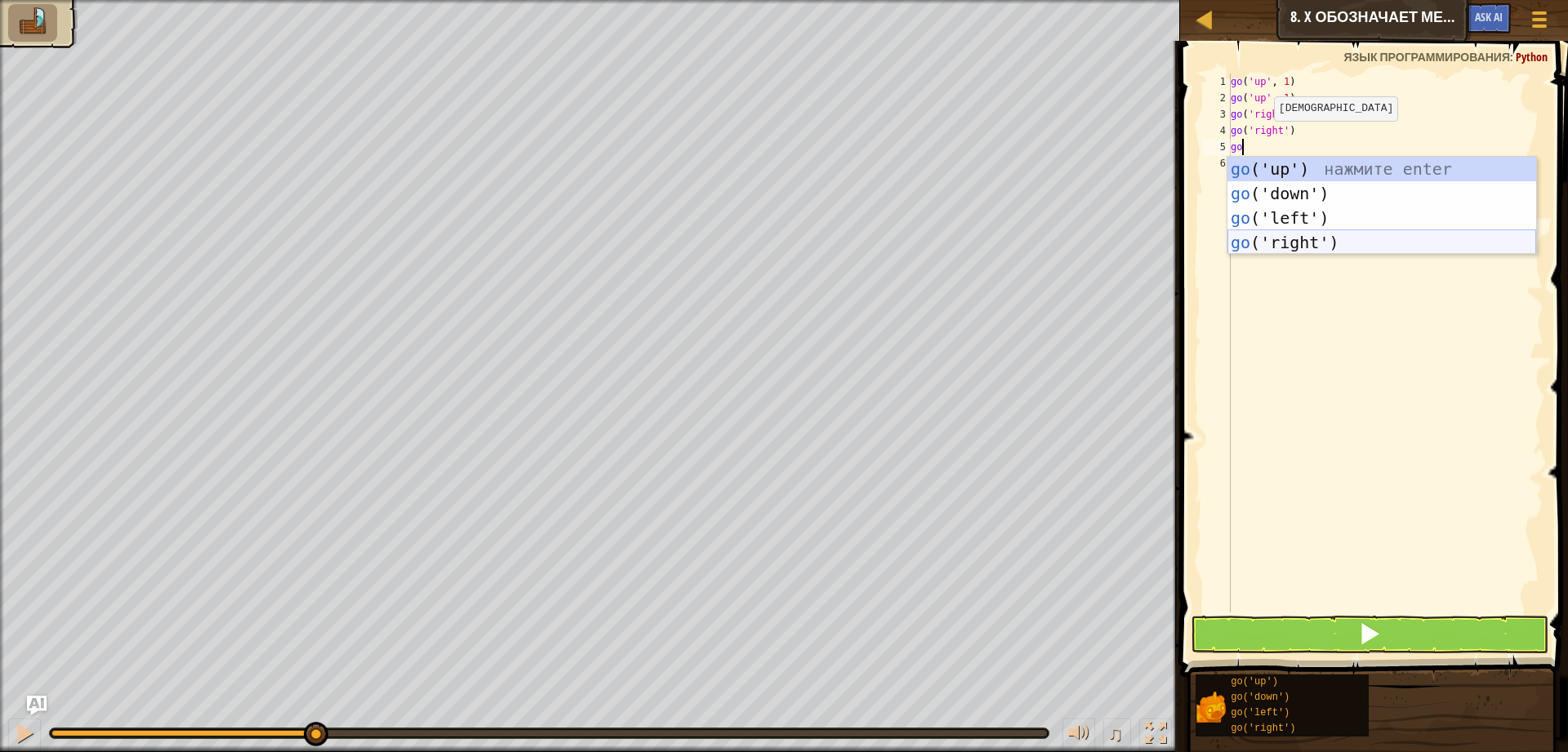
click at [1369, 234] on div "go ('up') нажмите enter go ('down') нажмите enter go ('left') нажмите enter go …" at bounding box center [1381, 229] width 308 height 147
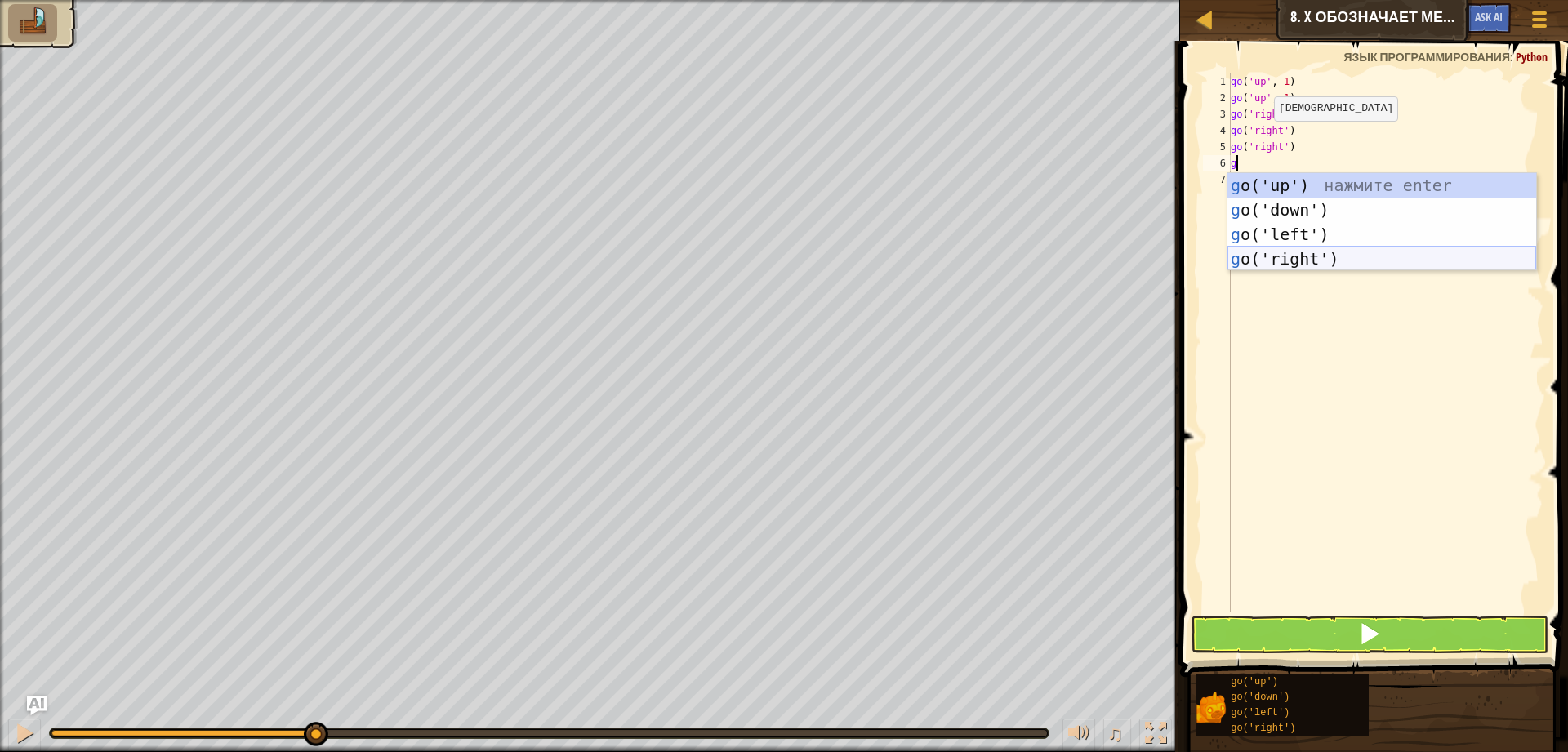
type textarea "go"
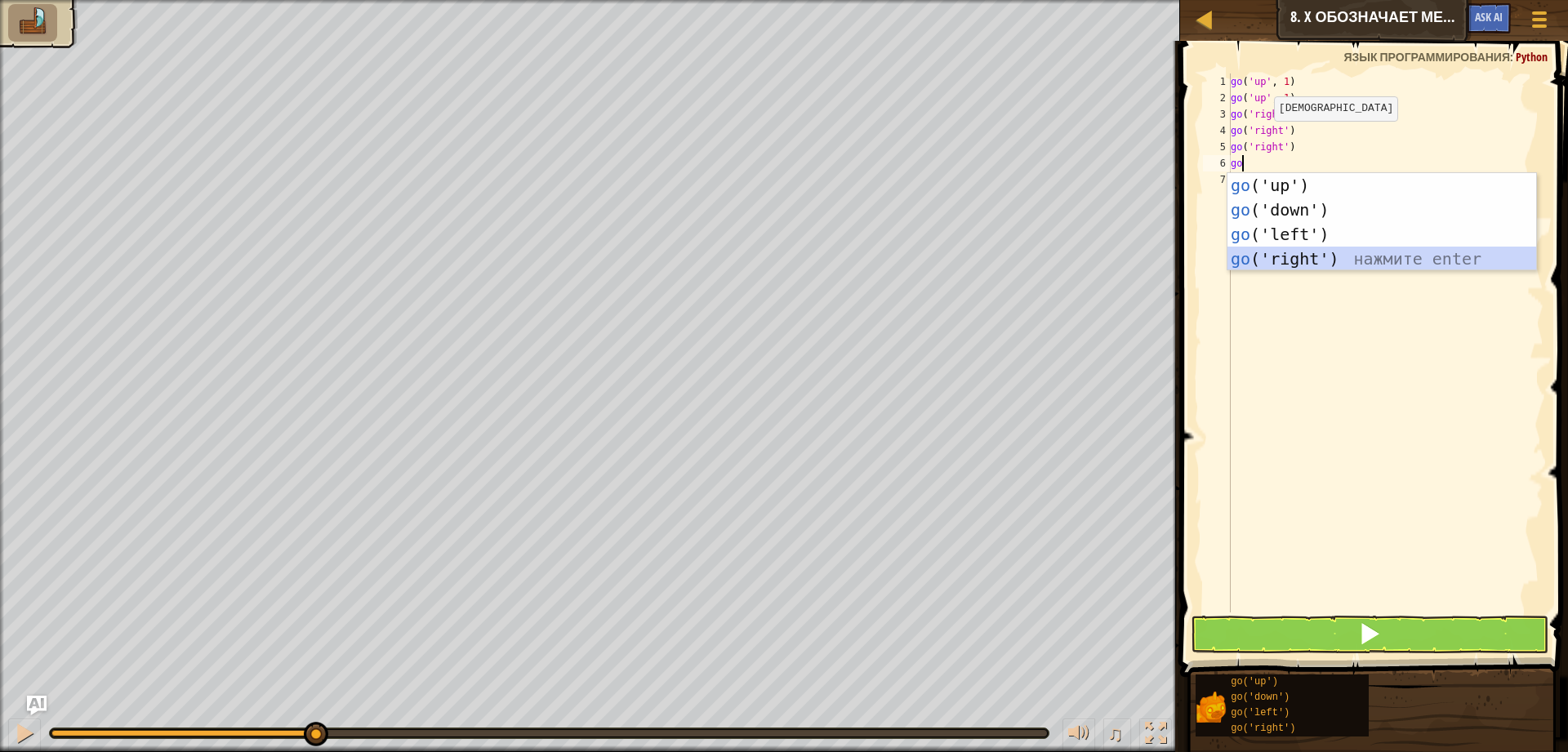
click at [1356, 259] on div "go ('up') нажмите enter go ('down') нажмите enter go ('left') нажмите enter go …" at bounding box center [1381, 246] width 308 height 147
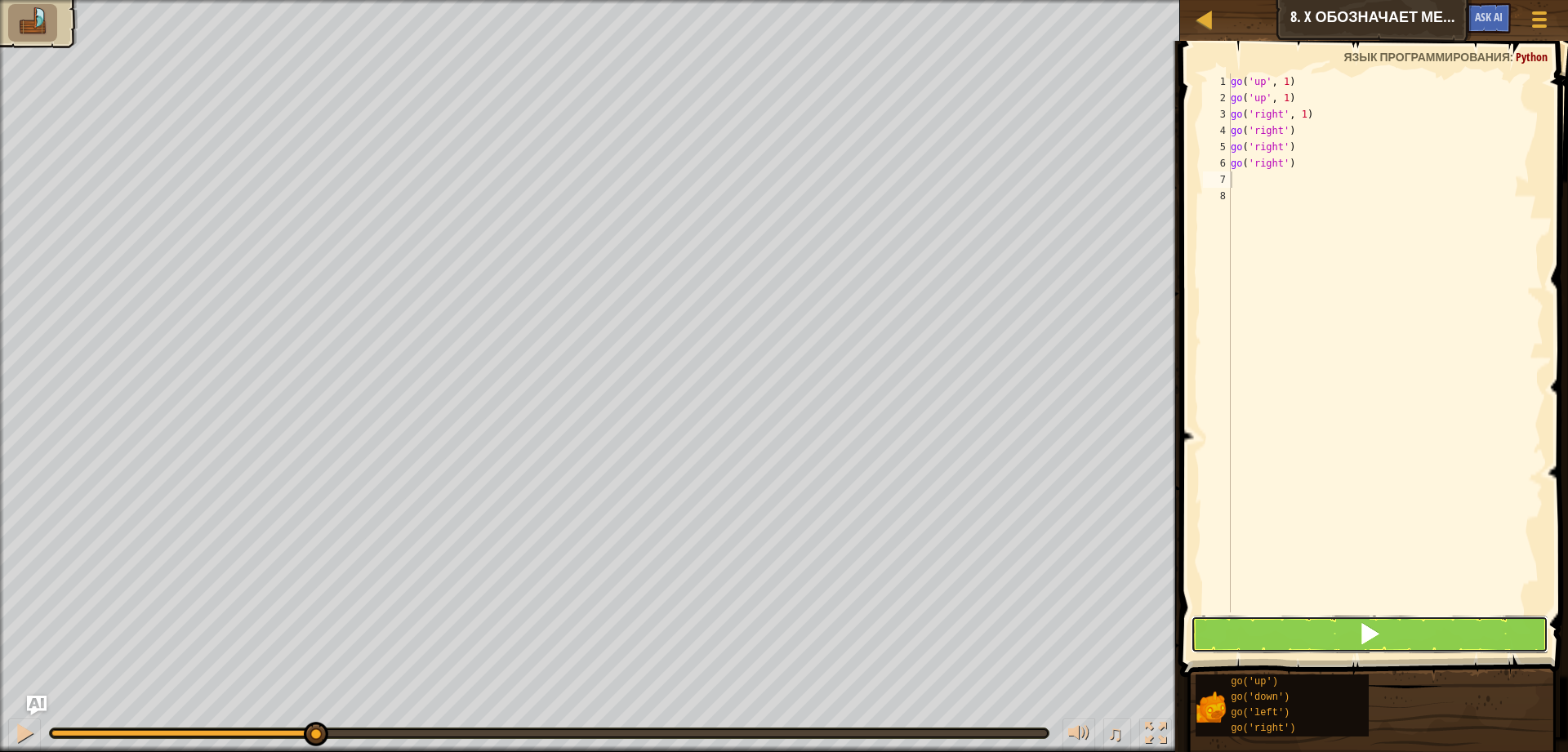
click at [1223, 641] on button at bounding box center [1369, 634] width 358 height 38
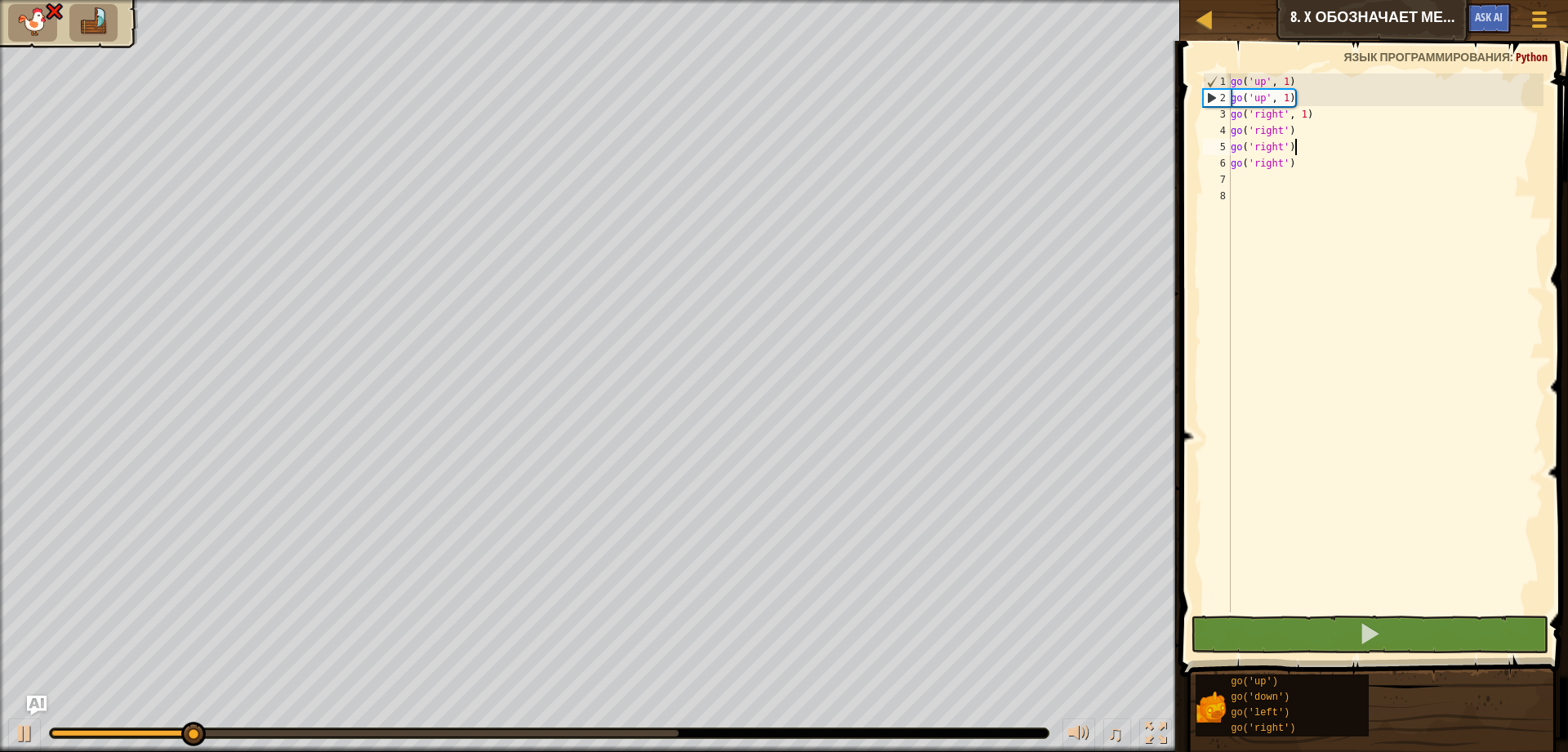
click at [1303, 151] on div "go ( 'up' , 1 ) go ( 'up' , 1 ) go ( 'right' , 1 ) go ( 'right' ) go ( 'right' …" at bounding box center [1385, 359] width 316 height 572
drag, startPoint x: 1305, startPoint y: 159, endPoint x: 1304, endPoint y: 185, distance: 26.0
click at [1305, 162] on div "go ( 'up' , 1 ) go ( 'up' , 1 ) go ( 'right' , 1 ) go ( 'right' ) go ( 'right' …" at bounding box center [1385, 359] width 316 height 572
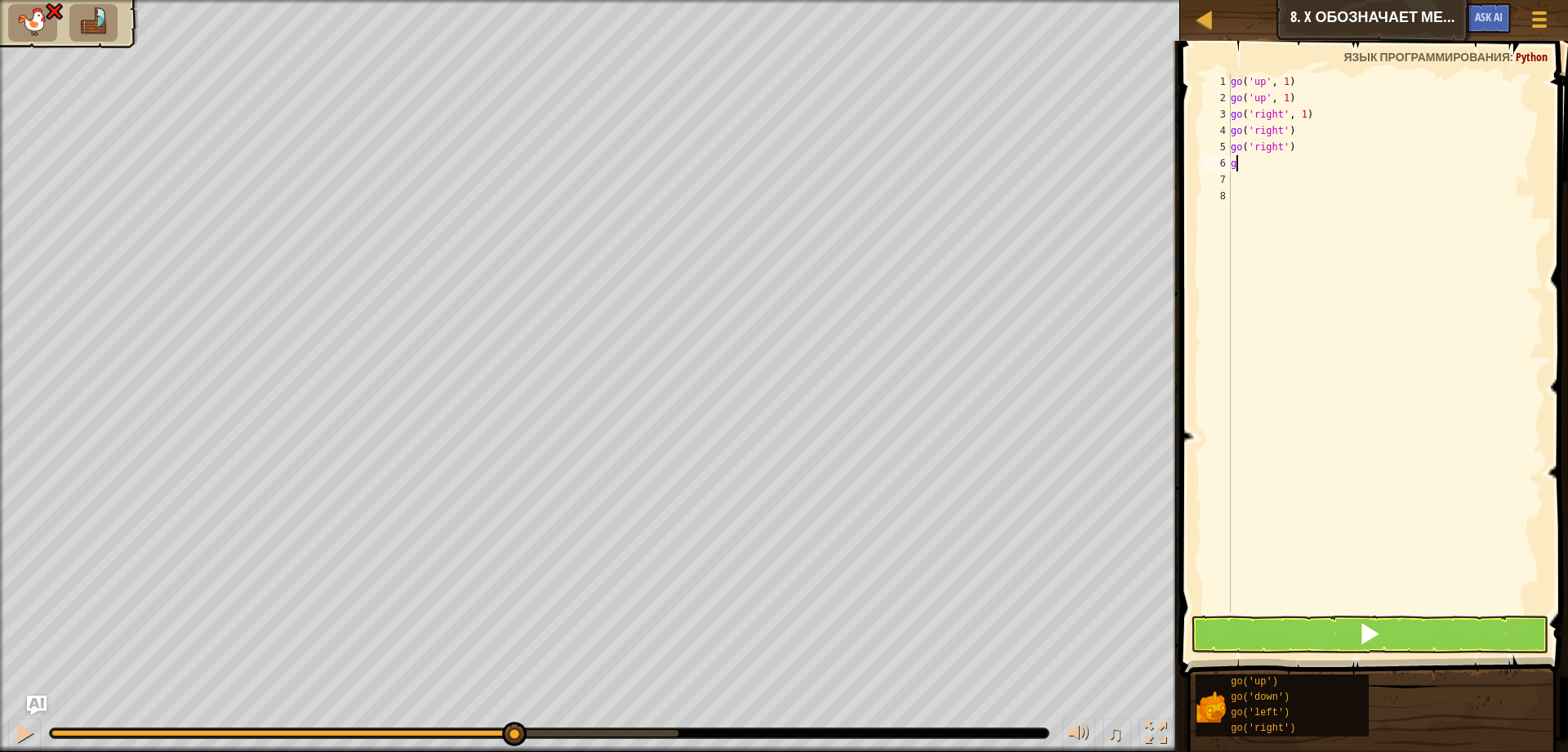
type textarea "go"
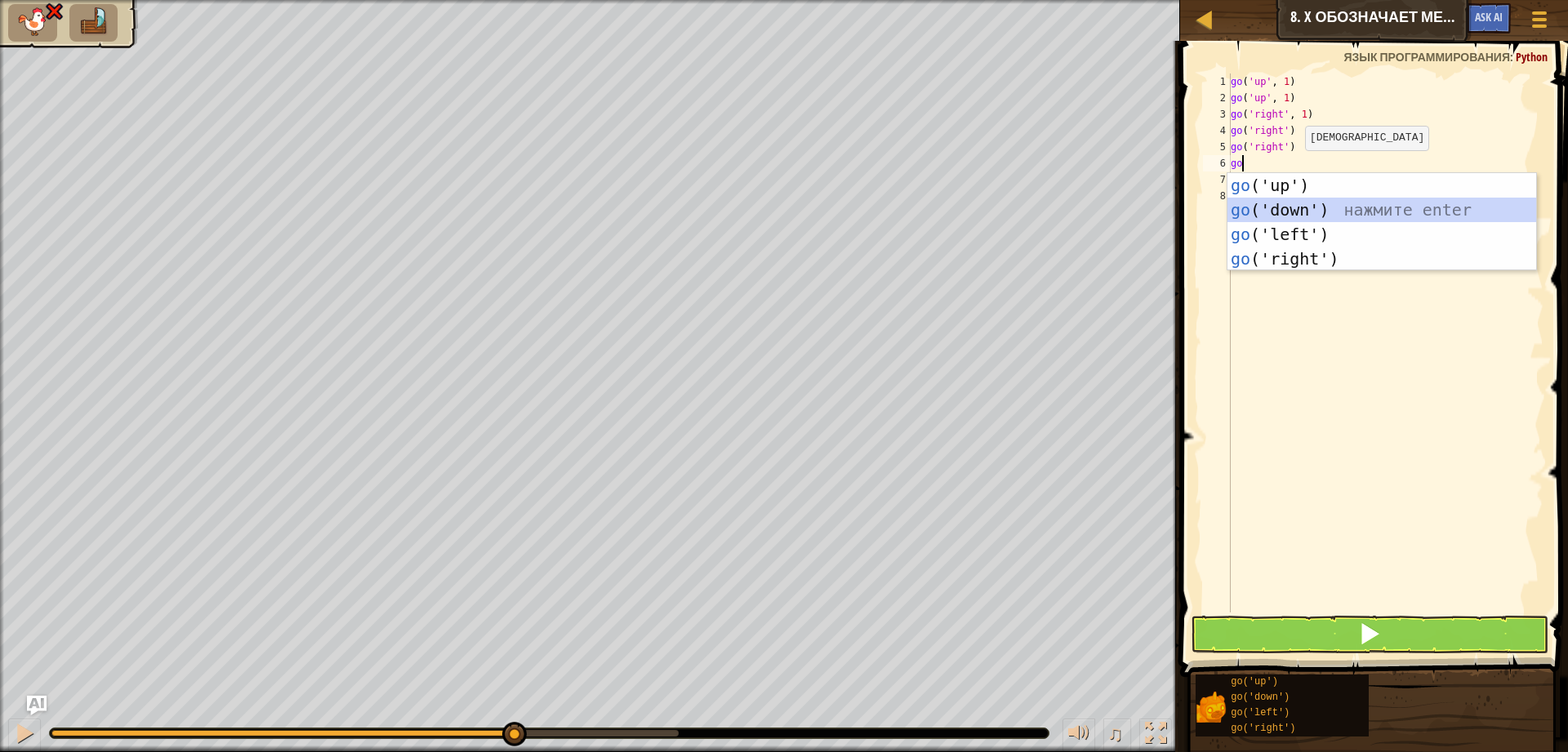
click at [1321, 213] on div "go ('up') нажмите enter go ('down') нажмите enter go ('left') нажмите enter go …" at bounding box center [1381, 246] width 308 height 147
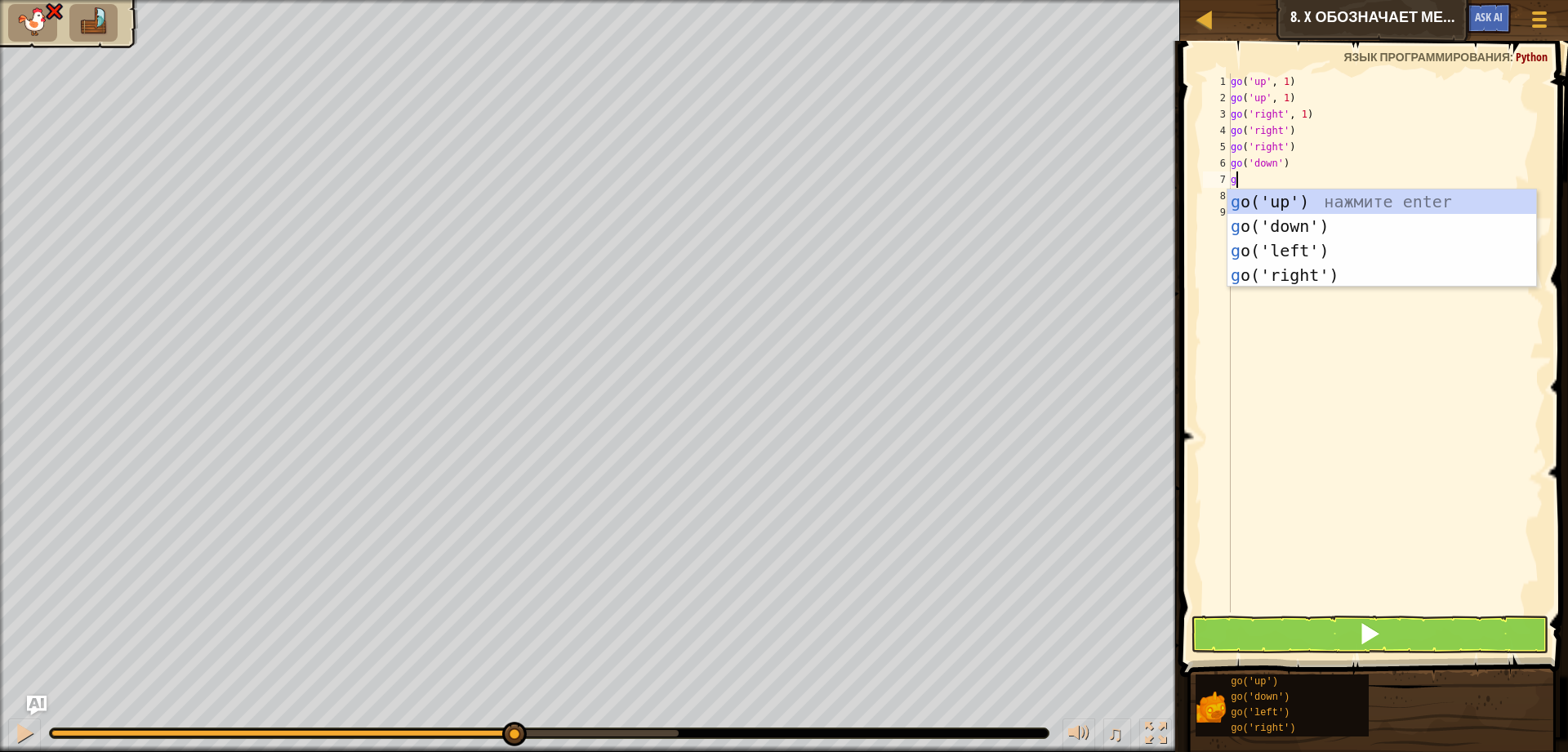
type textarea "go"
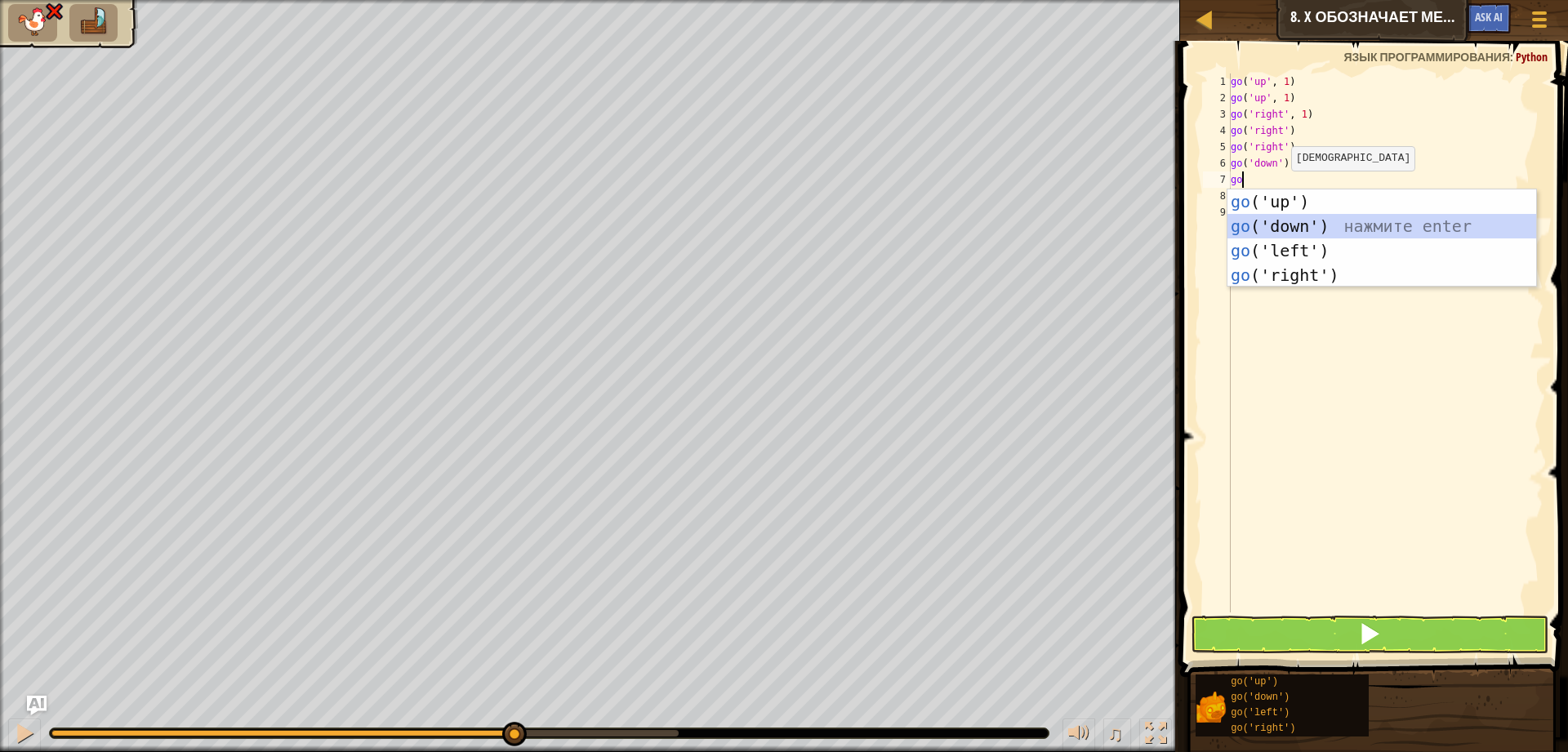
click at [1322, 221] on div "go ('up') нажмите enter go ('down') нажмите enter go ('left') нажмите enter go …" at bounding box center [1381, 263] width 308 height 147
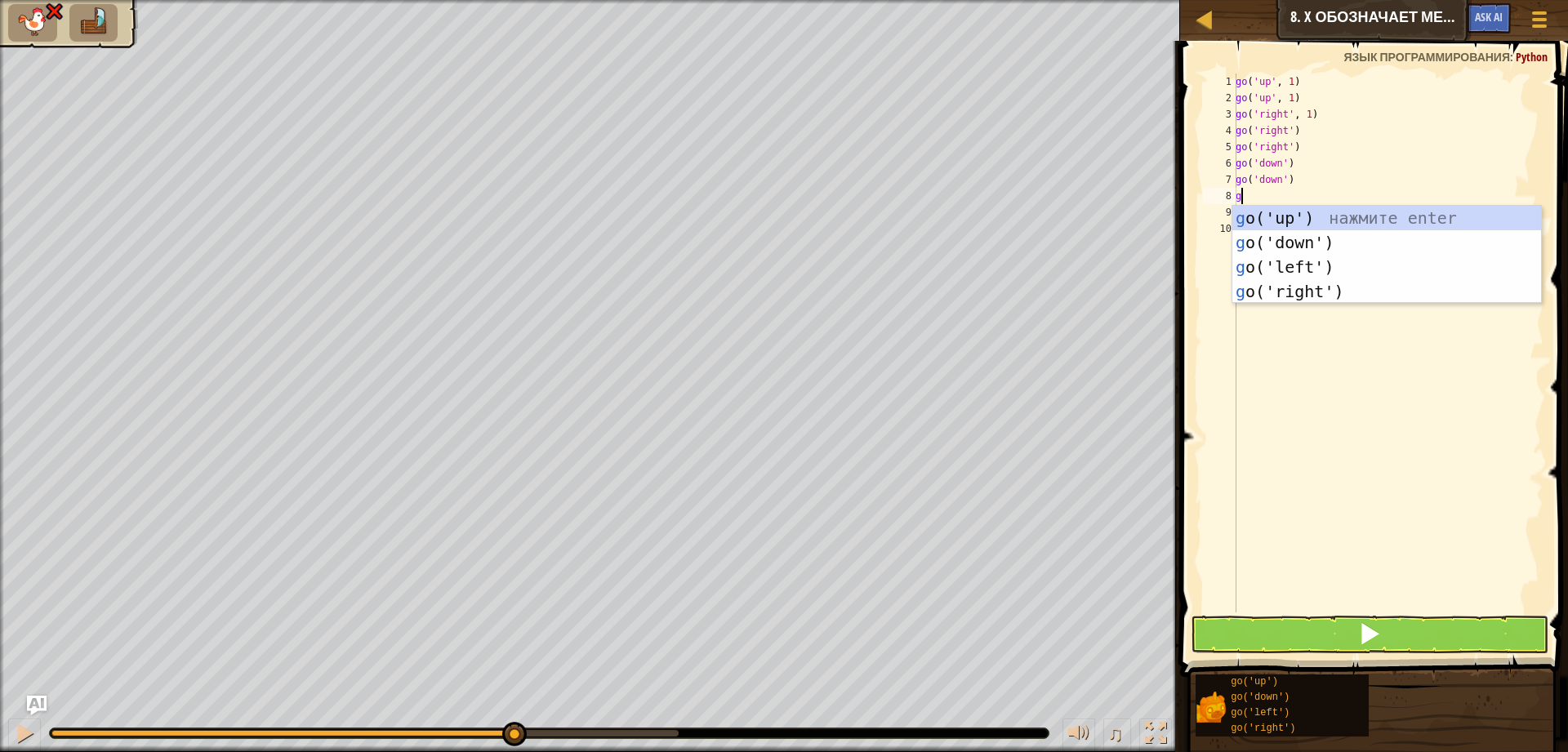
type textarea "go"
click at [1340, 268] on div "go ('up') нажмите enter go ('down') нажмите enter go ('left') нажмите enter go …" at bounding box center [1386, 278] width 308 height 147
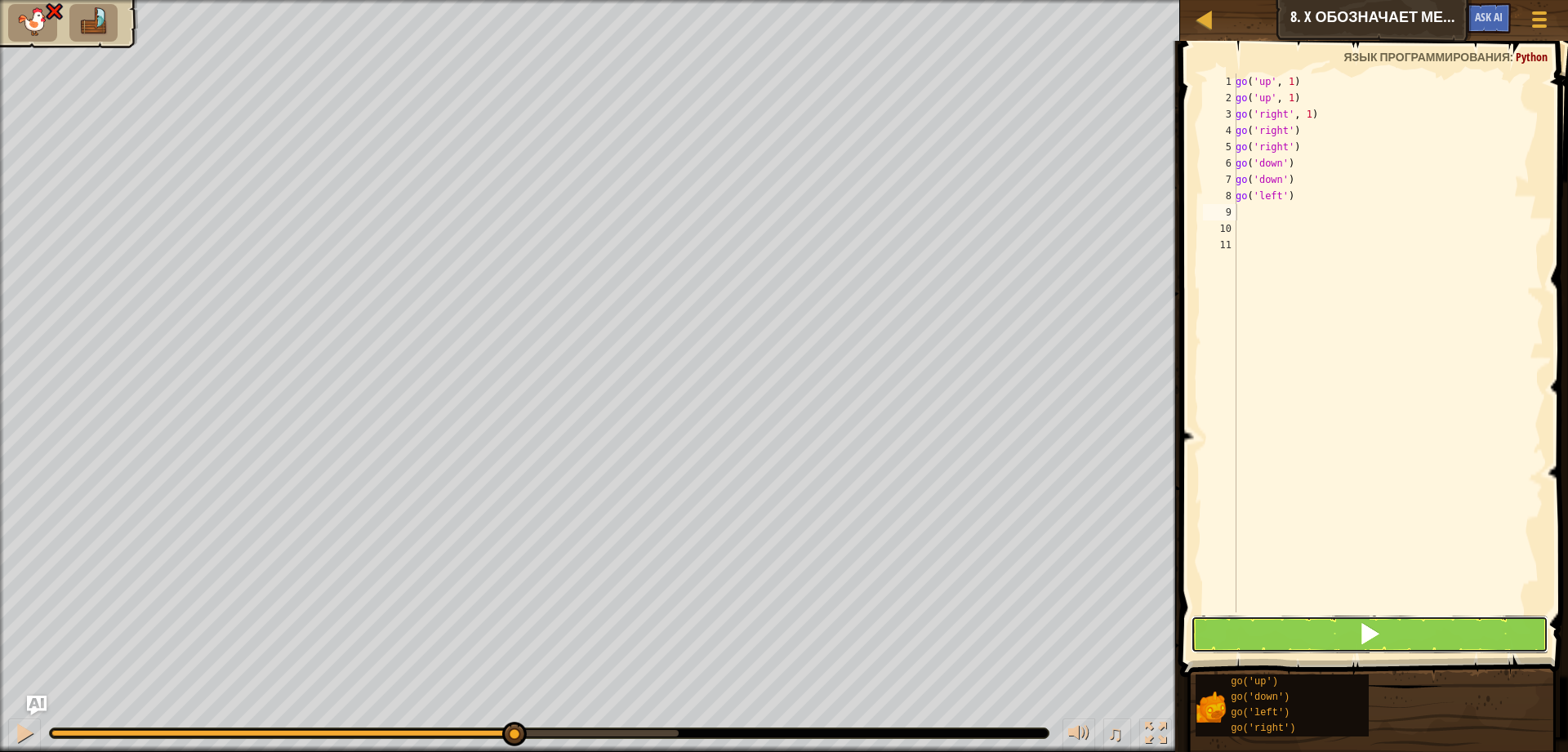
click at [1351, 631] on button at bounding box center [1369, 634] width 358 height 38
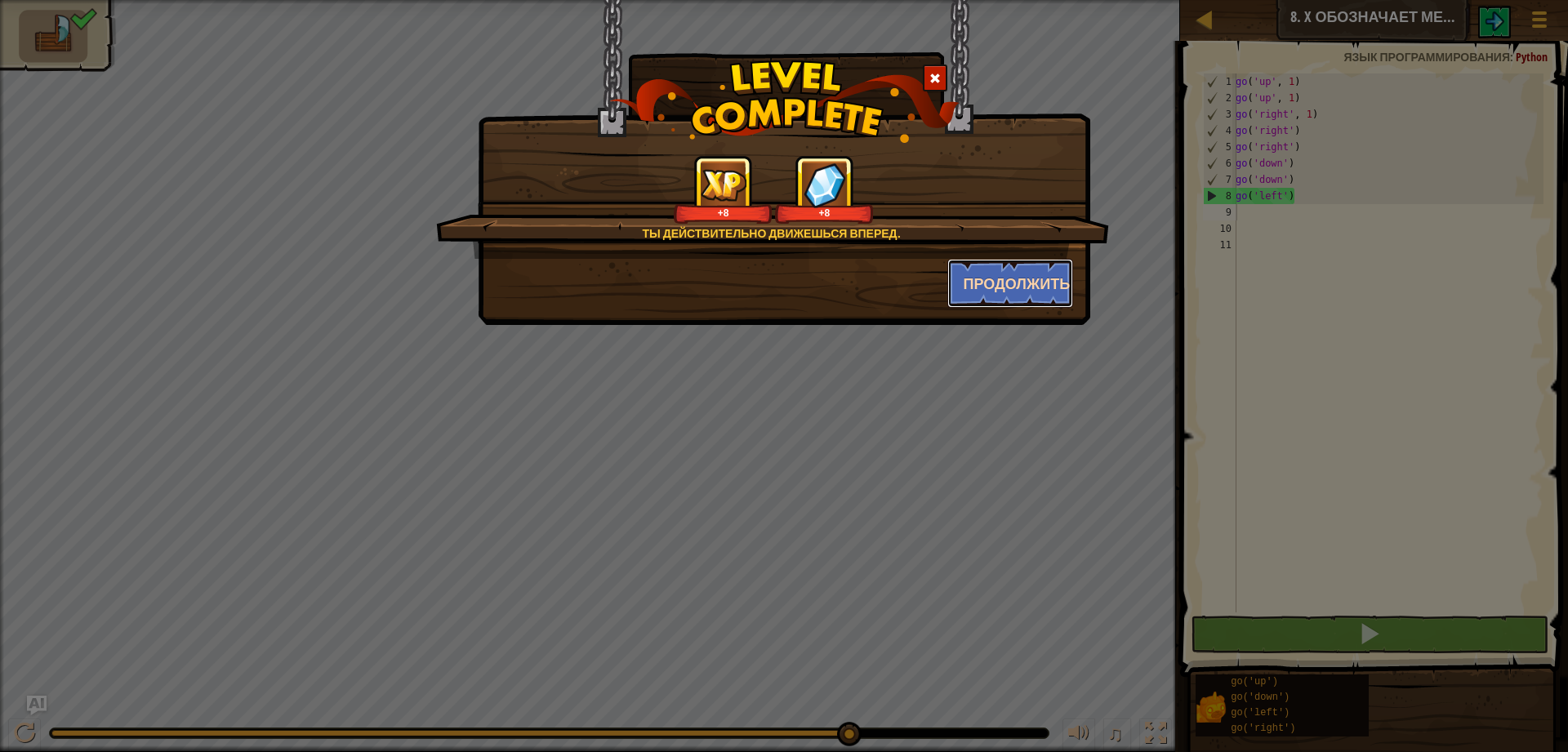
click at [1013, 292] on button "Продолжить" at bounding box center [1010, 284] width 126 height 49
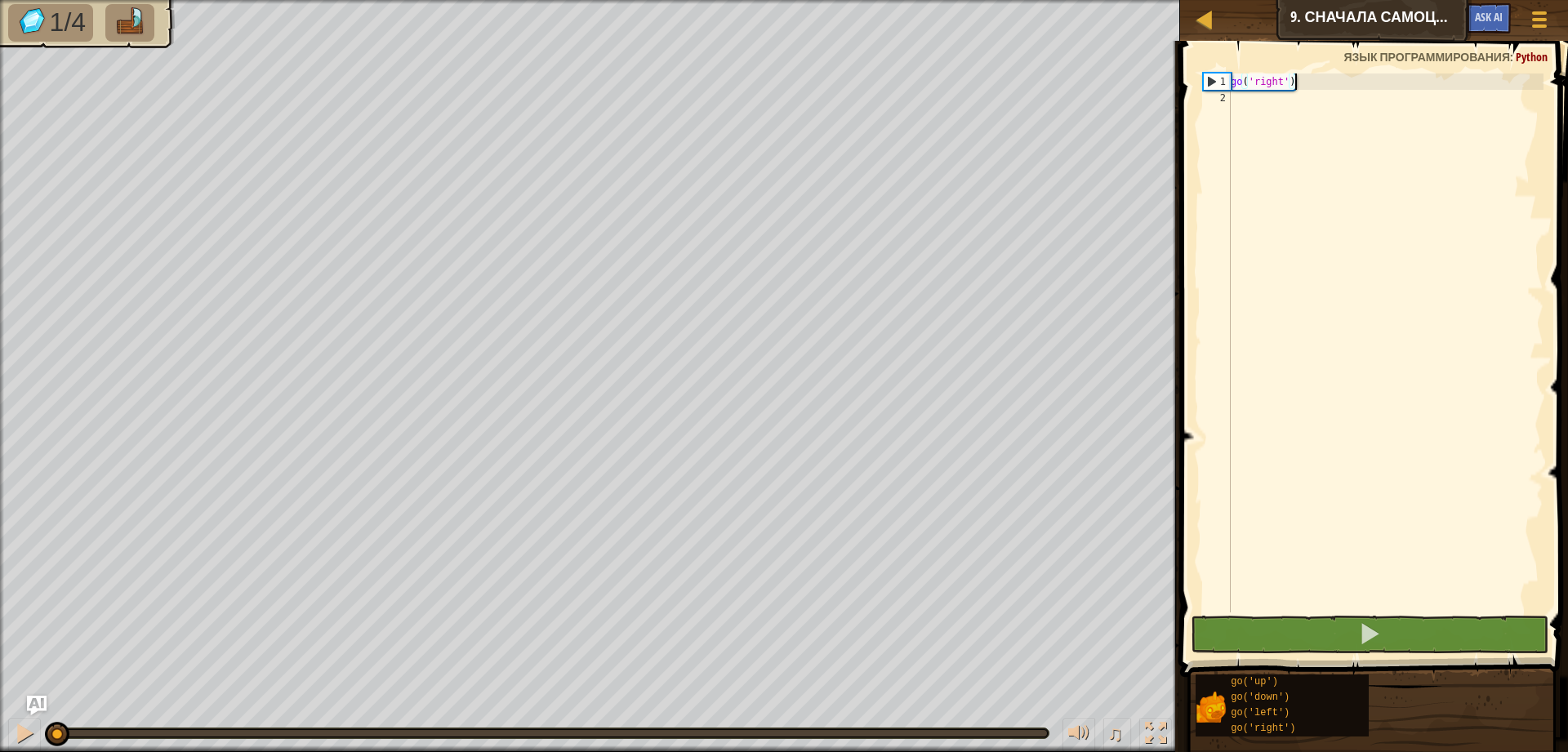
click at [1274, 98] on div "go ( 'right' )" at bounding box center [1385, 359] width 316 height 572
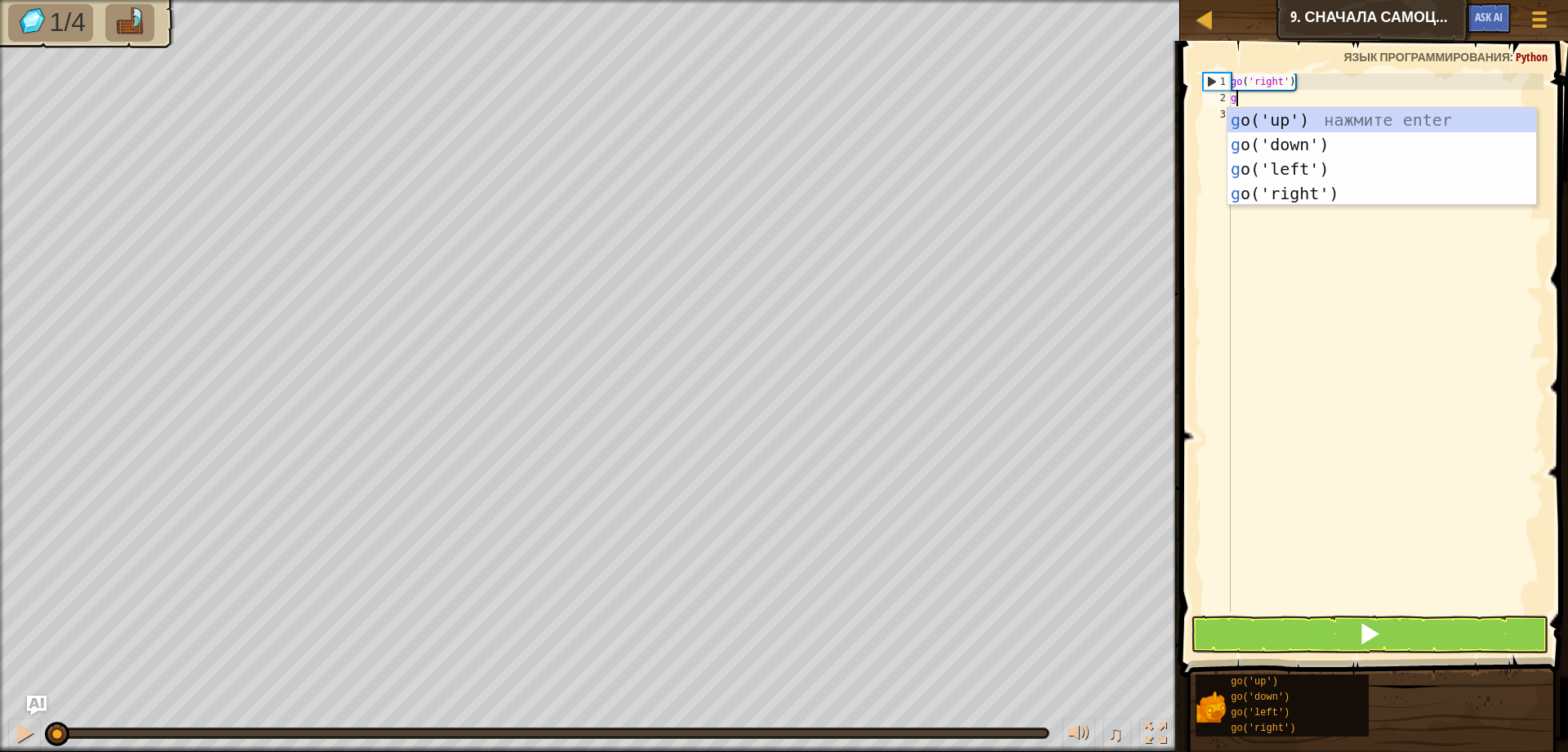
type textarea "go"
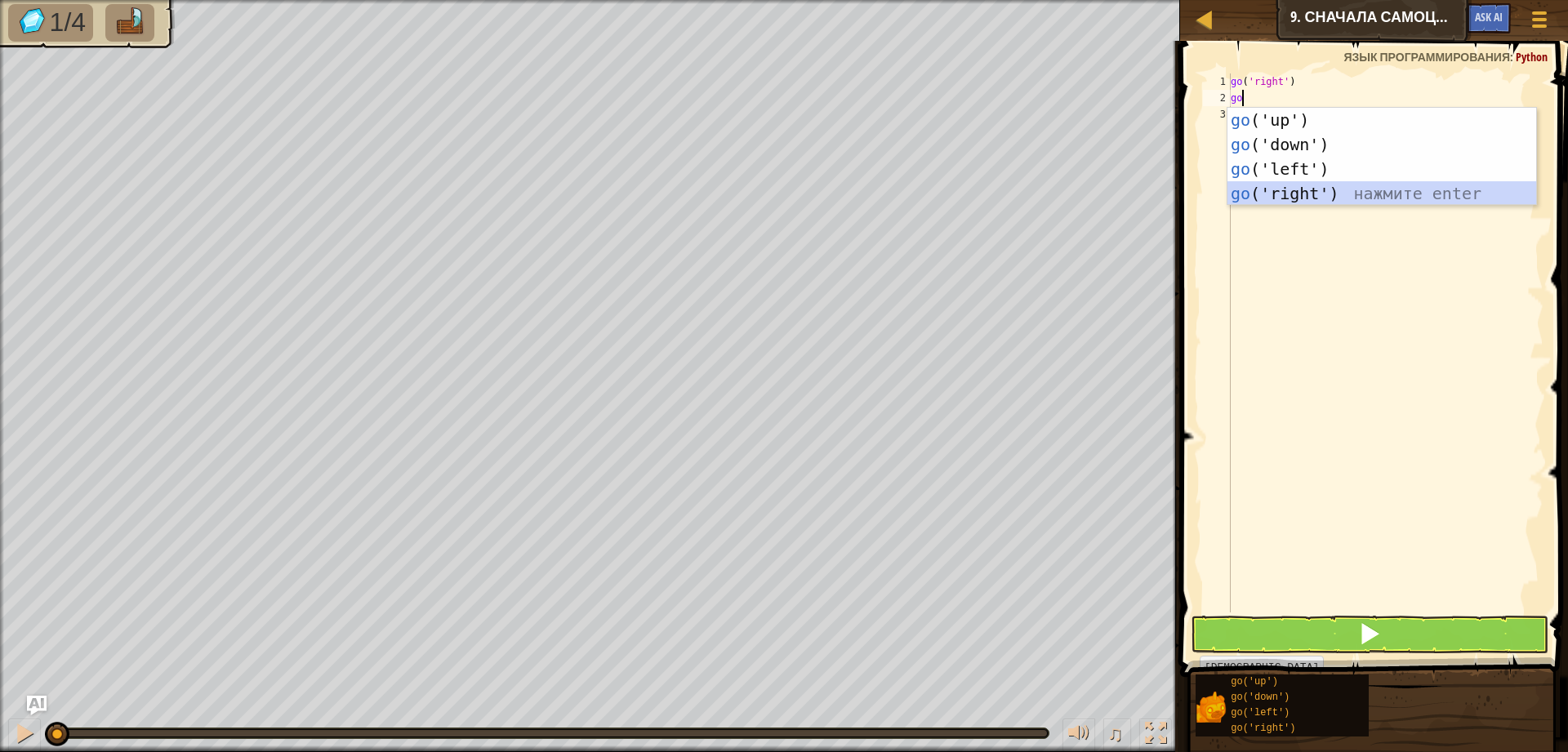
click at [1335, 185] on div "go ('up') нажмите enter go ('down') нажмите enter go ('left') нажмите enter go …" at bounding box center [1381, 181] width 308 height 147
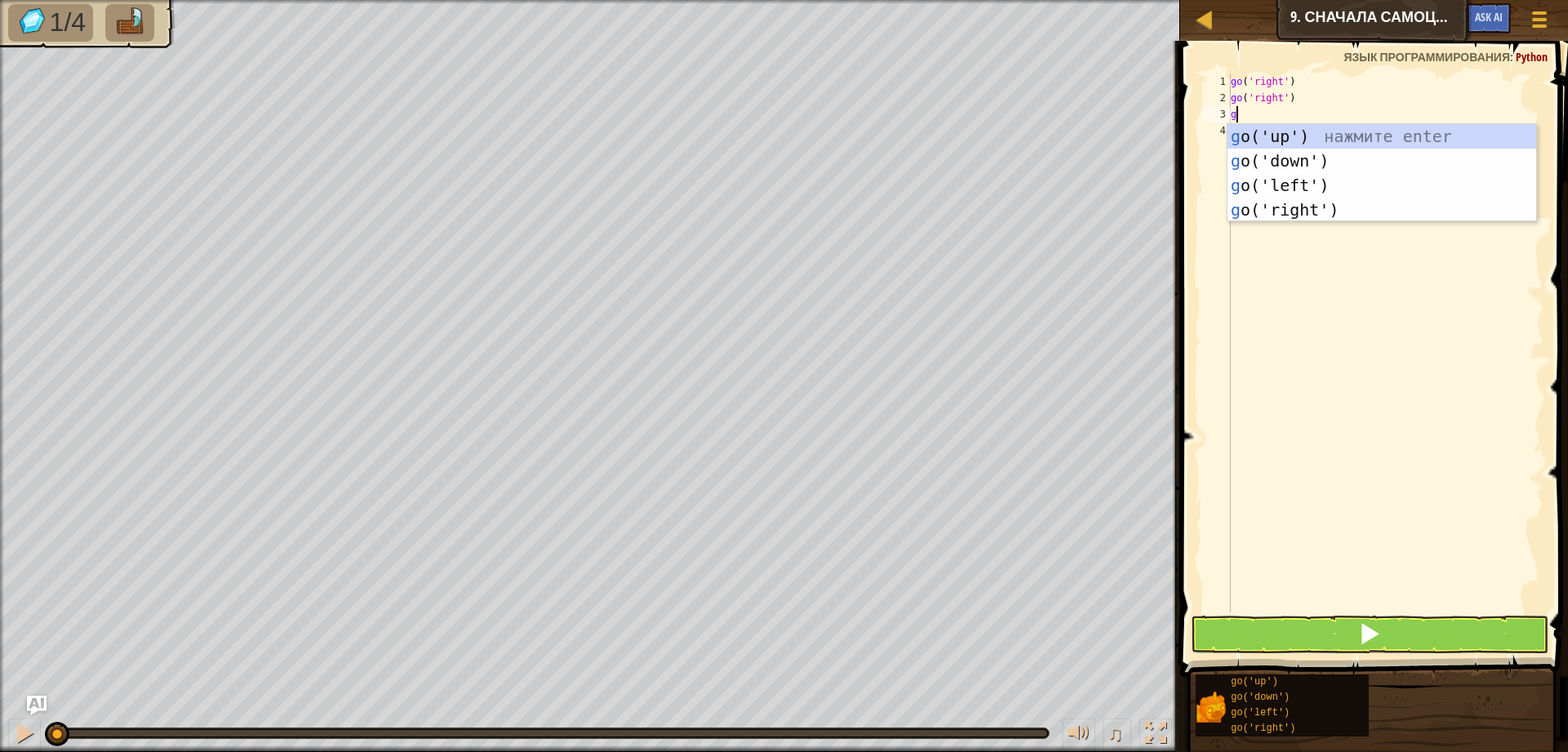
type textarea "go"
click at [1320, 133] on div "go ('up') нажмите enter go ('down') нажмите enter go ('left') нажмите enter go …" at bounding box center [1381, 197] width 308 height 147
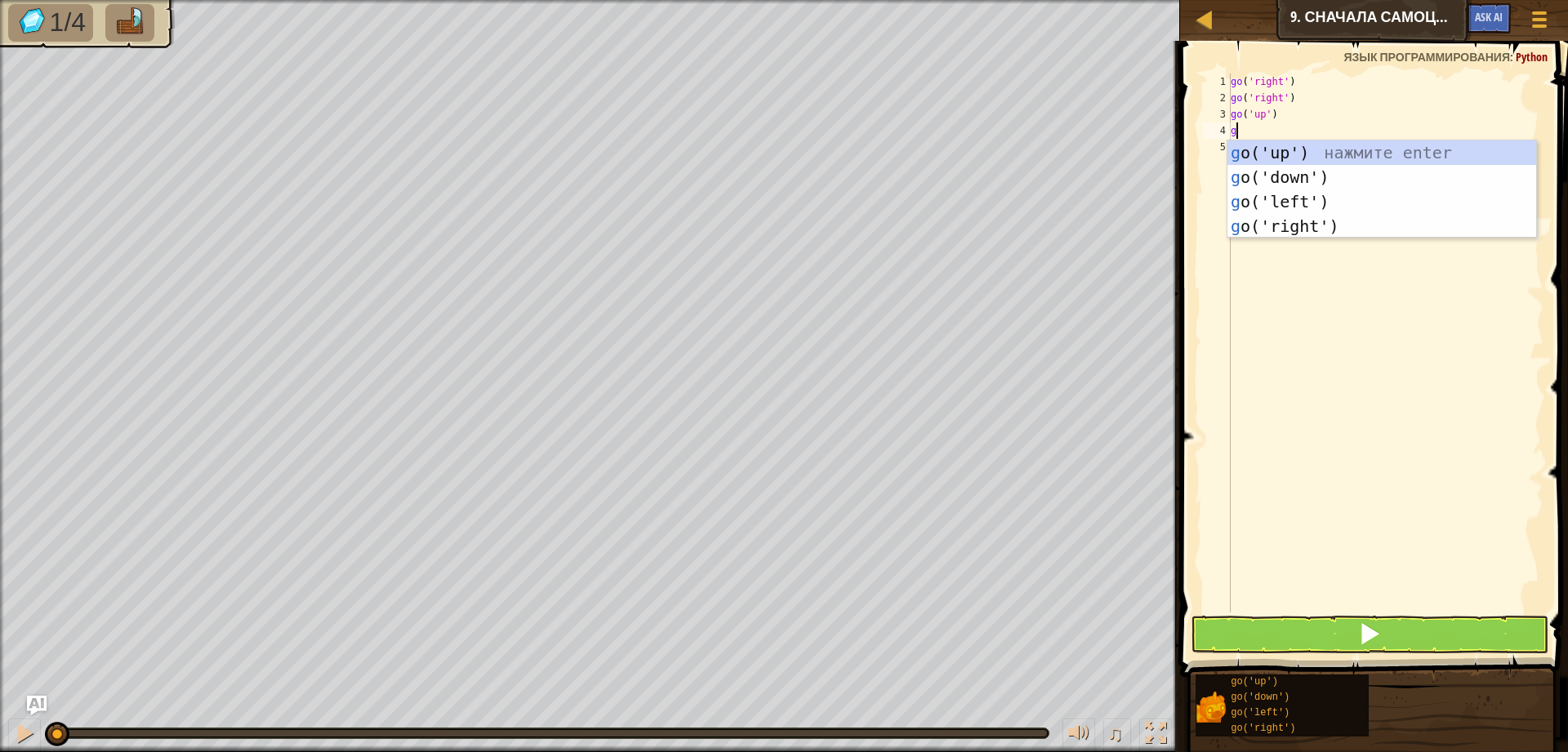
type textarea "go"
click at [1326, 179] on div "go ('up') нажмите enter go ('down') нажмите enter go ('left') нажмите enter go …" at bounding box center [1381, 213] width 308 height 147
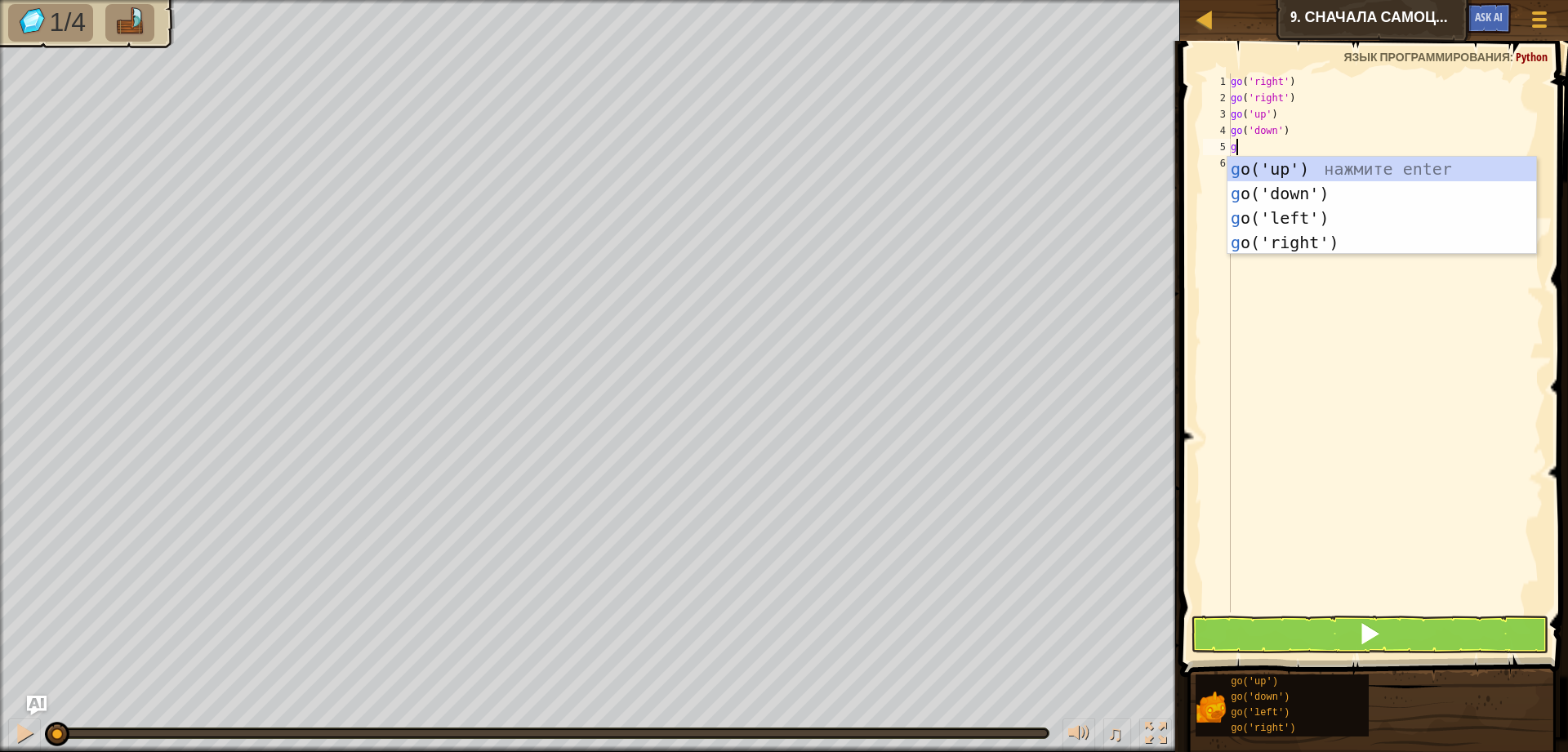
type textarea "go"
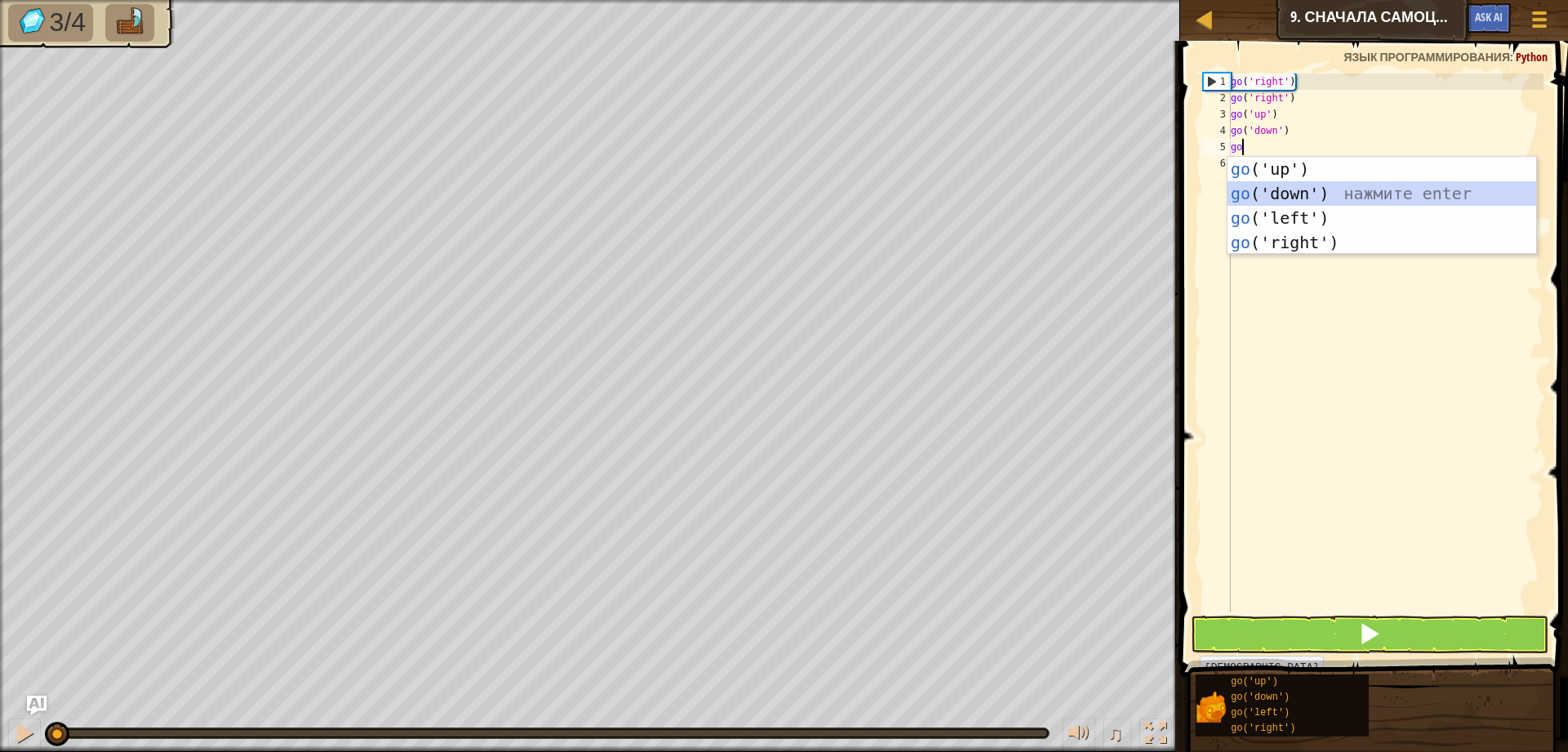
click at [1310, 185] on div "go ('up') нажмите enter go ('down') нажмите enter go ('left') нажмите enter go …" at bounding box center [1381, 229] width 308 height 147
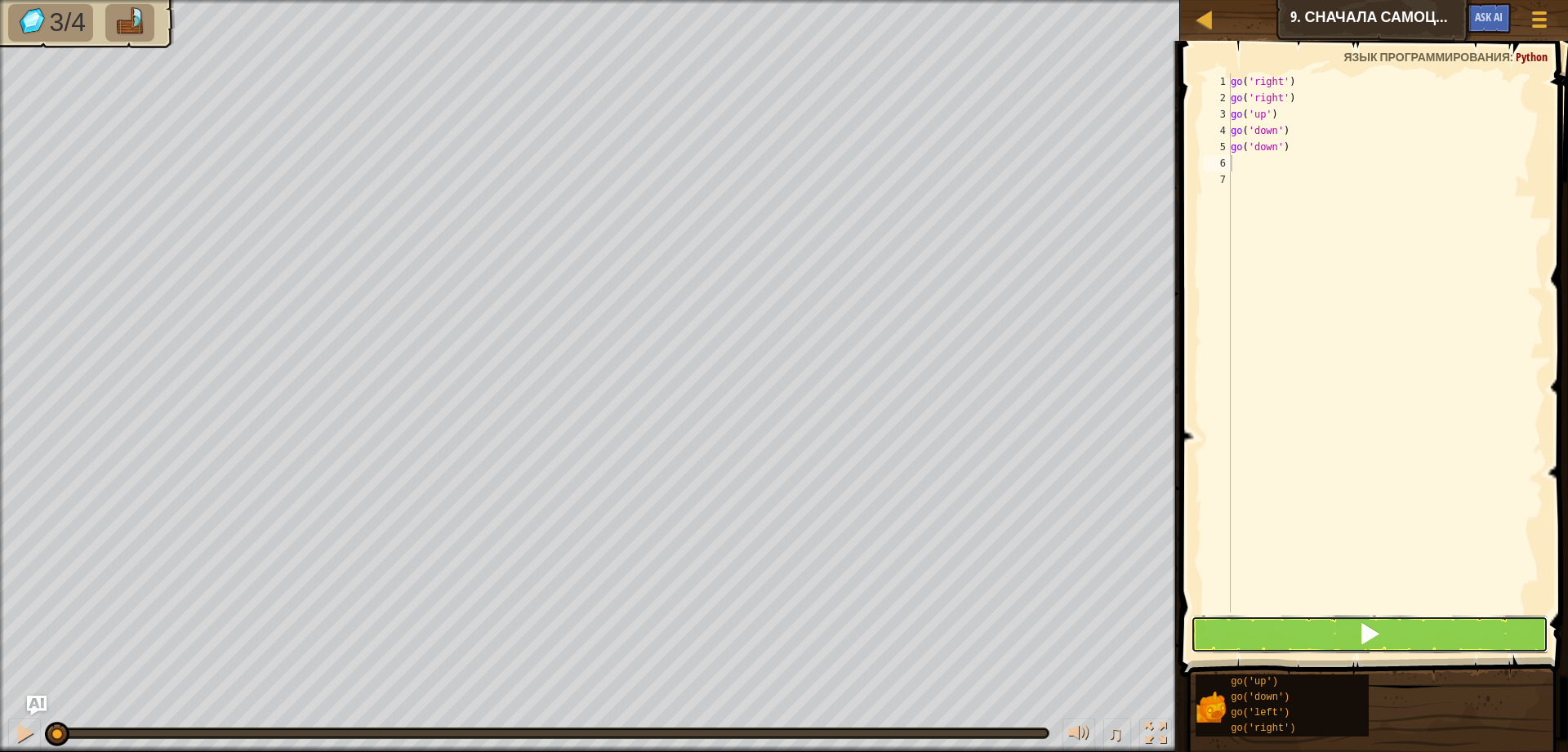
click at [1324, 633] on button at bounding box center [1369, 634] width 358 height 38
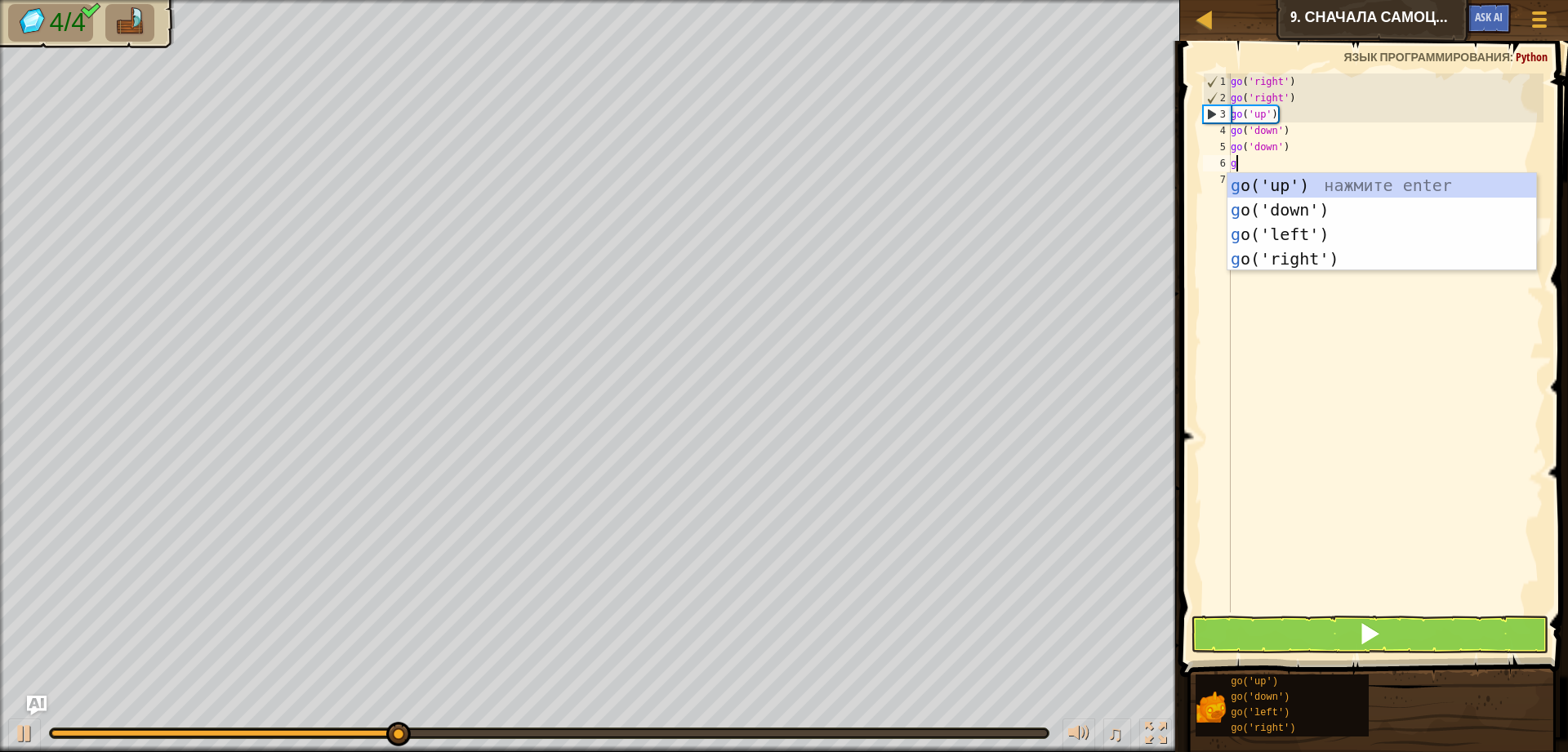
type textarea "go"
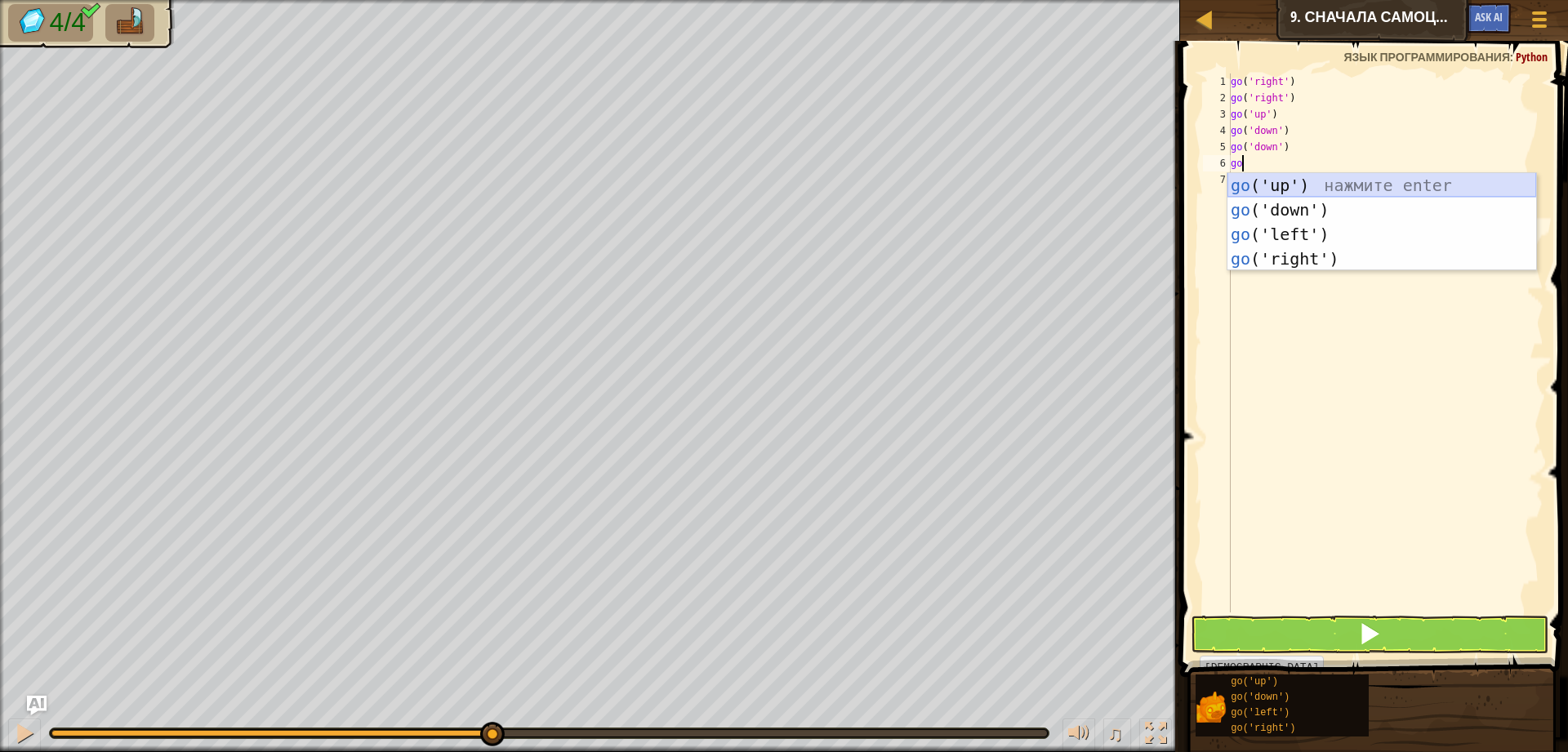
click at [1302, 191] on div "go ('up') нажмите enter go ('down') нажмите enter go ('left') нажмите enter go …" at bounding box center [1381, 246] width 308 height 147
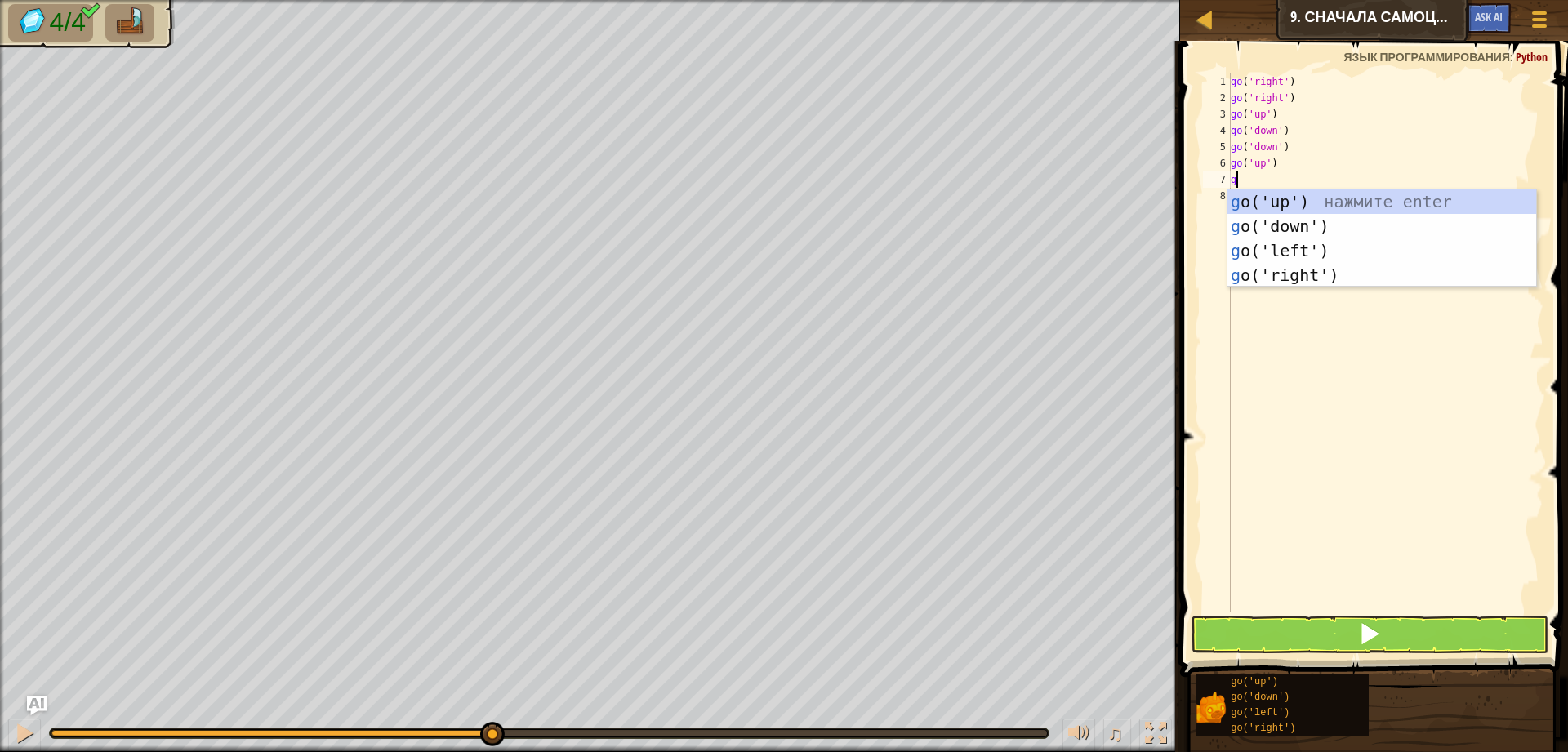
type textarea "go"
click at [1316, 267] on div "go ('up') нажмите enter go ('down') нажмите enter go ('left') нажмите enter go …" at bounding box center [1381, 263] width 308 height 147
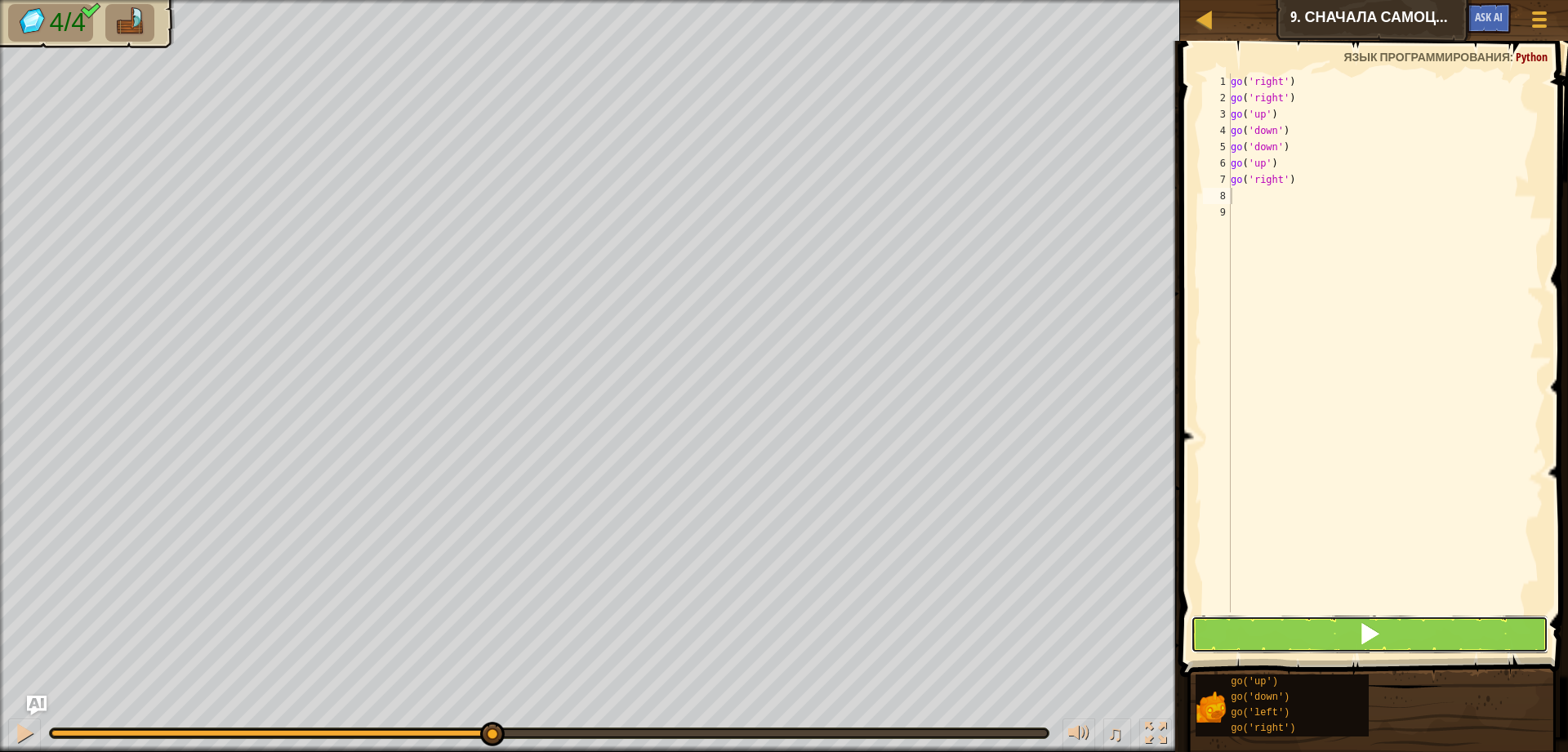
click at [1381, 625] on span at bounding box center [1369, 633] width 23 height 23
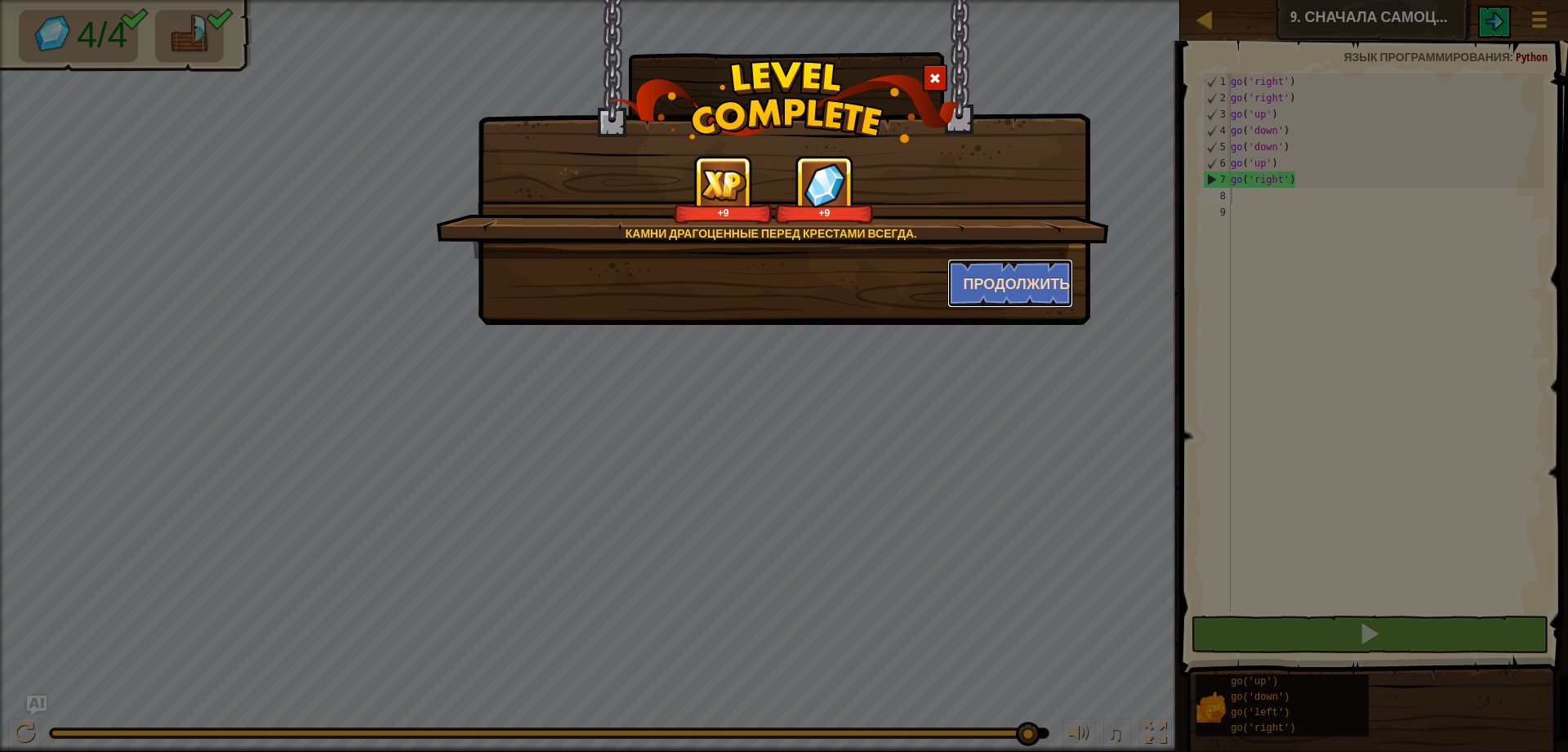
click at [1001, 293] on button "Продолжить" at bounding box center [1010, 284] width 126 height 49
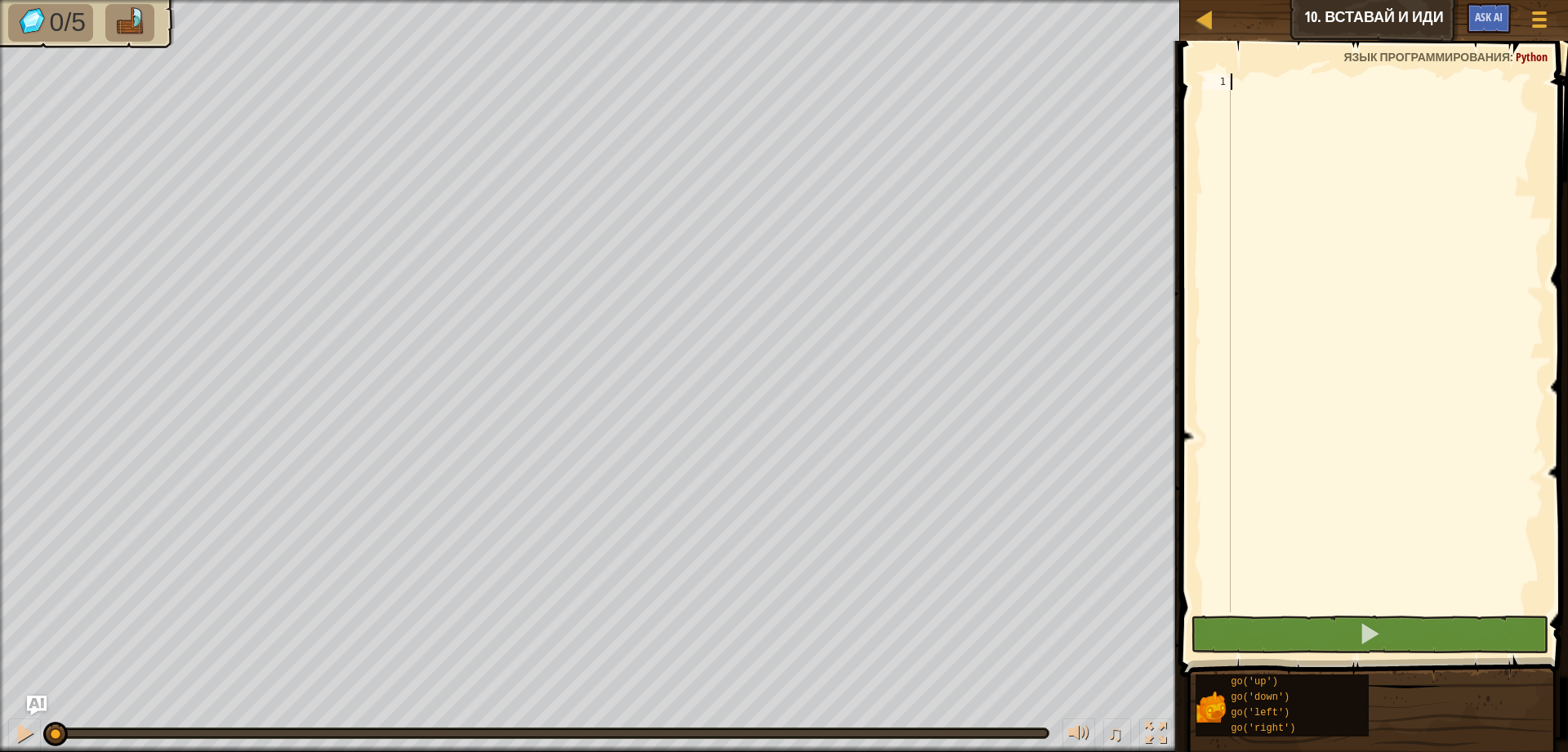
click at [1262, 90] on div at bounding box center [1385, 359] width 316 height 572
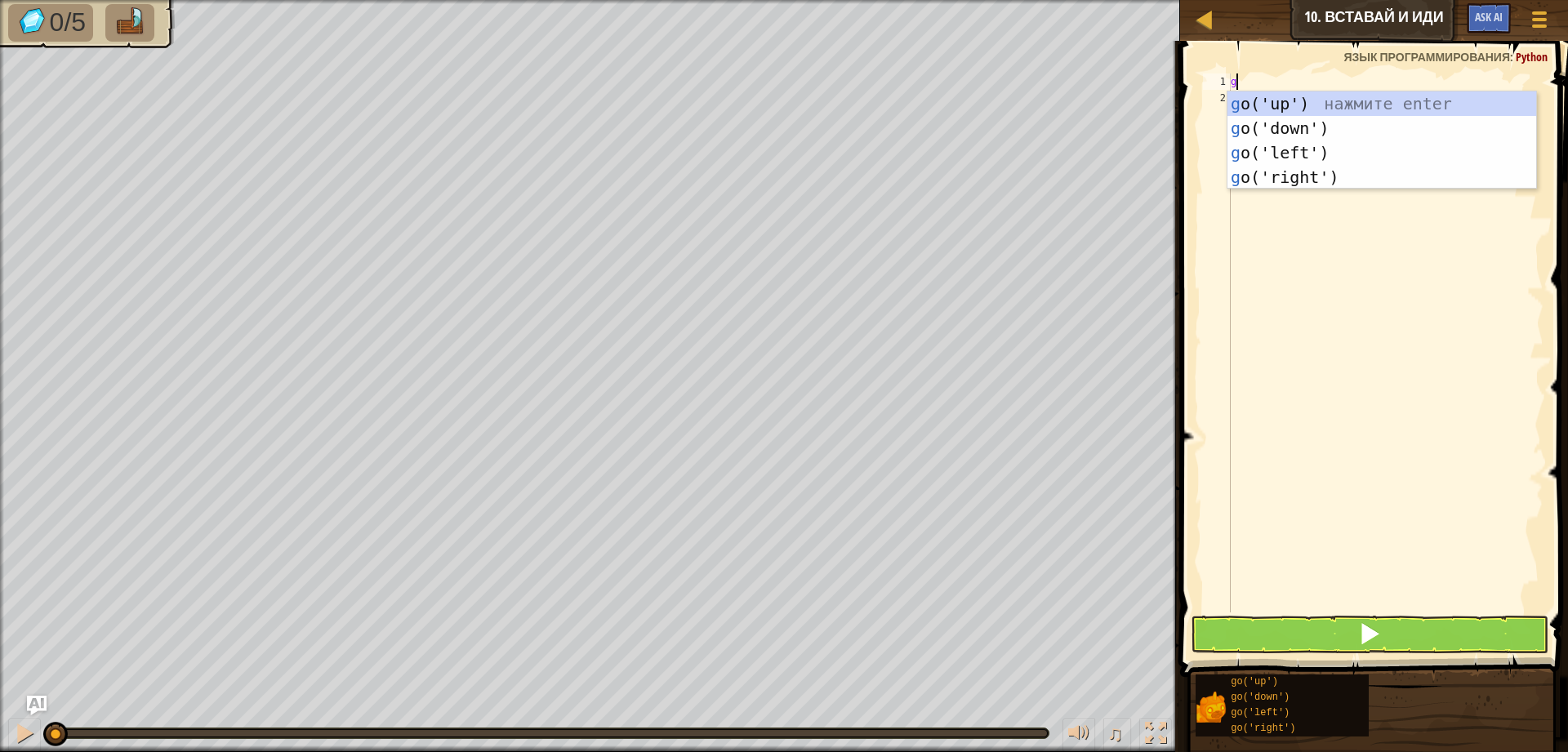
scroll to position [7, 0]
type textarea "go"
click at [1289, 99] on div "go ('up') нажмите enter go ('down') нажмите enter go ('left') нажмите enter go …" at bounding box center [1381, 164] width 308 height 147
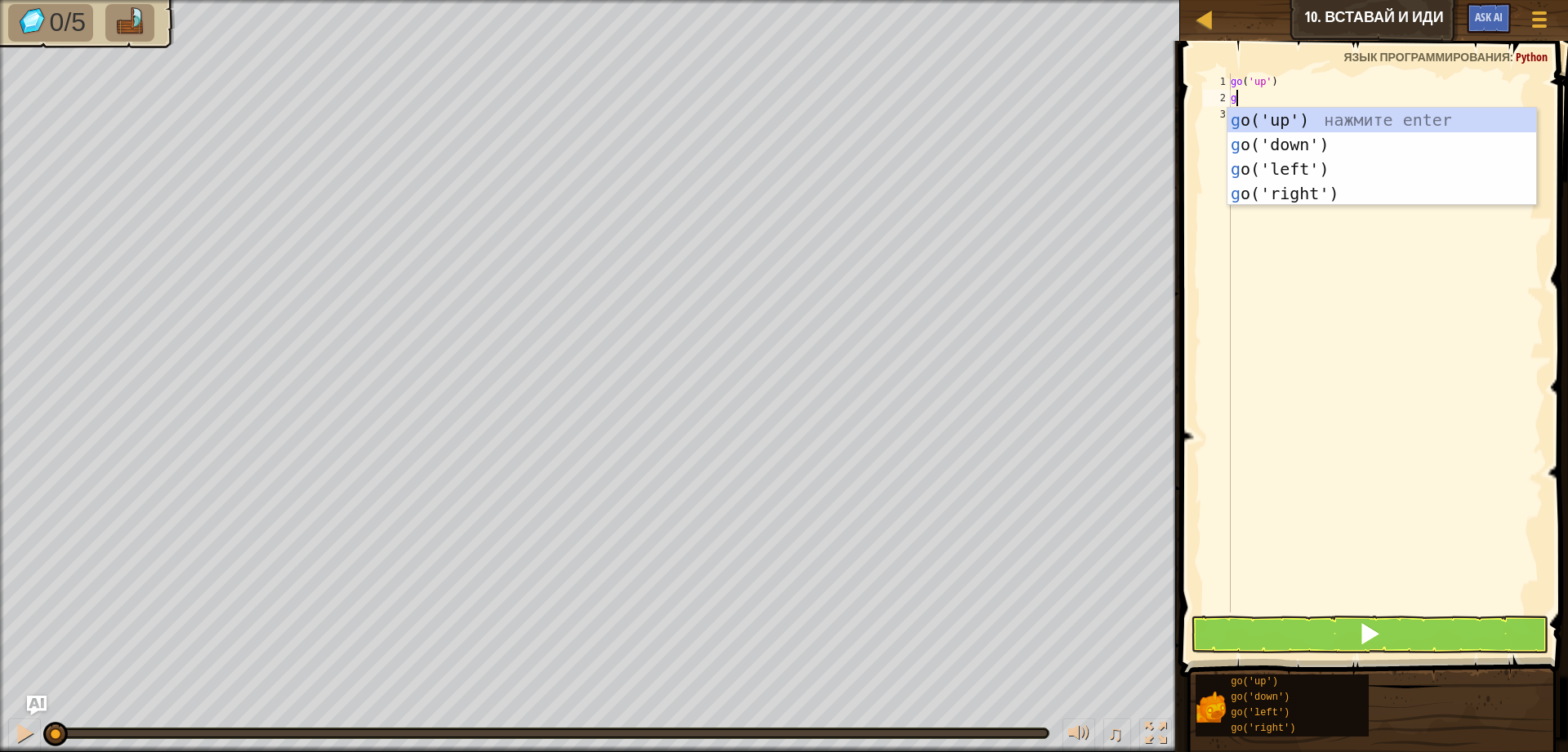
type textarea "go"
click at [1306, 121] on div "go ('up') нажмите enter go ('down') нажмите enter go ('left') нажмите enter go …" at bounding box center [1381, 181] width 308 height 147
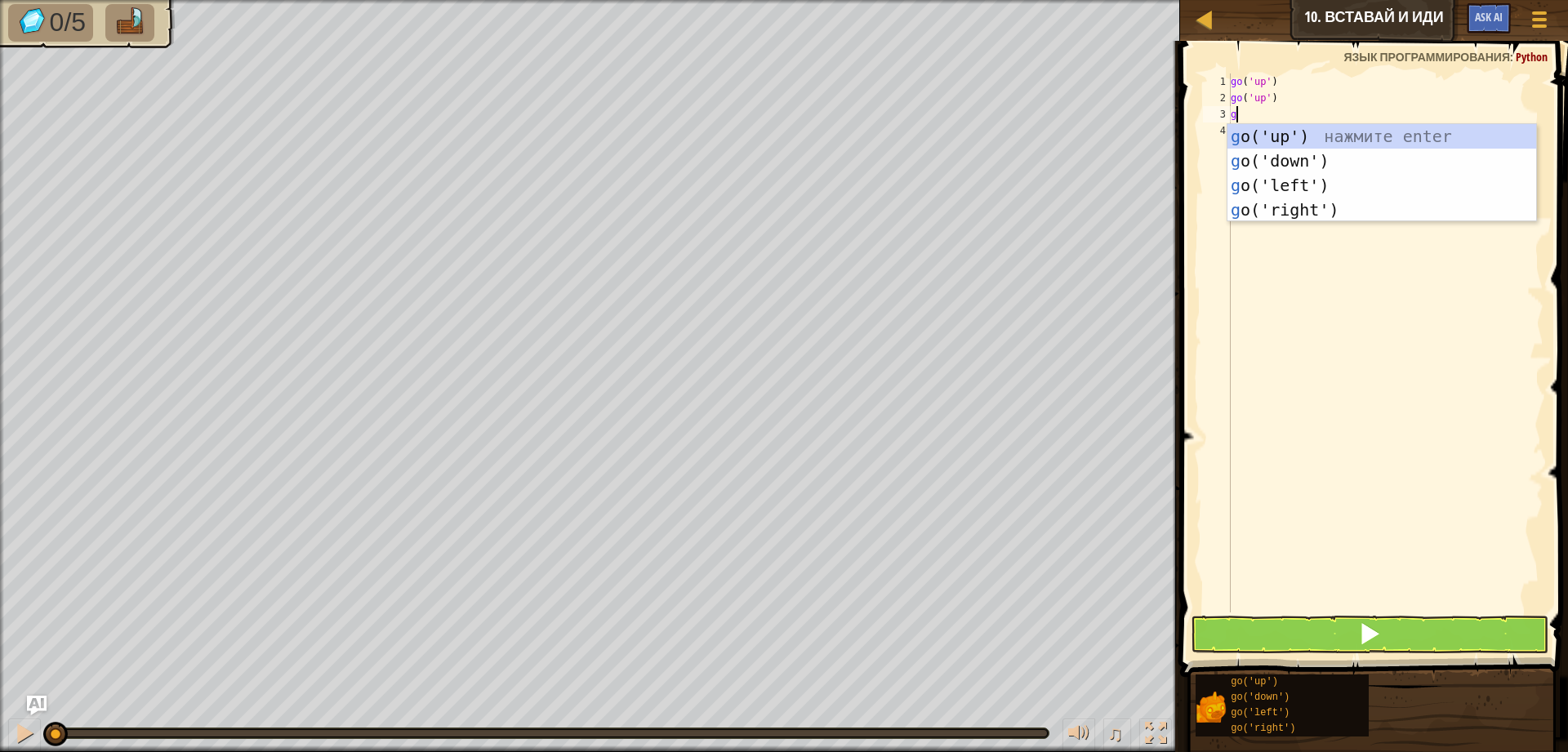
type textarea "go"
click at [1322, 135] on div "go ('up') нажмите enter go ('down') нажмите enter go ('left') нажмите enter go …" at bounding box center [1381, 197] width 308 height 147
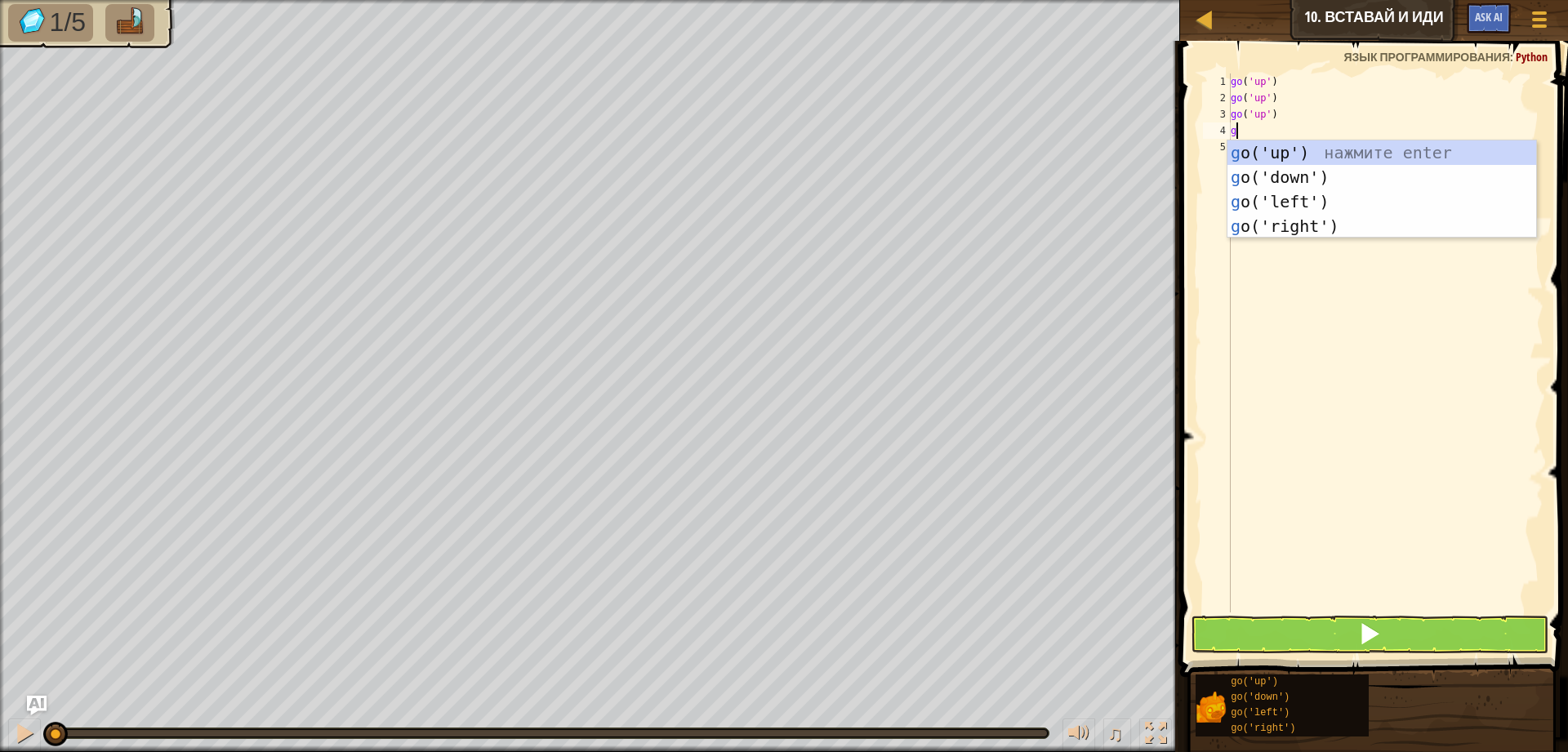
type textarea "go"
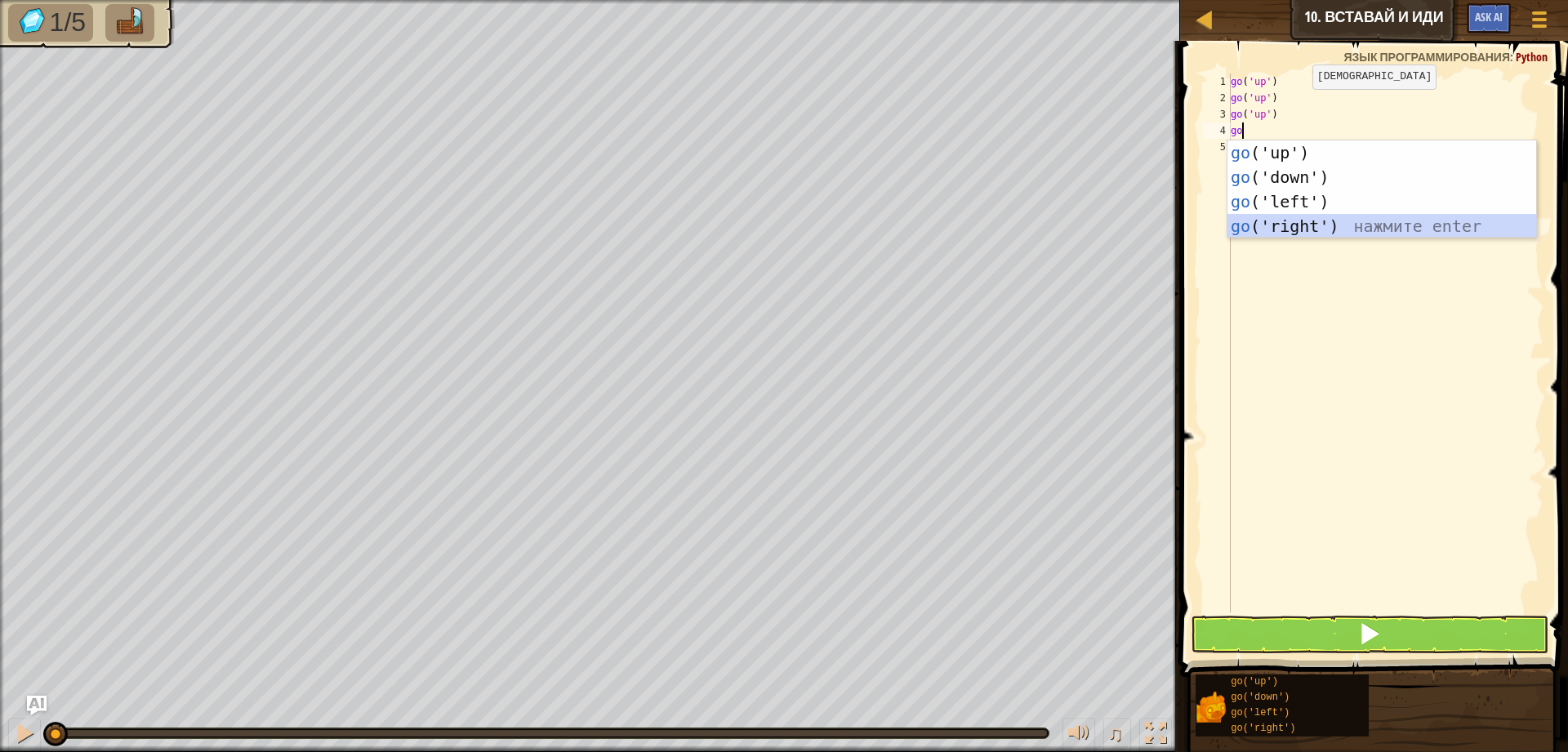
click at [1365, 219] on div "go ('up') нажмите enter go ('down') нажмите enter go ('left') нажмите enter go …" at bounding box center [1381, 213] width 308 height 147
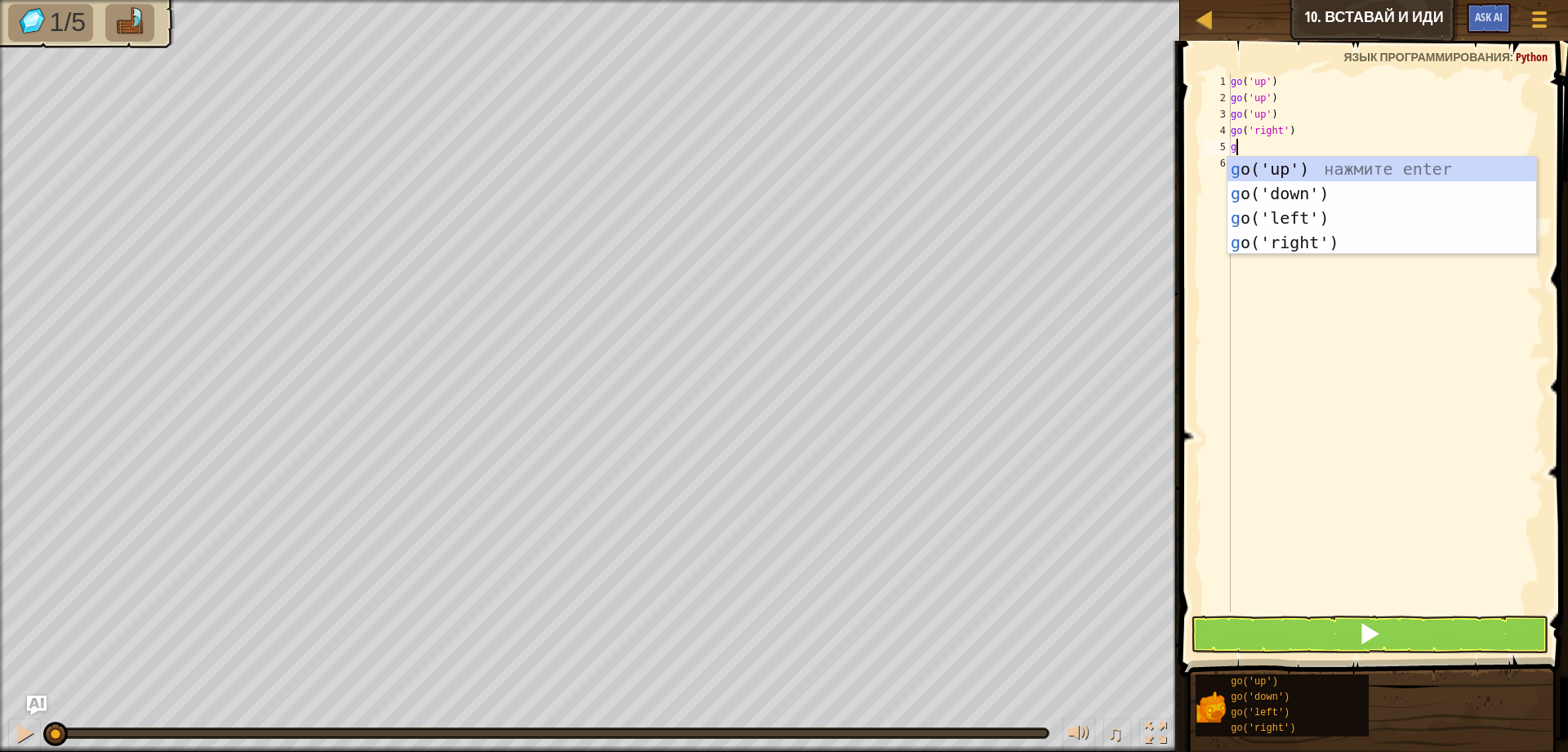
type textarea "go"
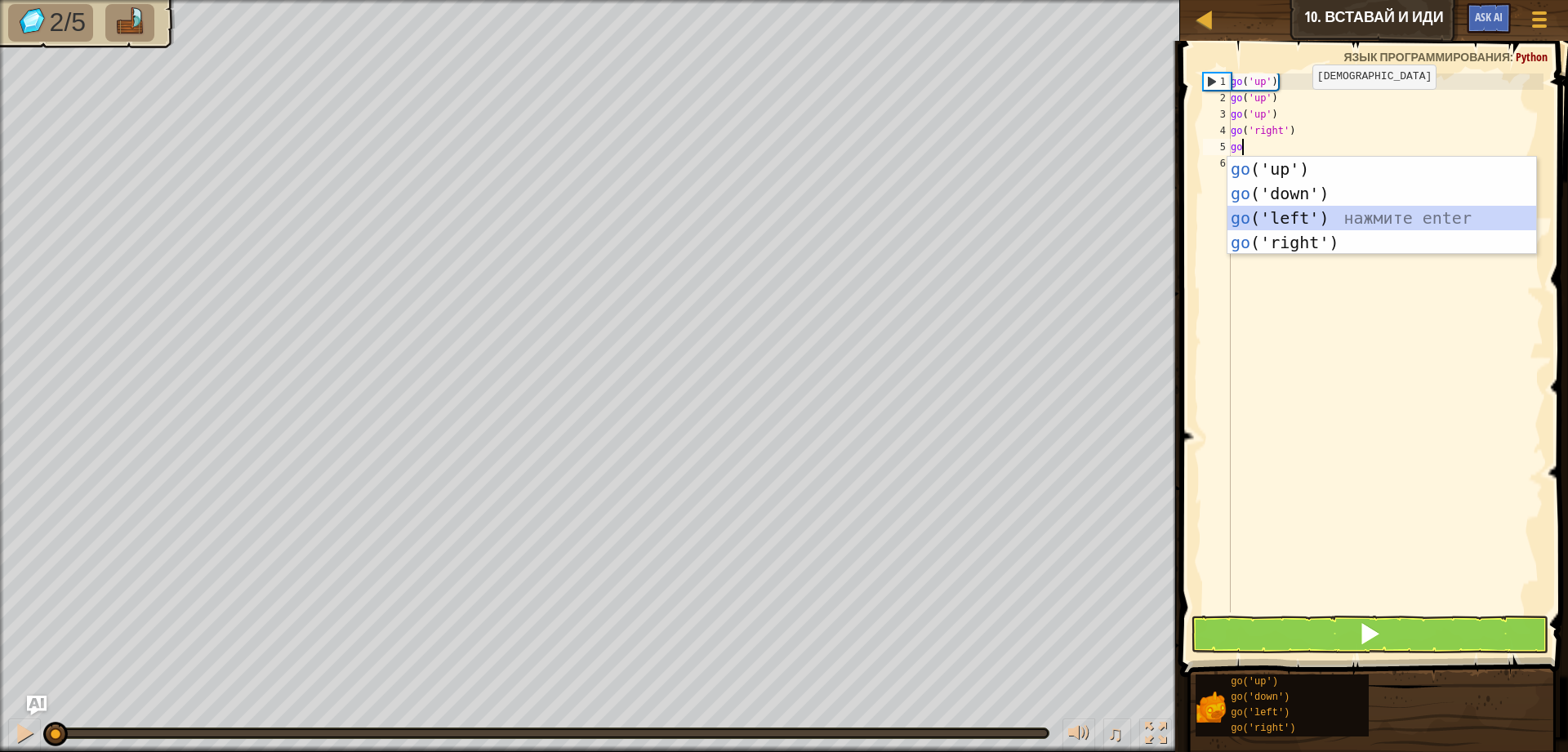
click at [1340, 206] on div "go ('up') нажмите enter go ('down') нажмите enter go ('left') нажмите enter go …" at bounding box center [1381, 229] width 308 height 147
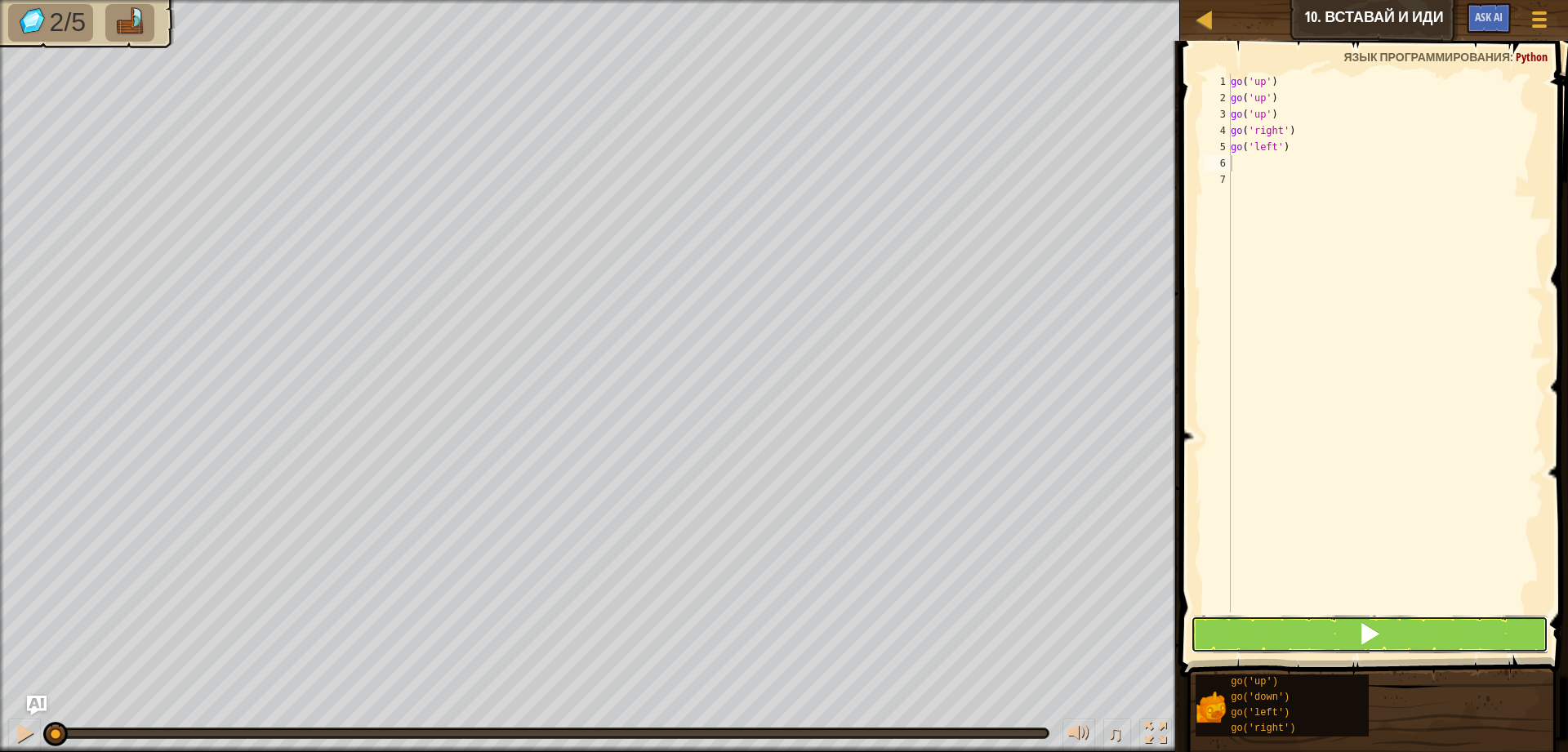
click at [1437, 624] on button at bounding box center [1369, 634] width 358 height 38
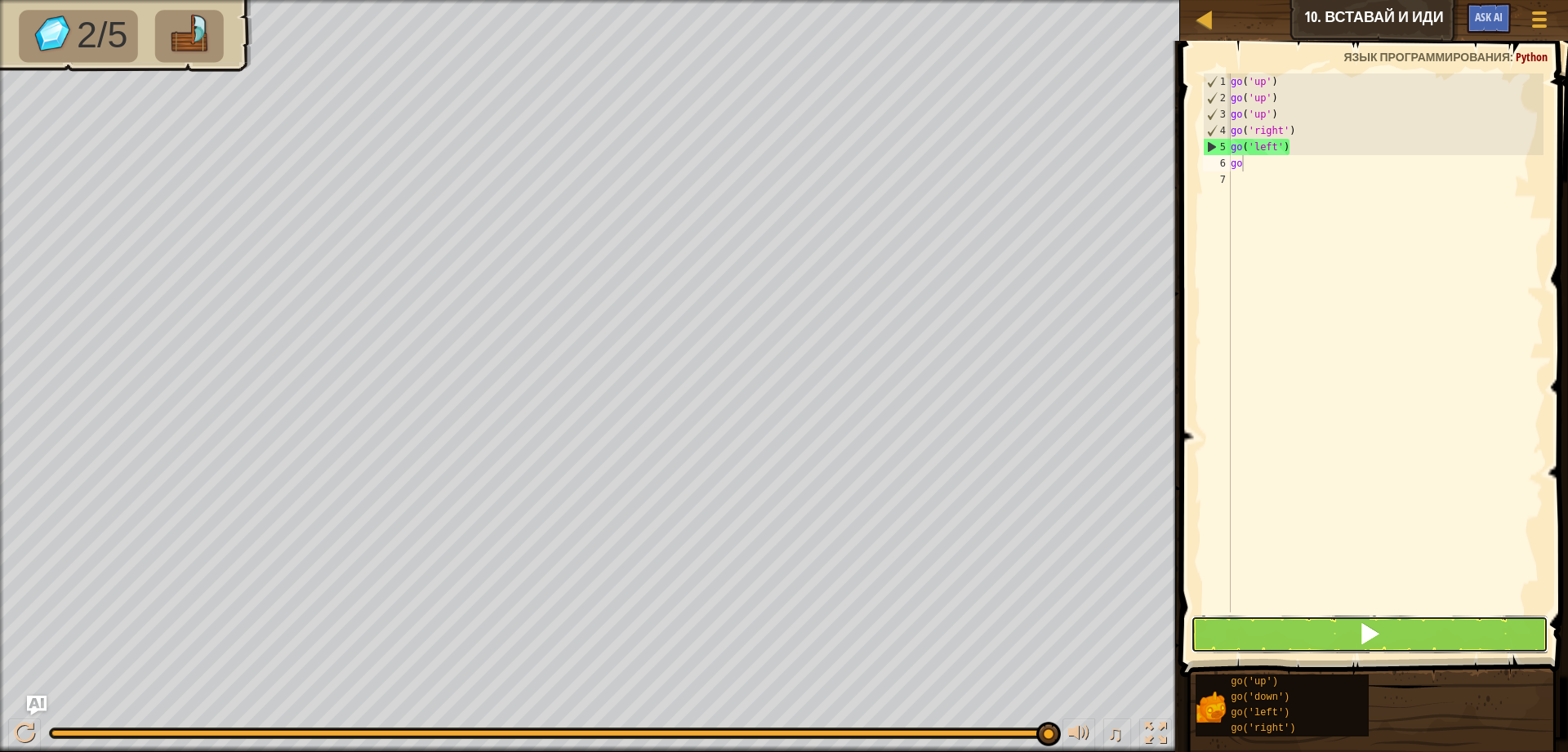
click at [1384, 641] on button at bounding box center [1369, 634] width 358 height 38
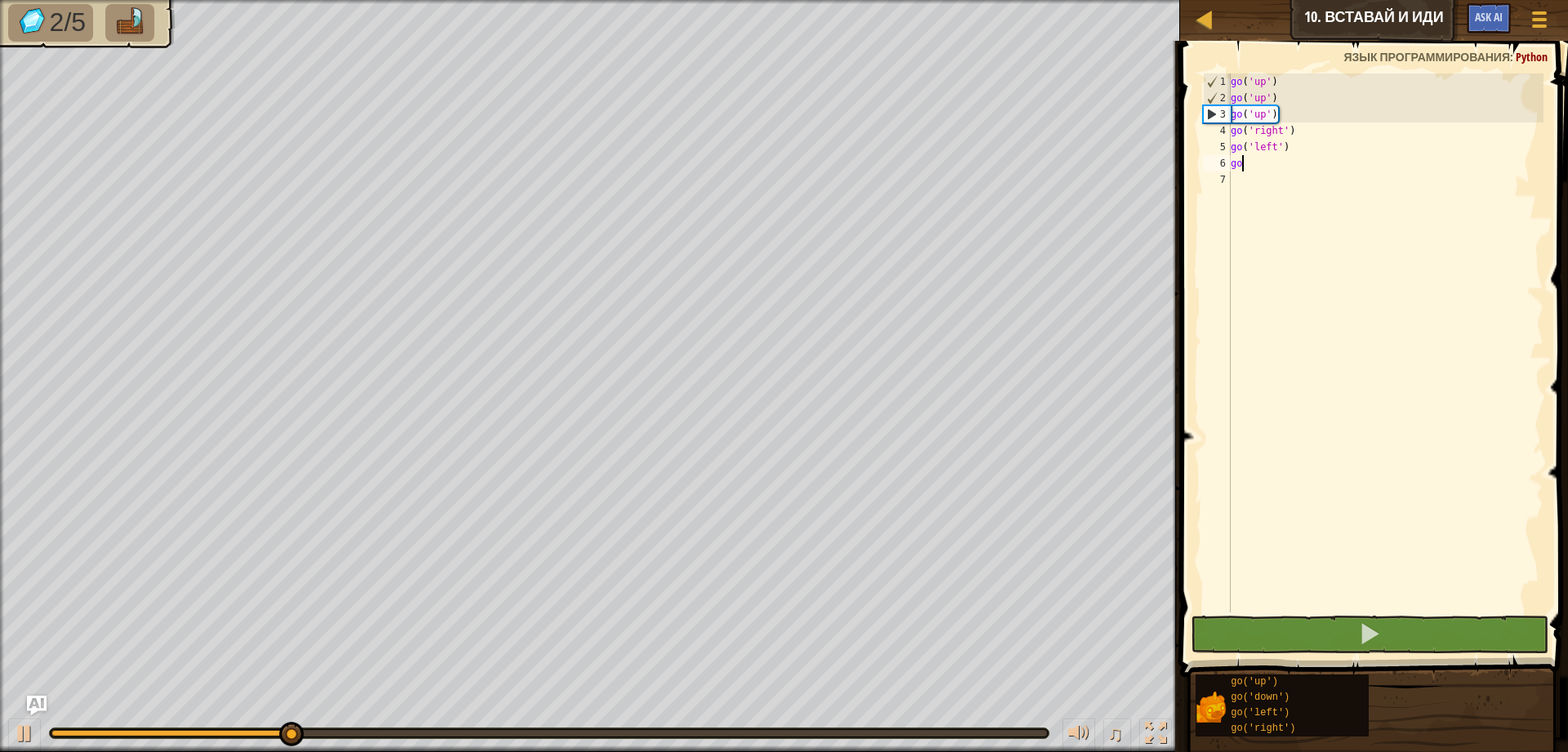
click at [1304, 148] on div "go ( 'up' ) go ( 'up' ) go ( 'up' ) go ( 'right' ) go ( 'left' ) go" at bounding box center [1385, 359] width 316 height 572
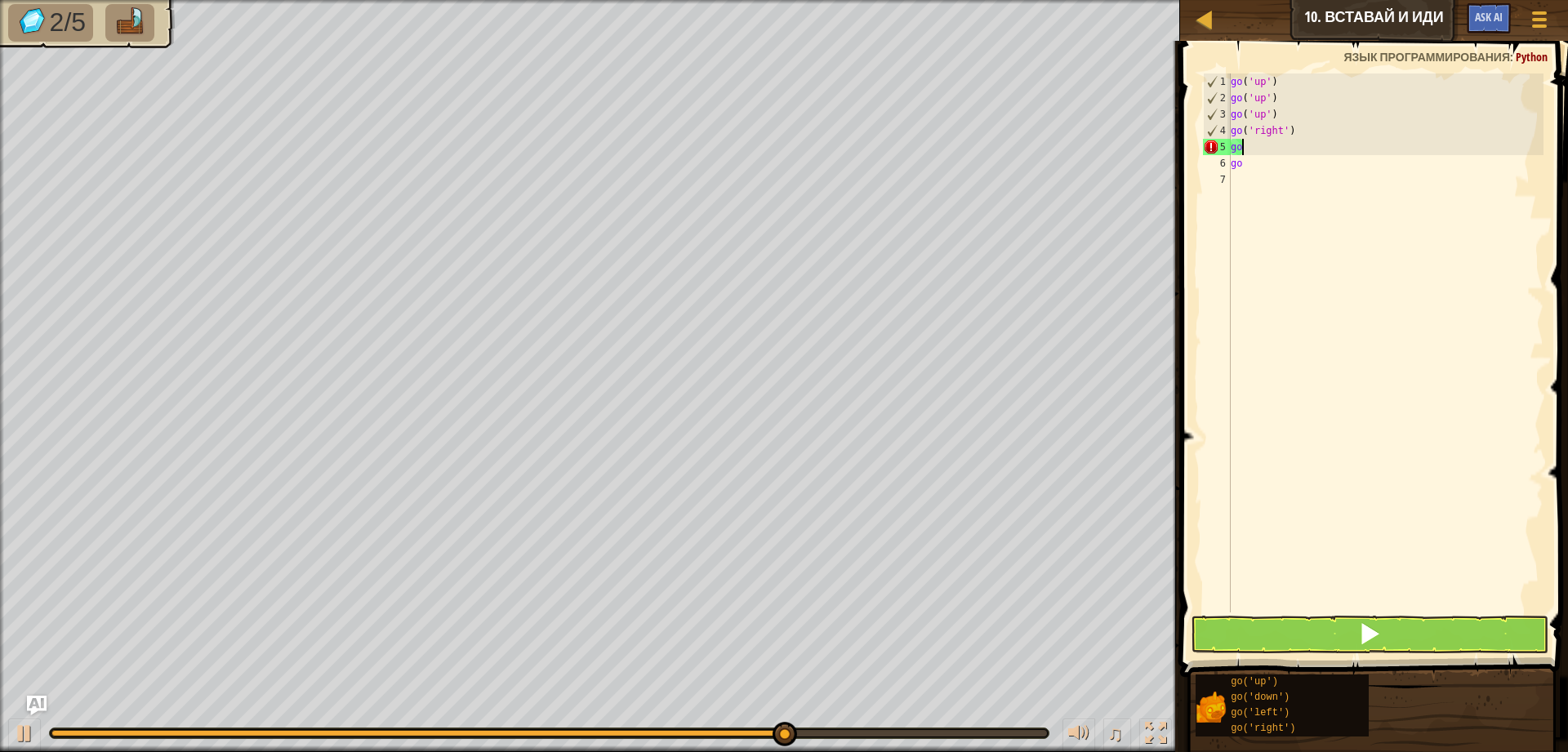
type textarea "g"
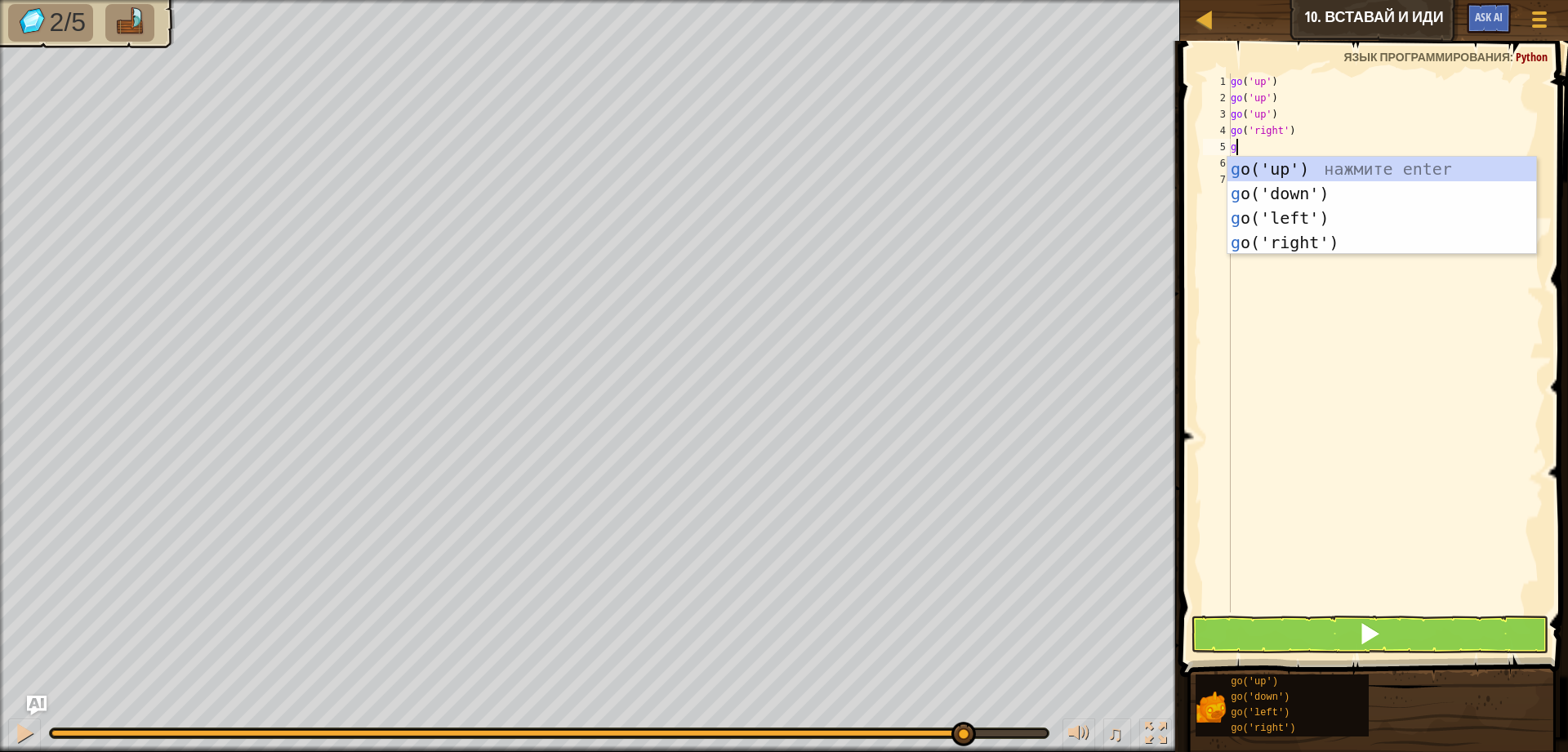
type textarea "go"
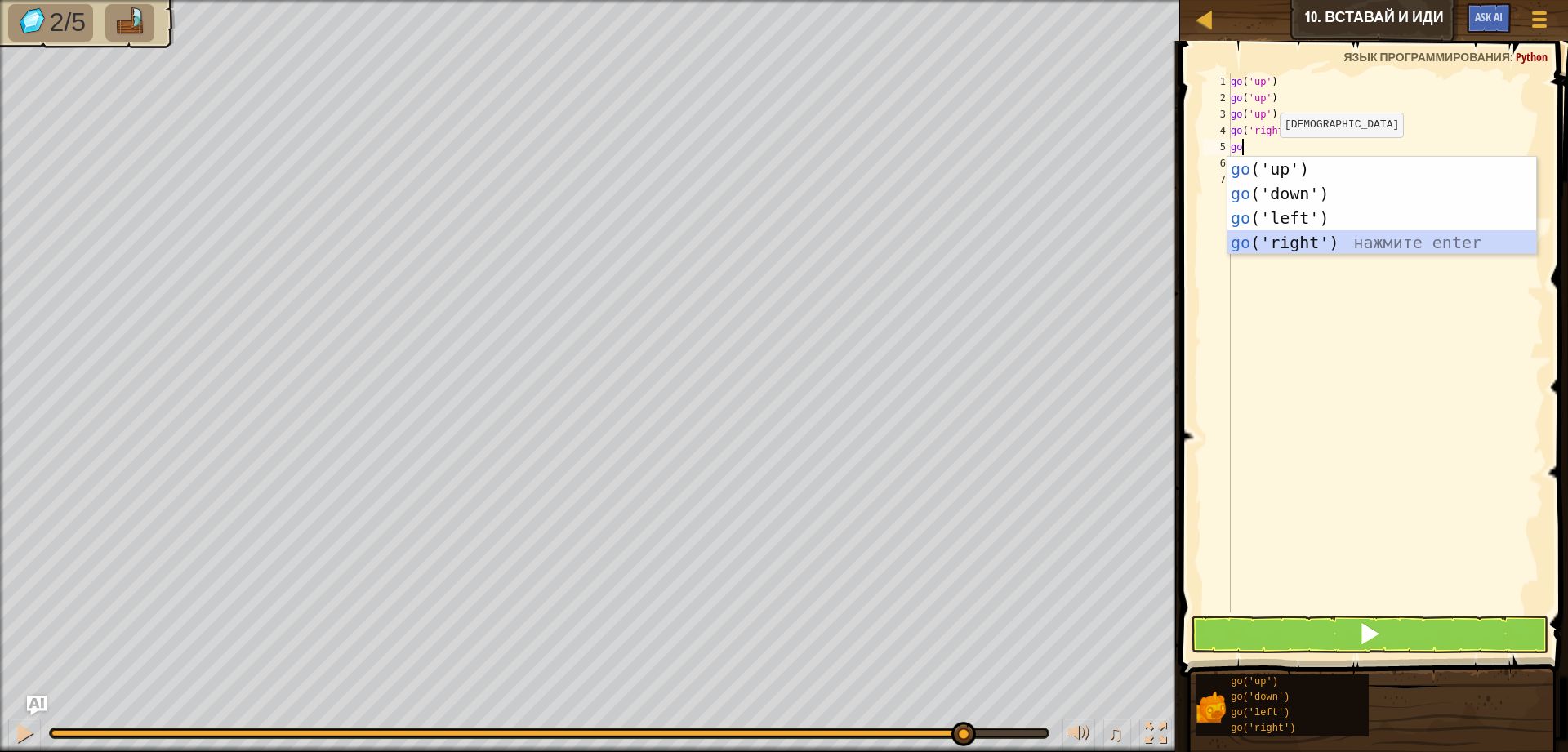
click at [1304, 244] on div "go ('up') нажмите enter go ('down') нажмите enter go ('left') нажмите enter go …" at bounding box center [1381, 229] width 308 height 147
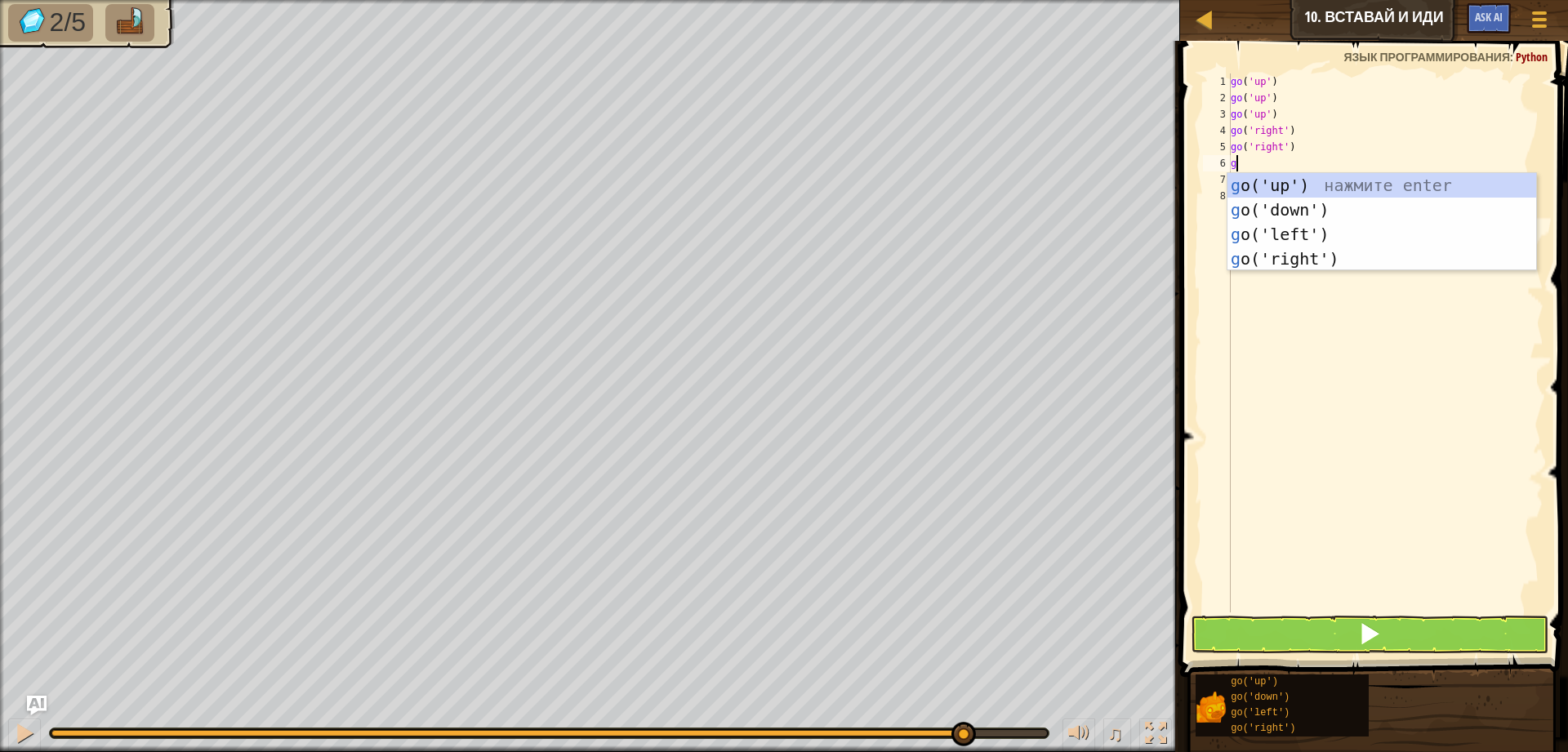
type textarea "go"
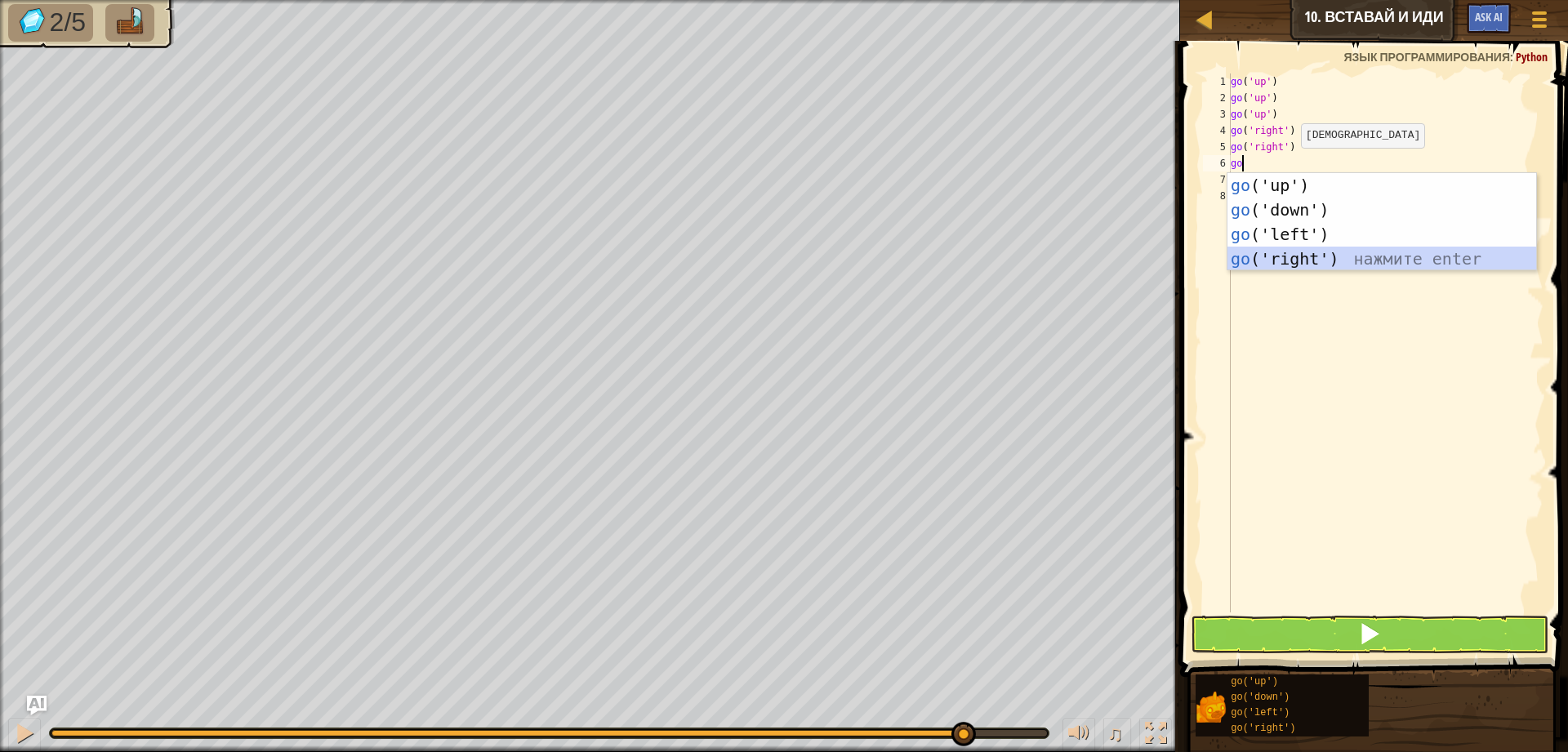
click at [1347, 249] on div "go ('up') нажмите enter go ('down') нажмите enter go ('left') нажмите enter go …" at bounding box center [1381, 246] width 308 height 147
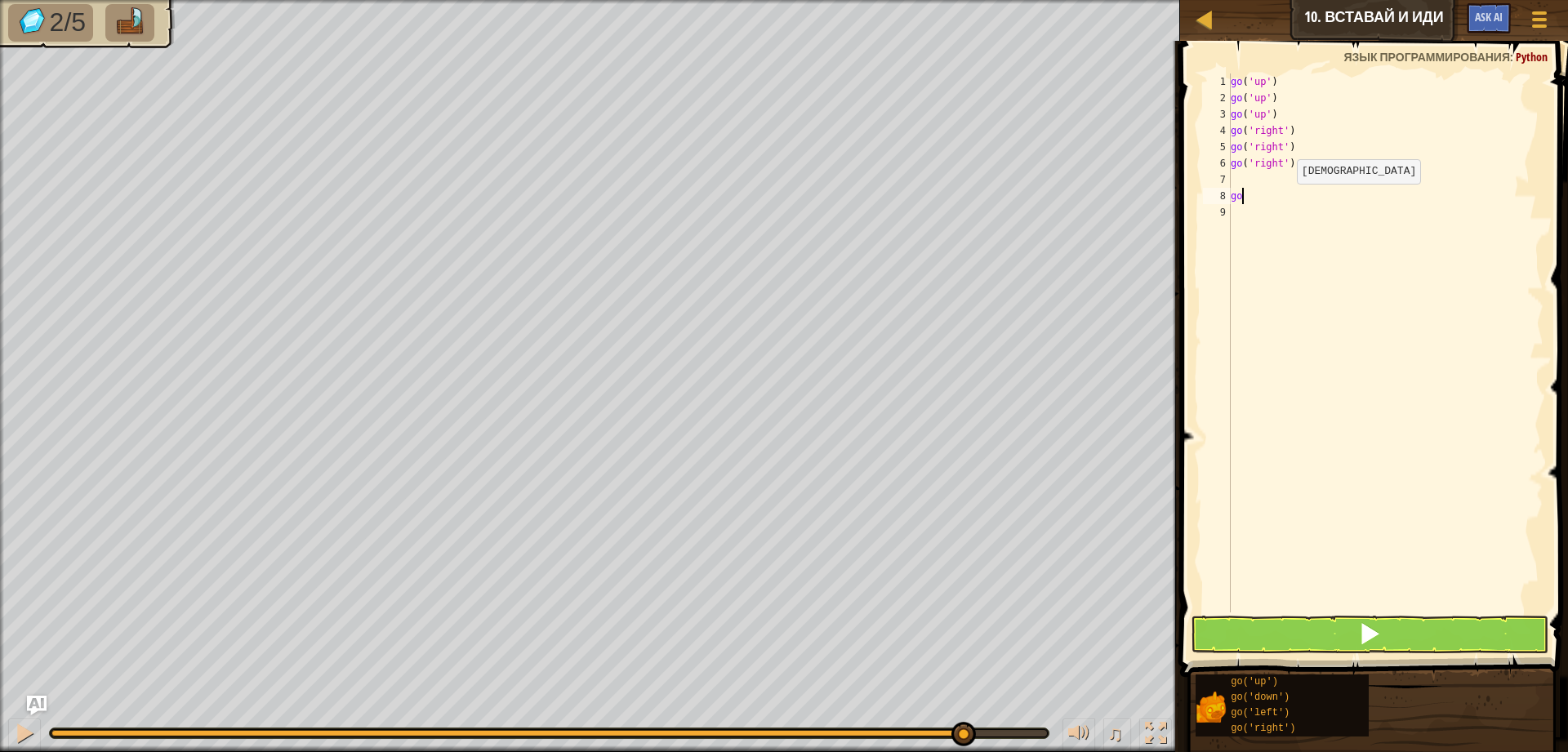
click at [1283, 200] on div "go ( 'up' ) go ( 'up' ) go ( 'up' ) go ( 'right' ) go ( 'right' ) go ( 'right' …" at bounding box center [1385, 359] width 316 height 572
type textarea "g"
click at [1273, 177] on div "go ( 'up' ) go ( 'up' ) go ( 'up' ) go ( 'right' ) go ( 'right' ) go ( 'right' )" at bounding box center [1385, 359] width 316 height 572
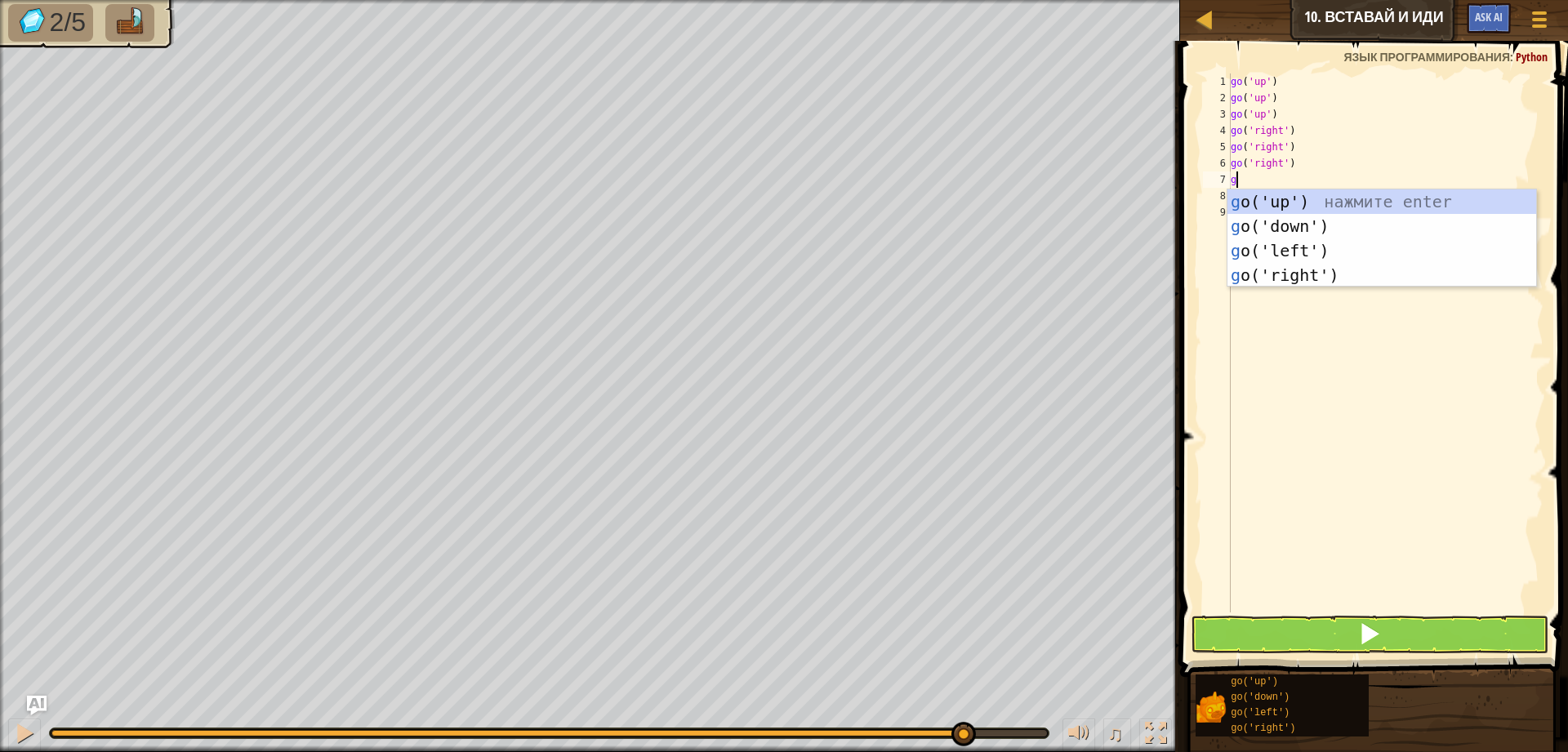
type textarea "go"
click at [1338, 279] on div "go ('up') нажмите enter go ('down') нажмите enter go ('left') нажмите enter go …" at bounding box center [1381, 263] width 308 height 147
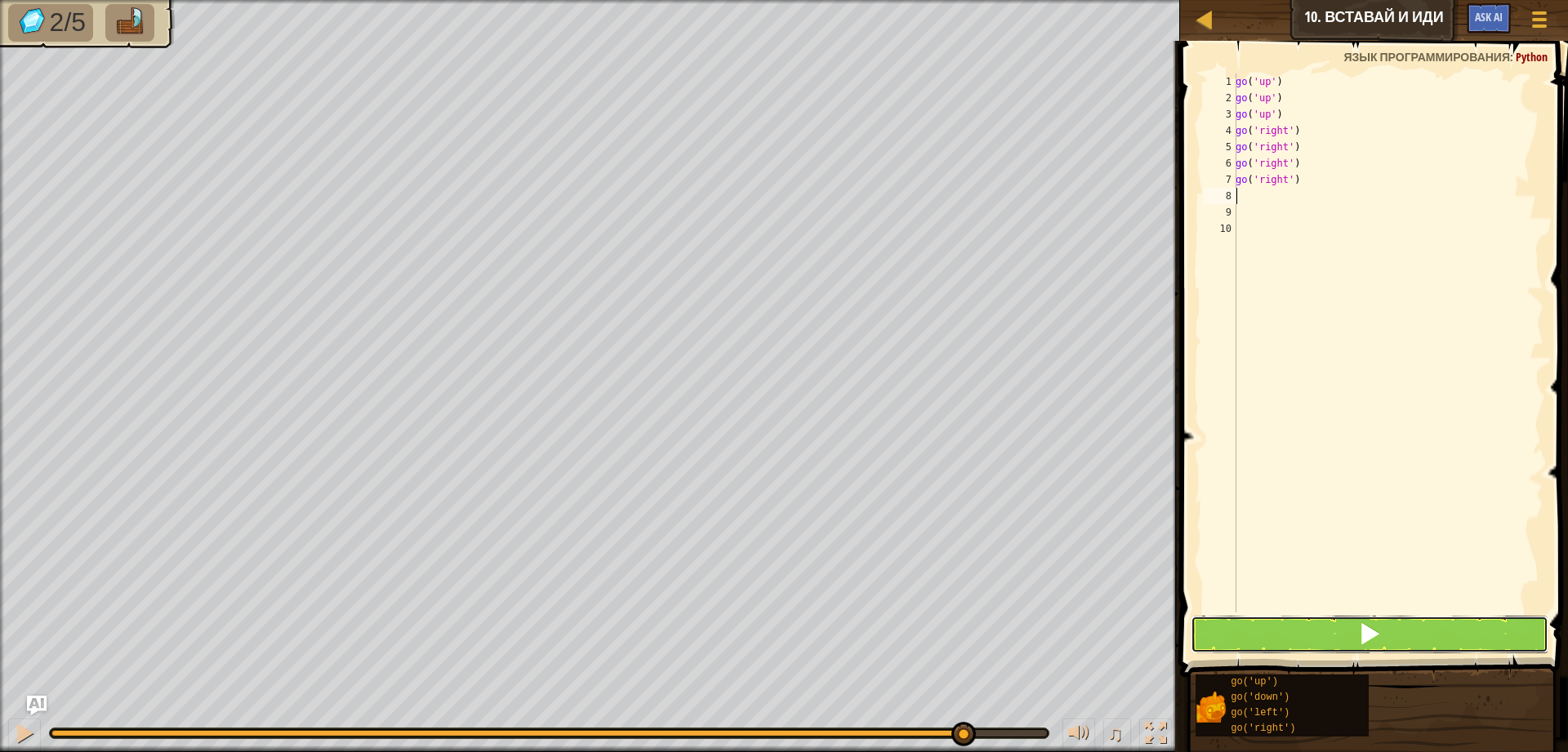
click at [1429, 631] on button at bounding box center [1369, 634] width 358 height 38
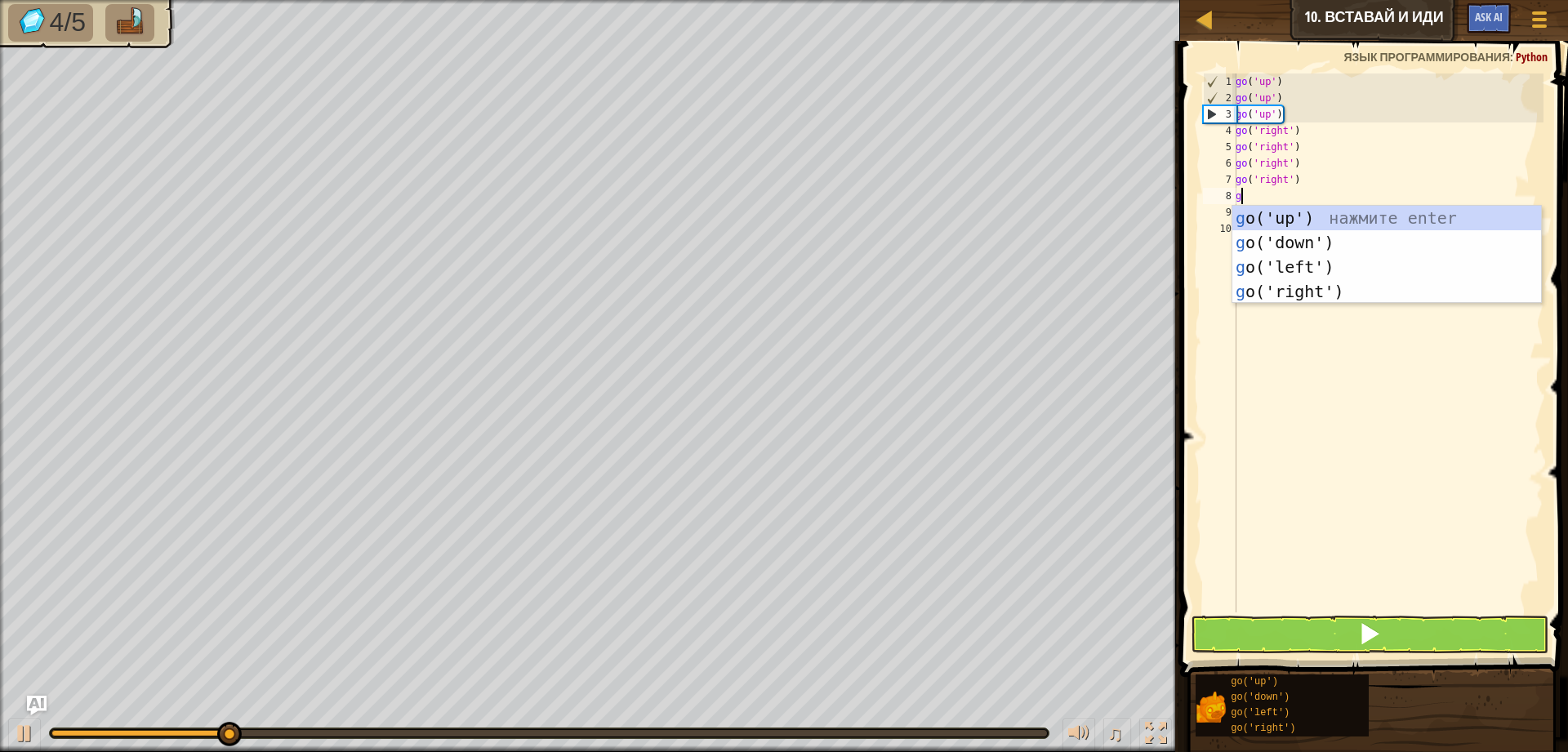
type textarea "go"
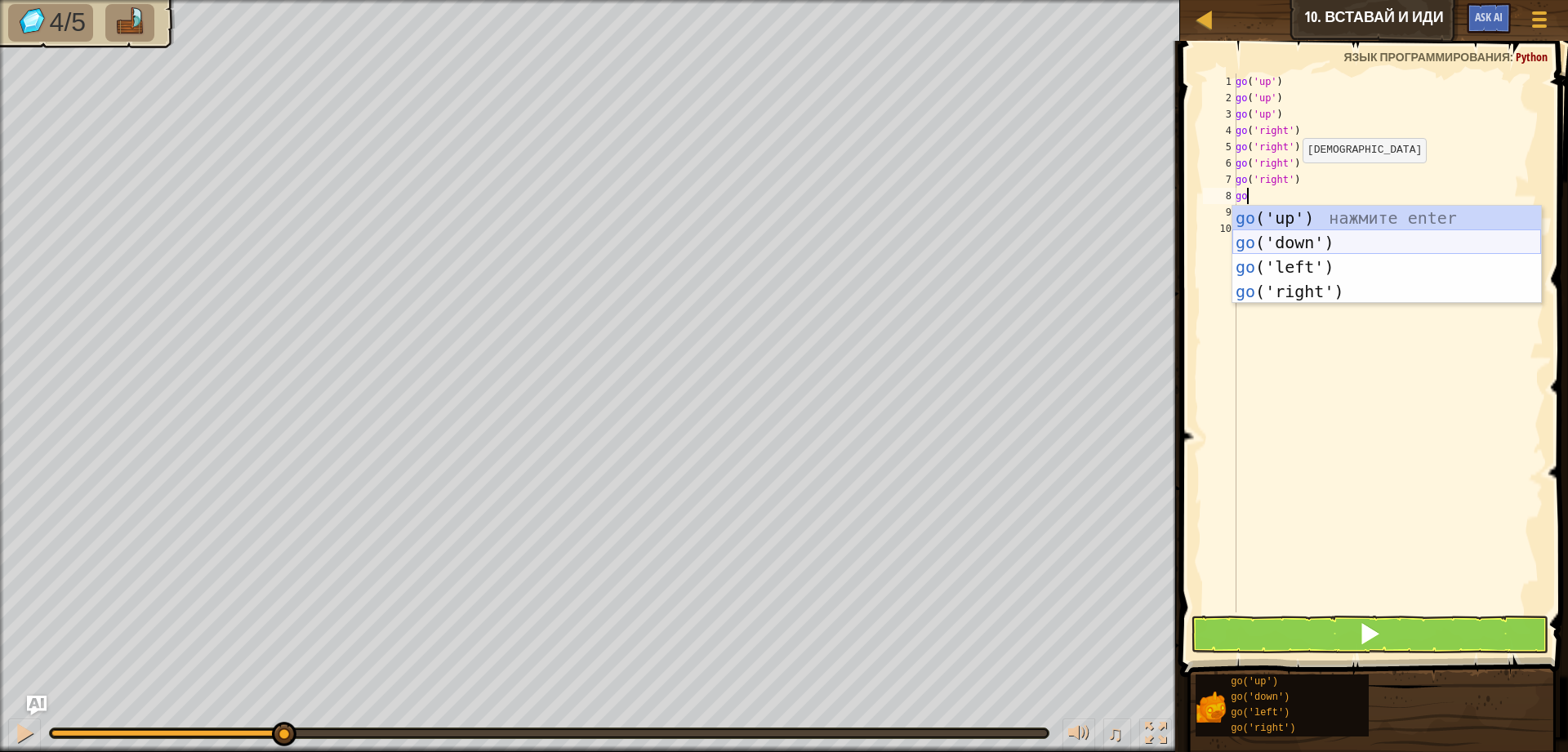
click at [1326, 245] on div "go ('up') нажмите enter go ('down') нажмите enter go ('left') нажмите enter go …" at bounding box center [1386, 278] width 308 height 147
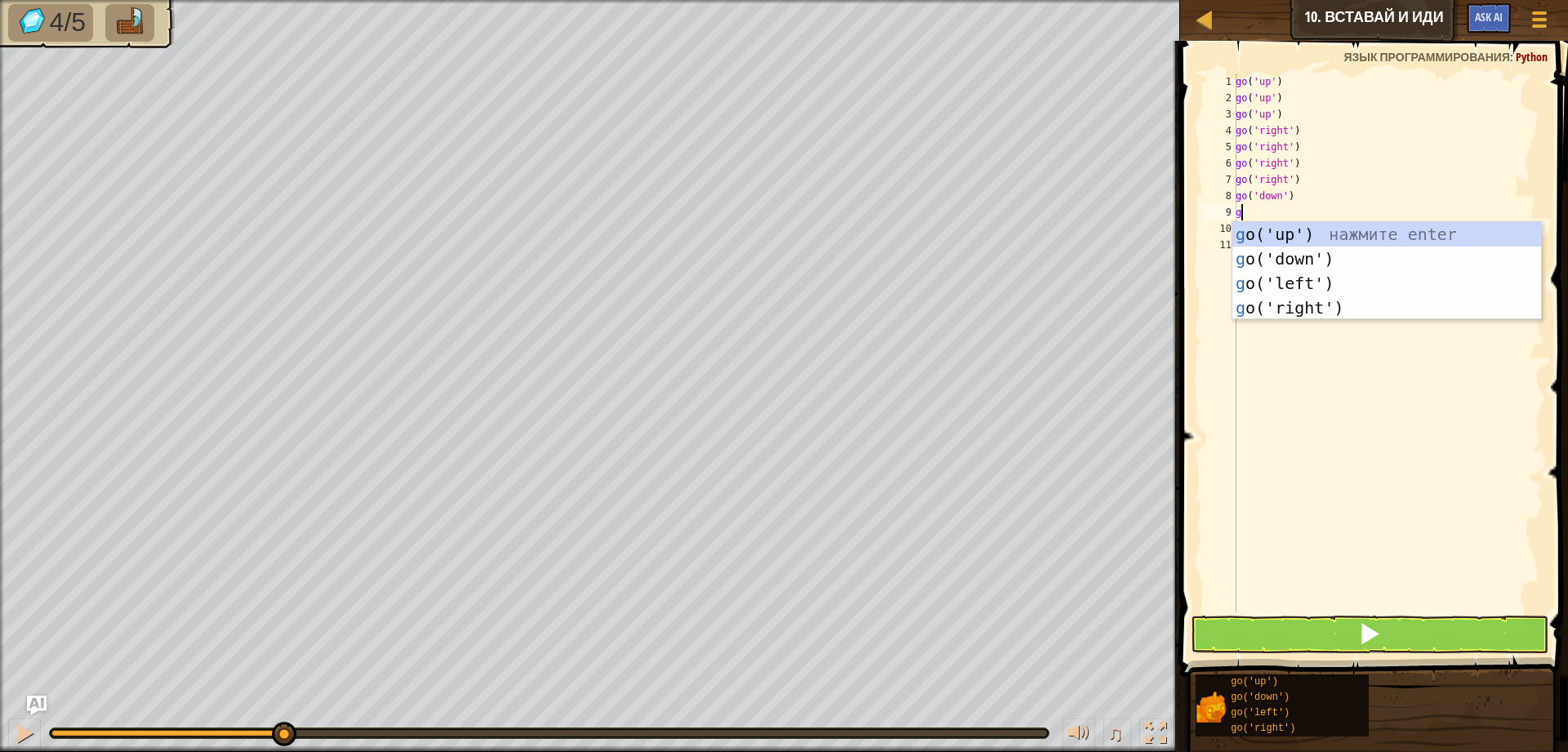
type textarea "go"
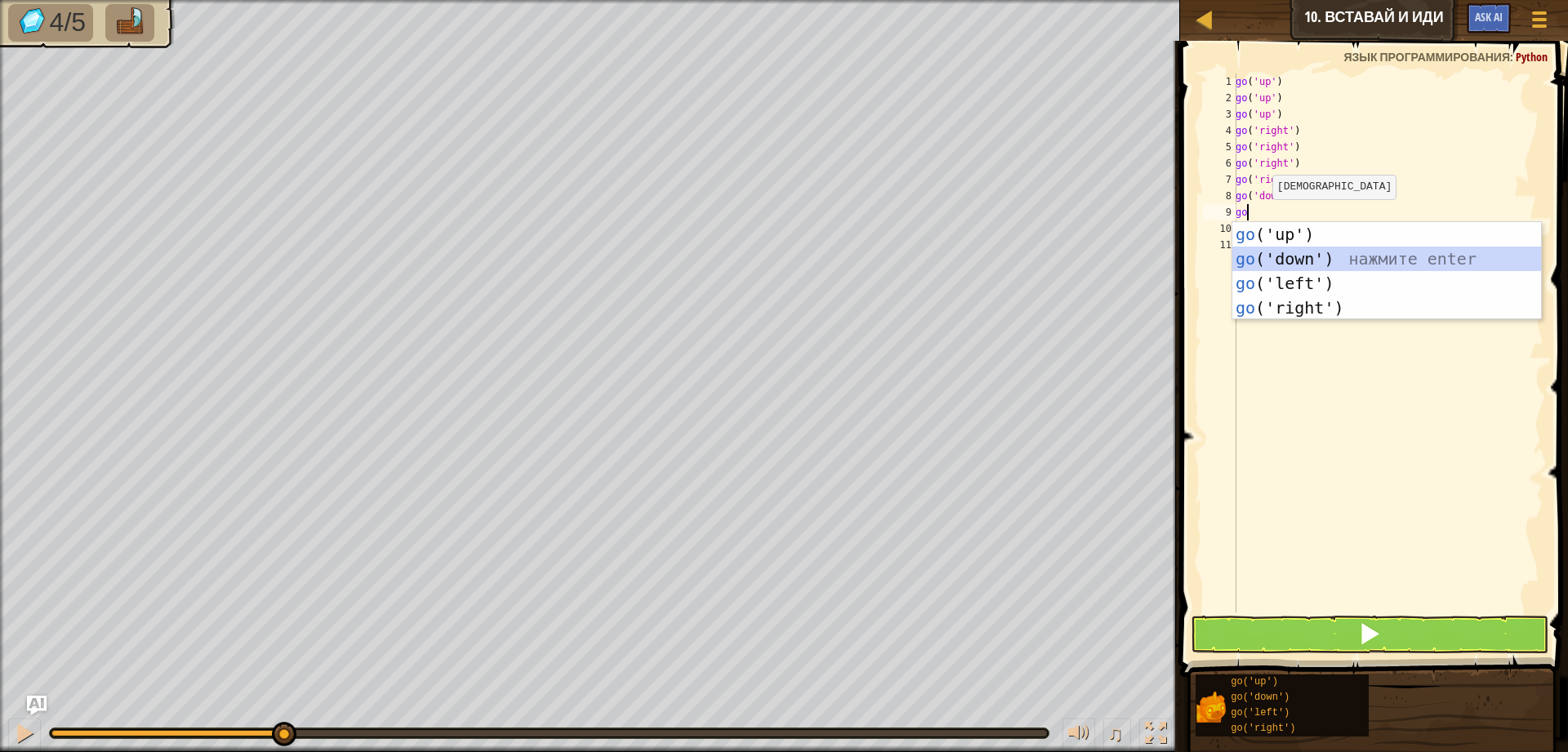
click at [1335, 254] on div "go ('up') нажмите enter go ('down') нажмите enter go ('left') нажмите enter go …" at bounding box center [1386, 295] width 308 height 147
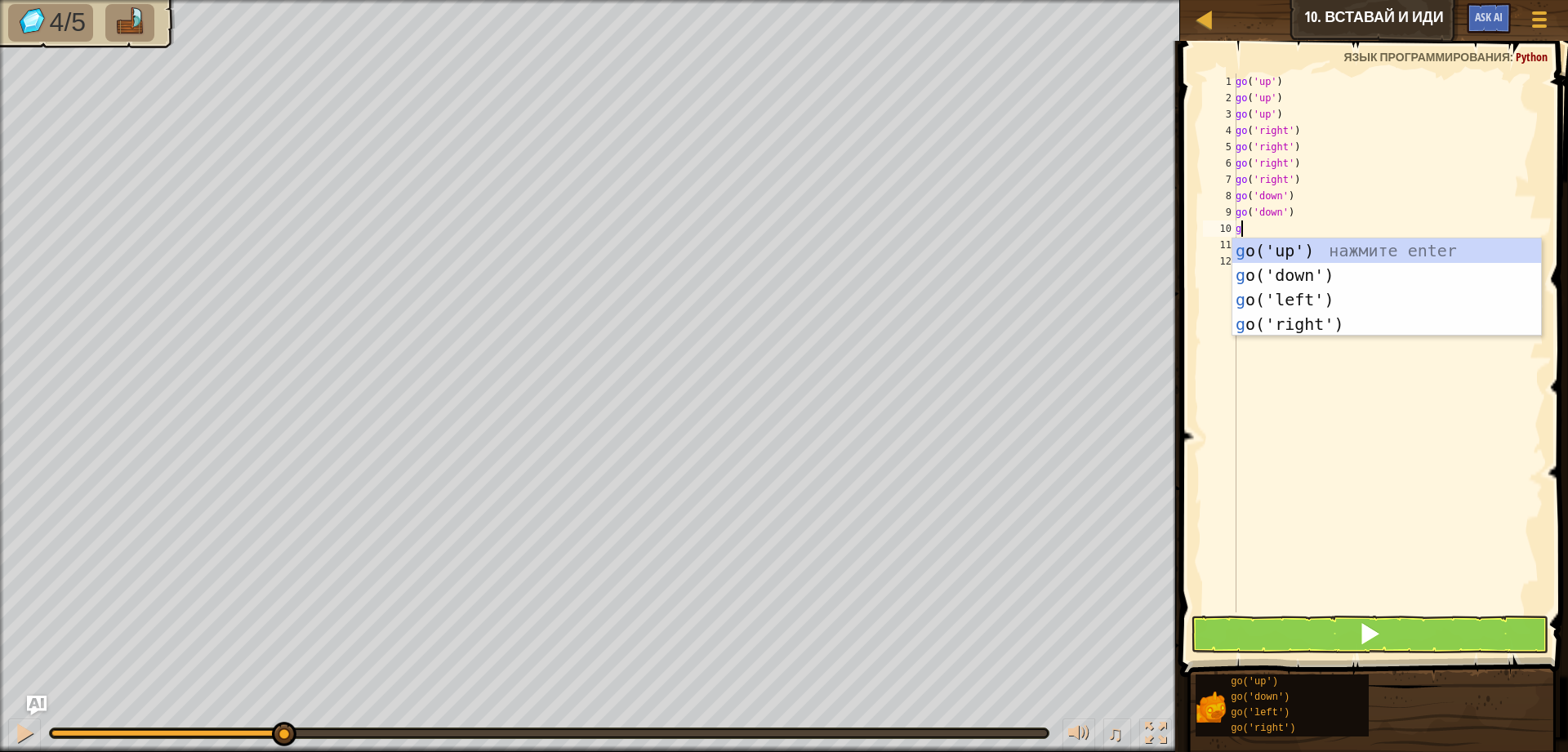
type textarea "go"
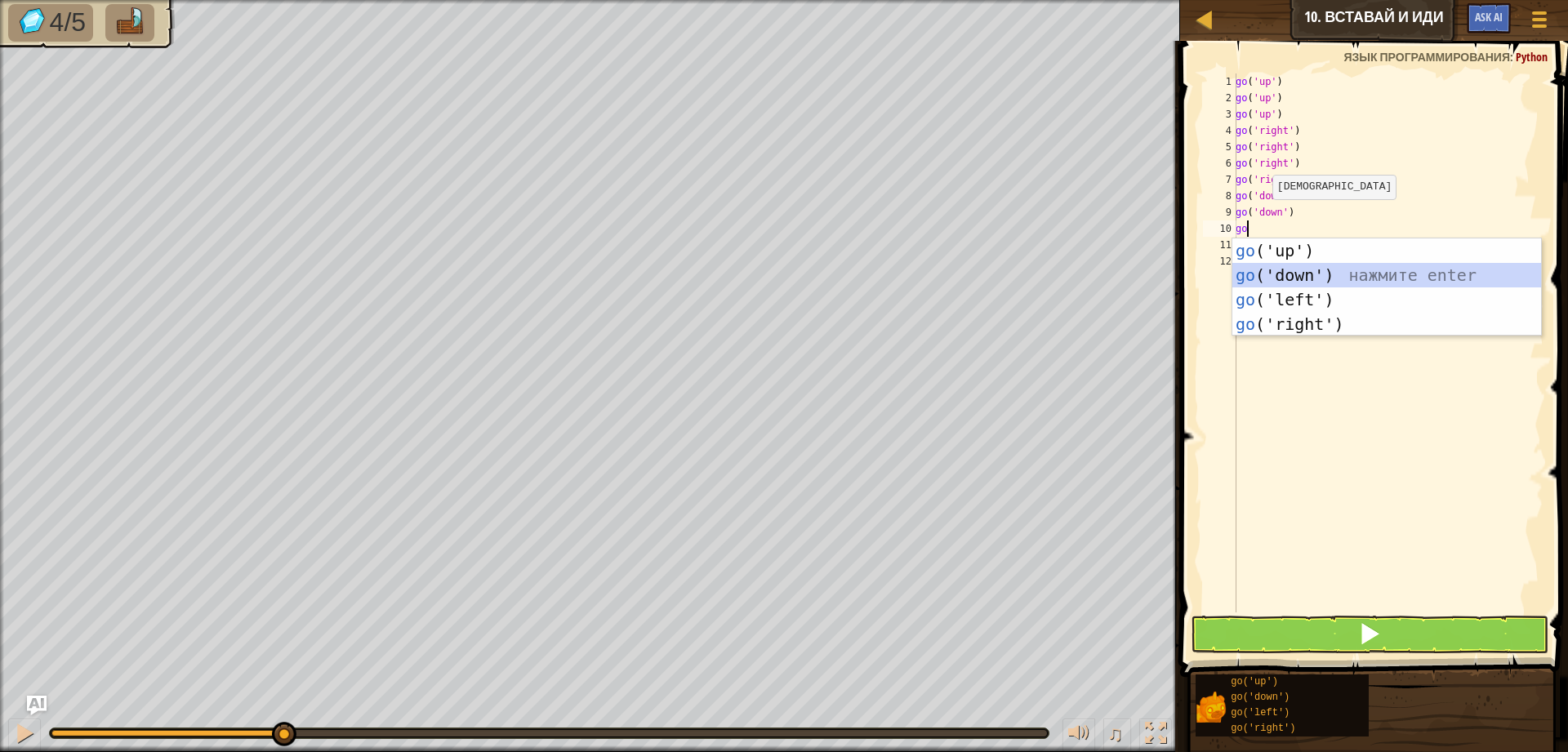
click at [1324, 267] on div "go ('up') нажмите enter go ('down') нажмите enter go ('left') нажмите enter go …" at bounding box center [1386, 311] width 308 height 147
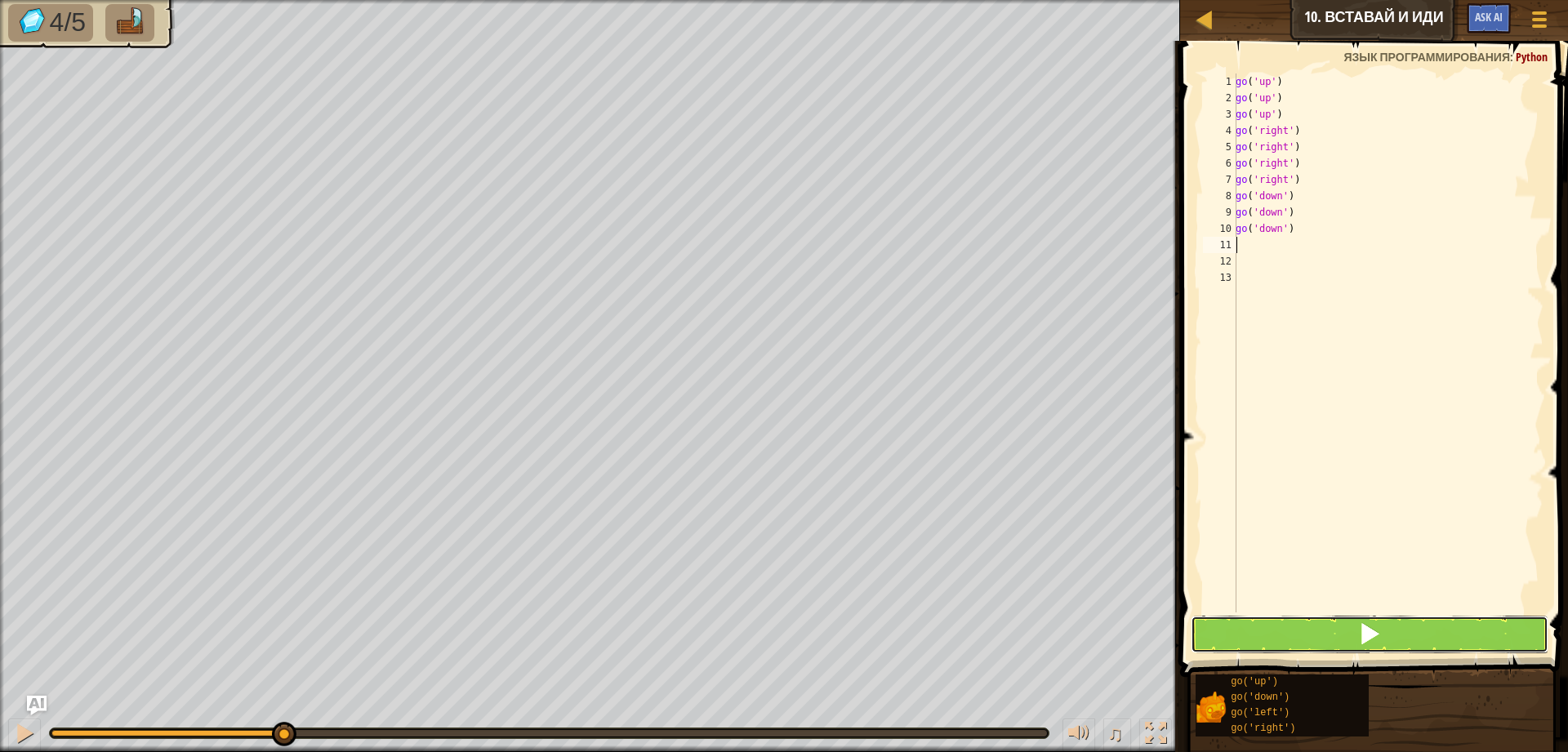
click at [1348, 641] on button at bounding box center [1369, 634] width 358 height 38
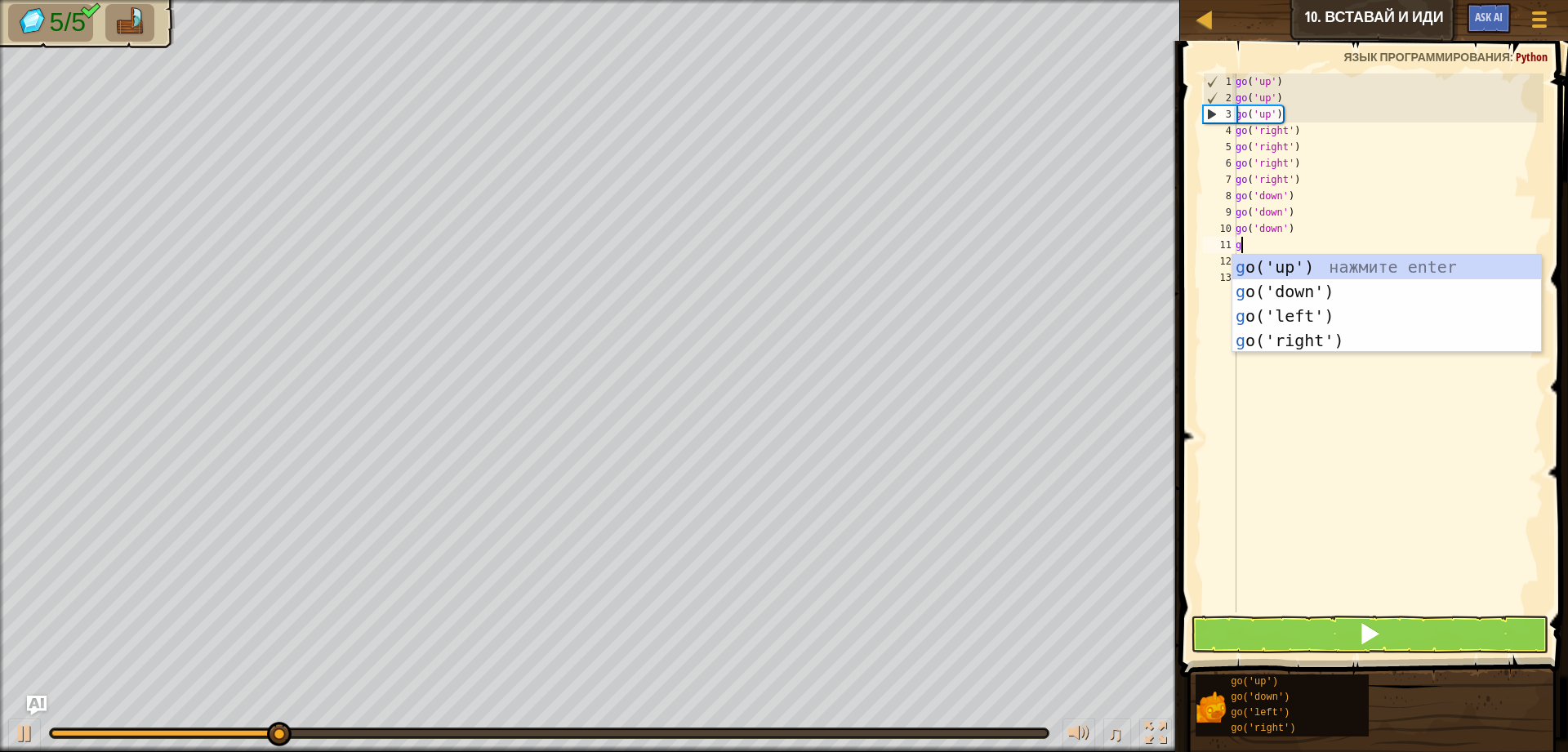
type textarea "go"
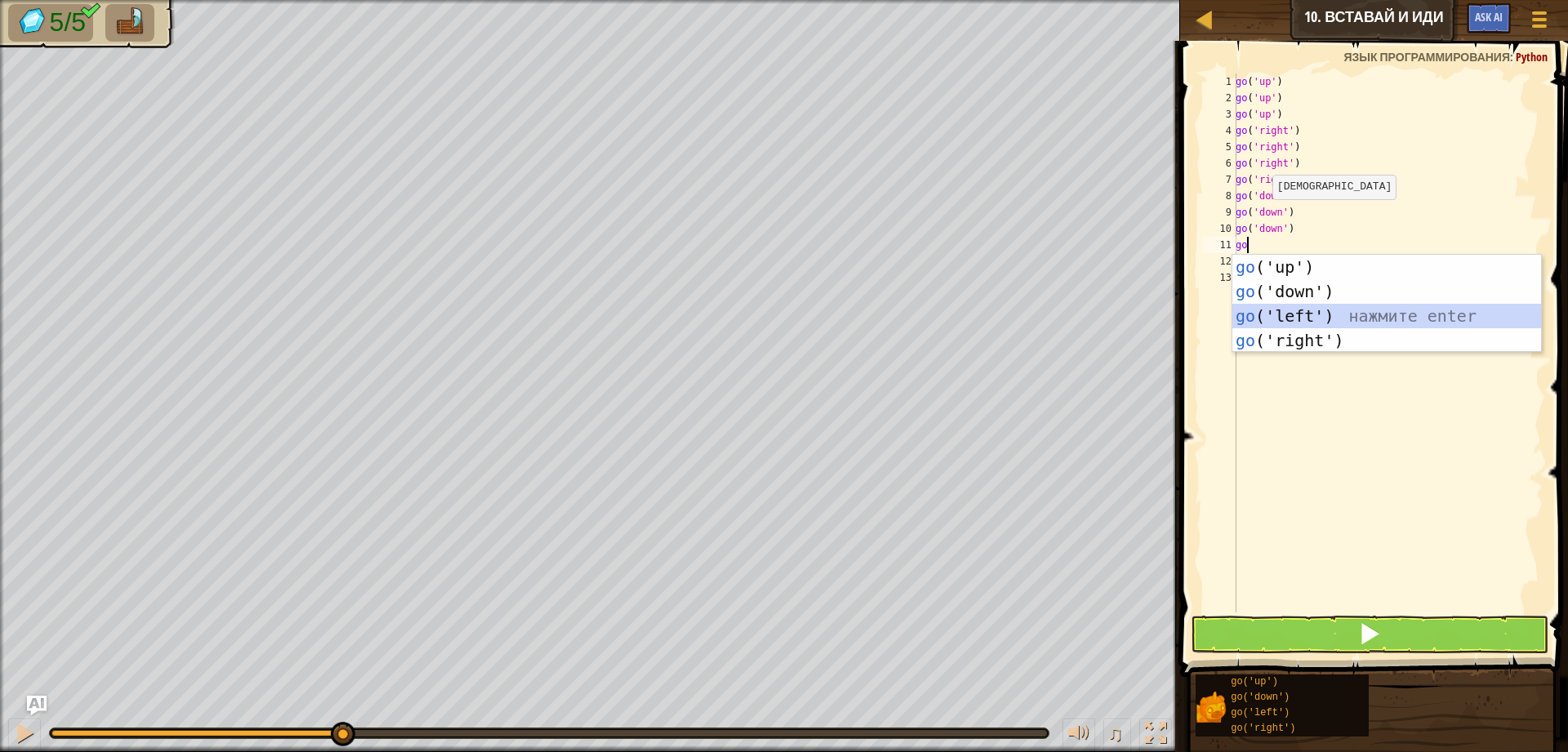
click at [1341, 322] on div "go ('up') нажмите enter go ('down') нажмите enter go ('left') нажмите enter go …" at bounding box center [1386, 328] width 308 height 147
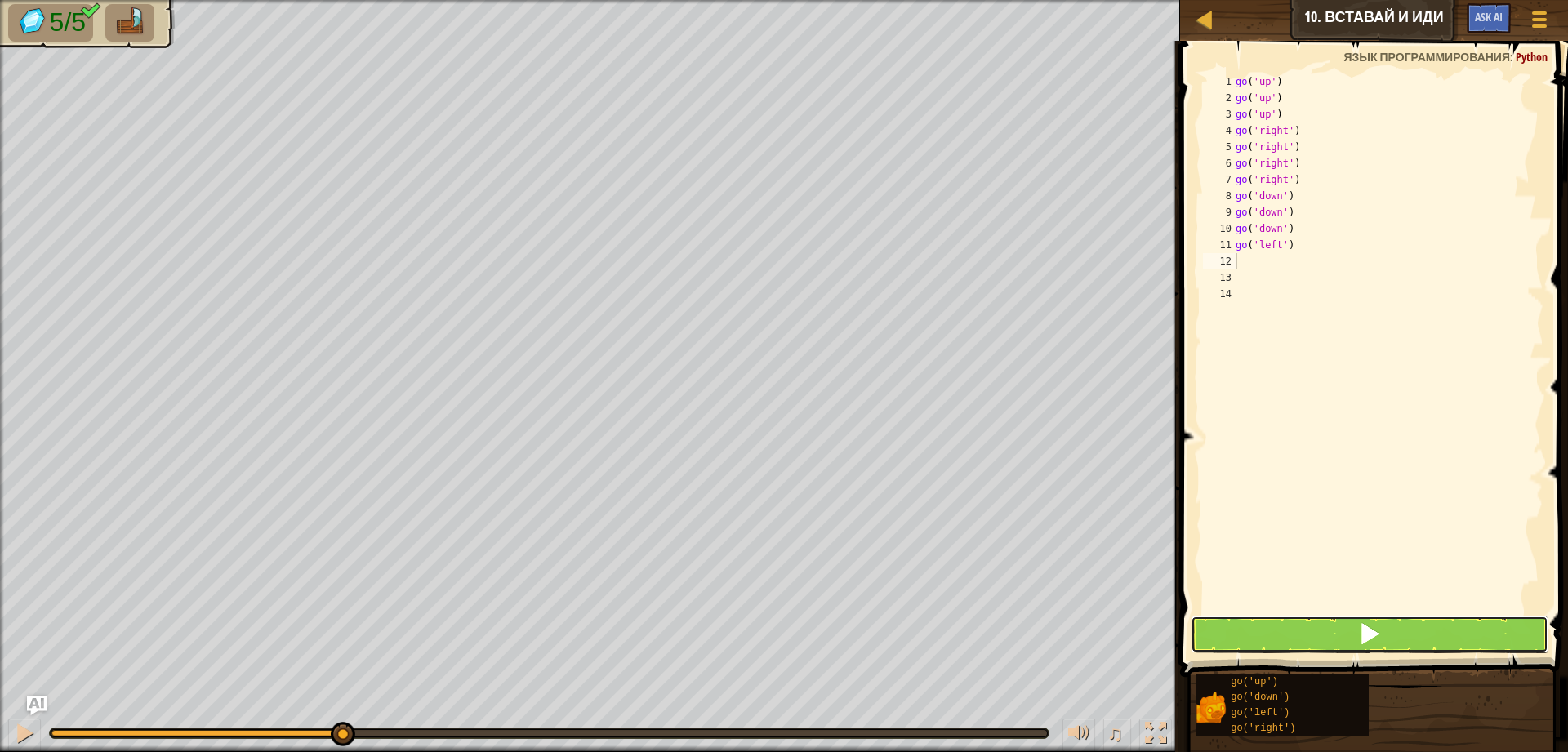
click at [1350, 639] on button at bounding box center [1369, 634] width 358 height 38
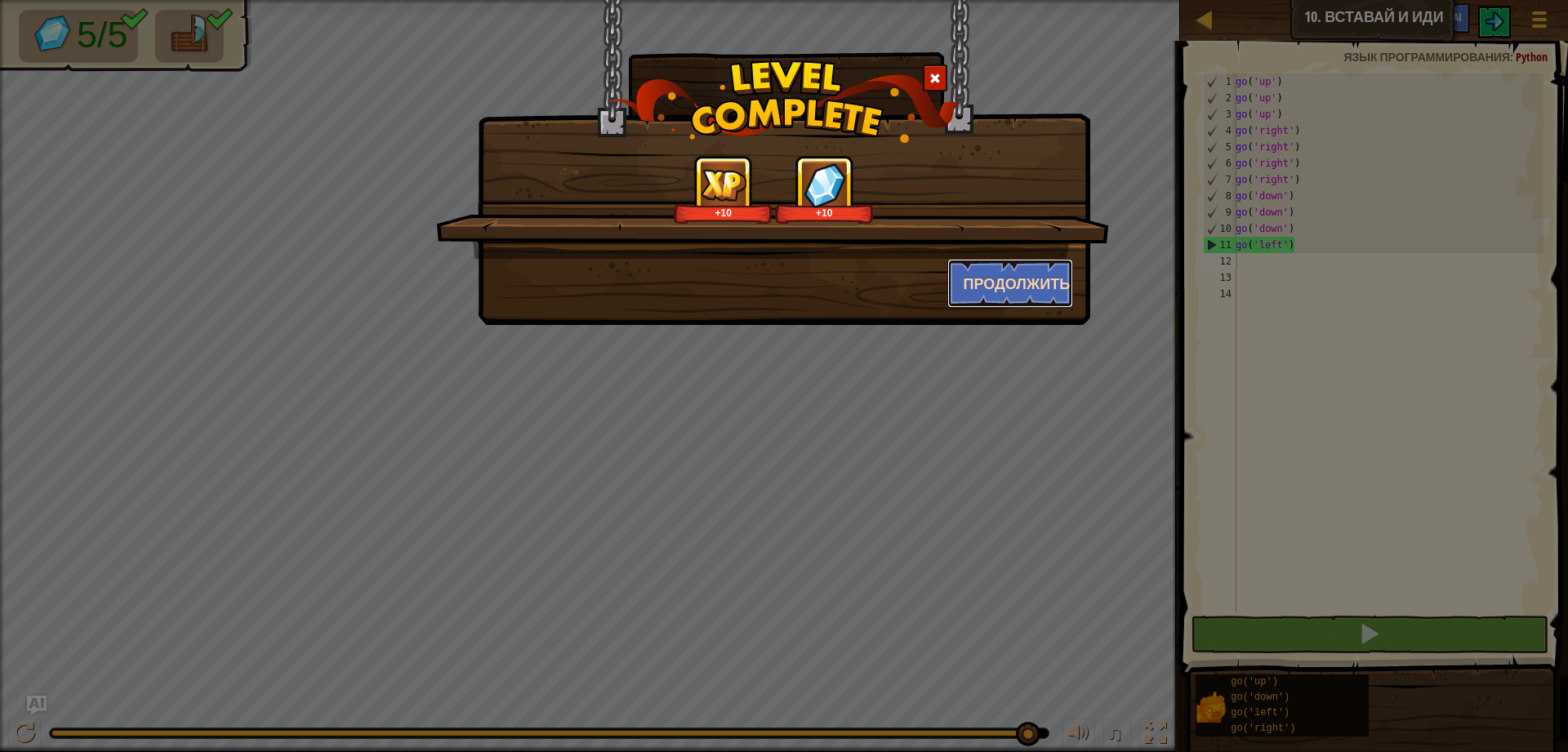
click at [1019, 271] on button "Продолжить" at bounding box center [1010, 284] width 126 height 49
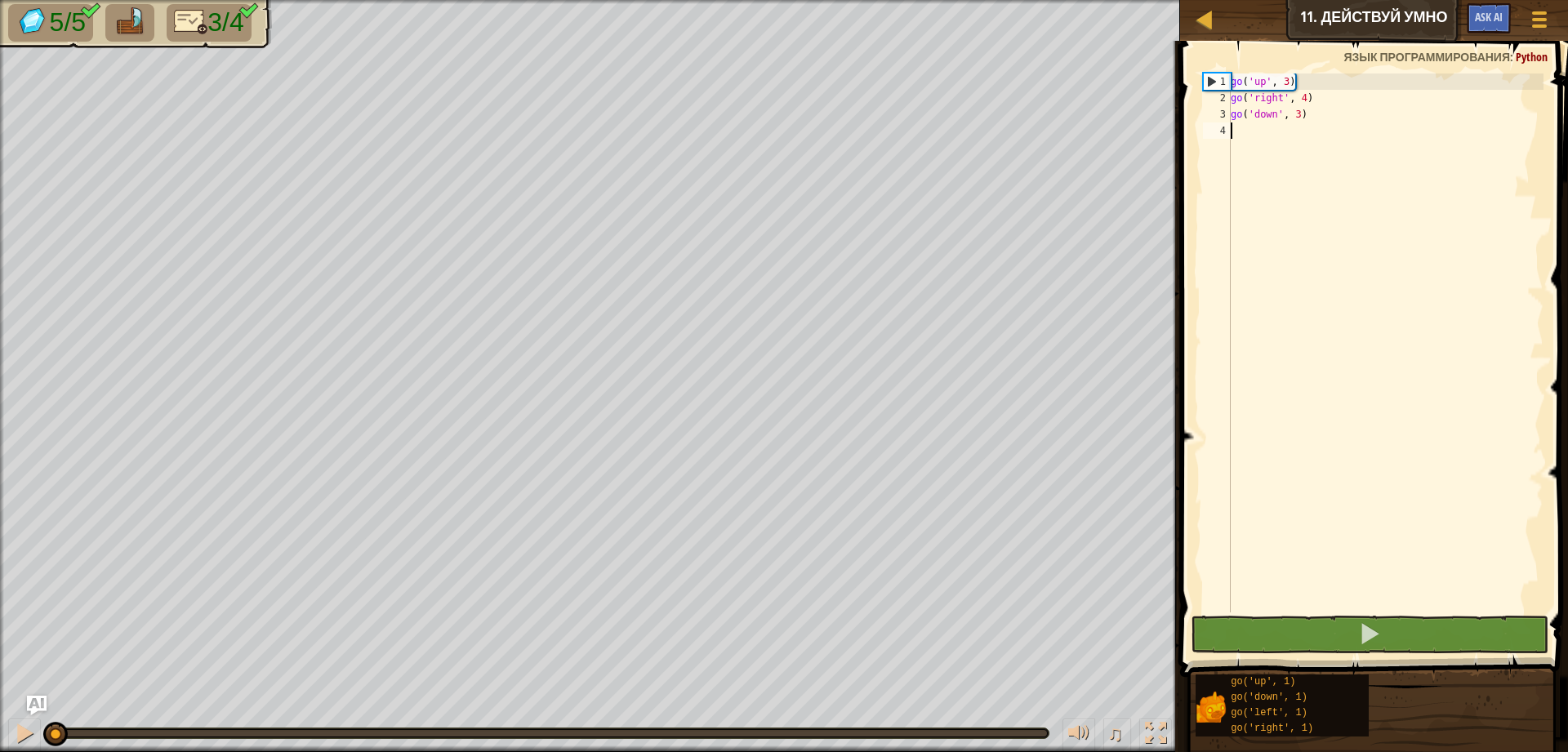
scroll to position [7, 0]
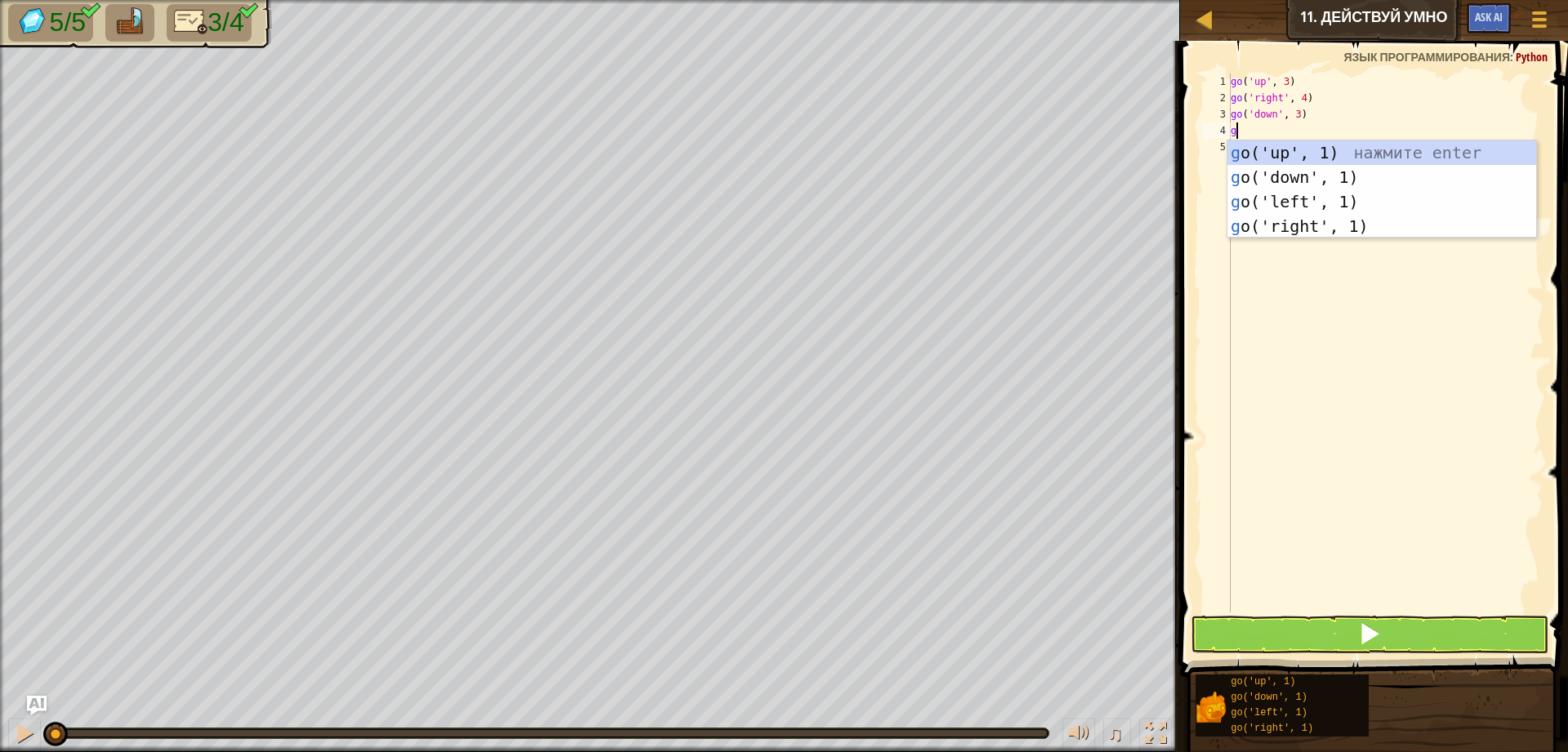
type textarea "go"
click at [1318, 194] on div "go ('up', 1) нажмите enter go ('down', 1) нажмите enter go ('left', 1) нажмите …" at bounding box center [1381, 213] width 308 height 147
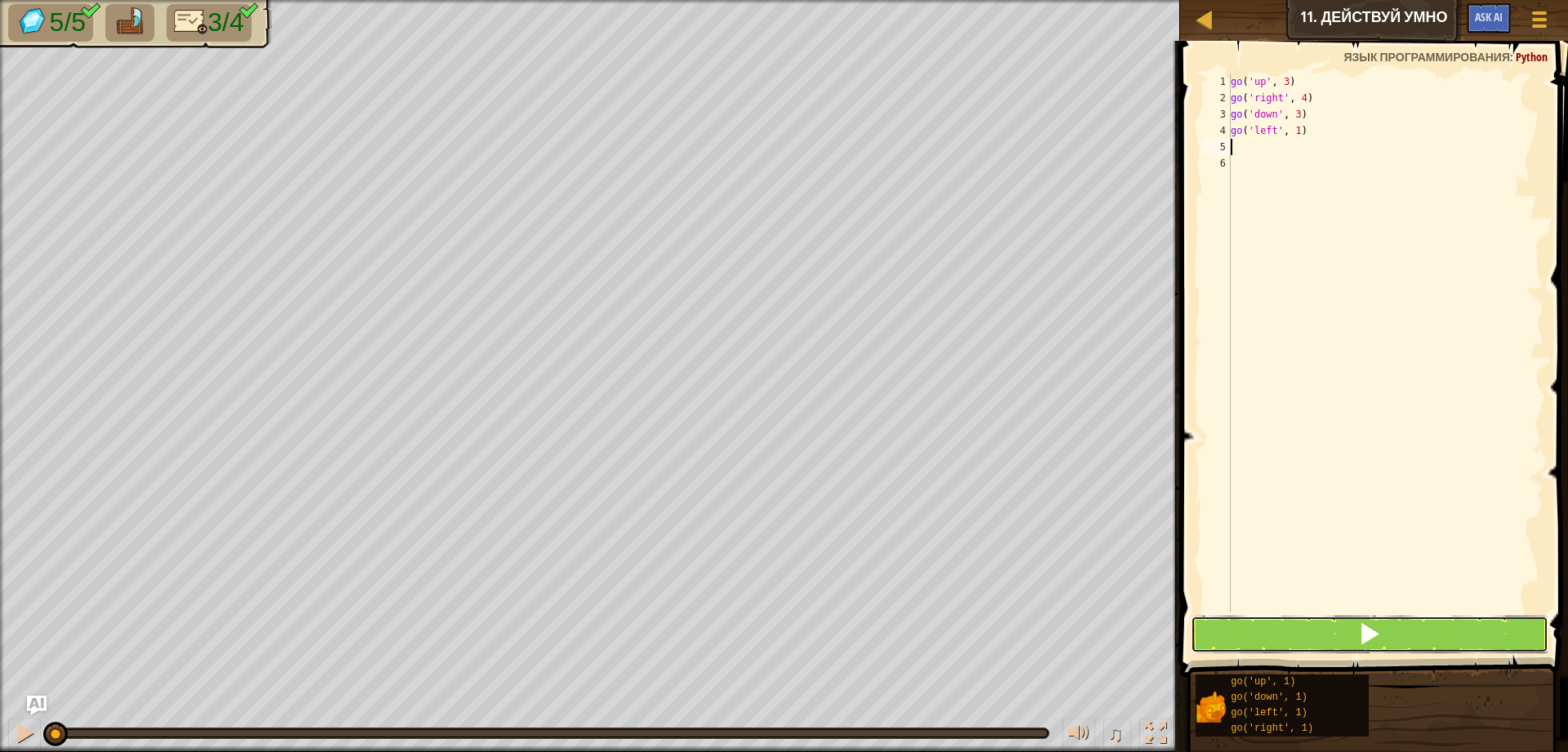
click at [1388, 643] on button at bounding box center [1369, 634] width 358 height 38
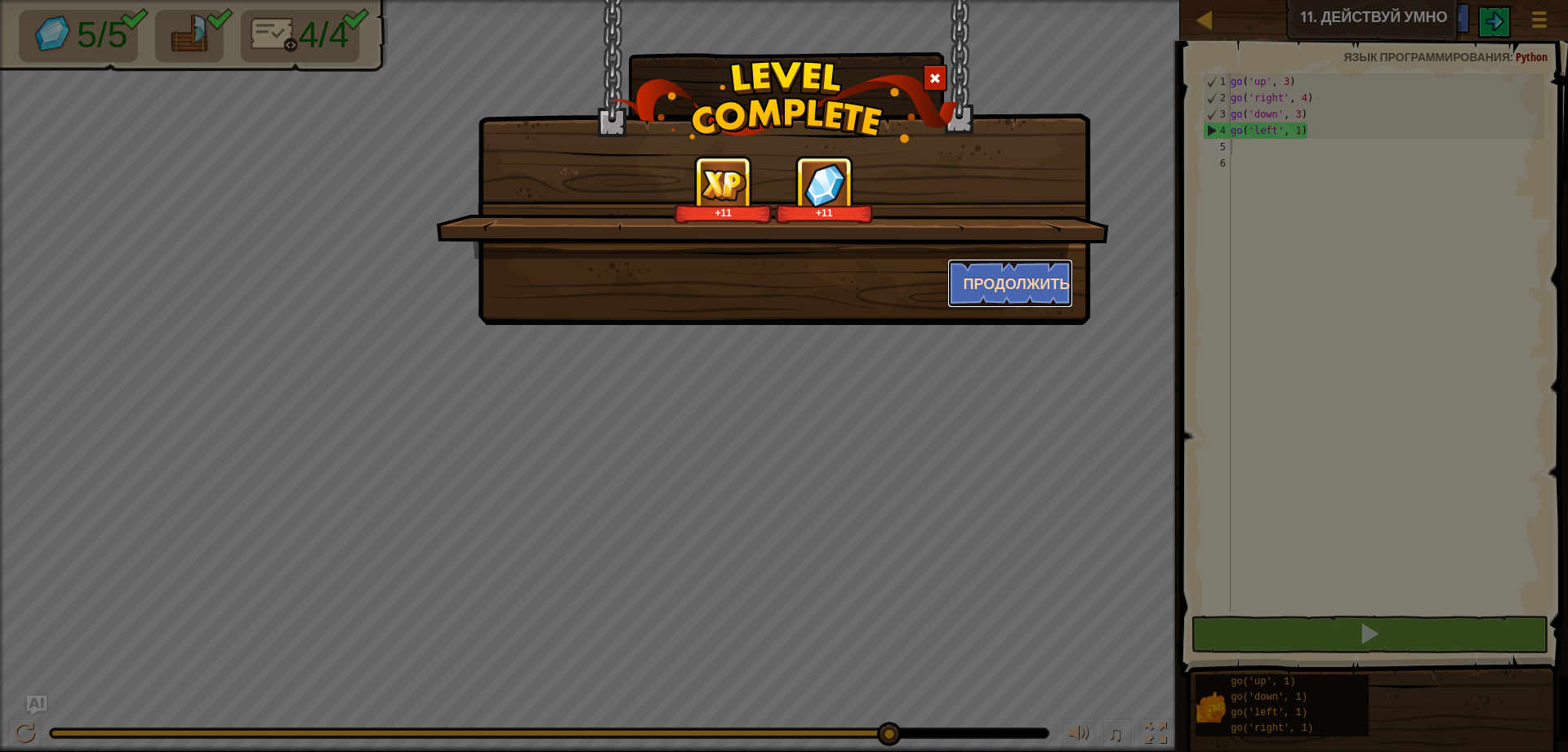
click at [1043, 300] on button "Продолжить" at bounding box center [1010, 284] width 126 height 49
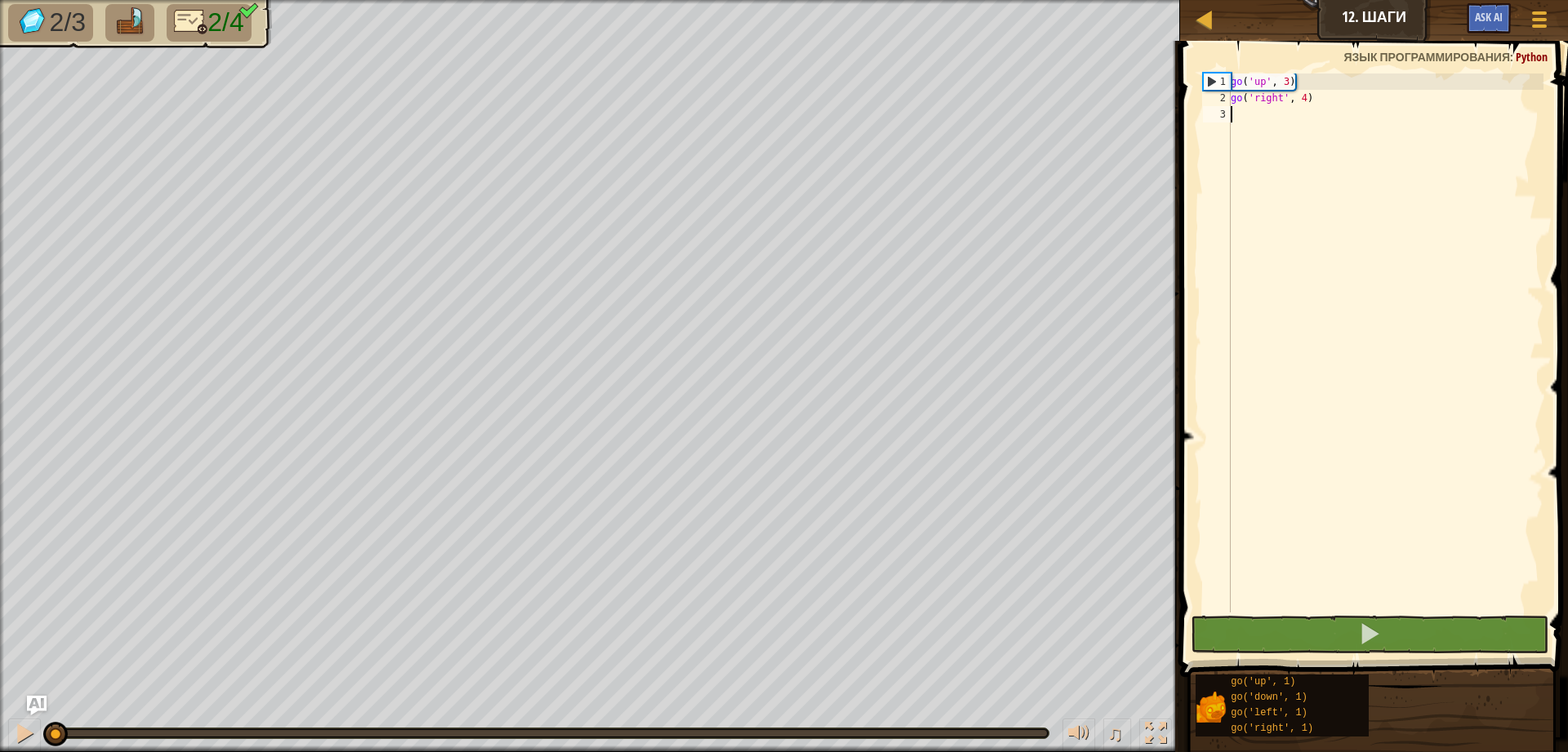
scroll to position [7, 0]
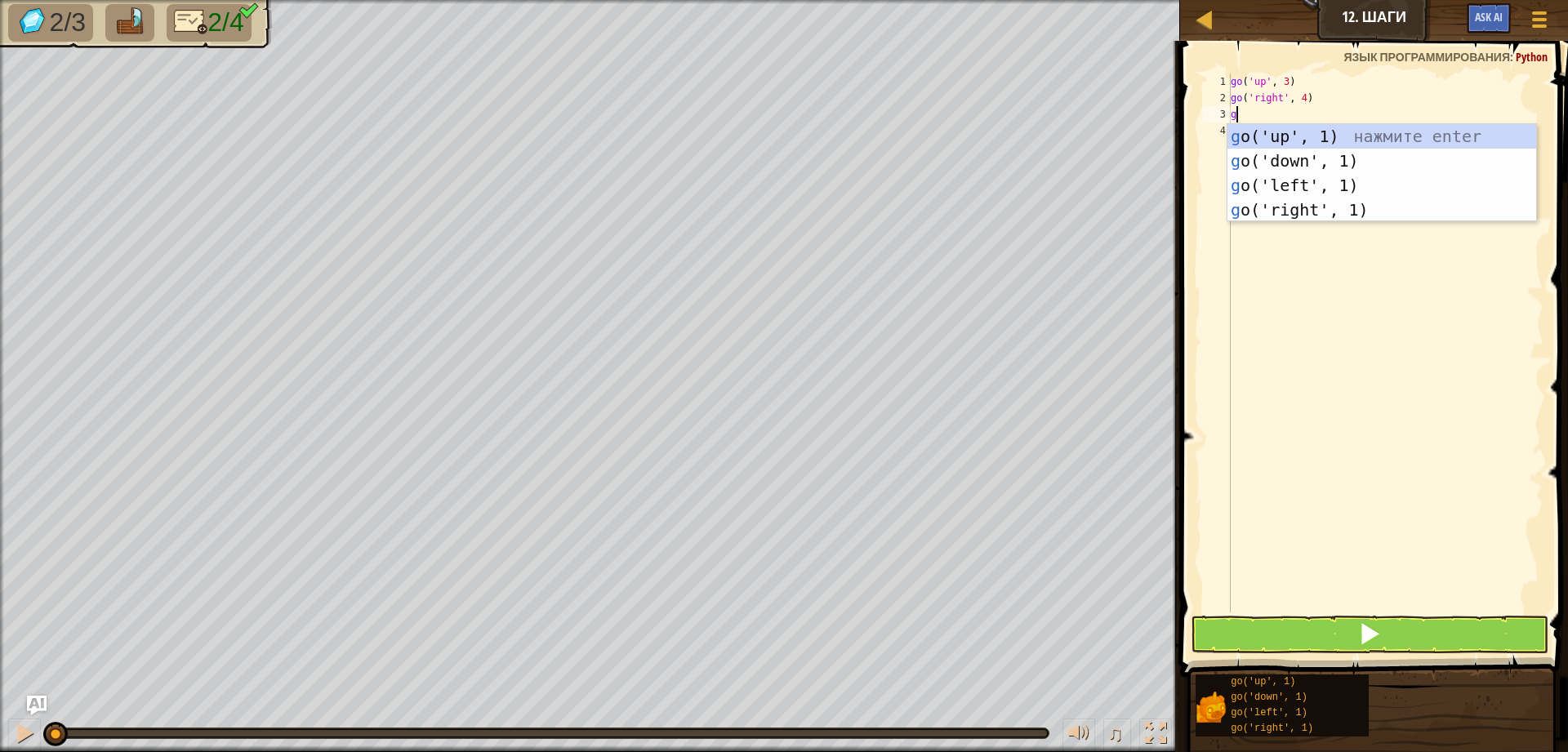
type textarea "go"
click at [1340, 161] on div "go ('up', 1) нажмите enter go ('down', 1) нажмите enter go ('left', 1) нажмите …" at bounding box center [1381, 197] width 308 height 147
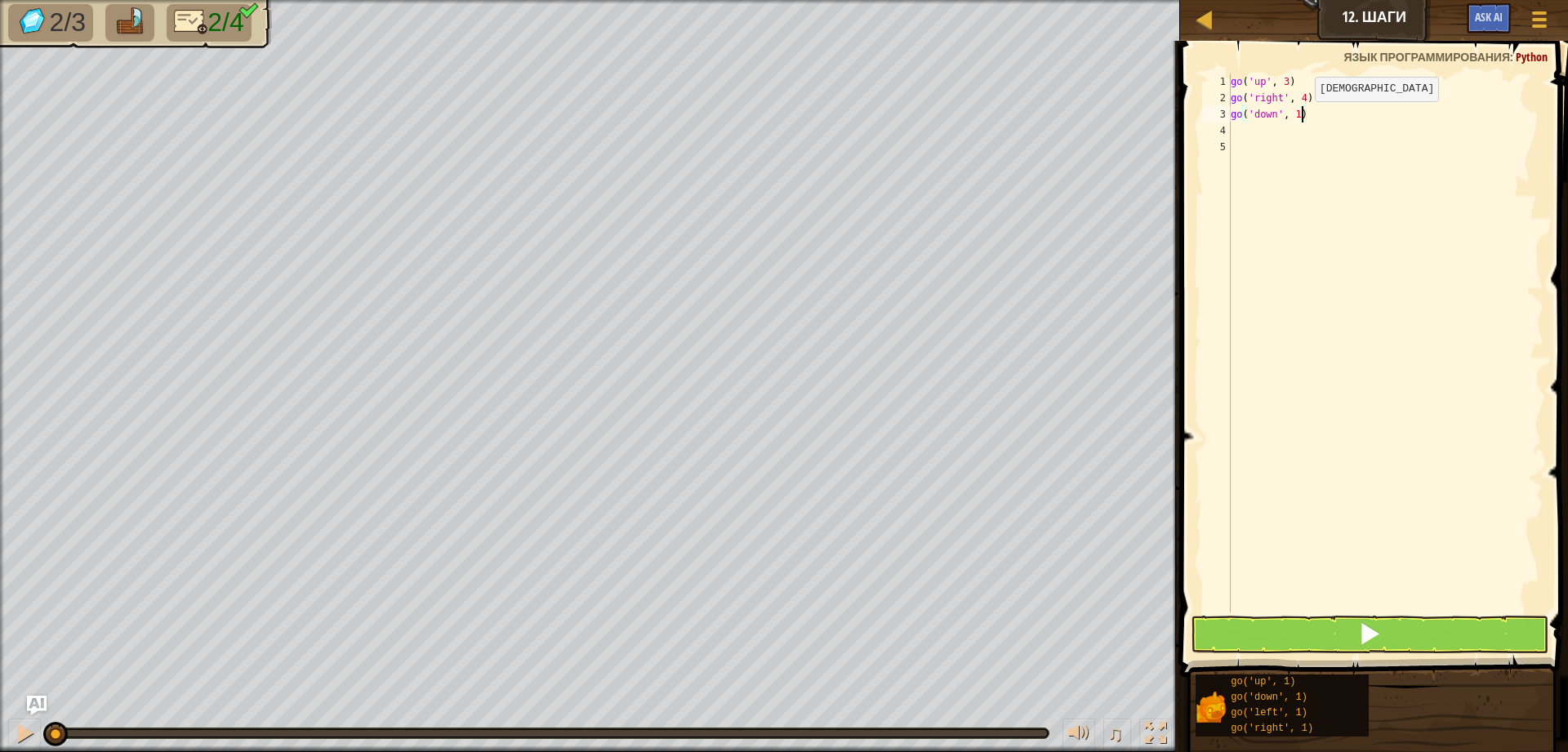
click at [1302, 118] on div "go ( 'up' , 3 ) go ( 'right' , 4 ) go ( 'down' , 1 )" at bounding box center [1385, 359] width 316 height 572
type textarea "go('down', 3)"
click at [1233, 126] on div "go ( 'up' , 3 ) go ( 'right' , 4 ) go ( 'down' , 3 )" at bounding box center [1385, 359] width 316 height 572
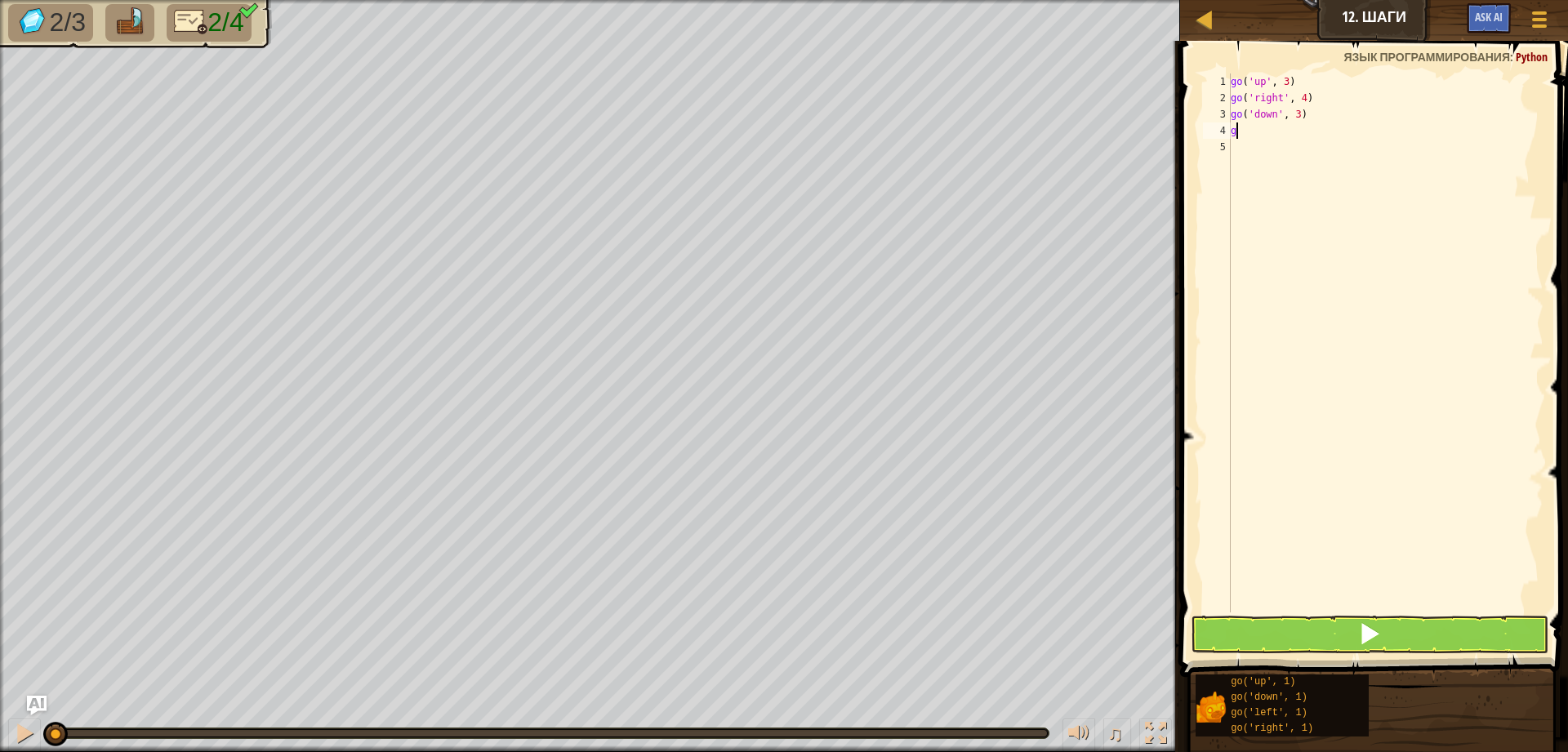
type textarea "go"
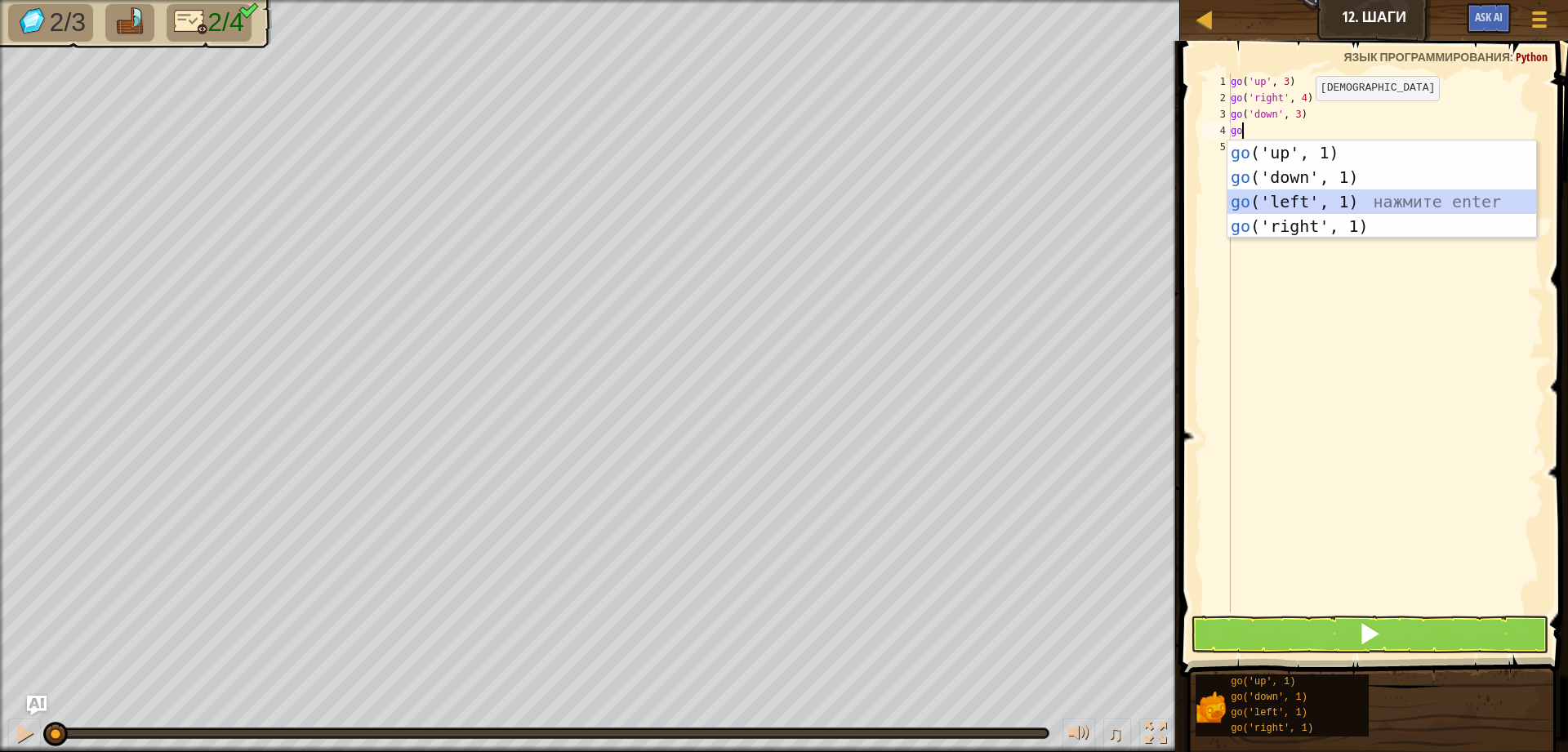
click at [1321, 199] on div "go ('up', 1) нажмите enter go ('down', 1) нажмите enter go ('left', 1) нажмите …" at bounding box center [1381, 213] width 308 height 147
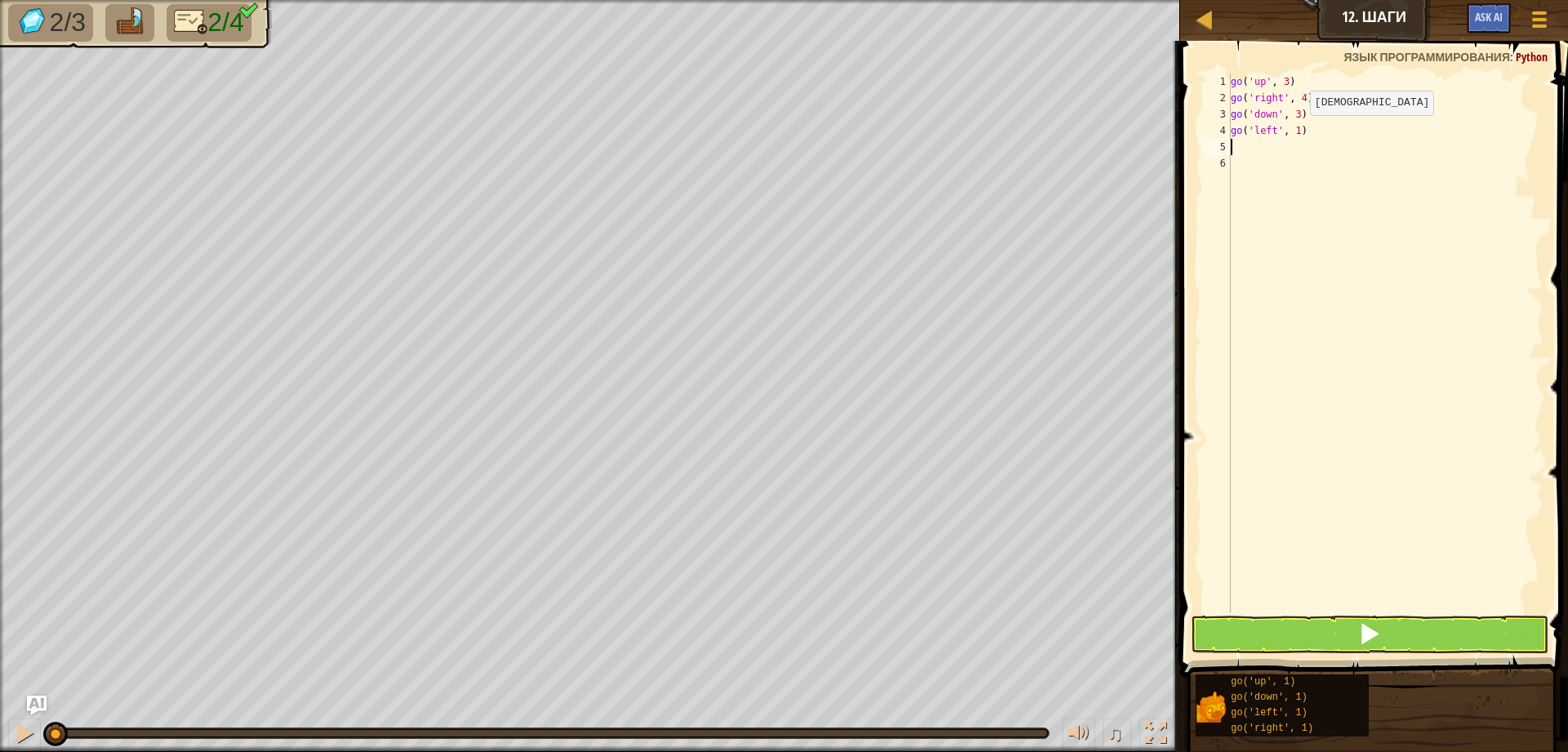
click at [1297, 132] on div "go ( 'up' , 3 ) go ( 'right' , 4 ) go ( 'down' , 3 ) go ( 'left' , 1 )" at bounding box center [1385, 359] width 316 height 572
click at [1300, 134] on div "go ( 'up' , 3 ) go ( 'right' , 4 ) go ( 'down' , 3 ) go ( 'left' , 1 )" at bounding box center [1385, 359] width 316 height 572
type textarea "go('left', 2)"
click at [1258, 643] on button at bounding box center [1369, 634] width 358 height 38
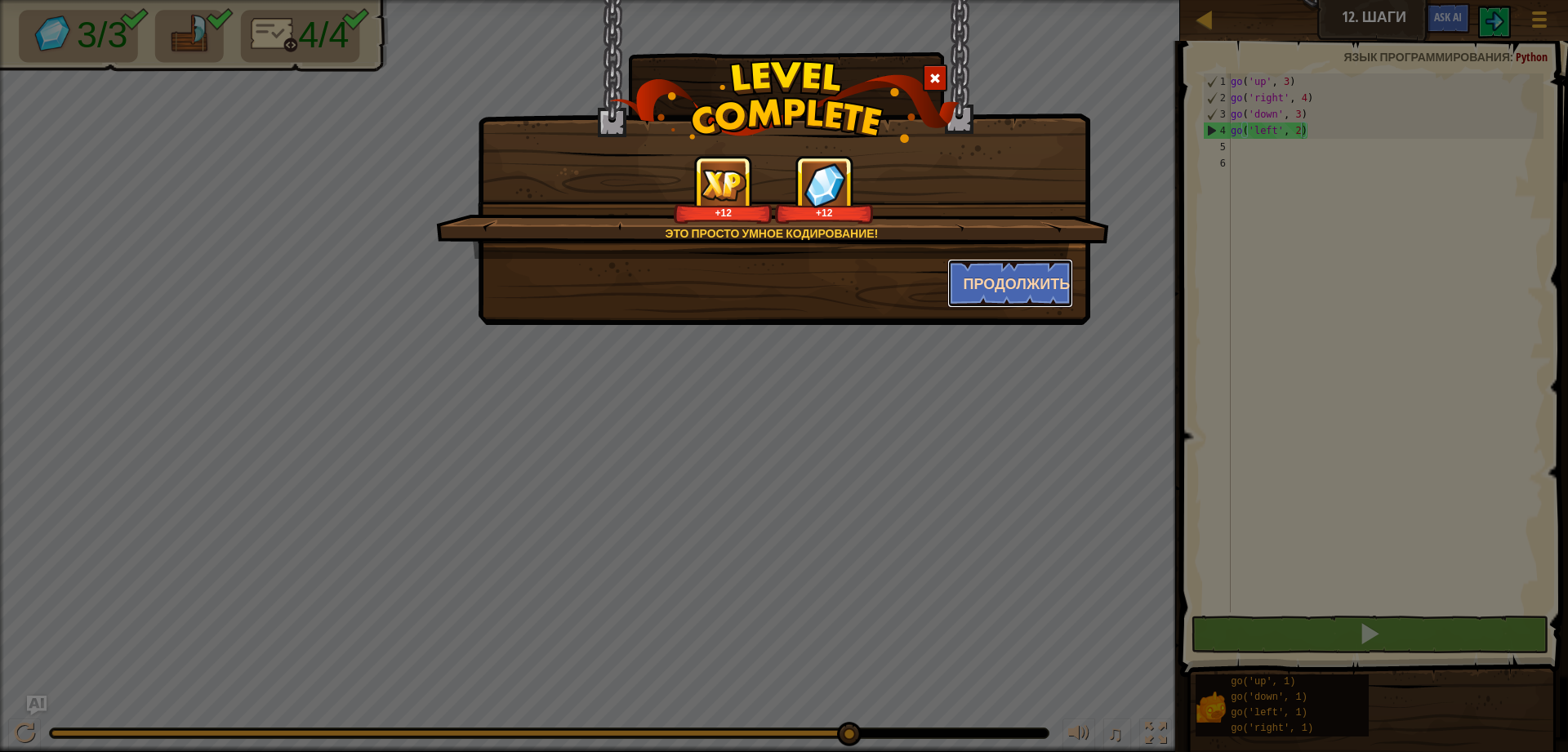
click at [1000, 295] on button "Продолжить" at bounding box center [1010, 284] width 126 height 49
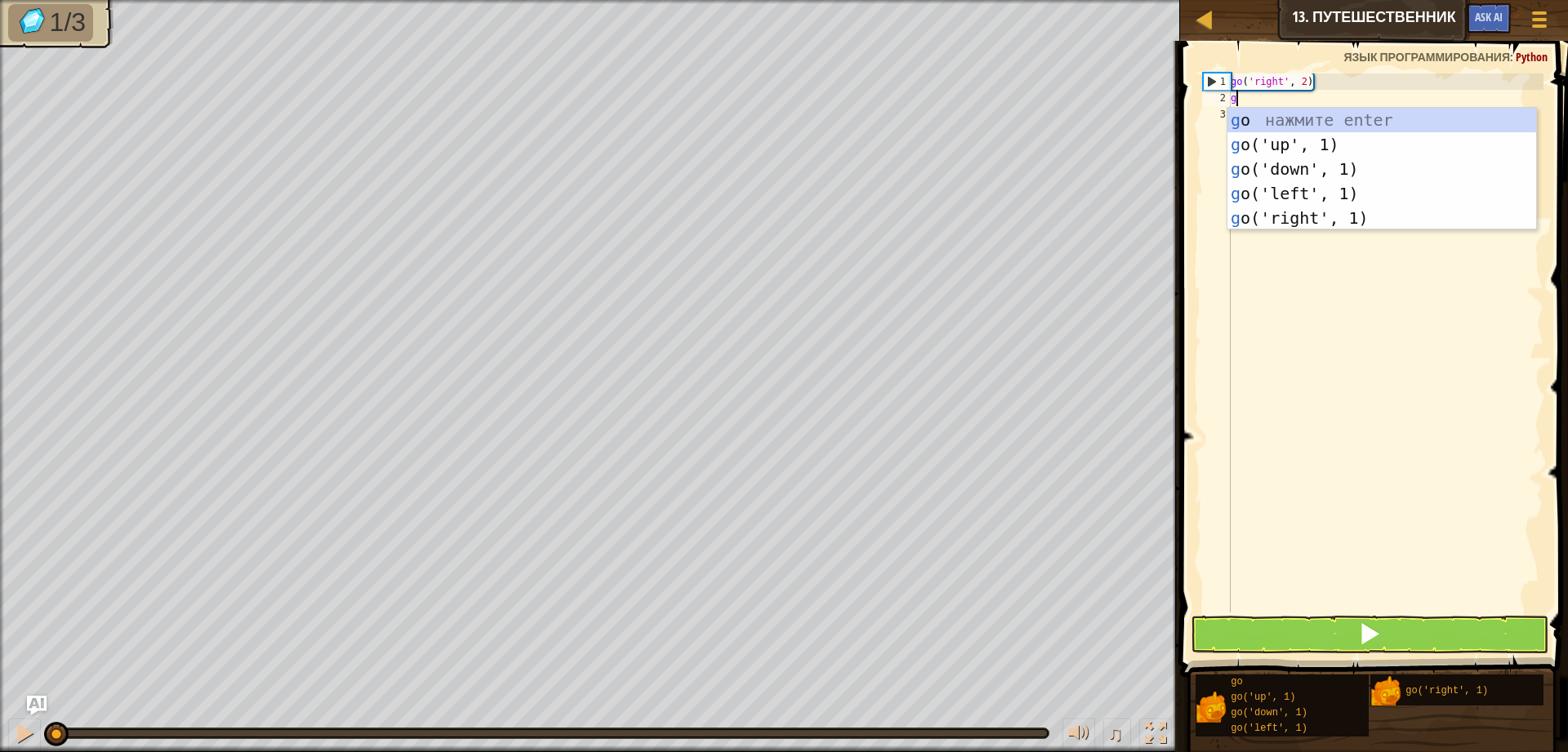
scroll to position [7, 0]
type textarea "go"
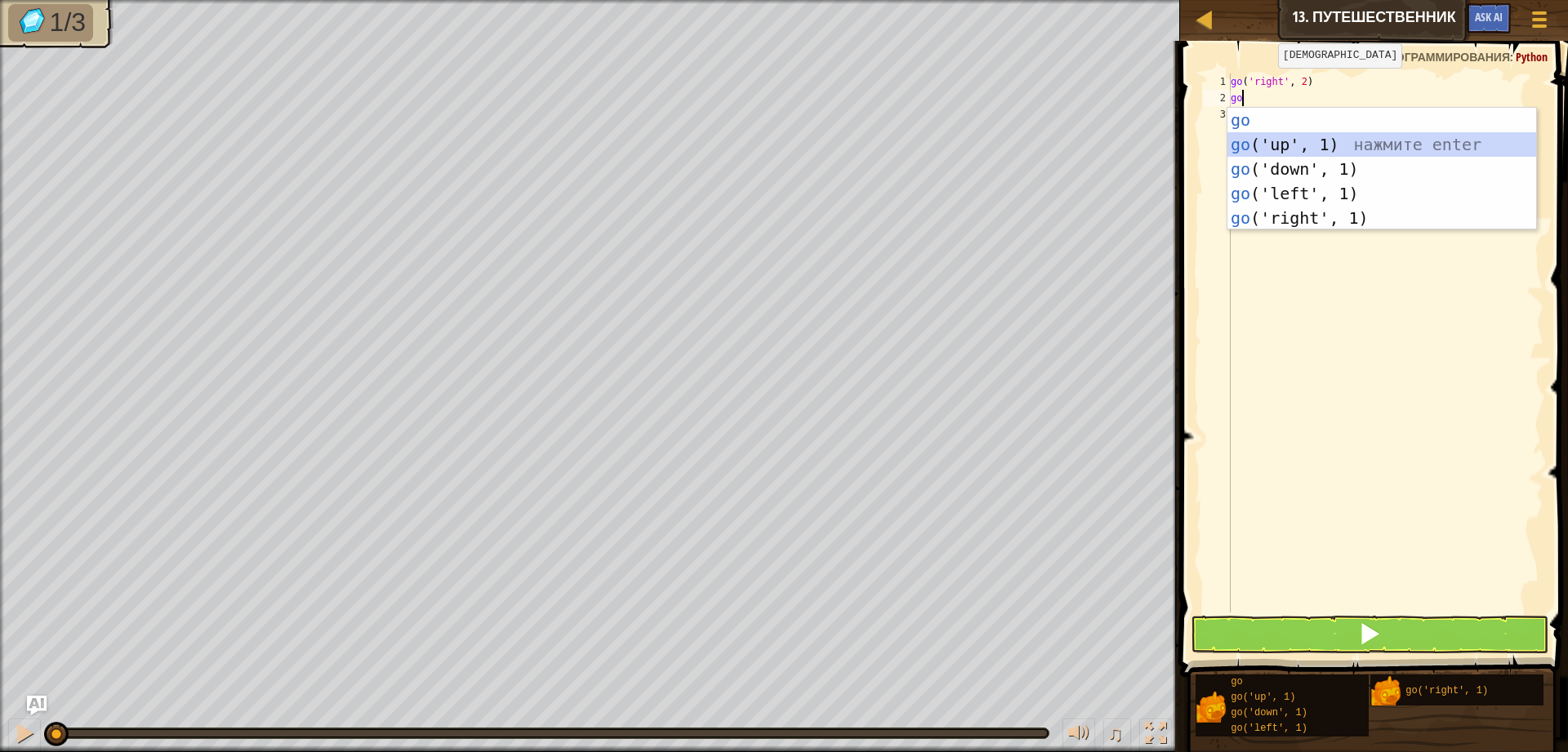
click at [1298, 141] on div "go нажмите enter go ('up', 1) нажмите enter go ('down', 1) нажмите enter go ('l…" at bounding box center [1381, 193] width 308 height 171
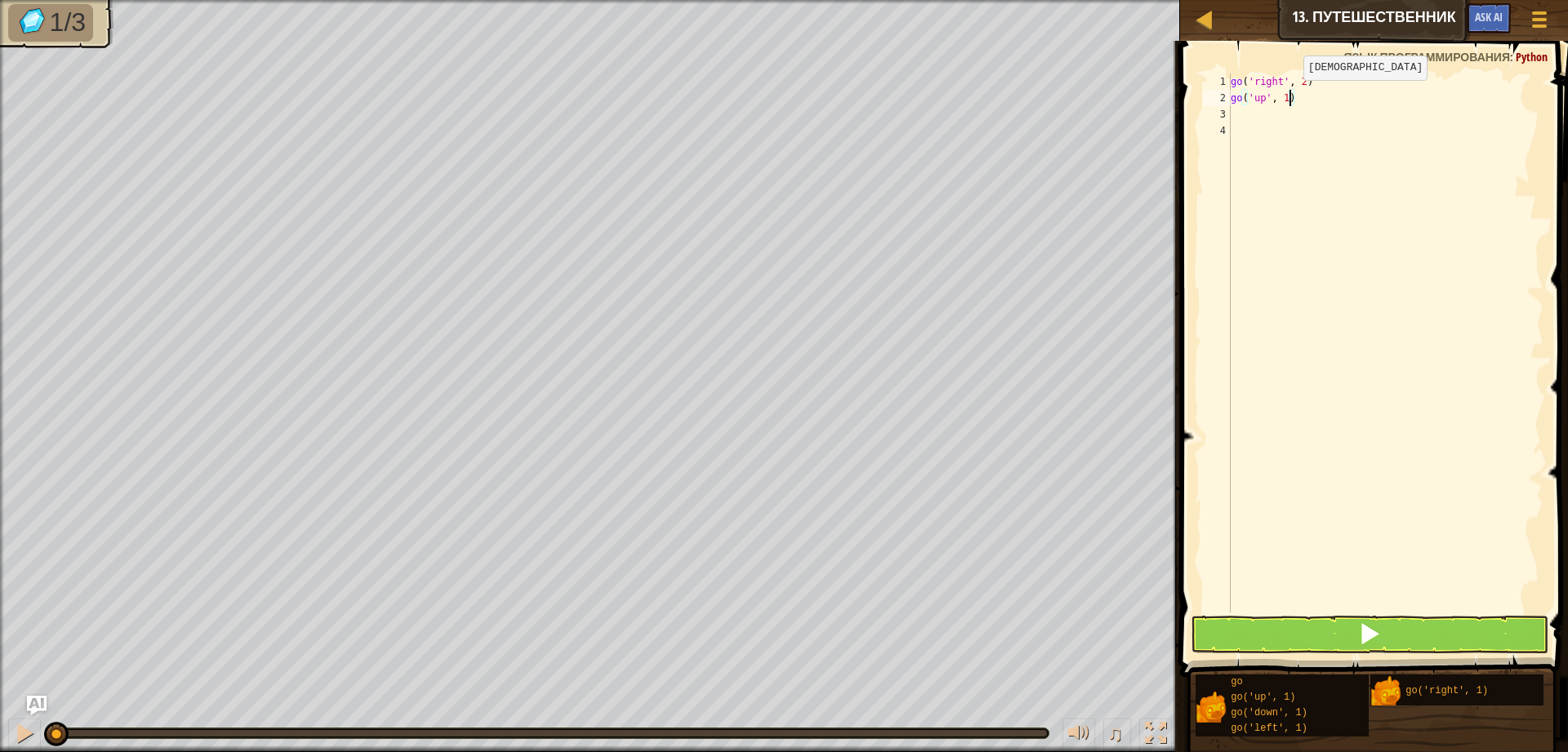
click at [1290, 97] on div "go ( 'right' , 2 ) go ( 'up' , 1 )" at bounding box center [1385, 359] width 316 height 572
click at [1285, 633] on button at bounding box center [1369, 634] width 358 height 38
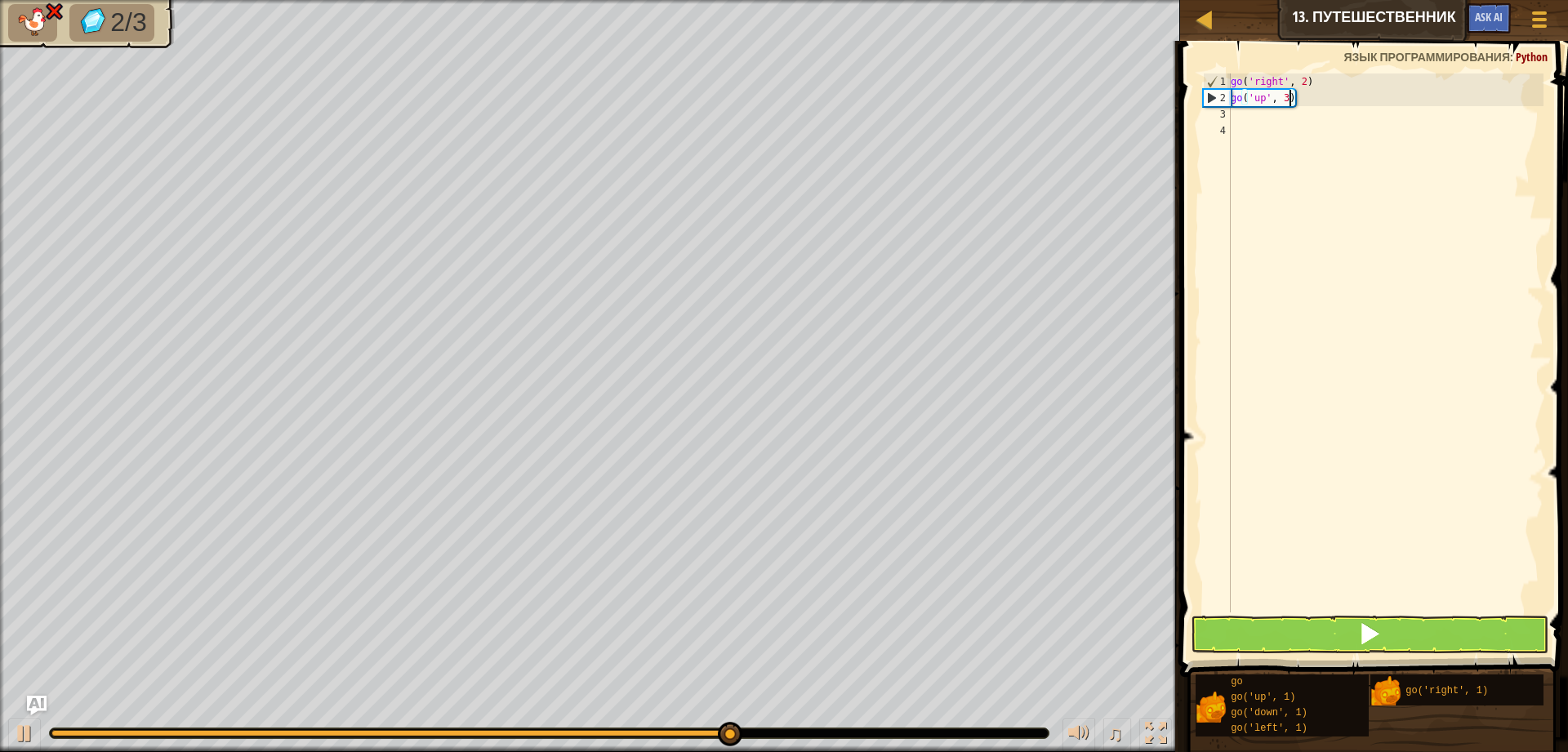
type textarea "go('up', 3)"
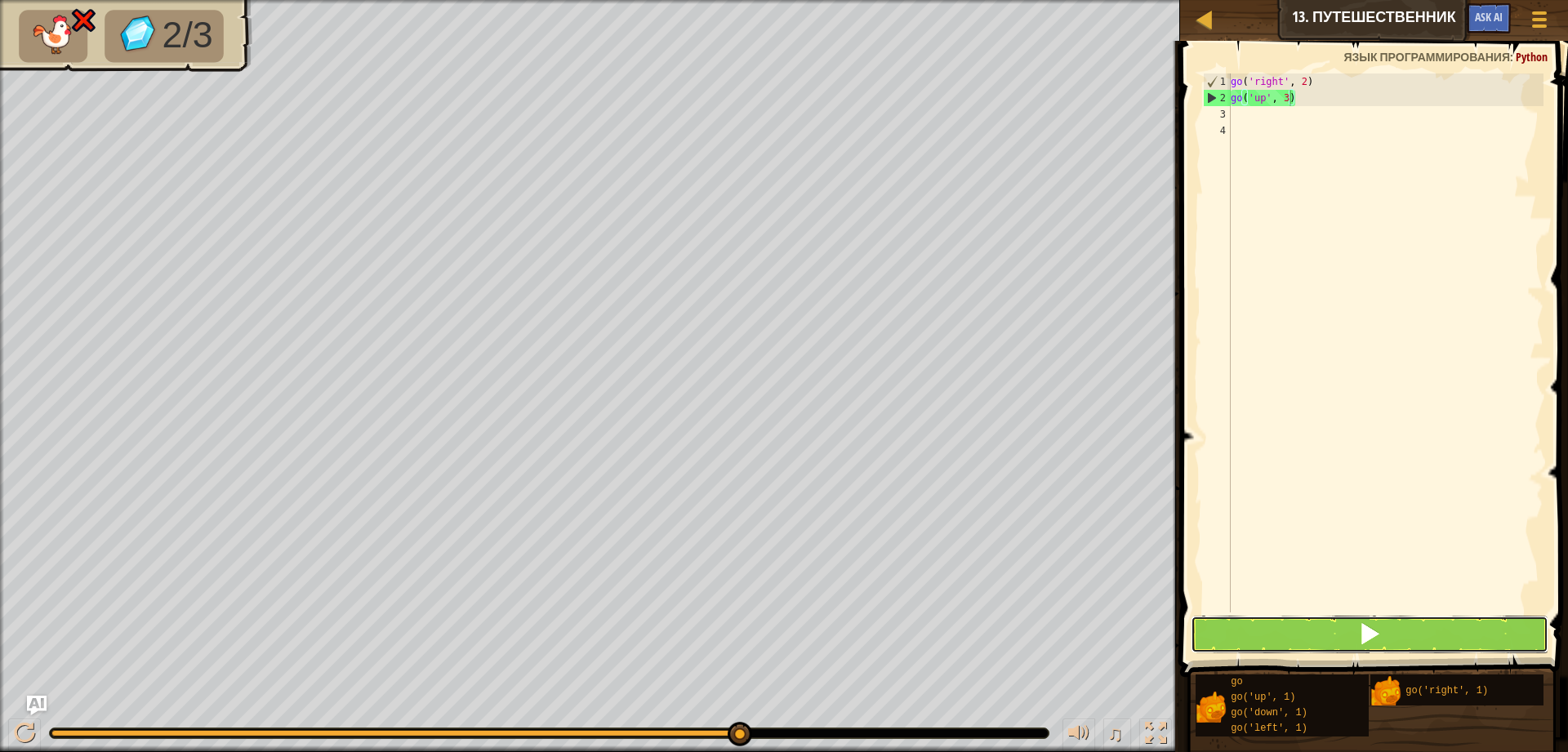
click at [1383, 638] on button at bounding box center [1369, 634] width 358 height 38
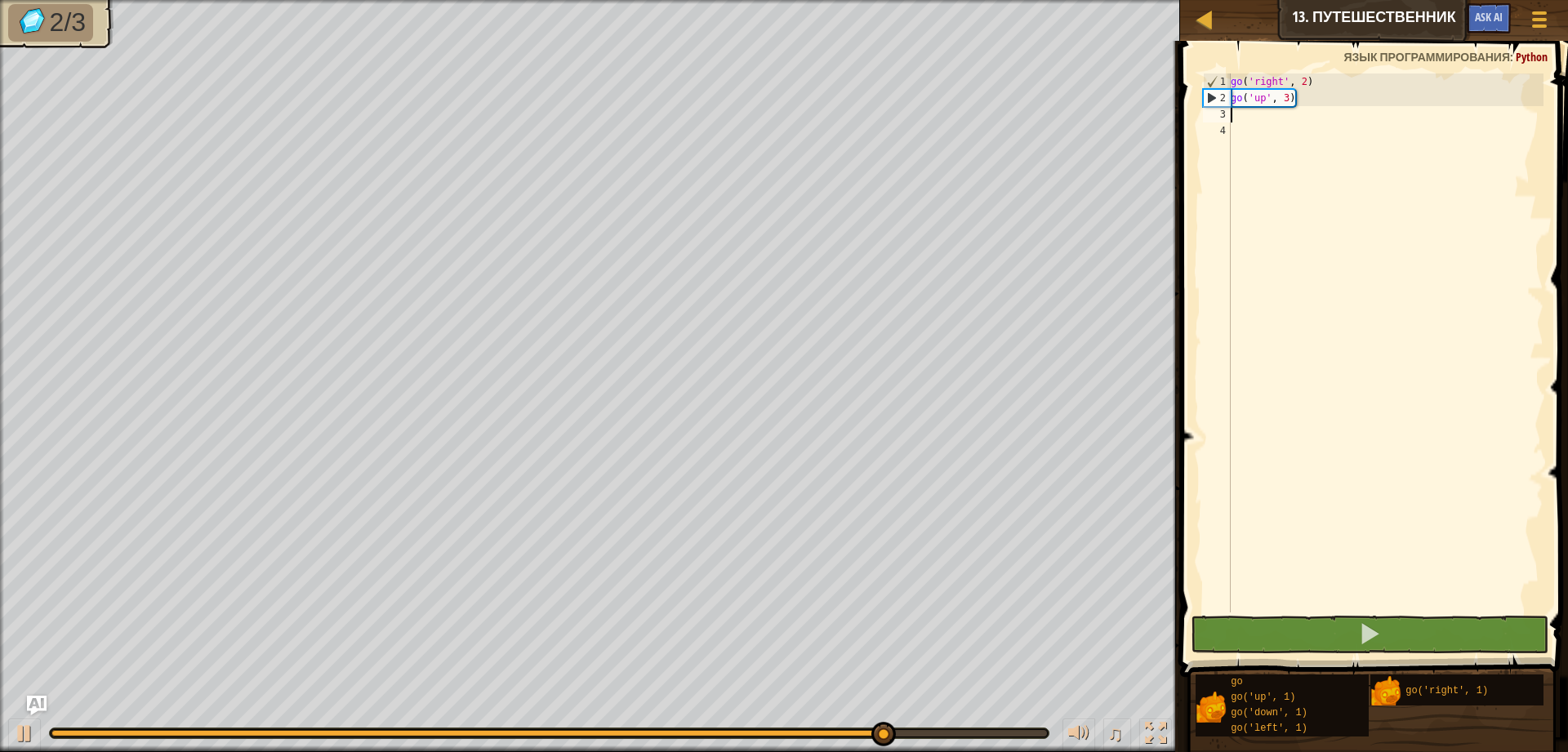
click at [1251, 112] on div "go ( 'right' , 2 ) go ( 'up' , 3 )" at bounding box center [1385, 359] width 316 height 572
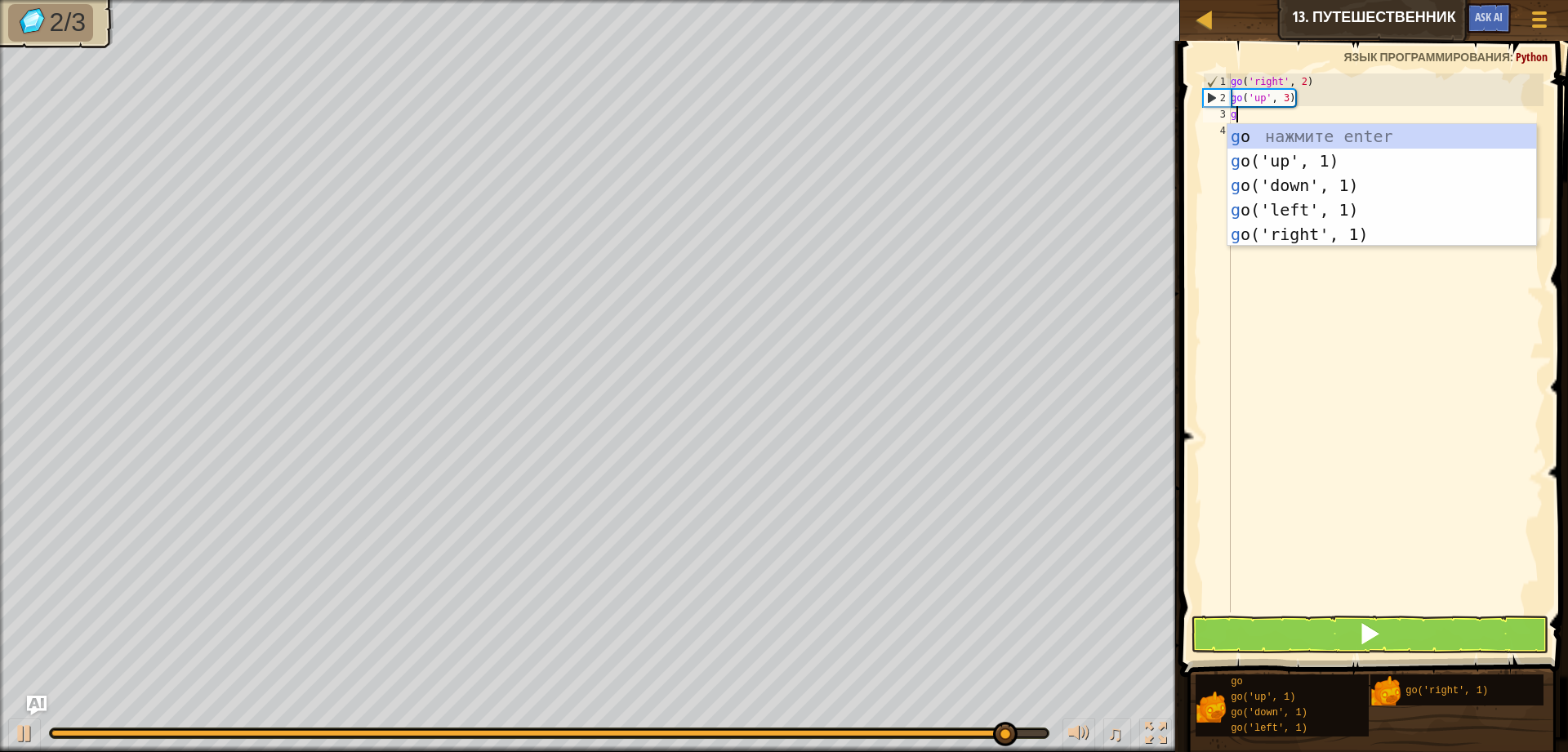
type textarea "go"
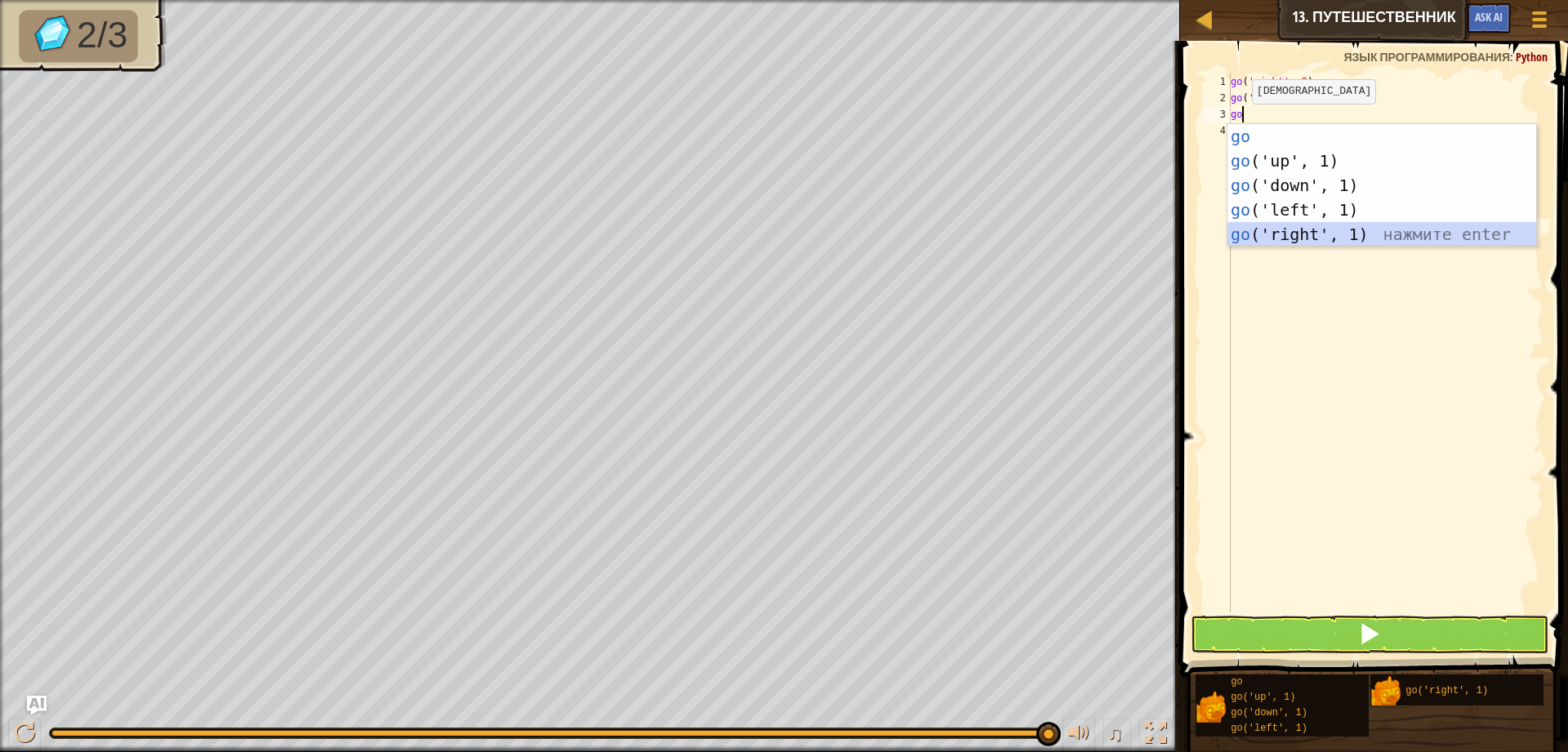
click at [1320, 223] on div "go нажмите enter go ('up', 1) нажмите enter go ('down', 1) нажмите enter go ('l…" at bounding box center [1381, 209] width 308 height 171
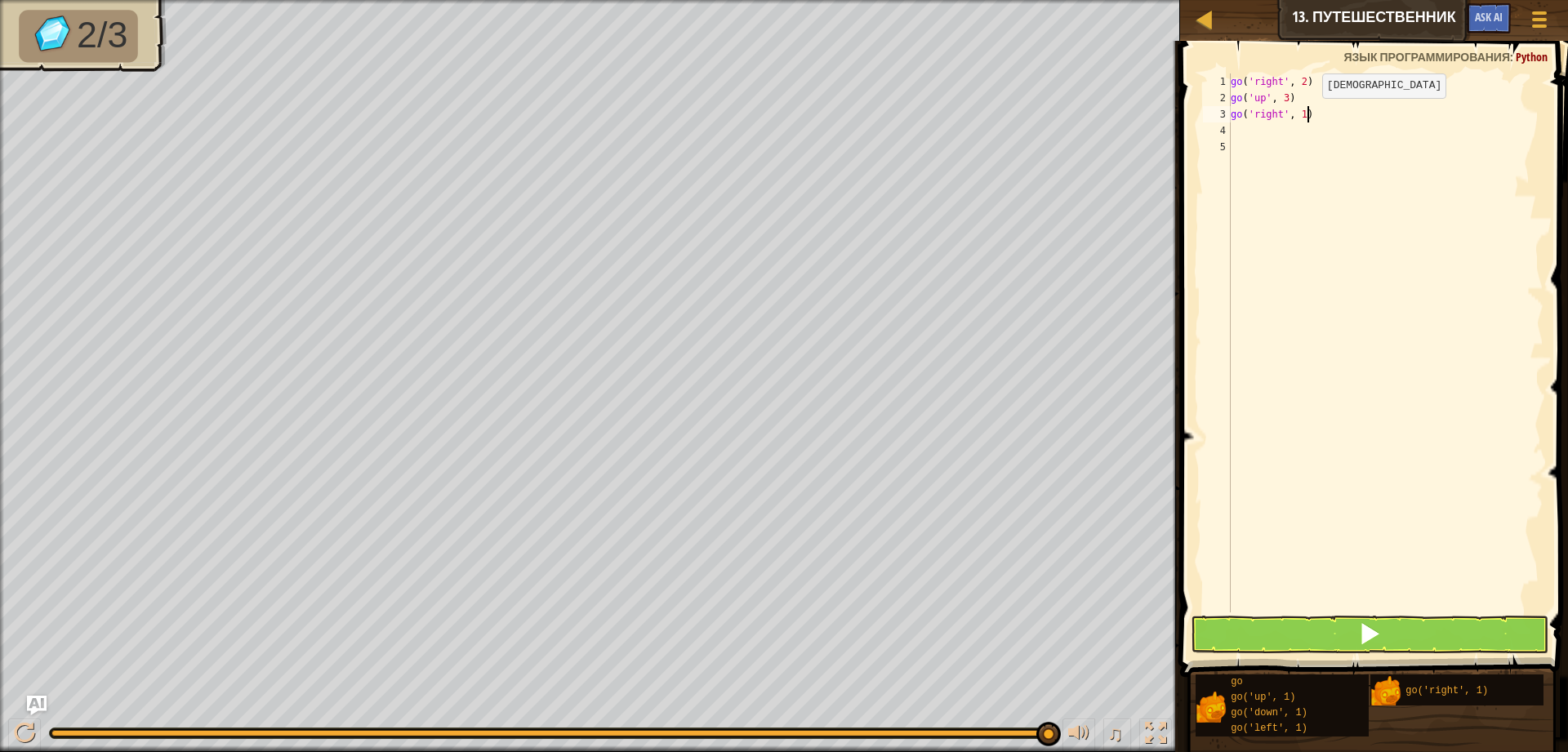
click at [1309, 114] on div "go ( 'right' , 2 ) go ( 'up' , 3 ) go ( 'right' , 1 )" at bounding box center [1385, 359] width 316 height 572
type textarea "go('right', 2)"
click at [1257, 628] on button at bounding box center [1369, 634] width 358 height 38
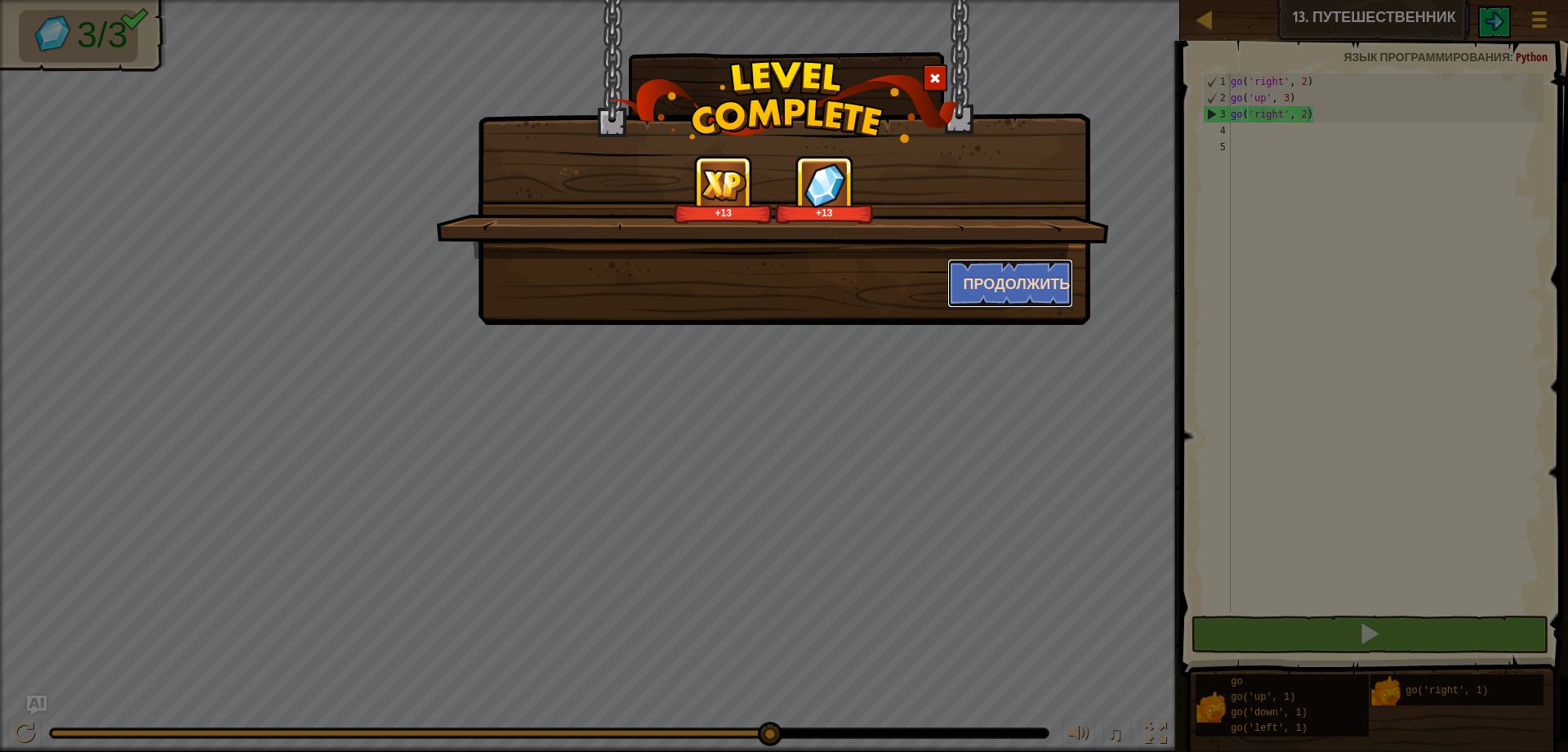
click at [1013, 271] on button "Продолжить" at bounding box center [1010, 284] width 126 height 49
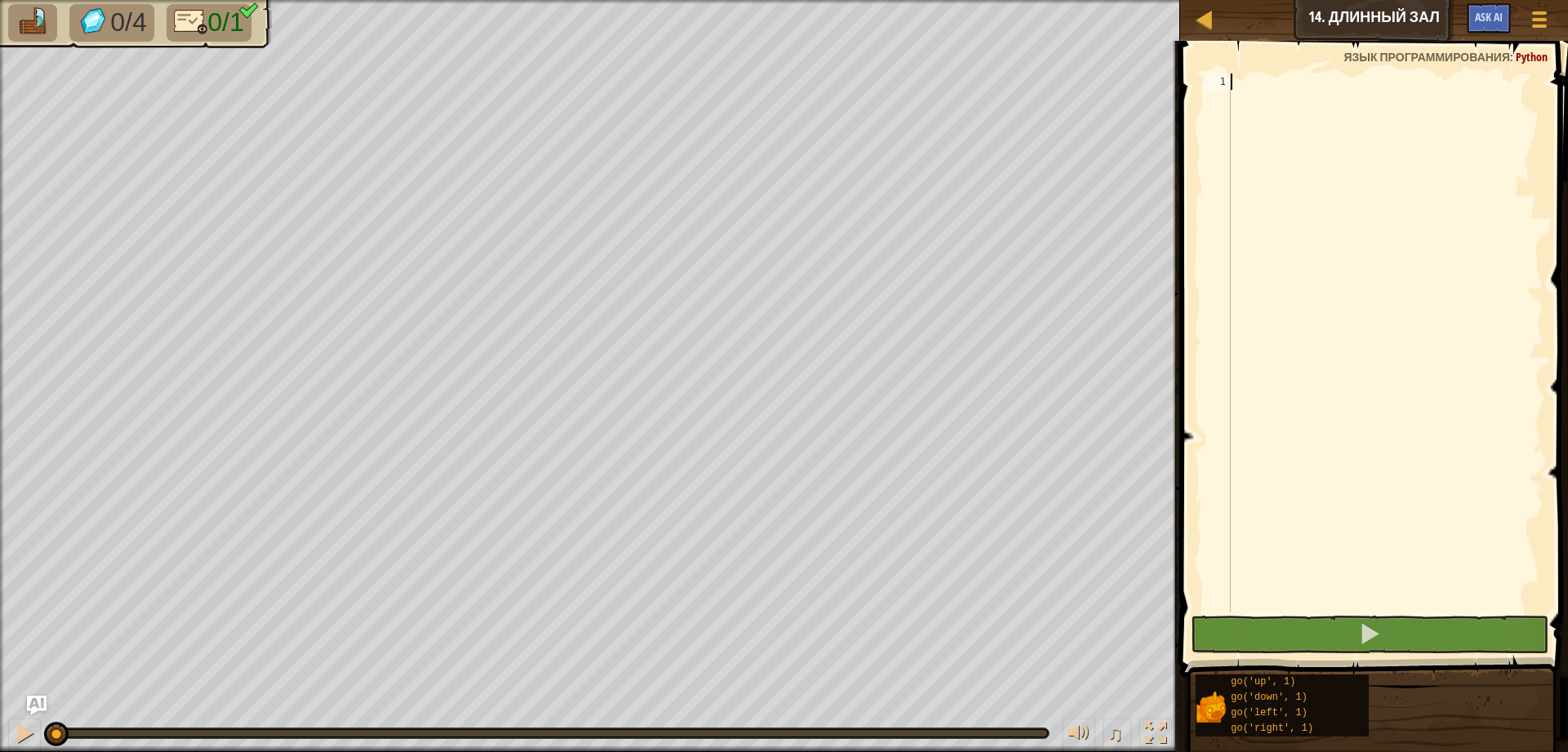
scroll to position [7, 0]
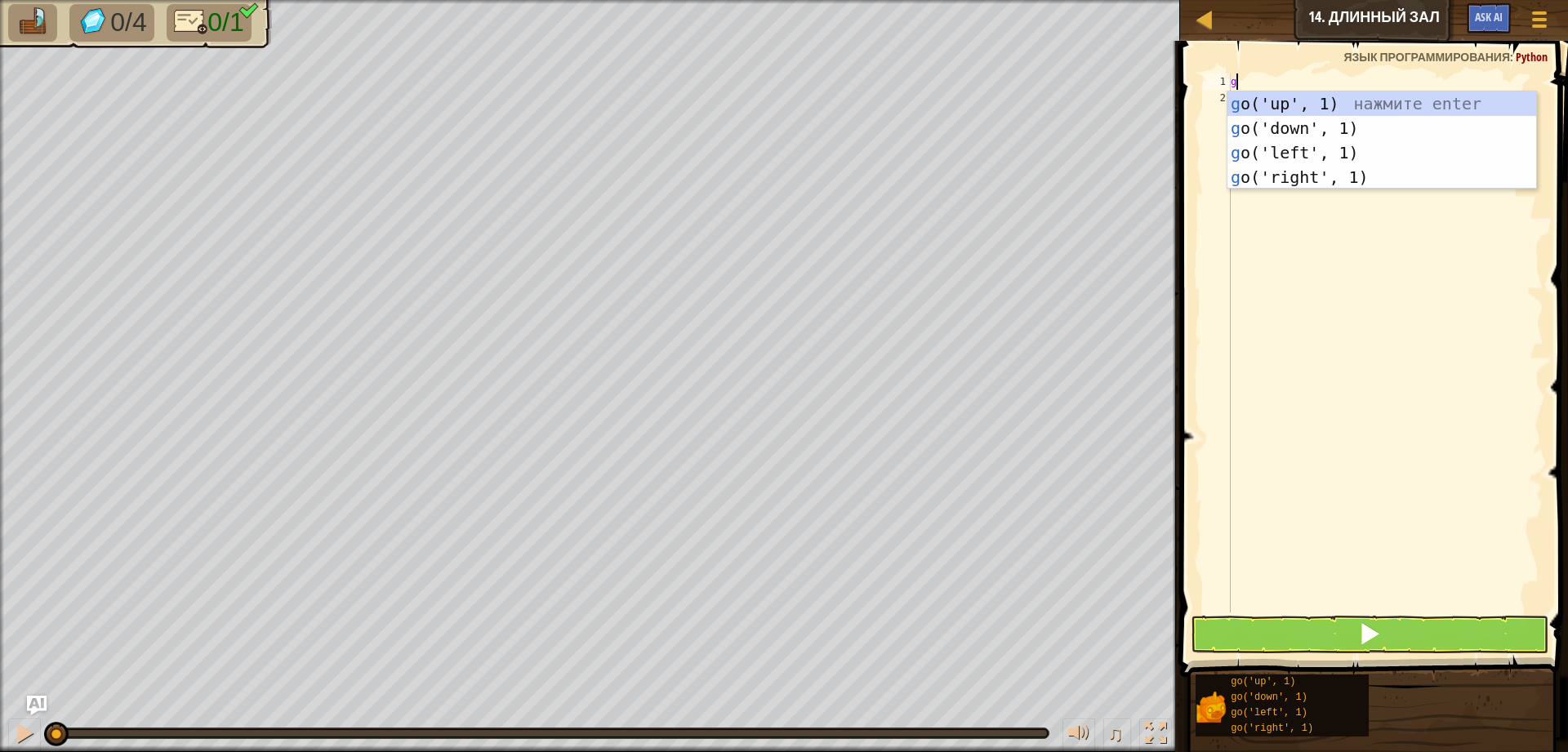
type textarea "go"
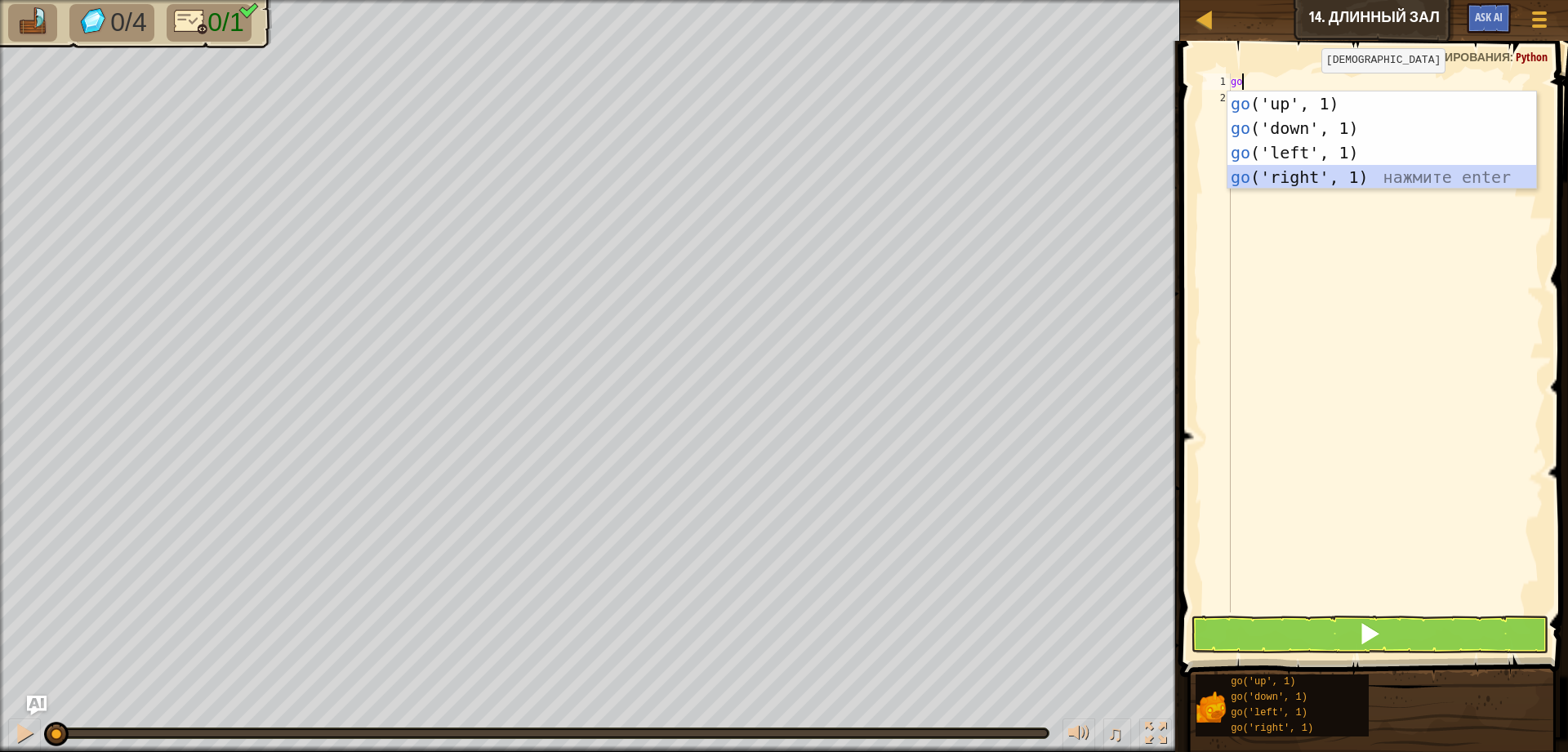
click at [1354, 168] on div "go ('up', 1) нажмите enter go ('down', 1) нажмите enter go ('left', 1) нажмите …" at bounding box center [1381, 164] width 308 height 147
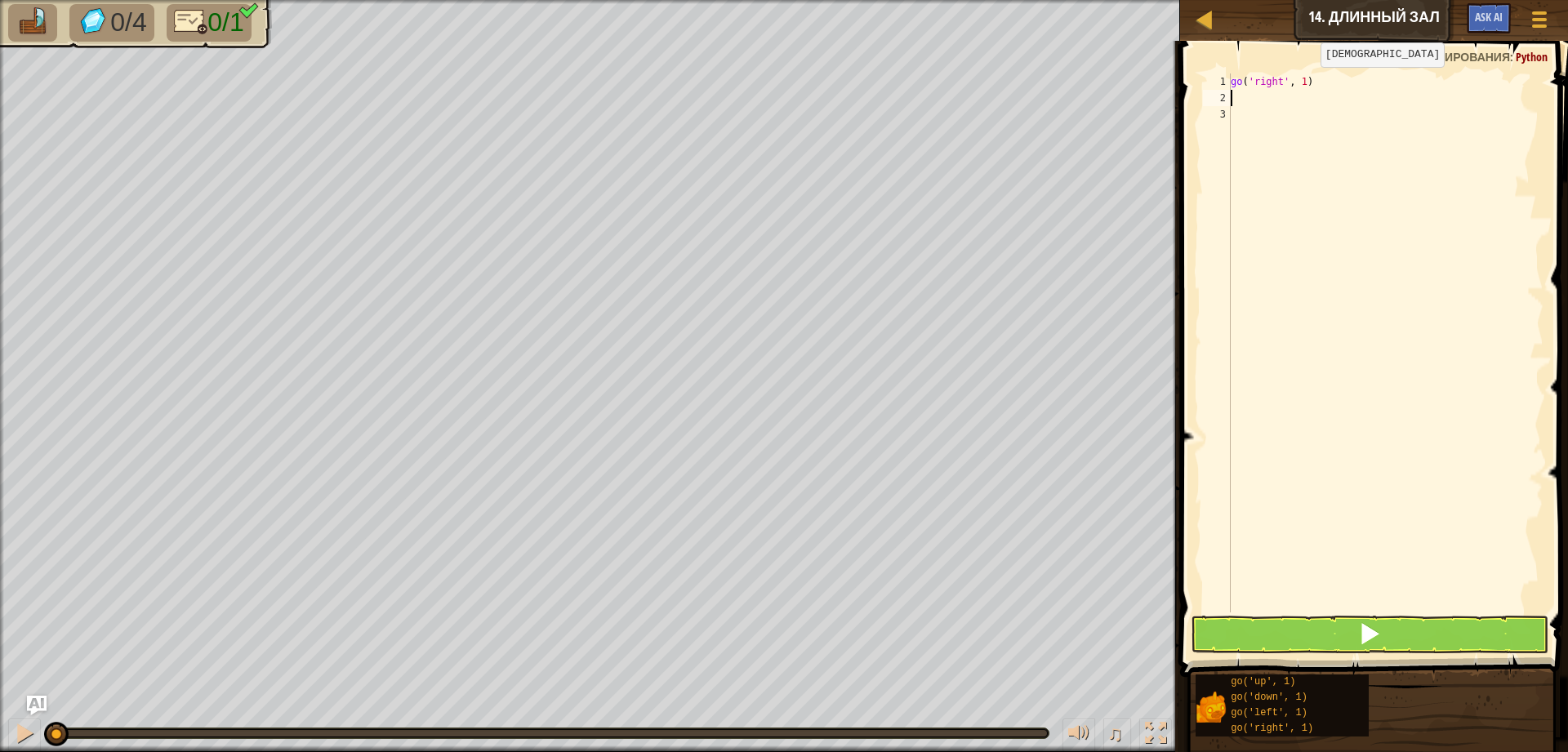
click at [1307, 83] on div "go ( 'right' , 1 )" at bounding box center [1385, 359] width 316 height 572
drag, startPoint x: 1419, startPoint y: 623, endPoint x: 1419, endPoint y: 643, distance: 20.0
click at [1419, 640] on button at bounding box center [1369, 634] width 358 height 38
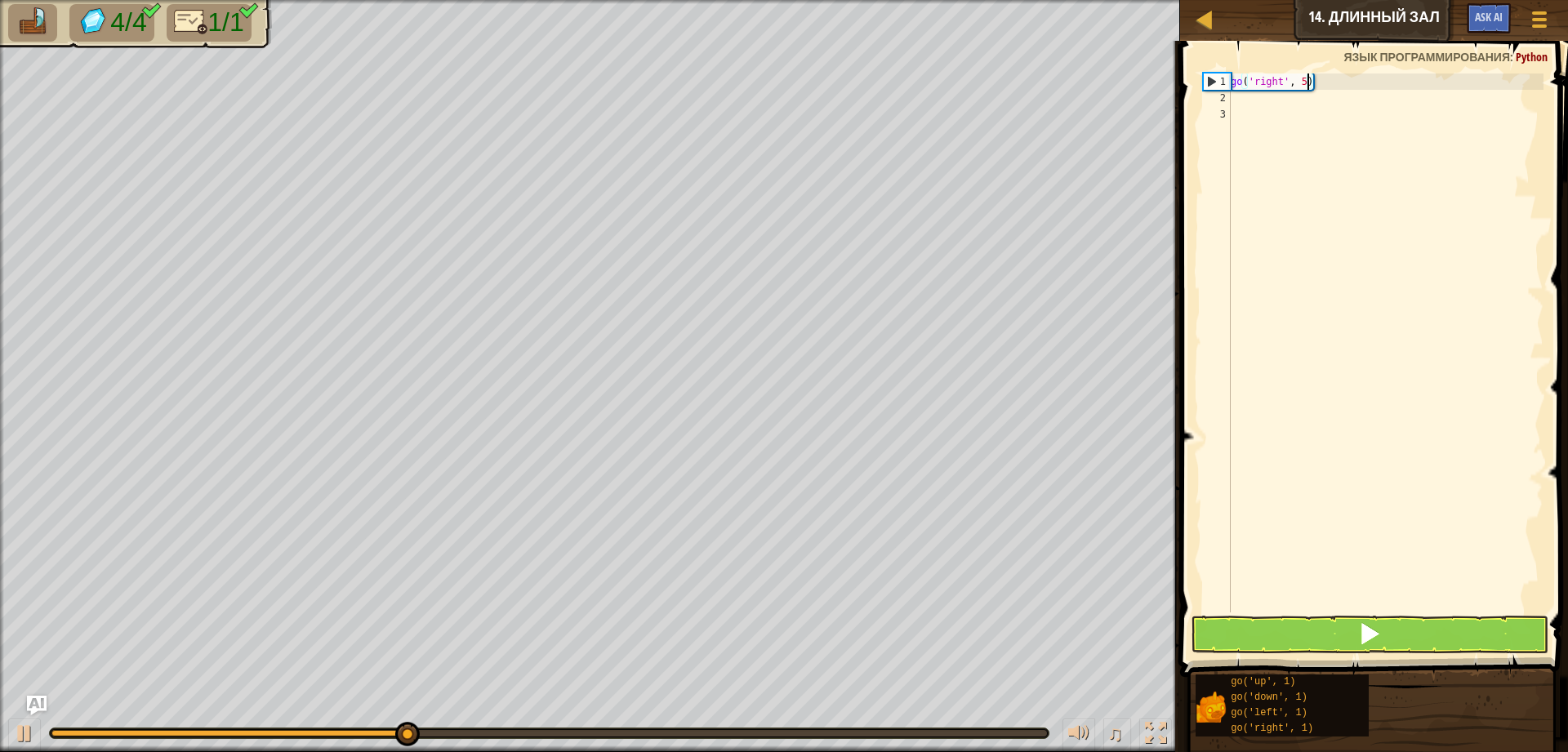
type textarea "go('right', 5)"
drag, startPoint x: 1393, startPoint y: 634, endPoint x: 1404, endPoint y: 591, distance: 44.4
click at [1398, 620] on button at bounding box center [1369, 634] width 358 height 38
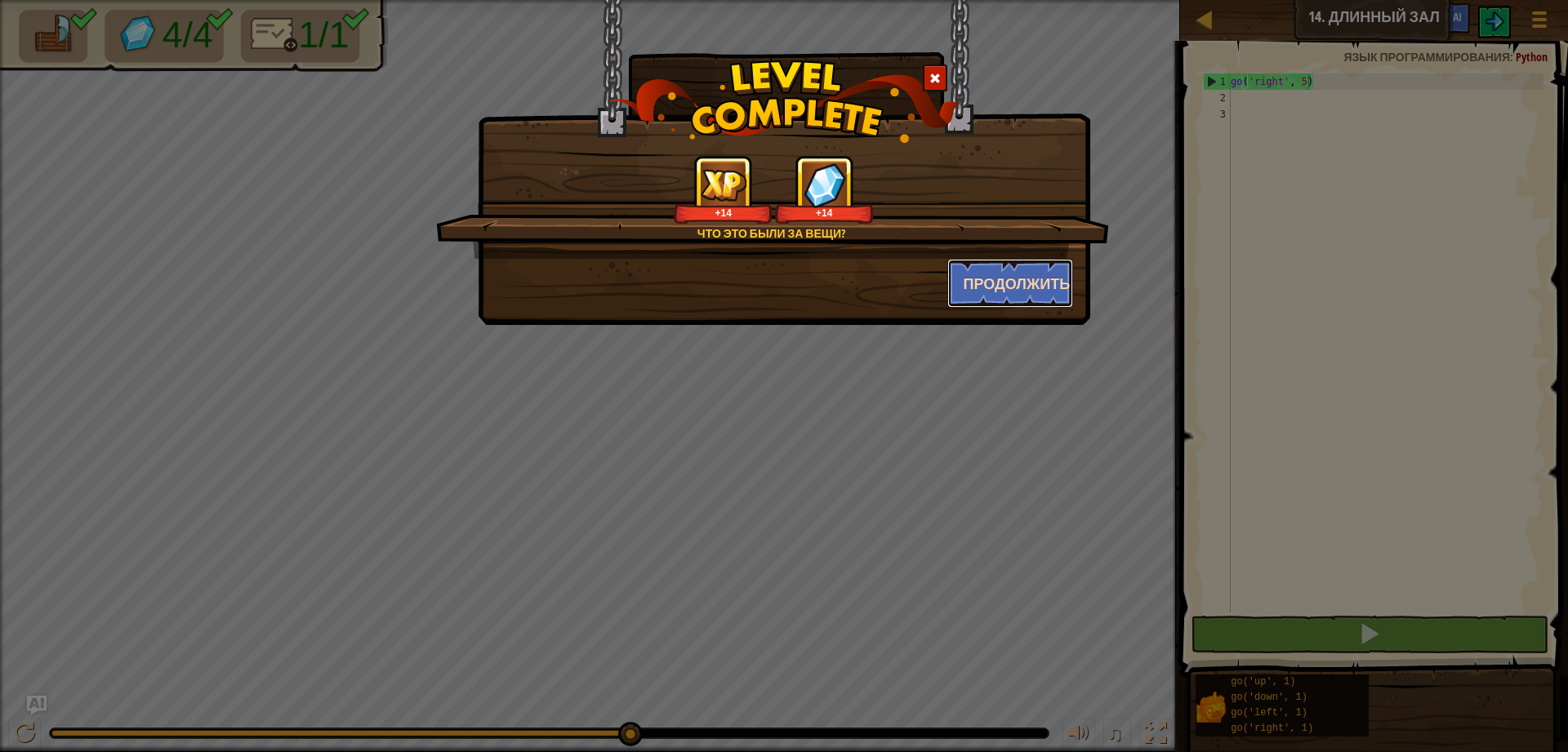
click at [1019, 285] on button "Продолжить" at bounding box center [1010, 284] width 126 height 49
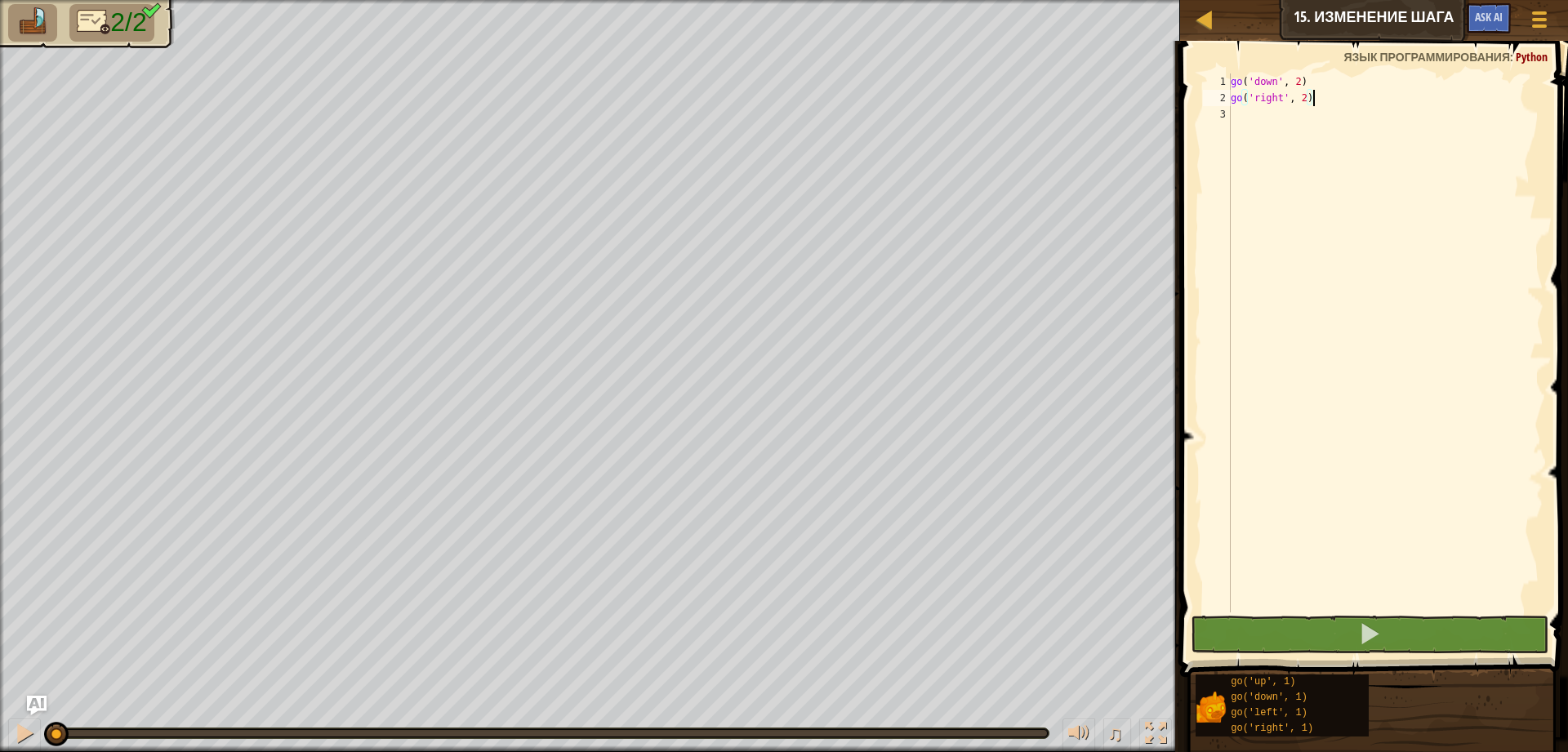
click at [1250, 117] on div "go ( 'down' , 2 ) go ( 'right' , 2 )" at bounding box center [1385, 359] width 316 height 572
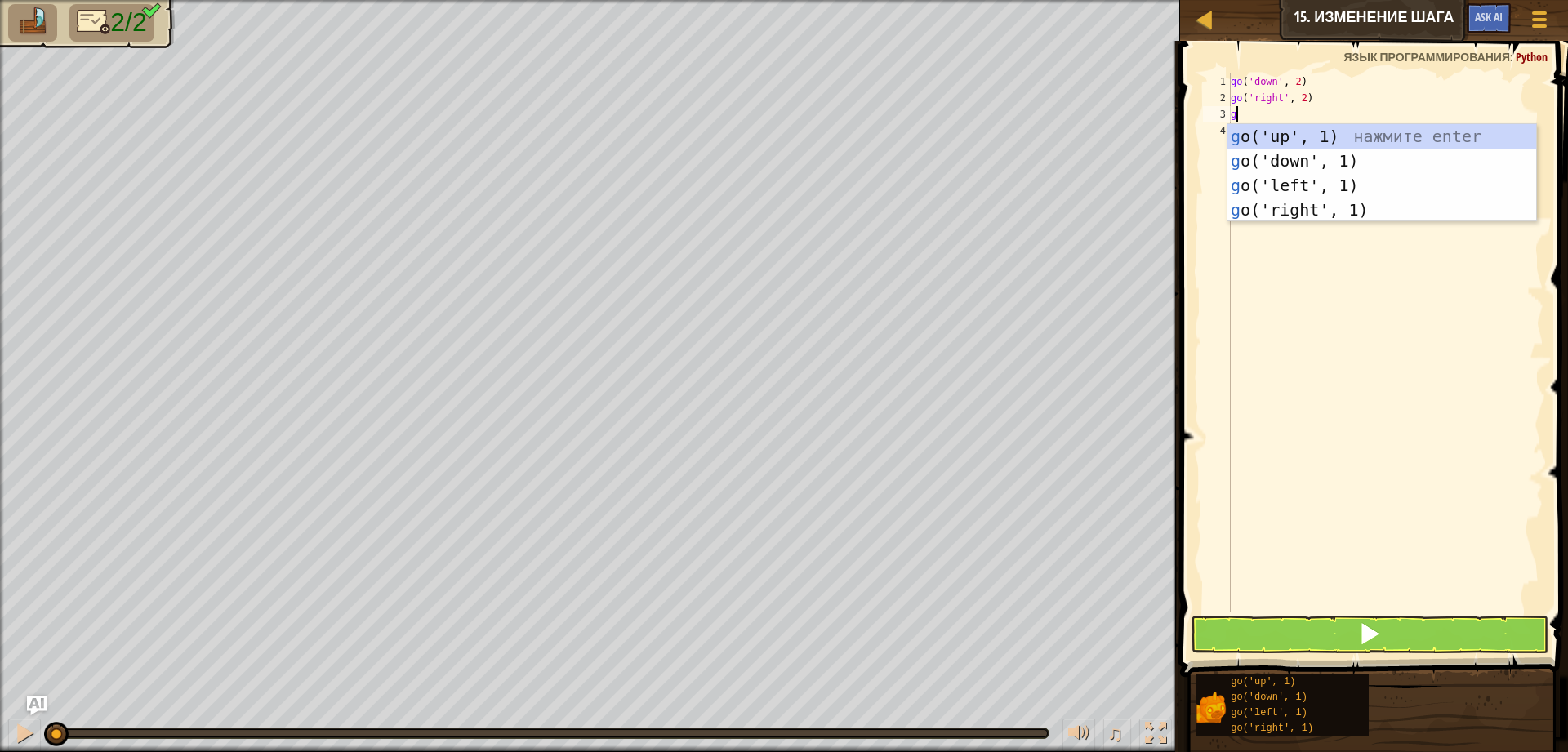
type textarea "go"
click at [1337, 211] on div "go ('up', 1) нажмите enter go ('down', 1) нажмите enter go ('left', 1) нажмите …" at bounding box center [1381, 197] width 308 height 147
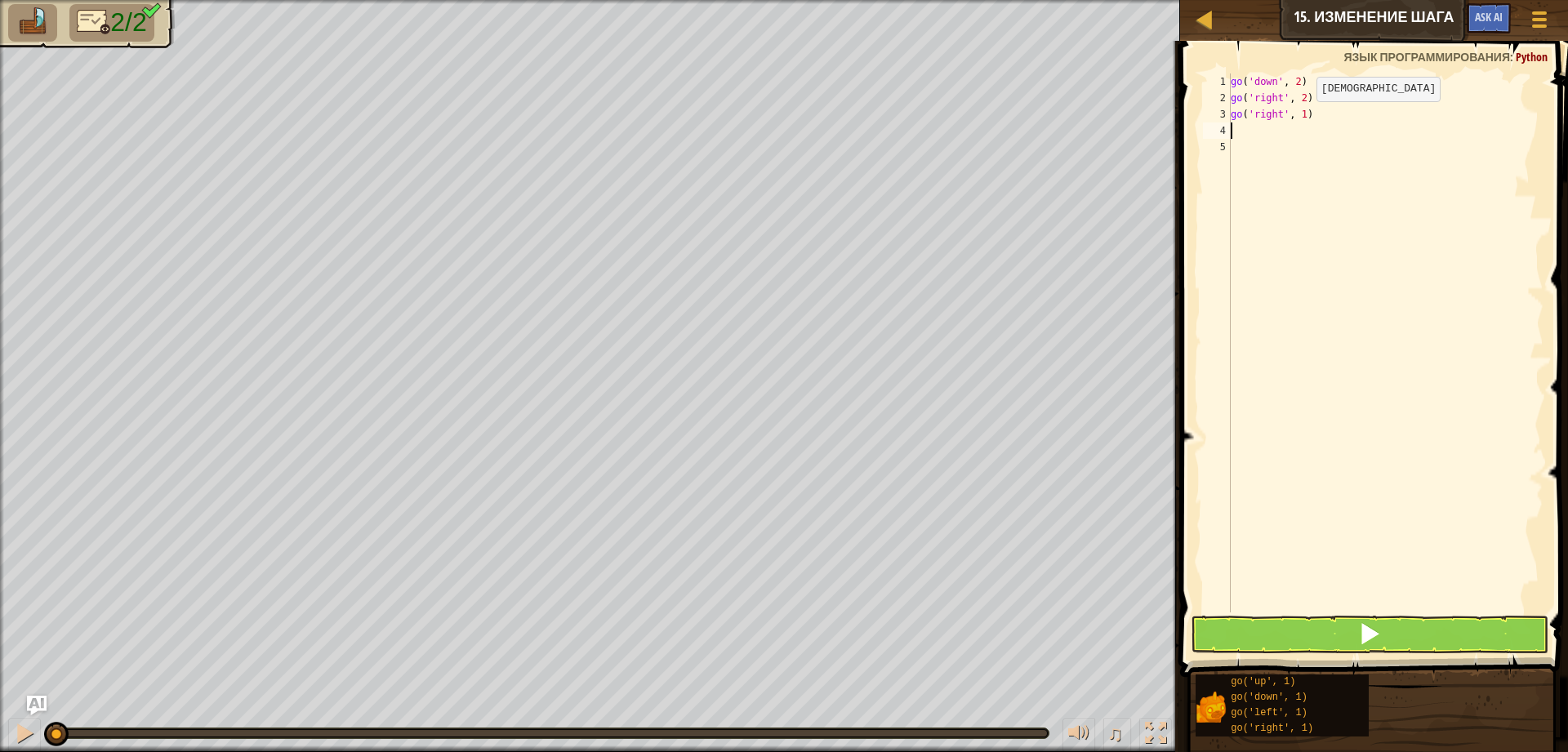
click at [1303, 118] on div "go ( 'down' , 2 ) go ( 'right' , 2 ) go ( 'right' , 1 )" at bounding box center [1385, 359] width 316 height 572
click at [1309, 115] on div "go ( 'down' , 2 ) go ( 'right' , 2 ) go ( 'right' , 1 )" at bounding box center [1385, 359] width 316 height 572
click at [1262, 623] on button at bounding box center [1369, 634] width 358 height 38
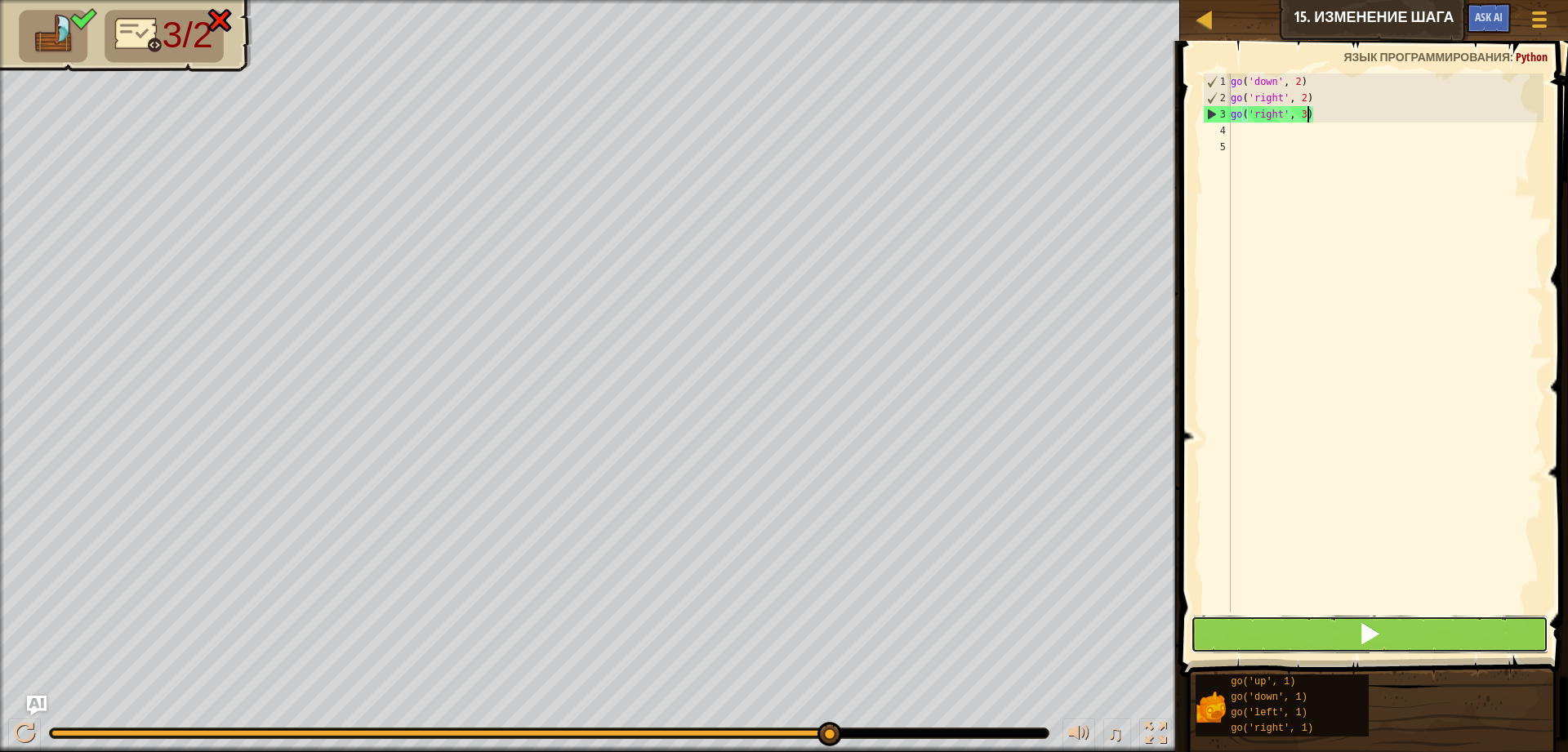
click at [1320, 640] on button at bounding box center [1369, 634] width 358 height 38
click at [1248, 621] on button at bounding box center [1369, 634] width 358 height 38
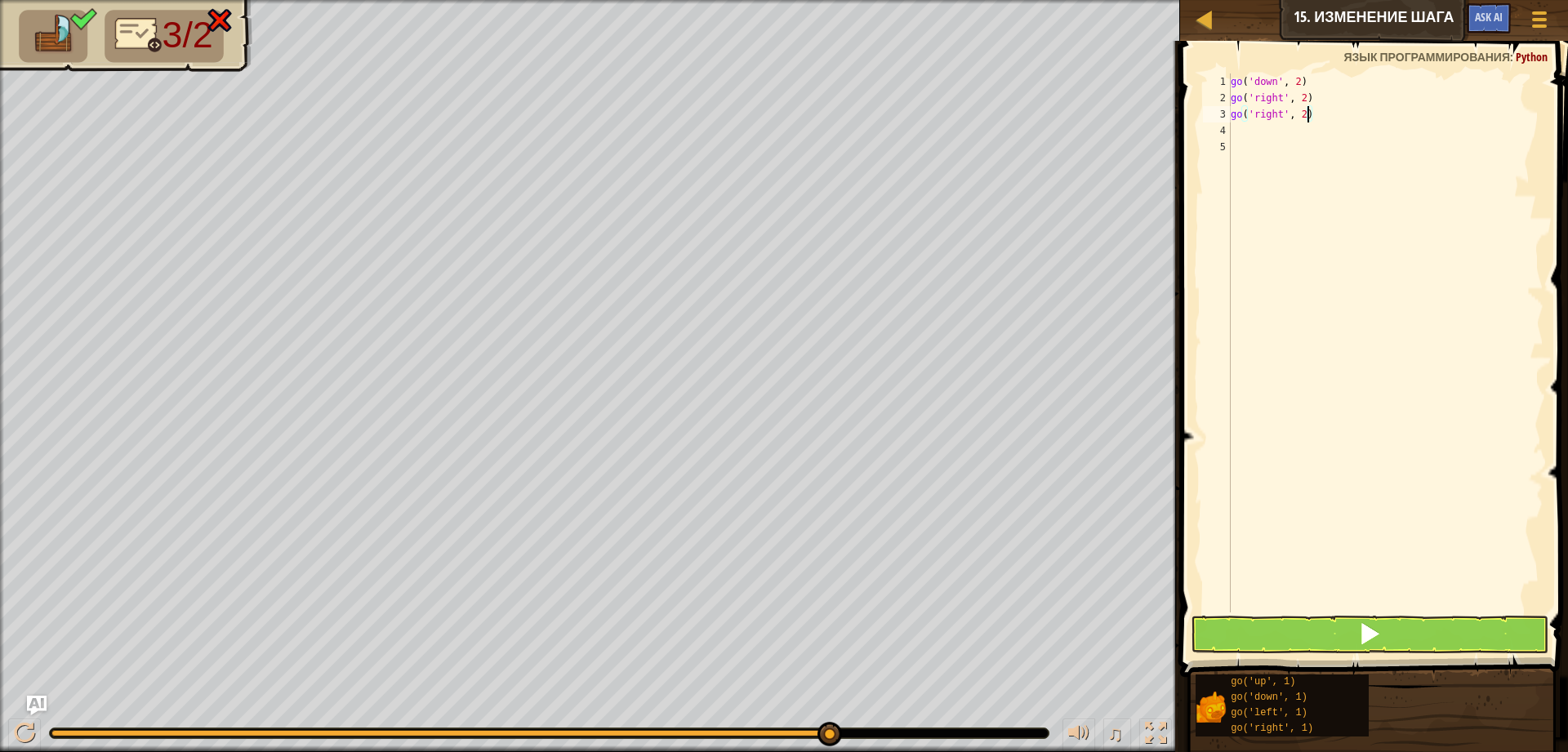
type textarea "go('right', 2)"
click at [1348, 625] on button at bounding box center [1369, 634] width 358 height 38
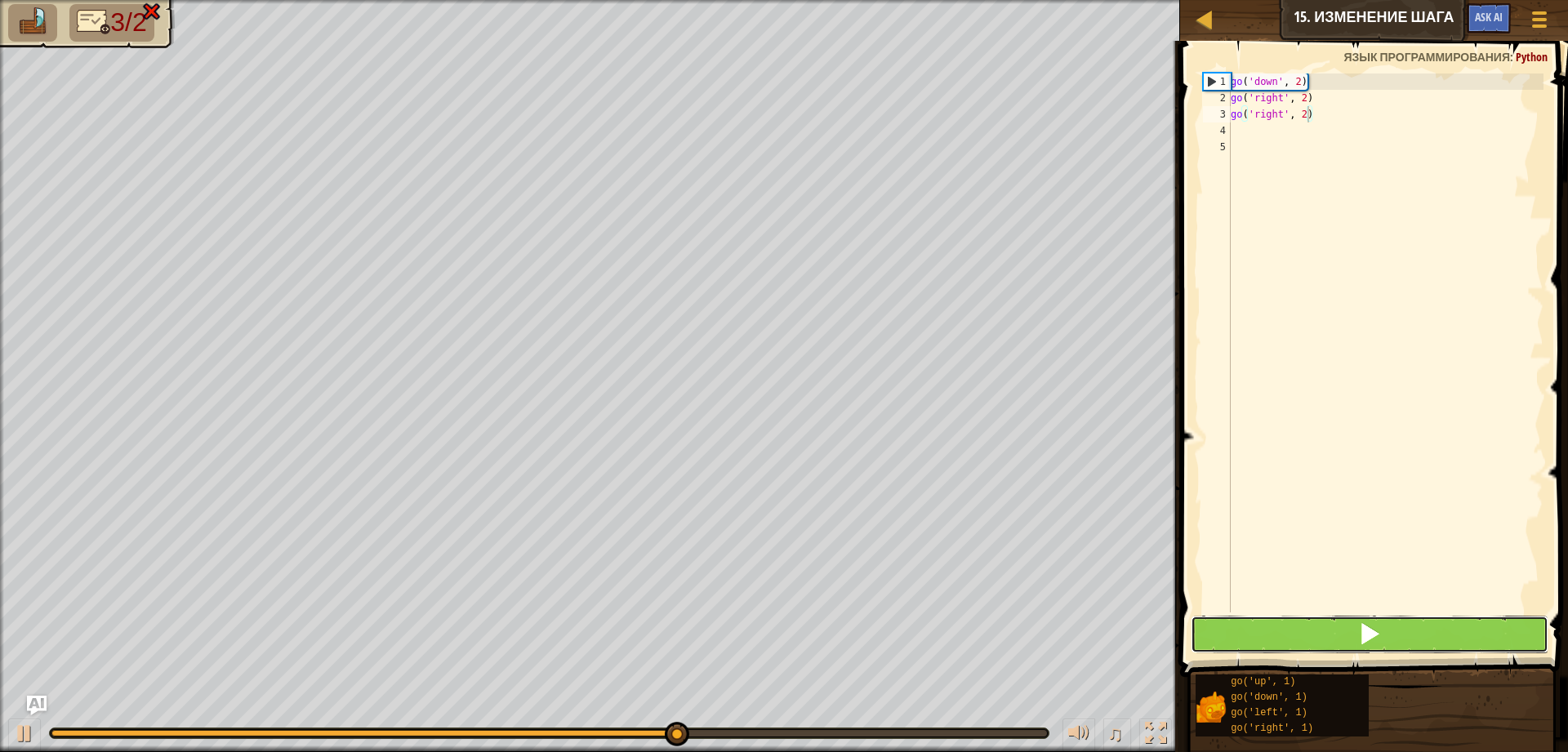
click at [1348, 628] on button at bounding box center [1369, 634] width 358 height 38
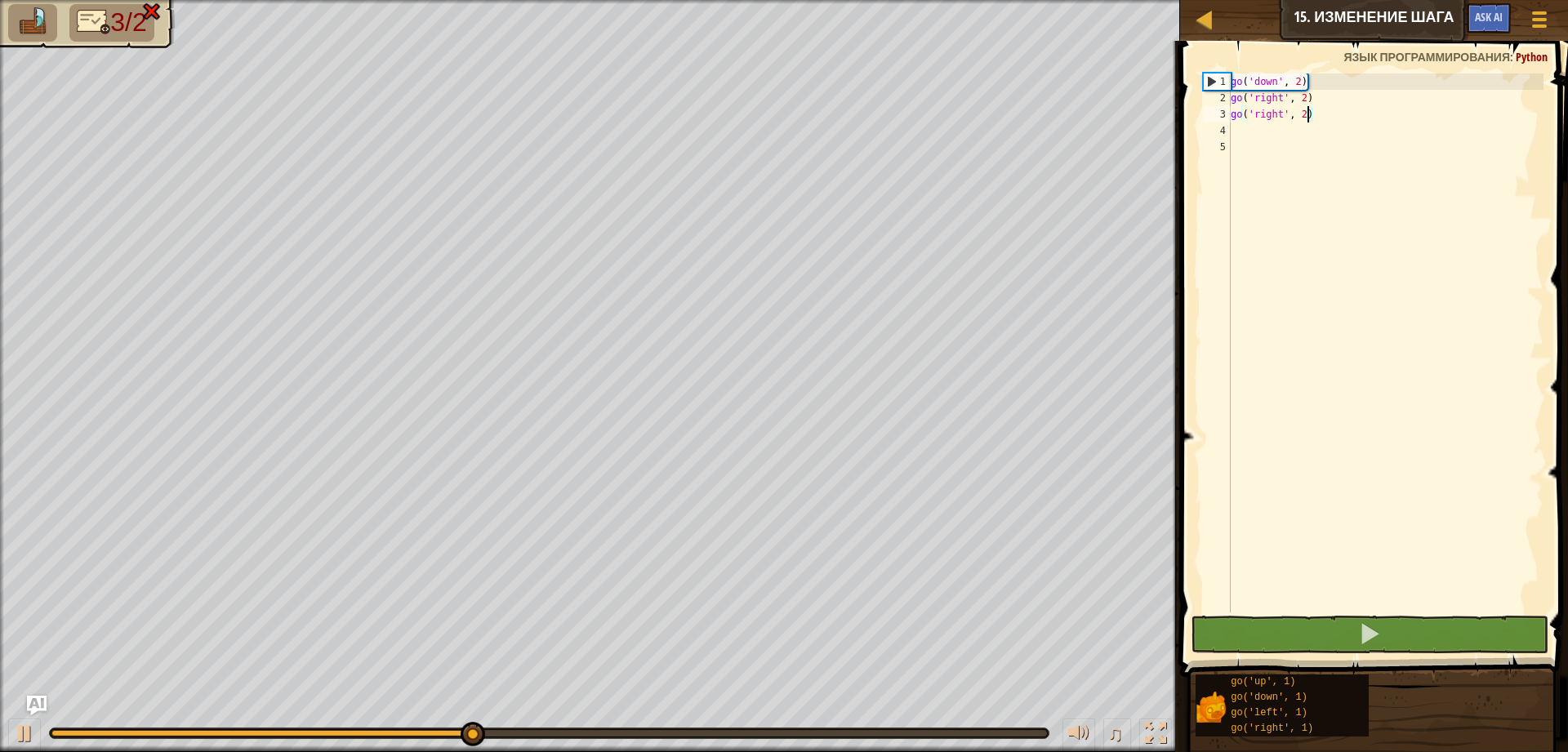
click at [1246, 123] on div "go ( 'down' , 2 ) go ( 'right' , 2 ) go ( 'right' , 2 )" at bounding box center [1385, 359] width 316 height 572
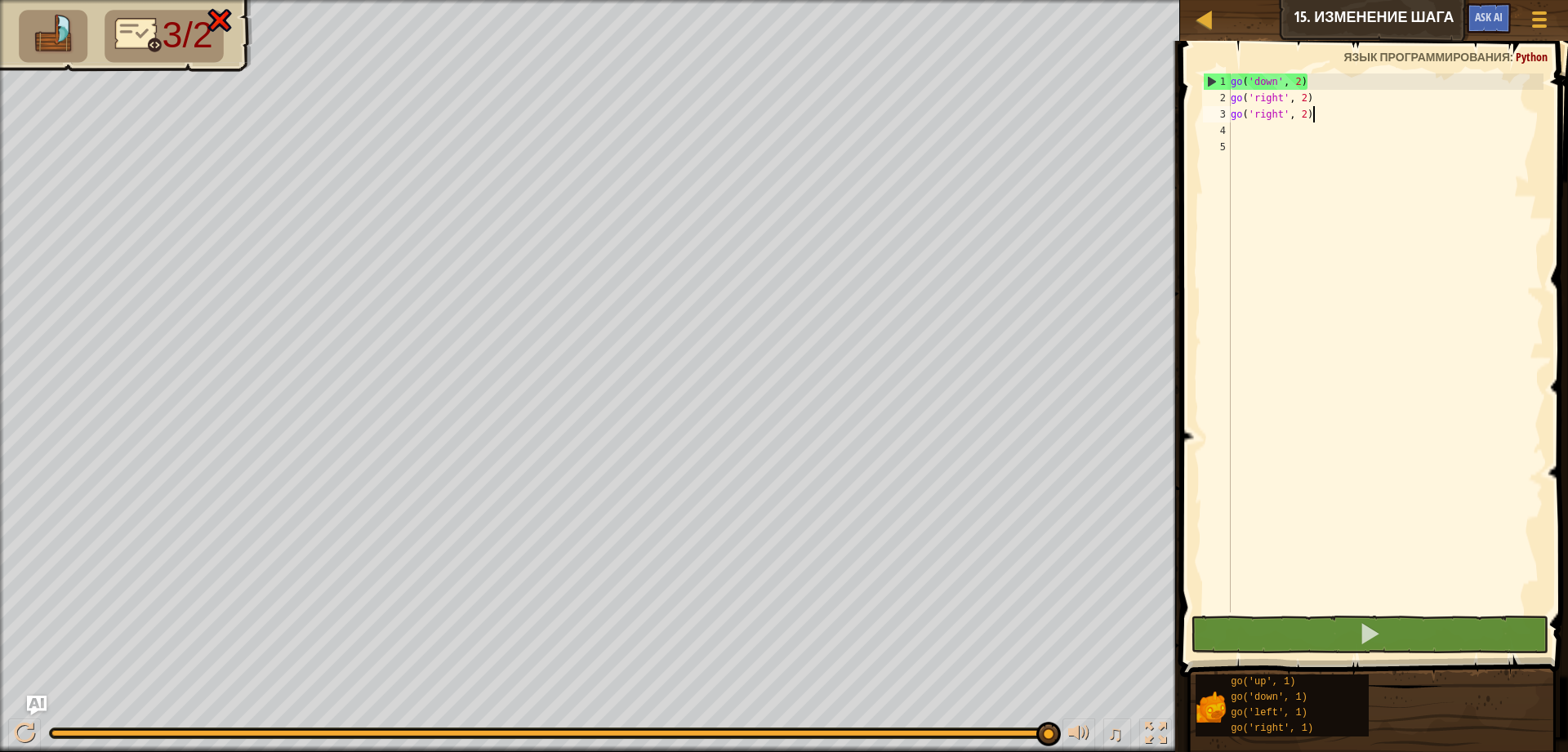
click at [1314, 115] on div "go ( 'down' , 2 ) go ( 'right' , 2 ) go ( 'right' , 2 )" at bounding box center [1385, 359] width 316 height 572
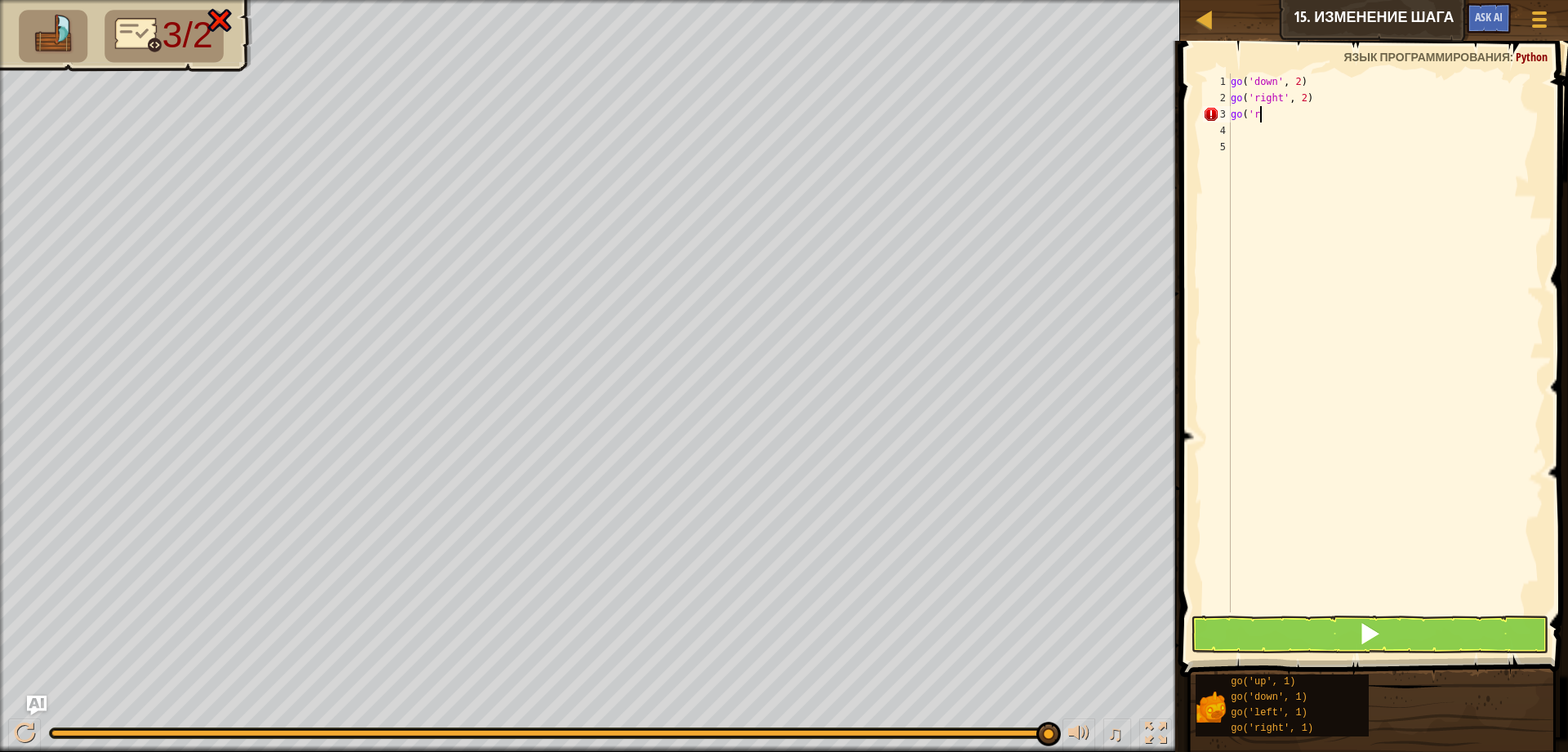
type textarea "g"
